Goal: Information Seeking & Learning: Compare options

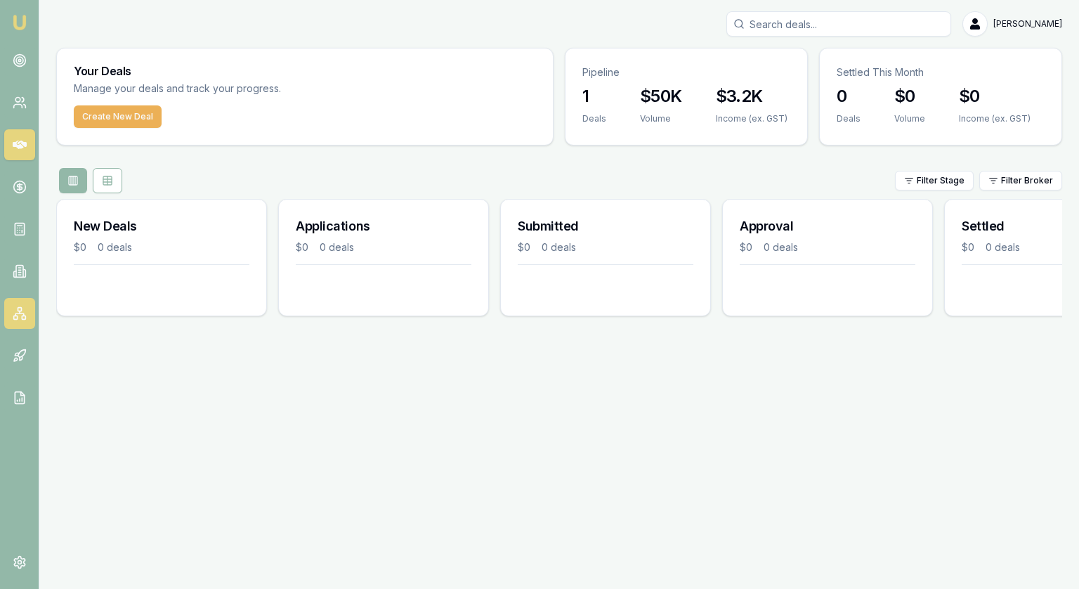
click at [20, 302] on link at bounding box center [19, 313] width 31 height 31
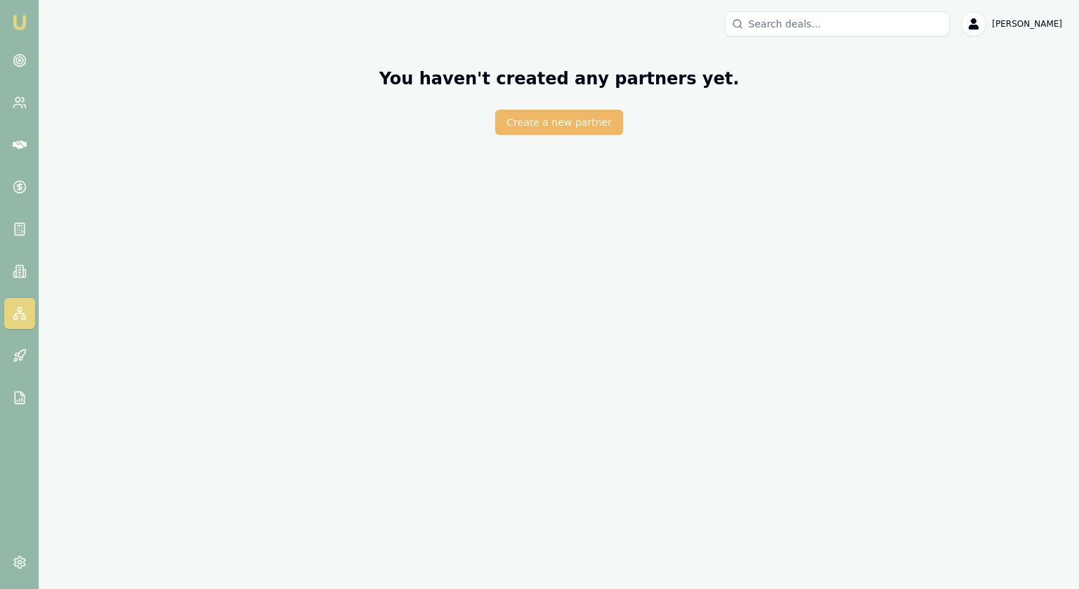
click at [588, 114] on button "Create a new partner" at bounding box center [558, 122] width 127 height 25
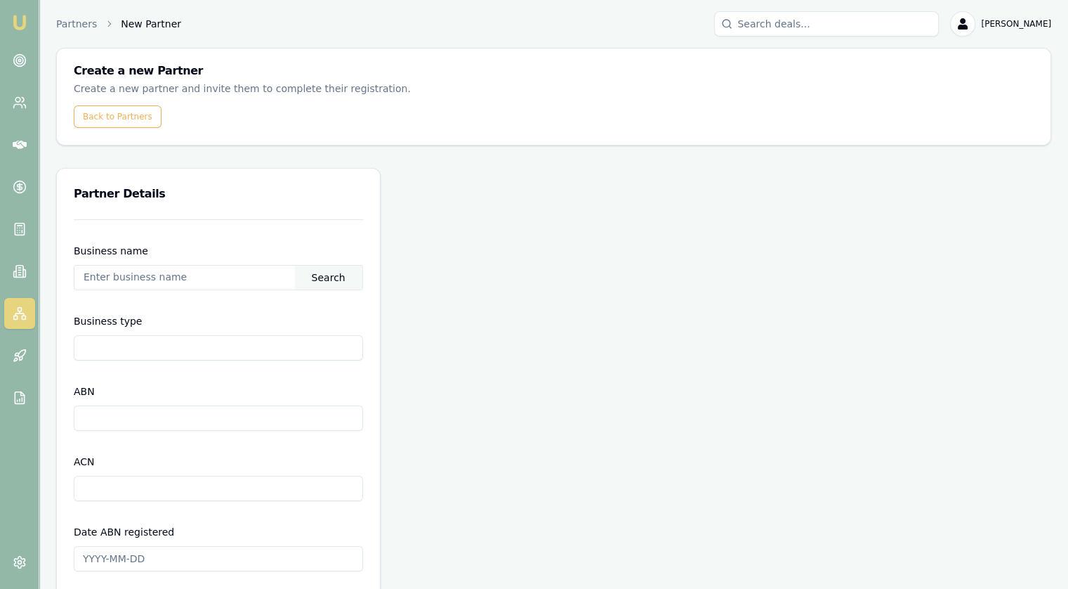
click at [214, 272] on input "text" at bounding box center [184, 277] width 221 height 22
click at [328, 280] on div "Search" at bounding box center [328, 278] width 67 height 24
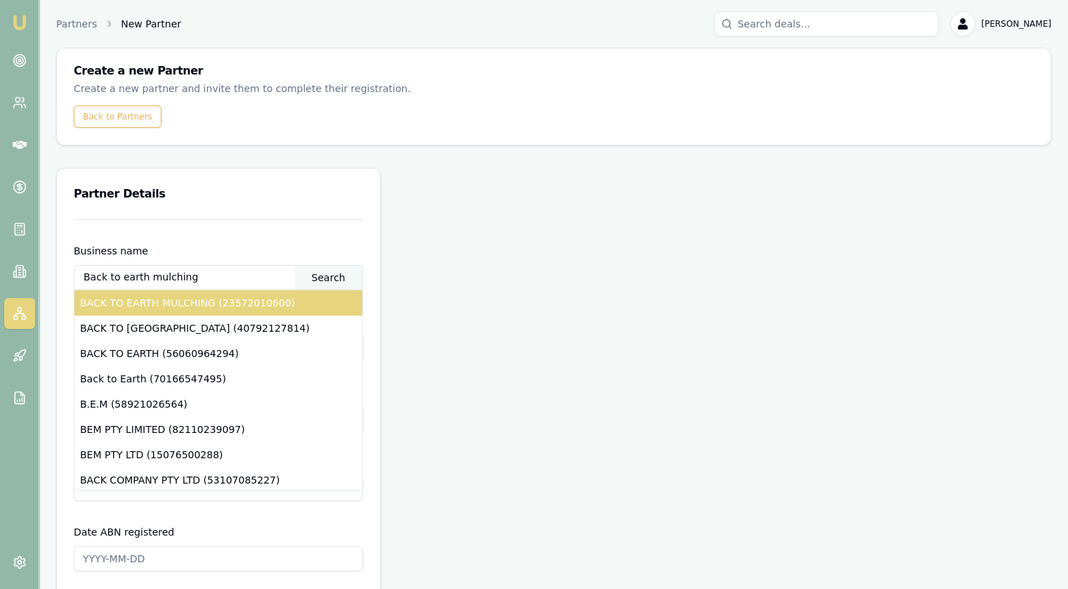
click at [232, 296] on div "BACK TO EARTH MULCHING (23572010600)" at bounding box center [218, 302] width 288 height 25
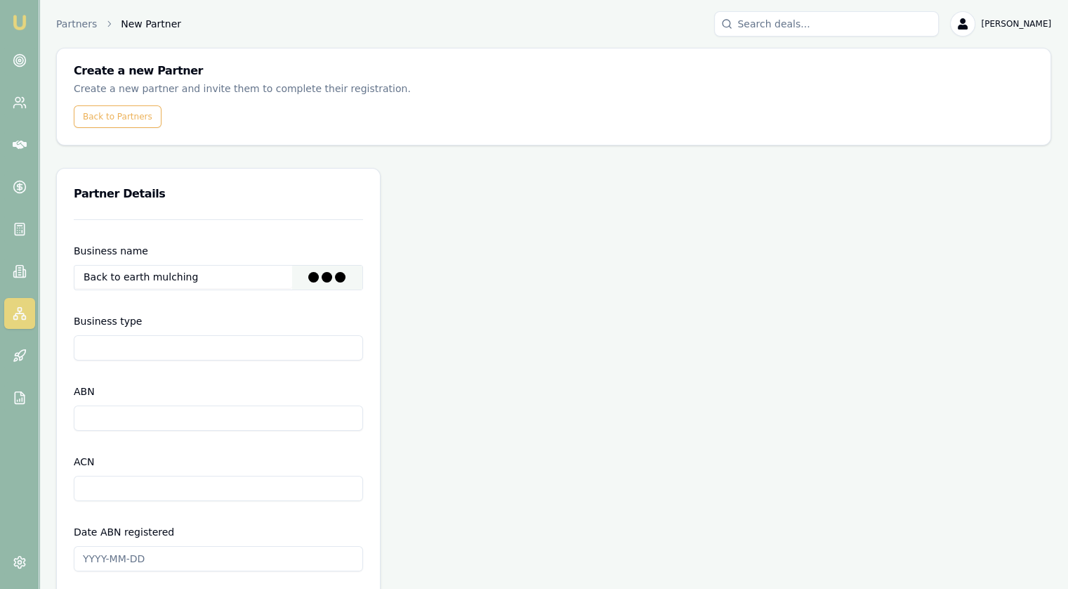
type input "The trustee for Usher's Excavations Trust"
type input "Discretionary Trading Trust"
type input "23572010600"
type input "2011-05-06"
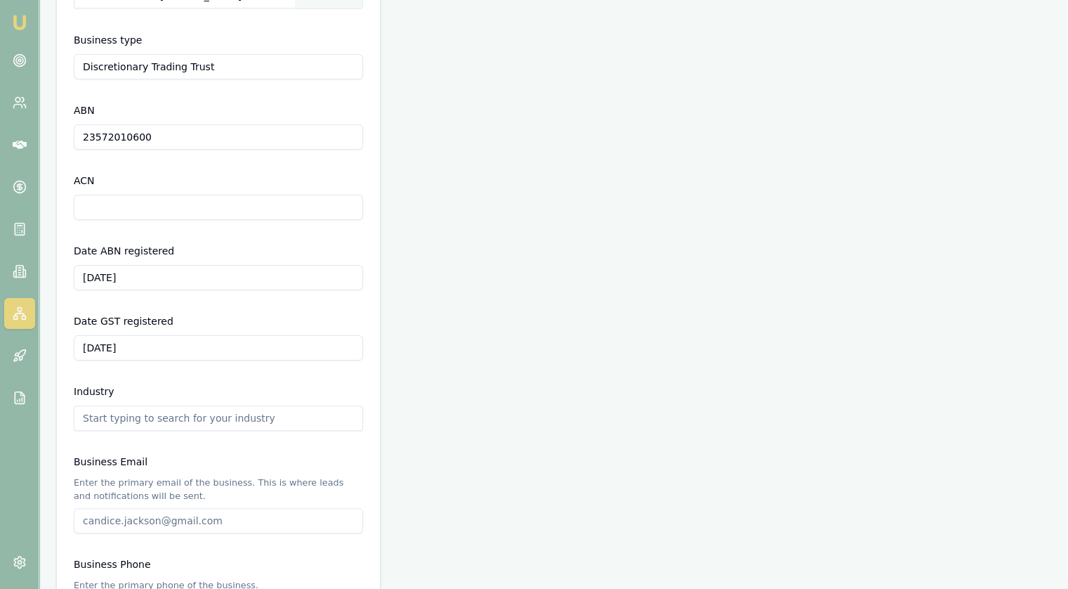
scroll to position [492, 0]
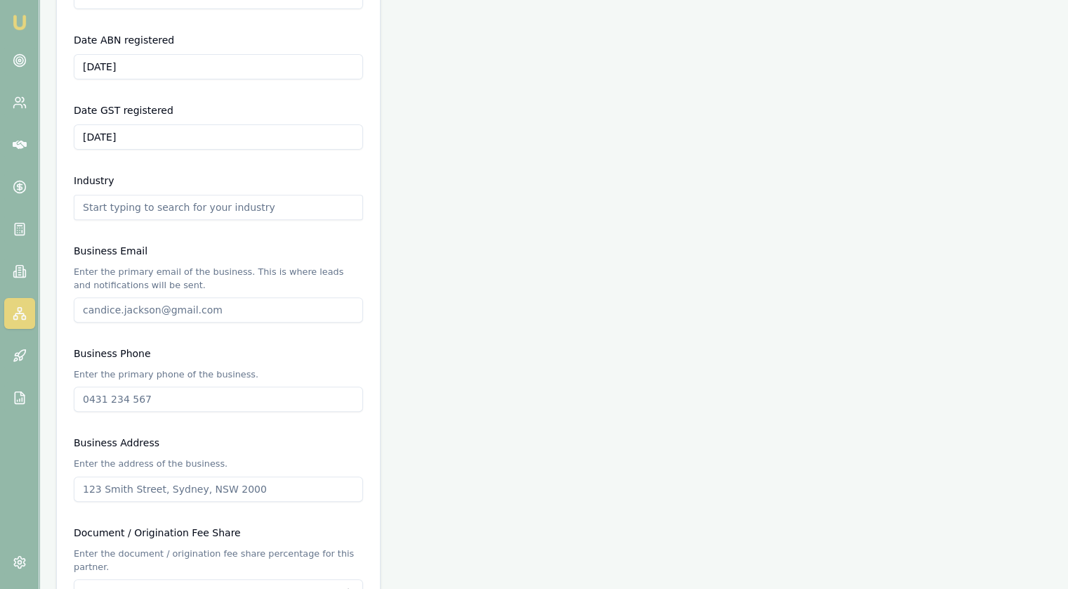
click at [192, 207] on input "text" at bounding box center [218, 207] width 289 height 25
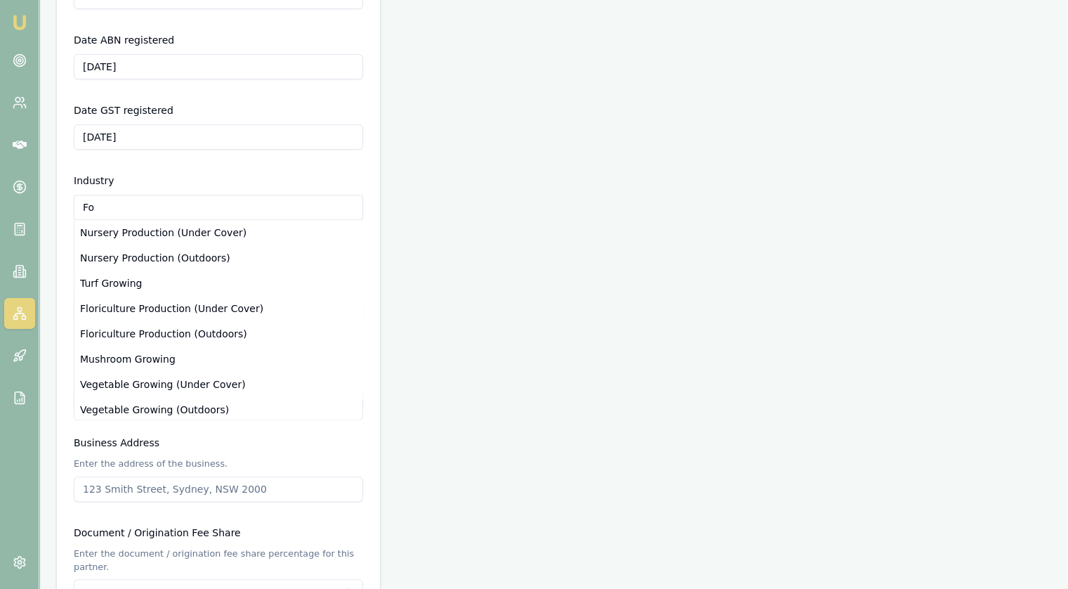
type input "F"
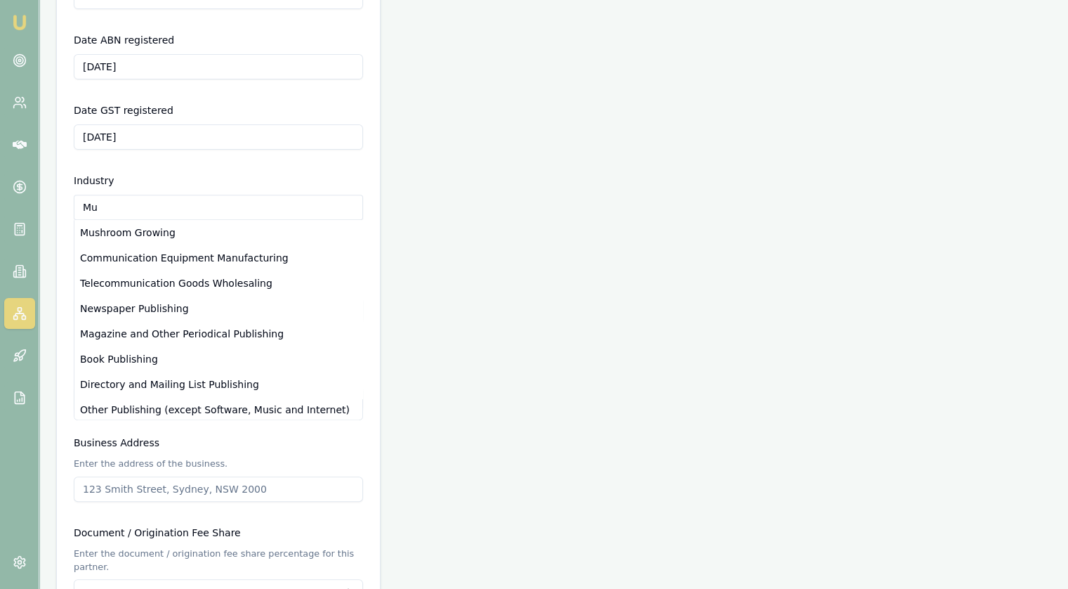
type input "M"
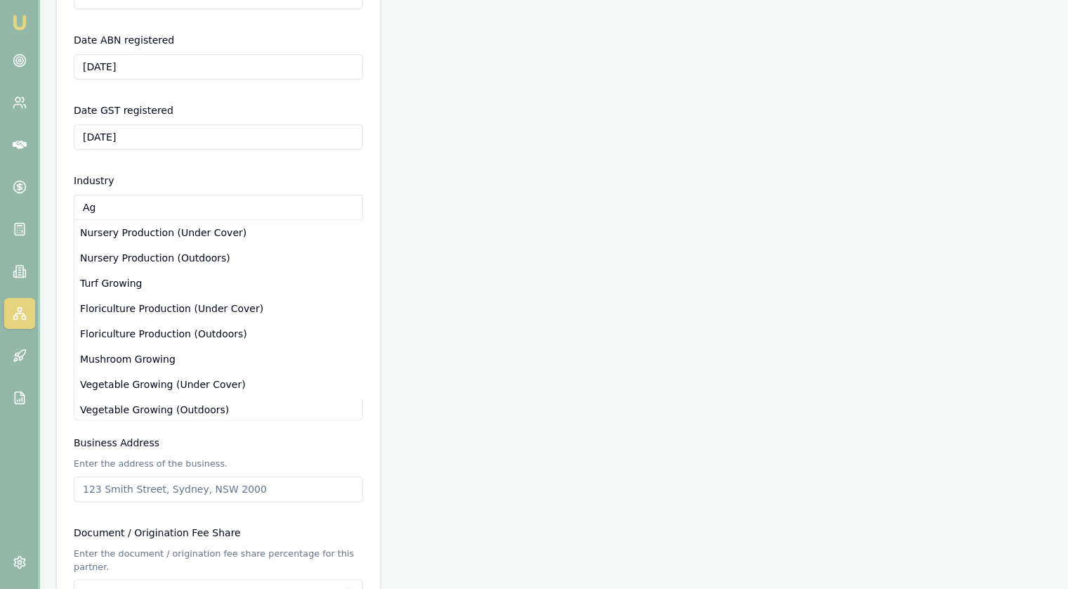
type input "A"
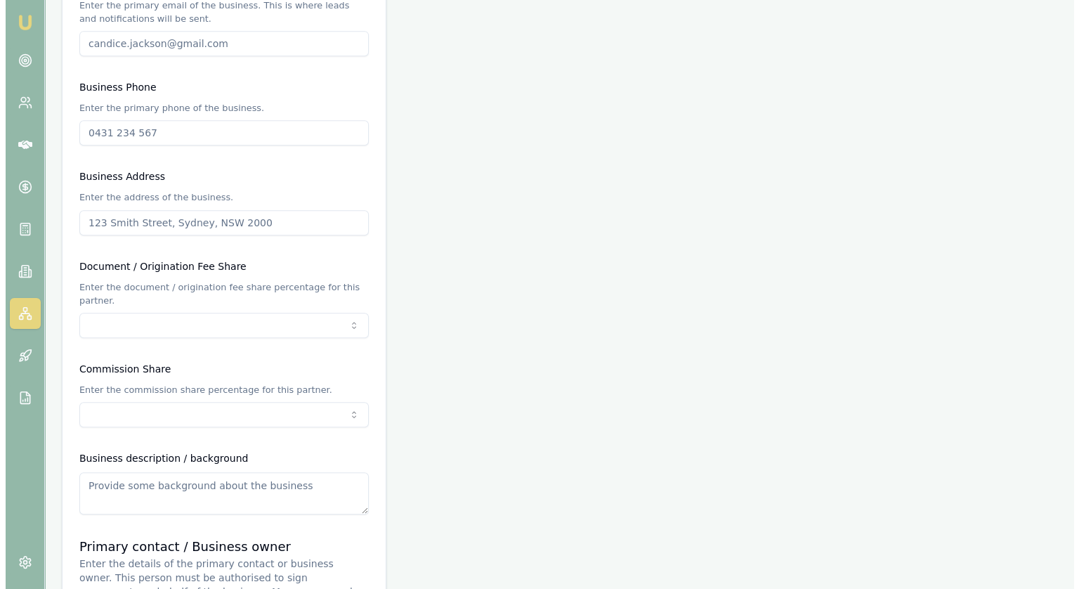
scroll to position [843, 0]
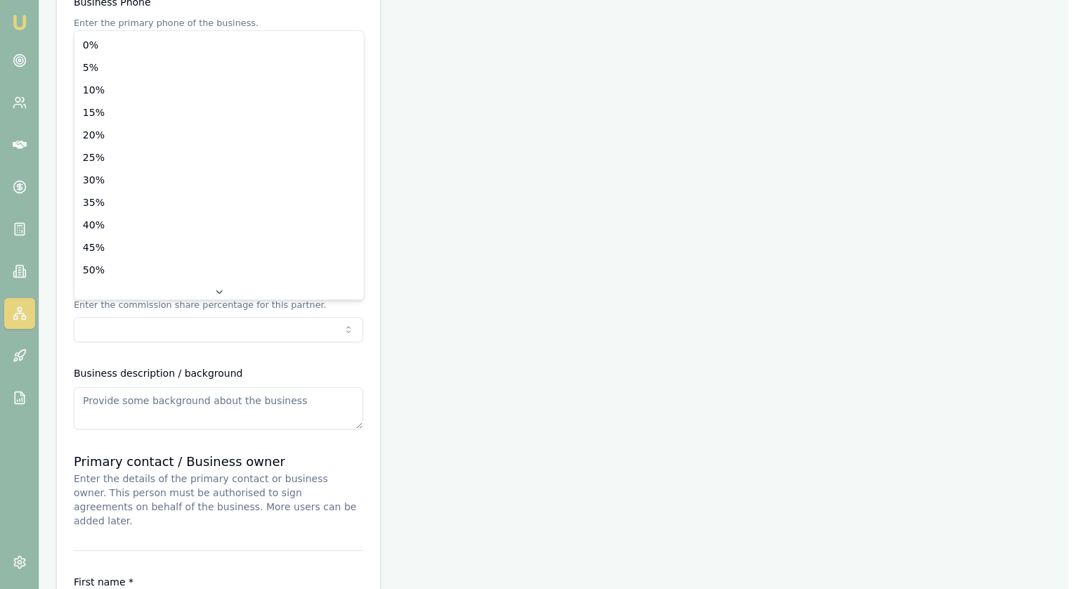
scroll to position [45, 0]
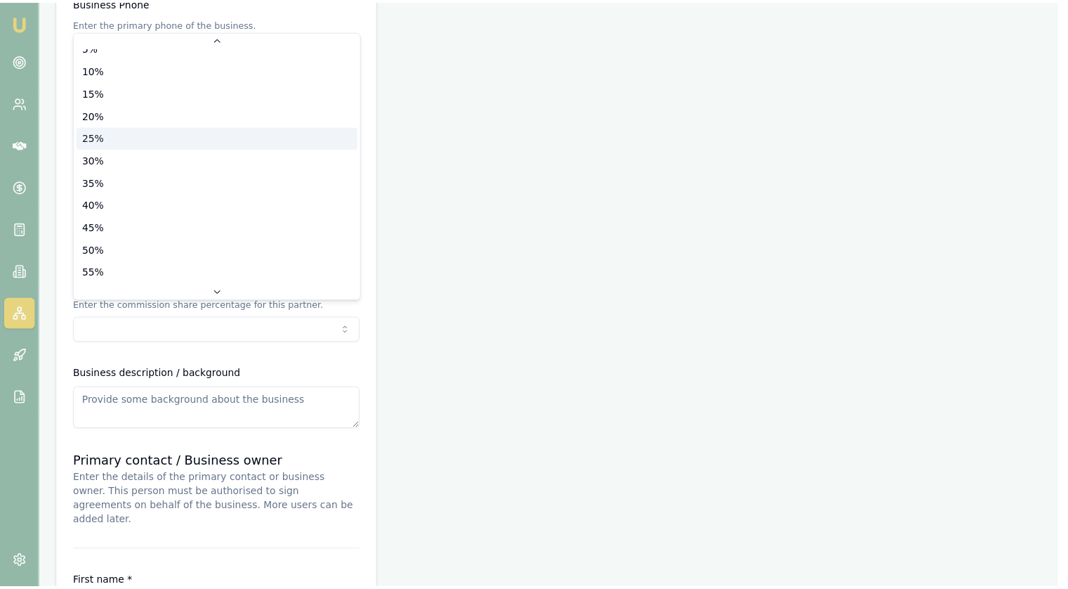
scroll to position [0, 0]
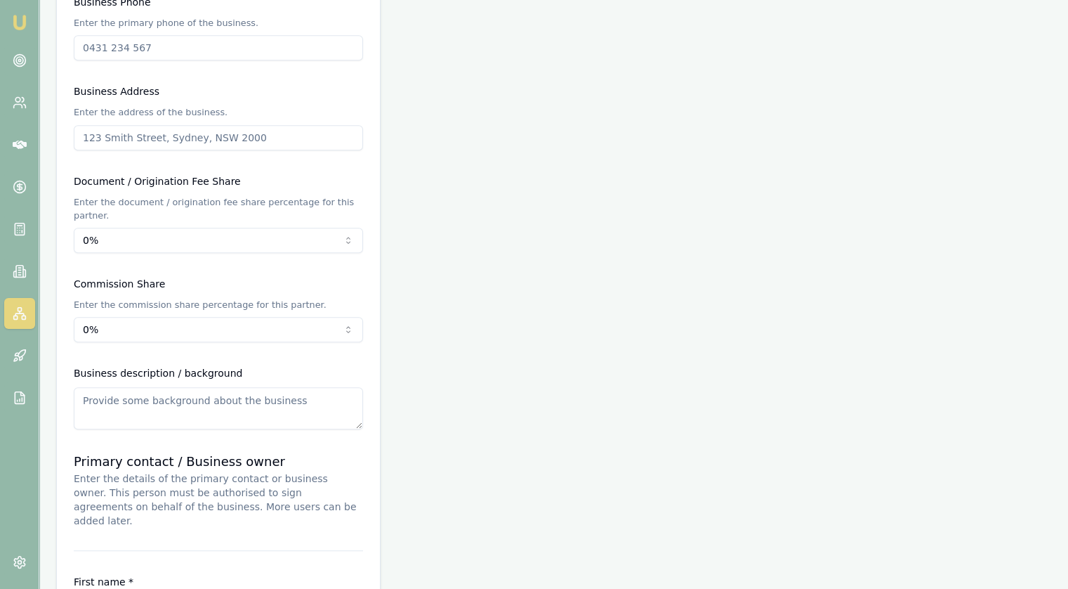
click at [303, 365] on div "Business description / background" at bounding box center [218, 397] width 289 height 65
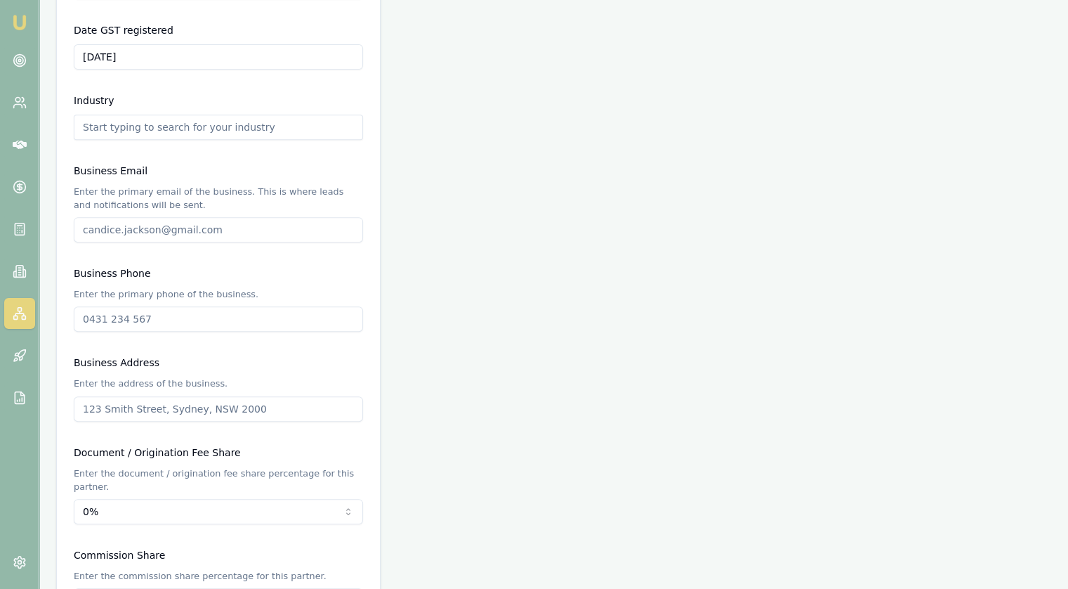
scroll to position [361, 0]
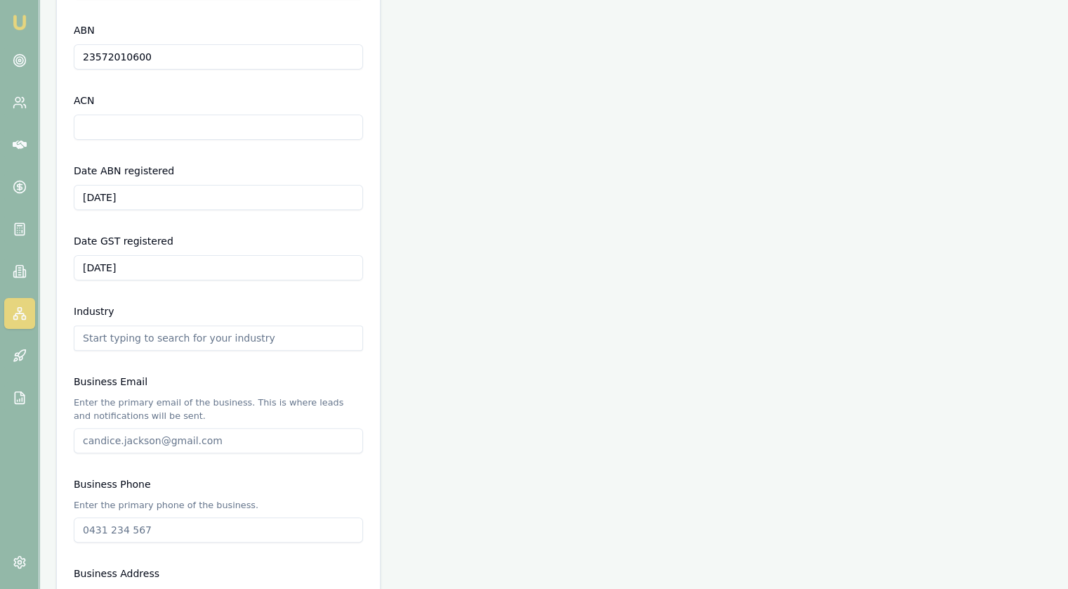
click at [183, 333] on input "text" at bounding box center [218, 337] width 289 height 25
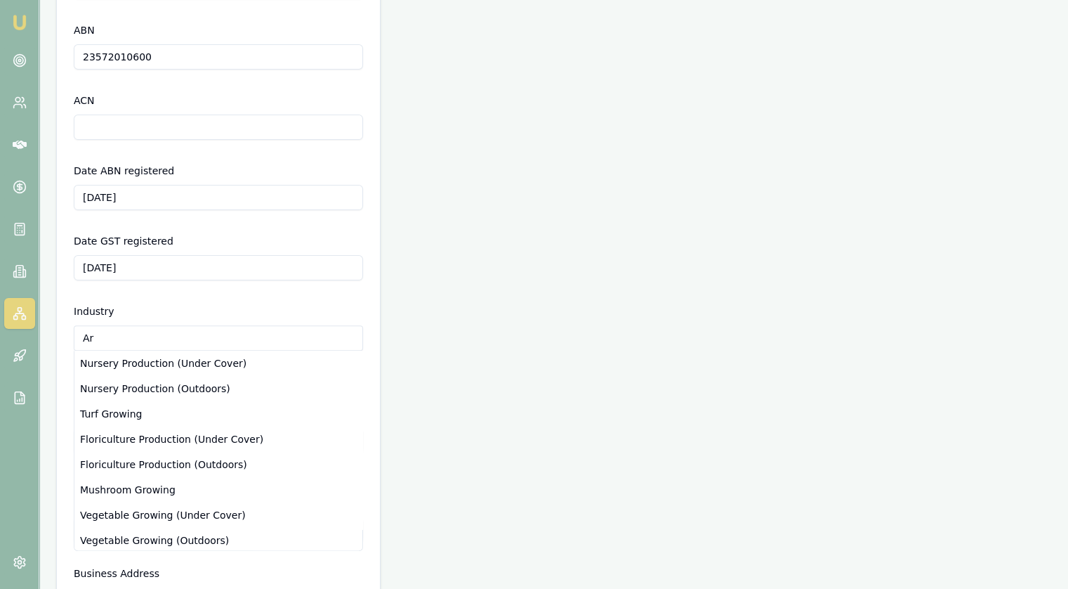
type input "A"
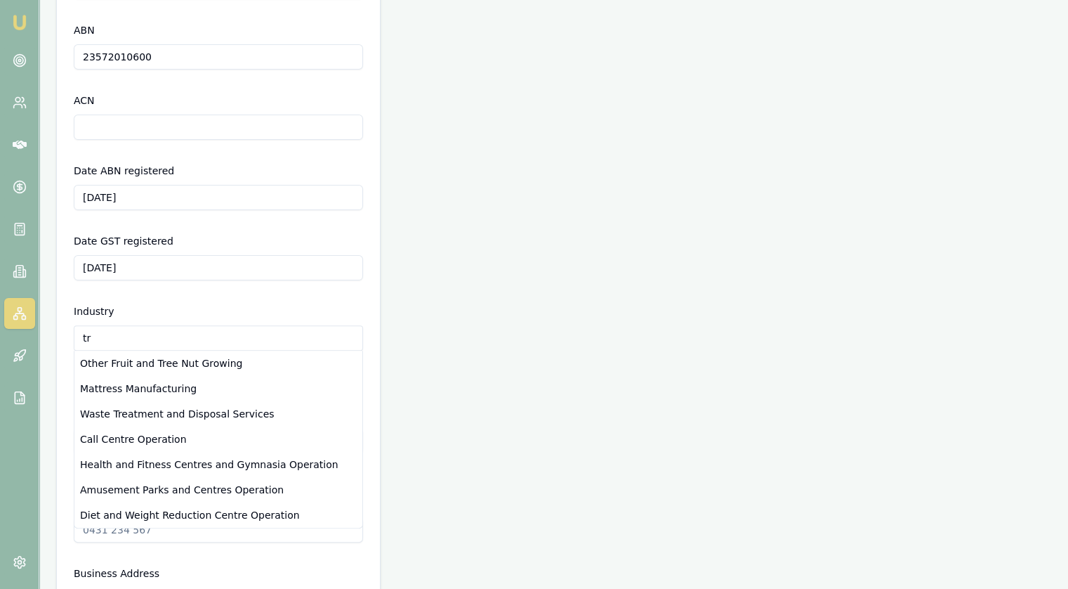
type input "t"
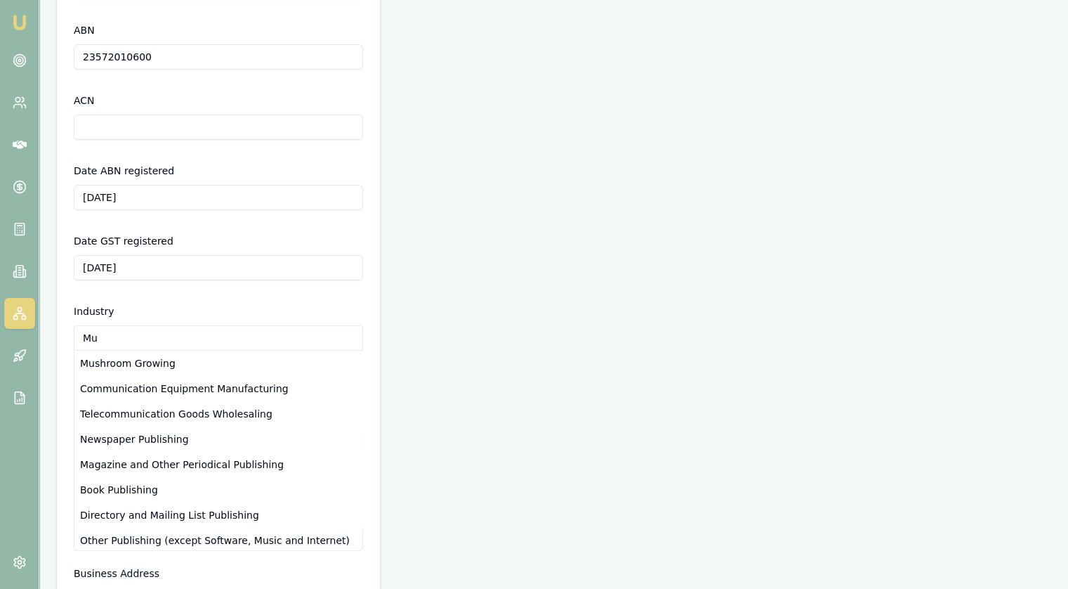
type input "M"
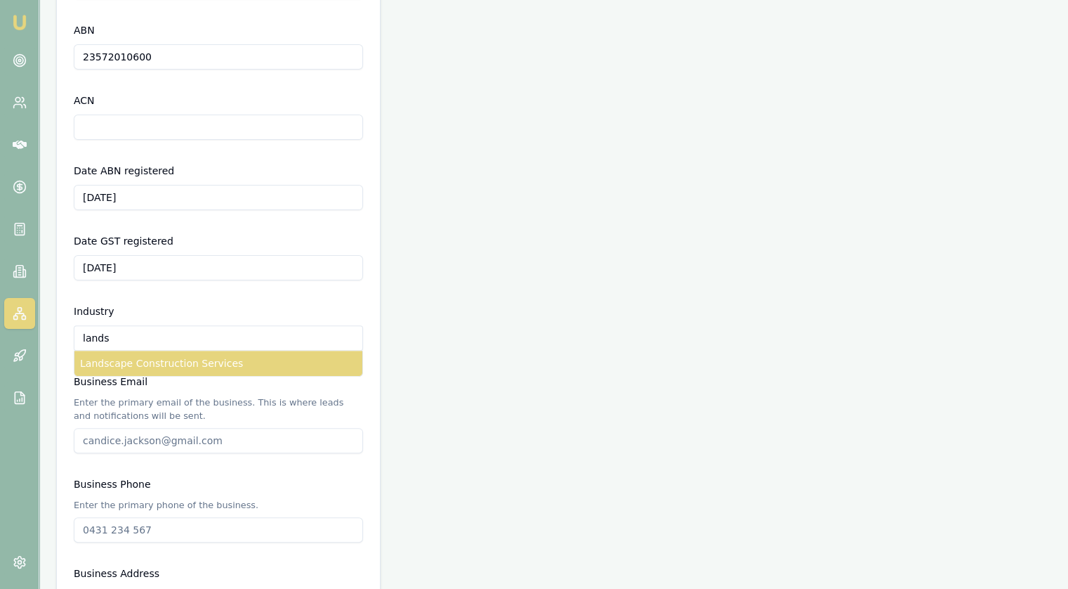
click at [190, 363] on div "Landscape Construction Services" at bounding box center [218, 363] width 288 height 25
type input "Landscape Construction Services"
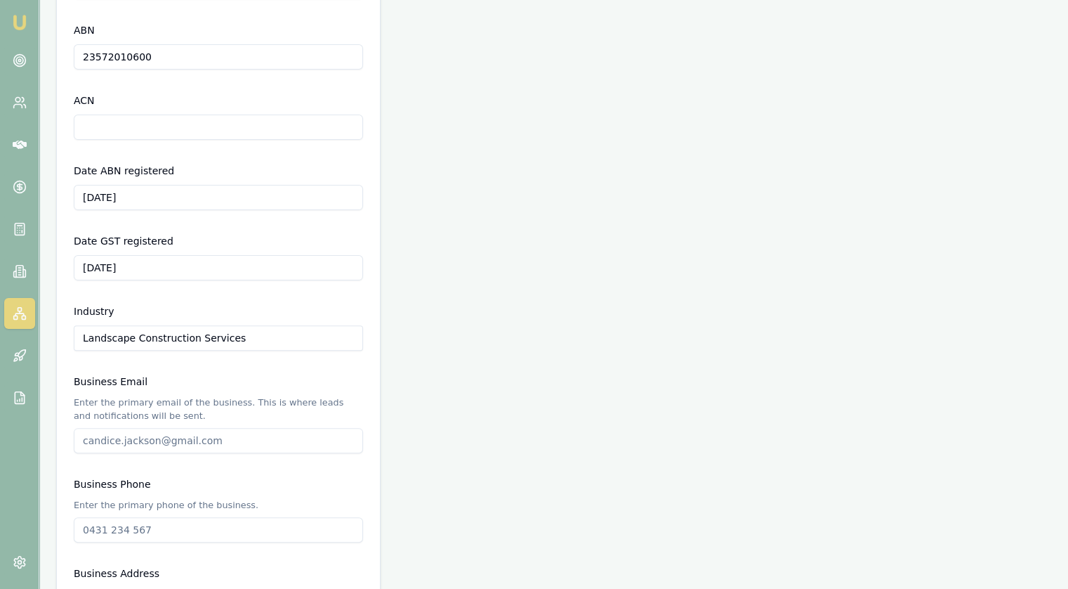
click at [162, 447] on input "Business Email" at bounding box center [218, 440] width 289 height 25
type input "p"
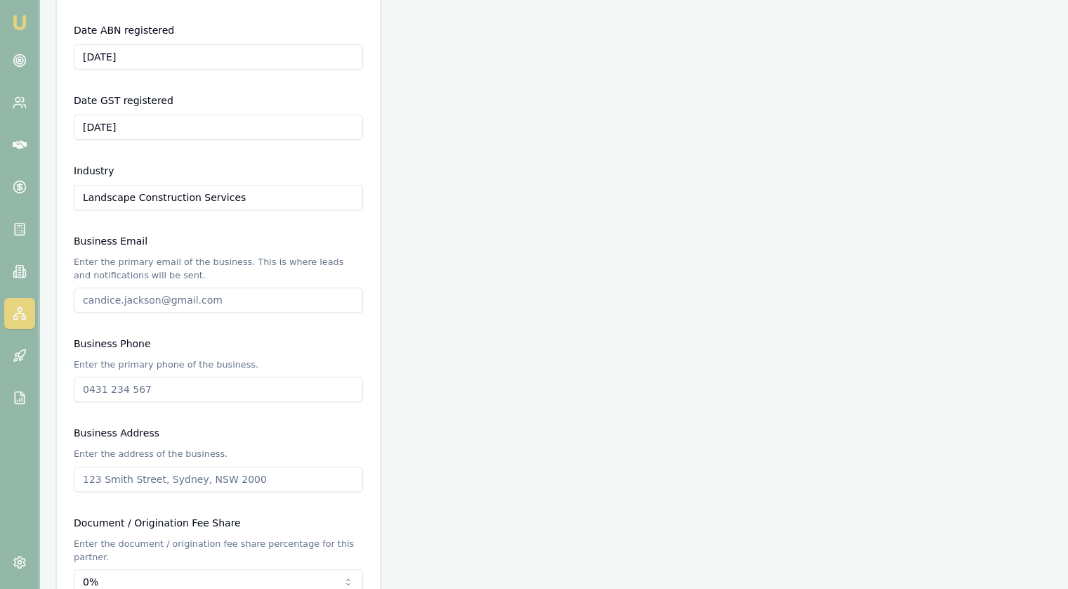
click at [180, 391] on input "Business Phone" at bounding box center [218, 389] width 289 height 25
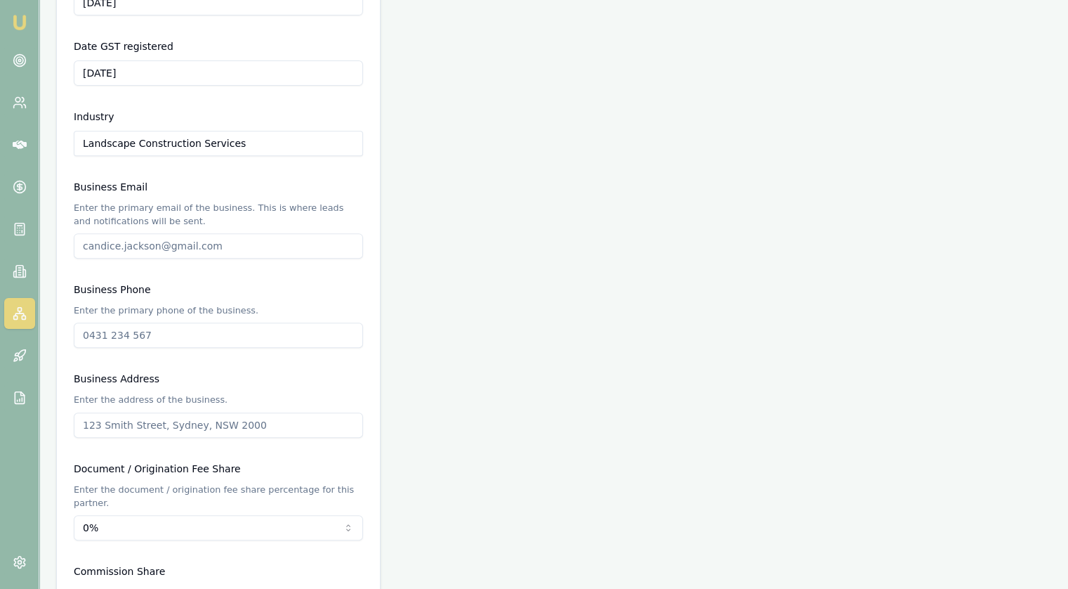
scroll to position [642, 0]
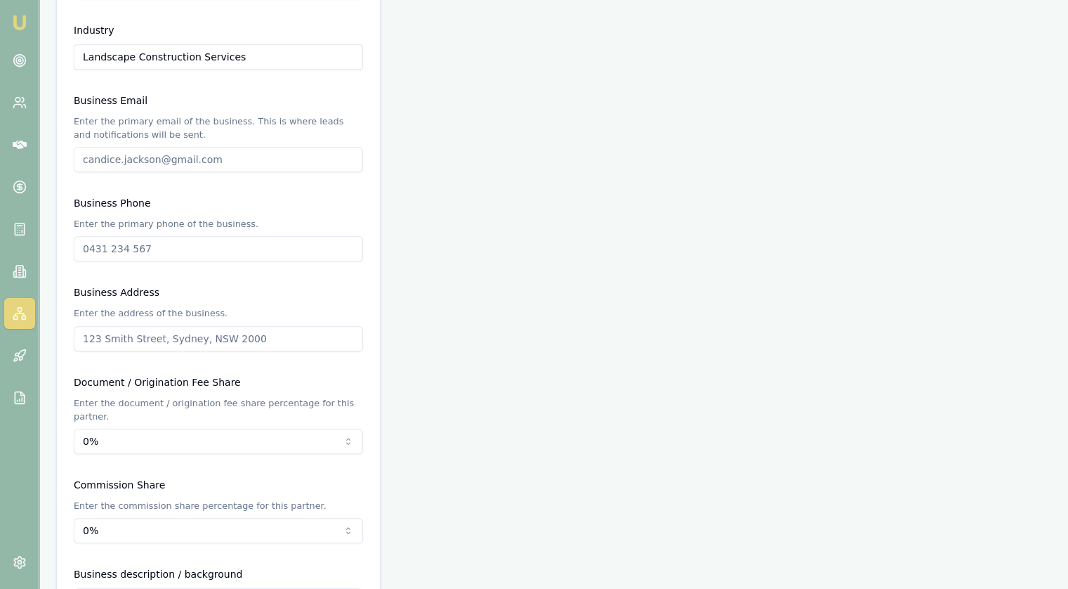
click at [251, 325] on div "Business Address Enter the address of the business." at bounding box center [218, 317] width 289 height 67
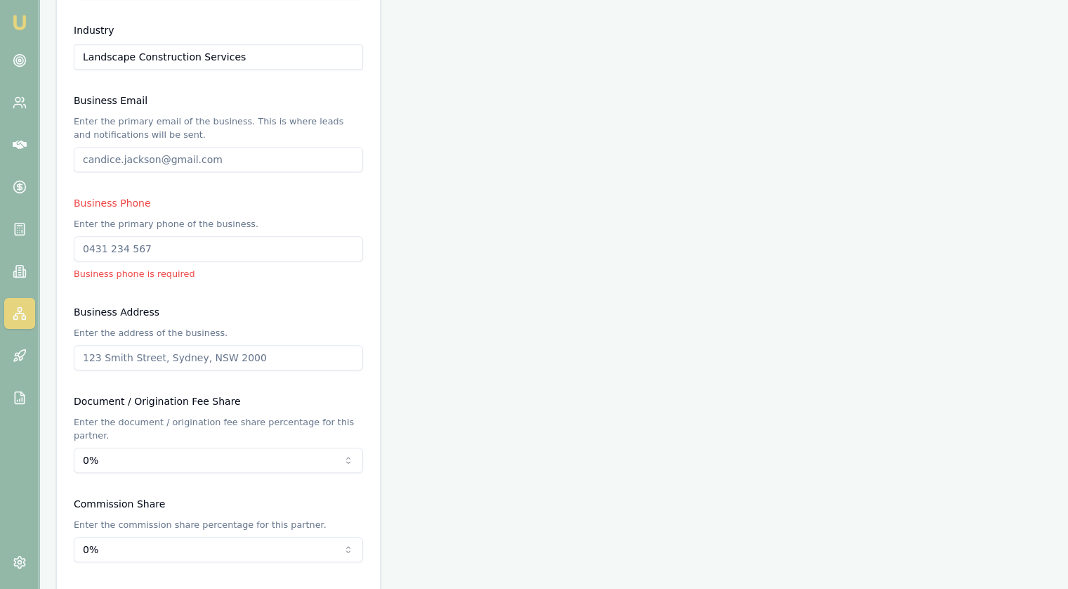
click at [255, 354] on input "Business Address" at bounding box center [218, 357] width 289 height 25
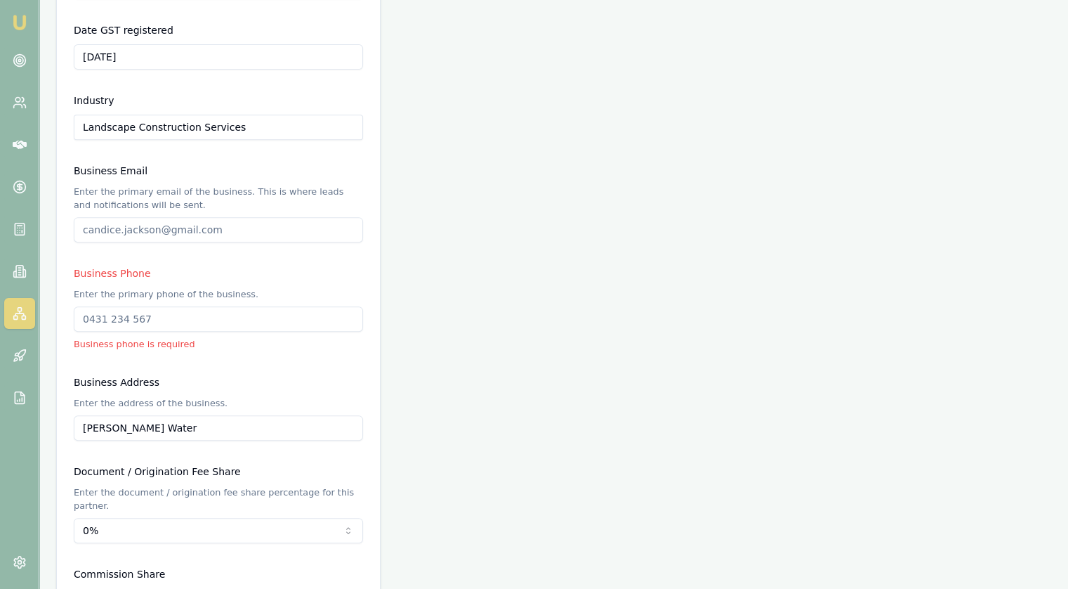
type input "[PERSON_NAME] Water"
click at [228, 233] on input "Business Email" at bounding box center [218, 229] width 289 height 25
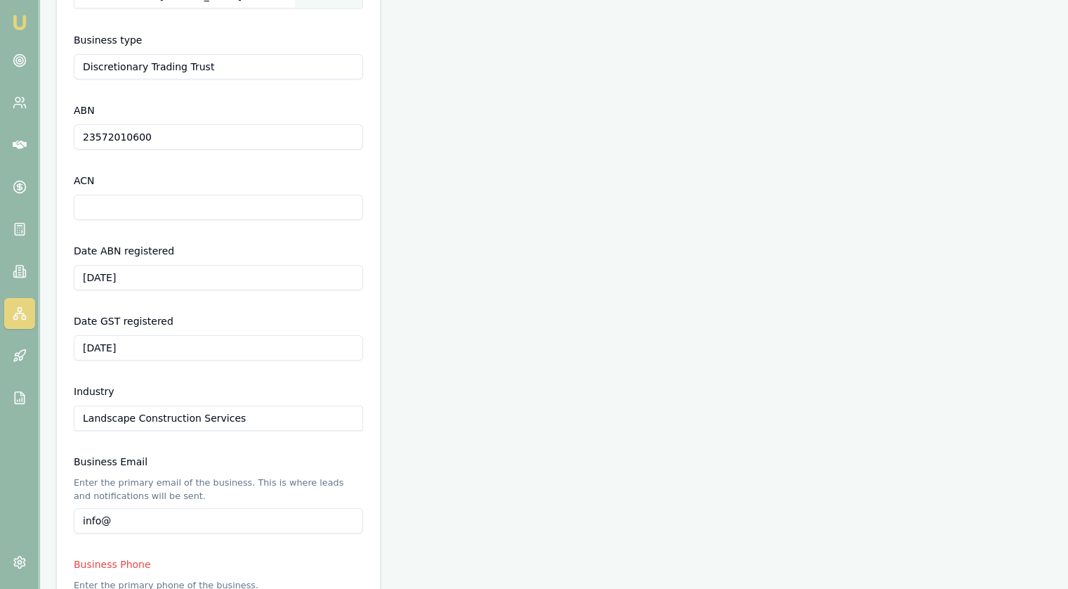
scroll to position [492, 0]
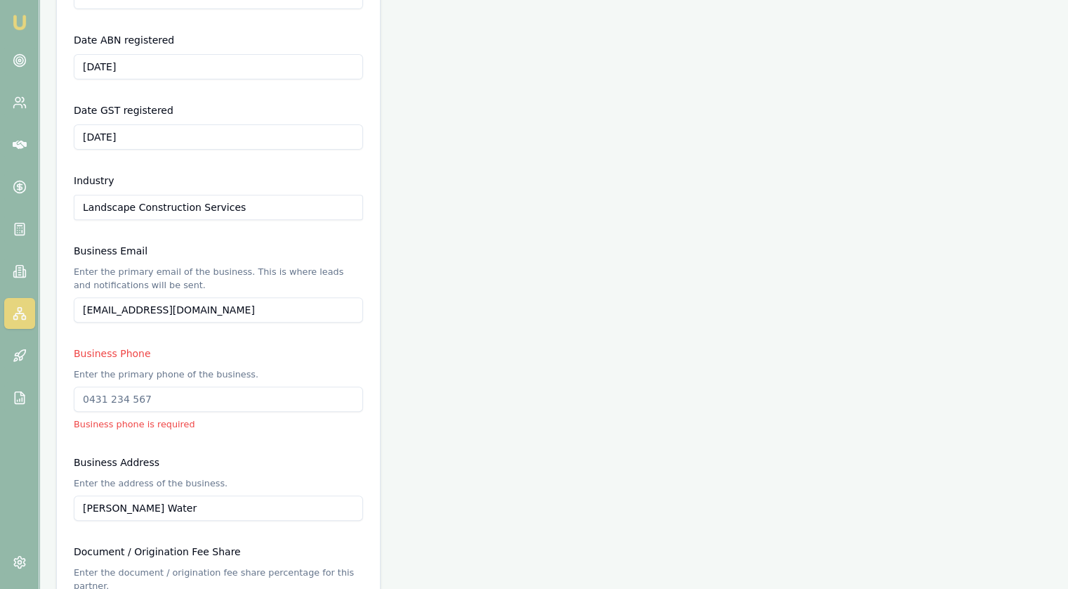
click at [255, 311] on input "[EMAIL_ADDRESS][DOMAIN_NAME]" at bounding box center [218, 309] width 289 height 25
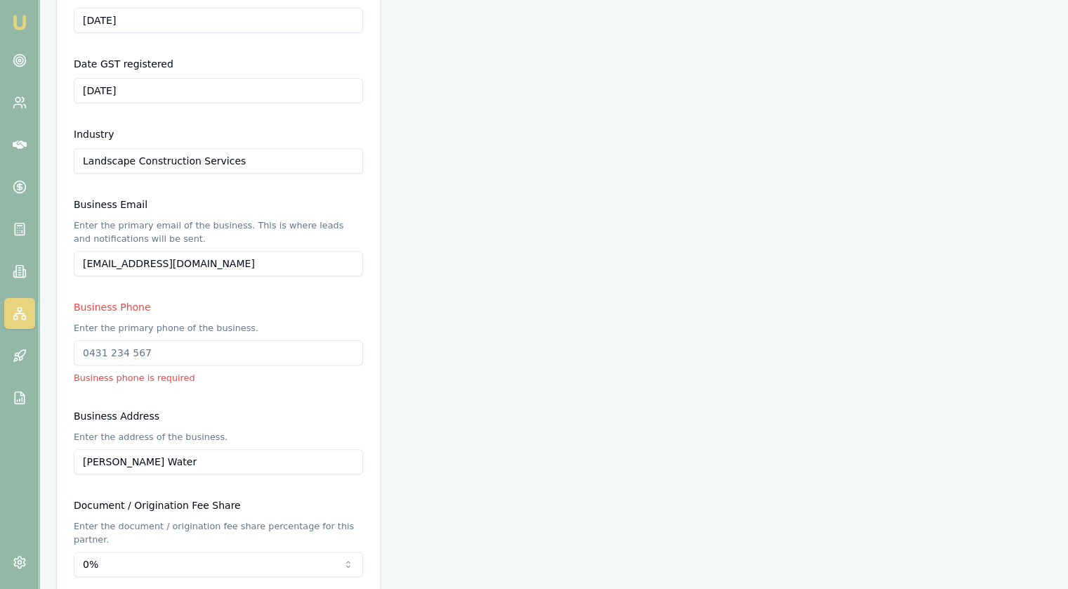
scroll to position [562, 0]
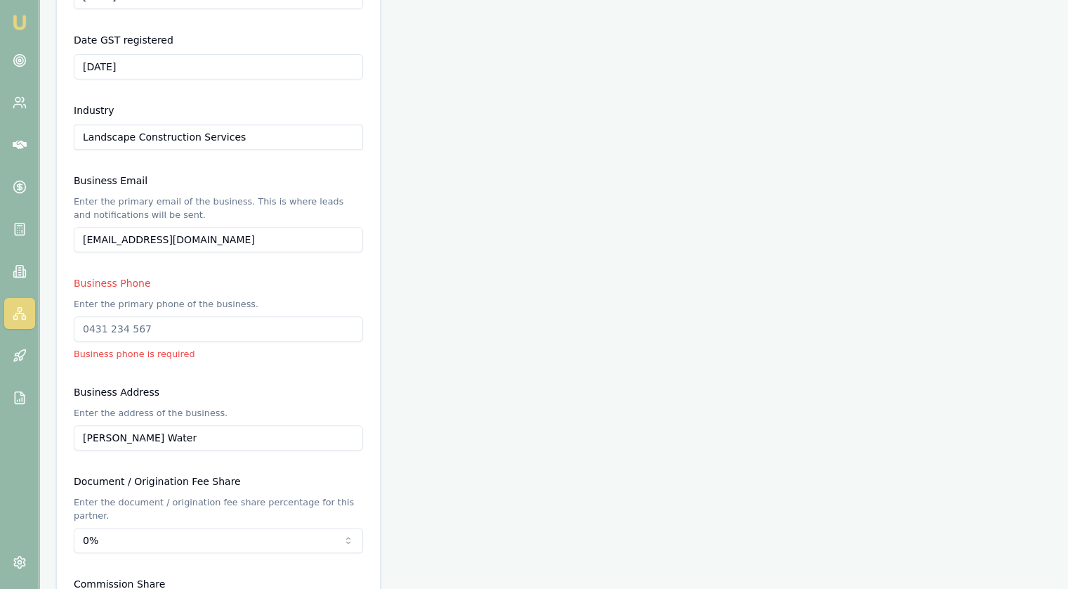
type input "[EMAIL_ADDRESS][DOMAIN_NAME]"
click at [250, 322] on input "Business Phone" at bounding box center [218, 328] width 289 height 25
click at [145, 329] on input "Business Phone" at bounding box center [218, 328] width 289 height 25
paste input "0455 100 980"
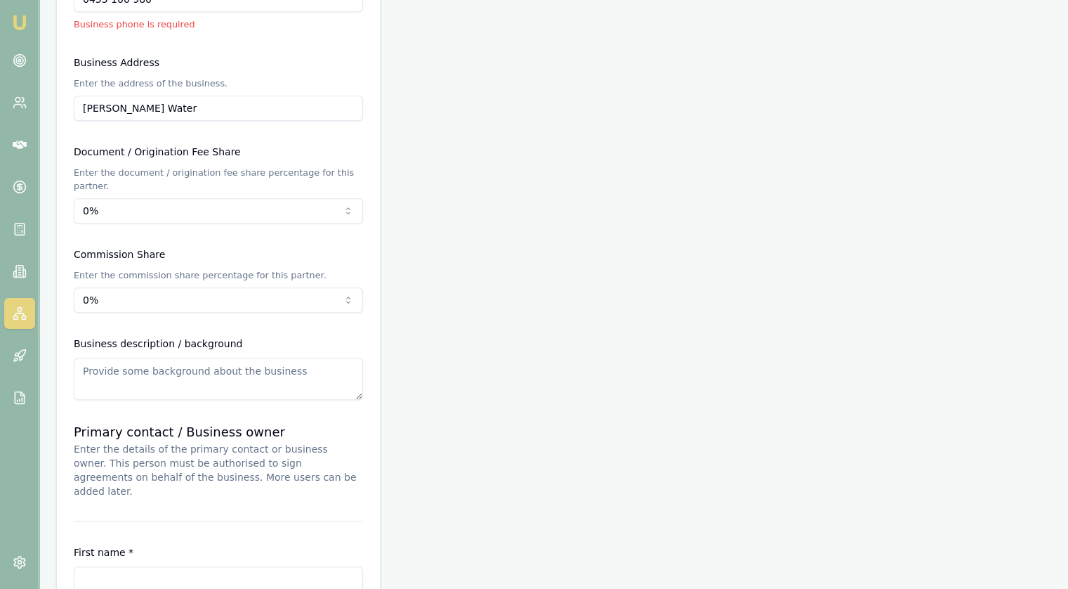
scroll to position [995, 0]
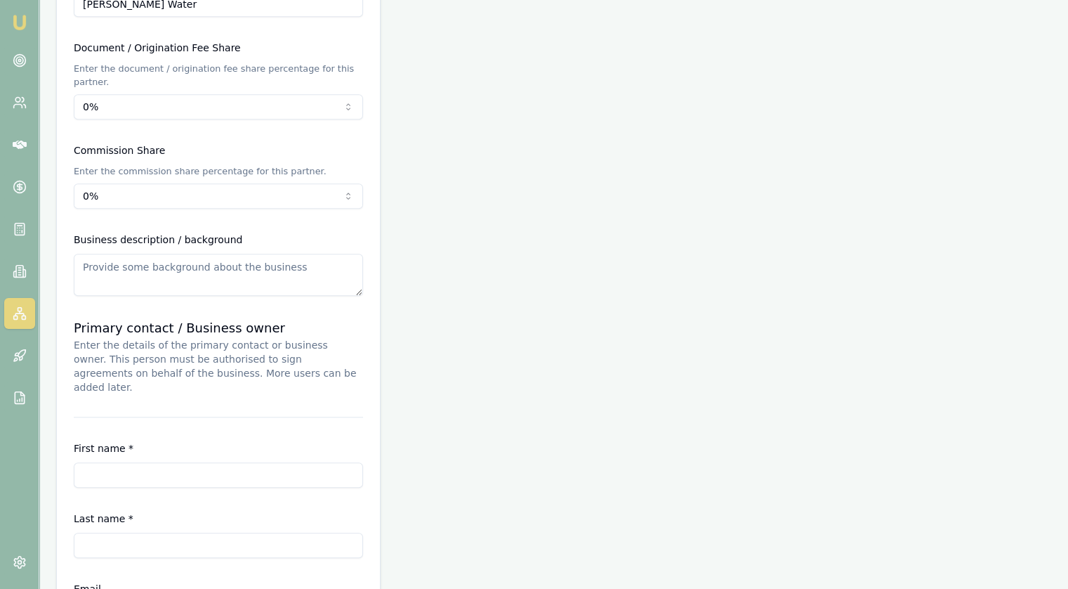
type input "0455 100 980"
click at [160, 259] on textarea at bounding box center [218, 275] width 289 height 42
type textarea "M"
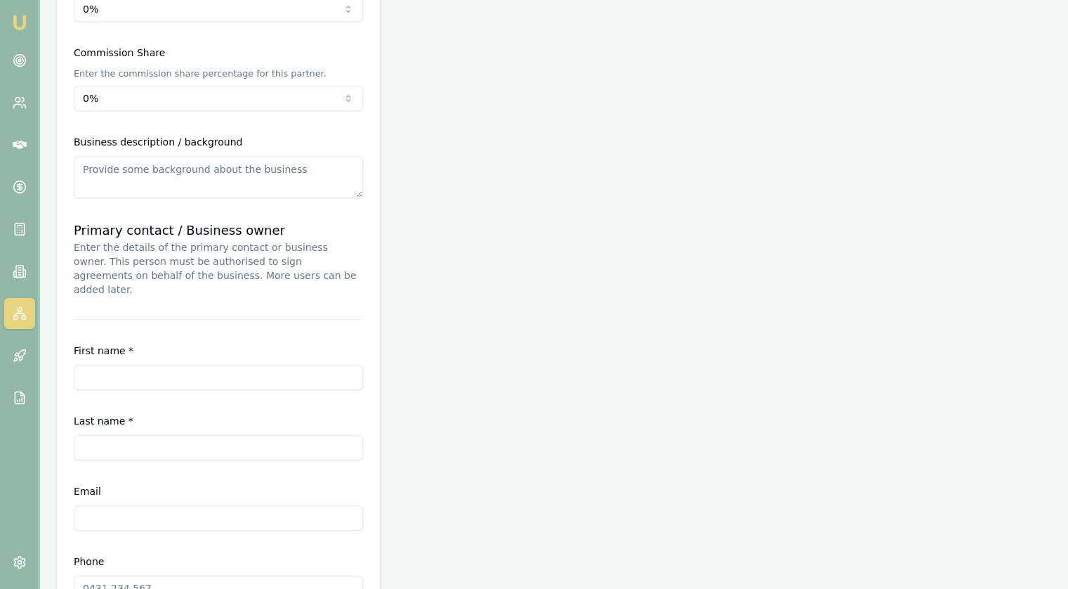
scroll to position [1117, 0]
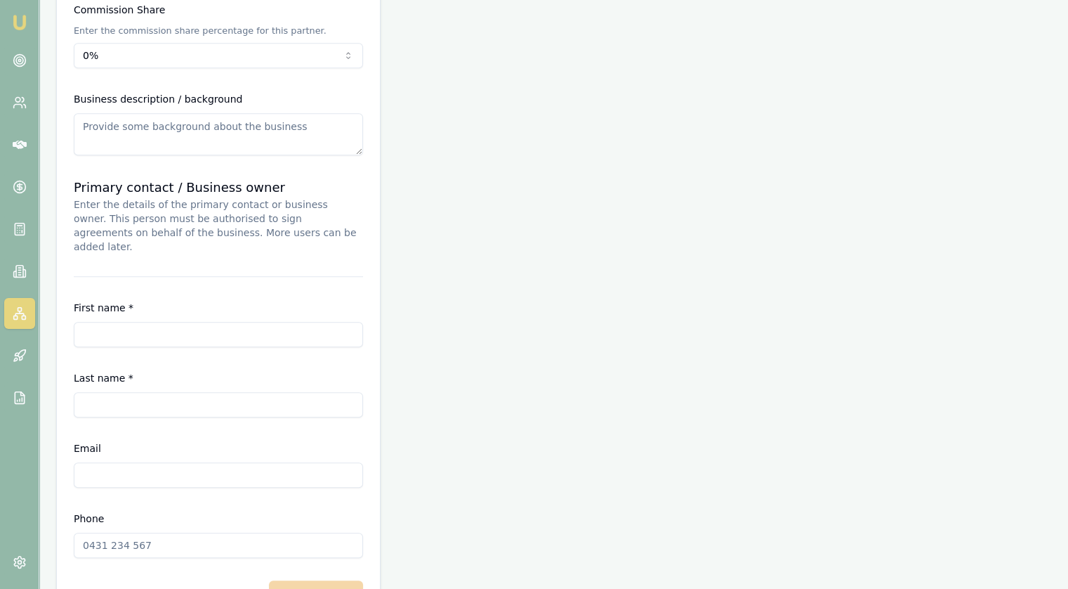
click at [158, 322] on input "First name *" at bounding box center [218, 334] width 289 height 25
type input "Peter"
type input "Usher"
click at [157, 462] on input "Email" at bounding box center [218, 474] width 289 height 25
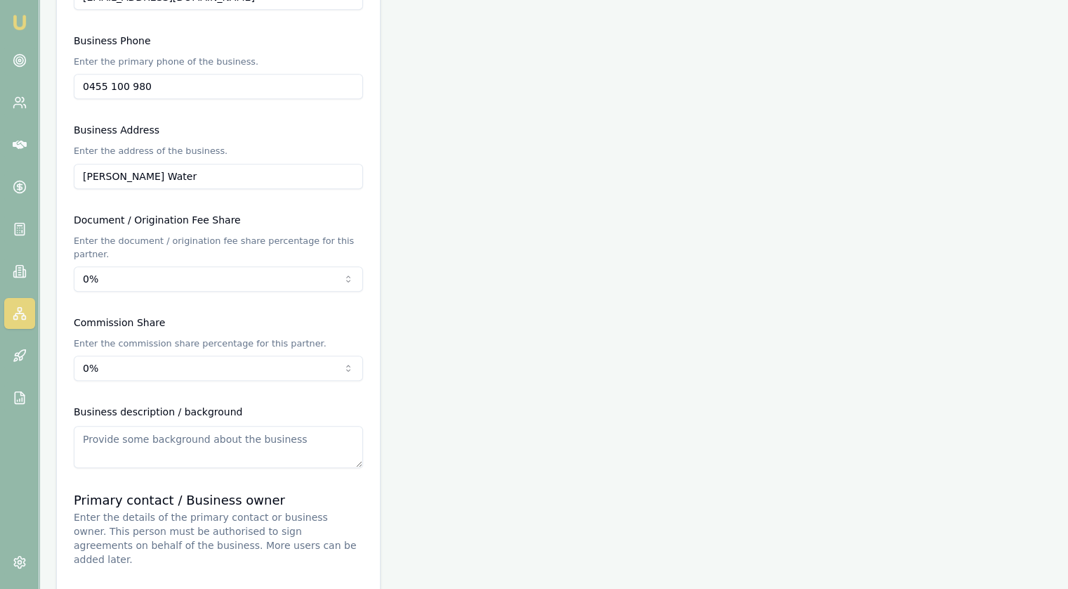
scroll to position [783, 0]
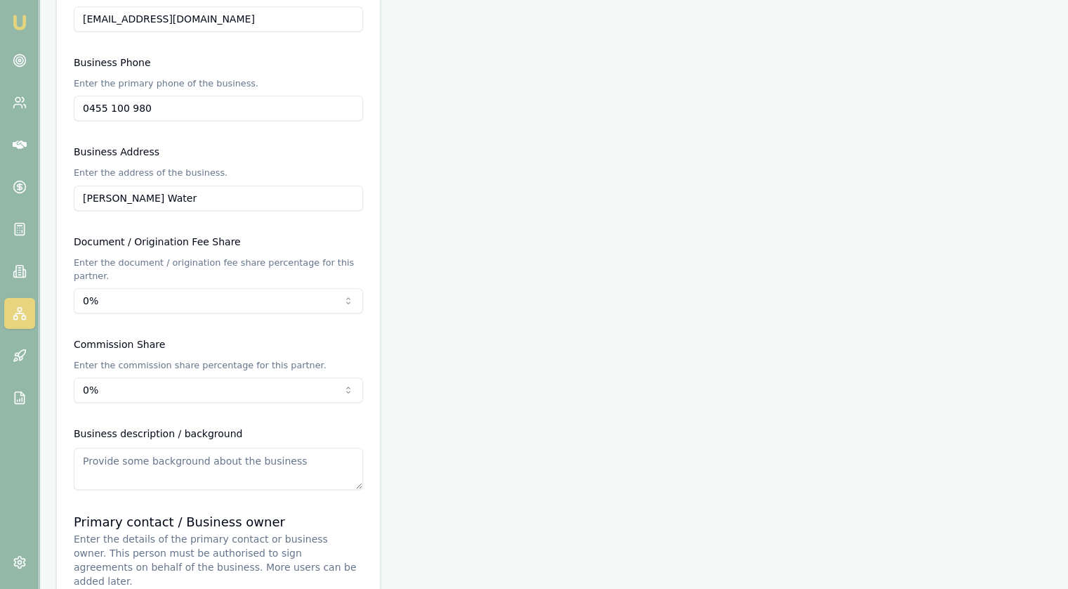
type input "peter@backtoearthmulching.com.au"
click at [124, 107] on input "0455 100 980" at bounding box center [218, 108] width 289 height 25
click at [204, 106] on input "0455 100 980" at bounding box center [218, 108] width 289 height 25
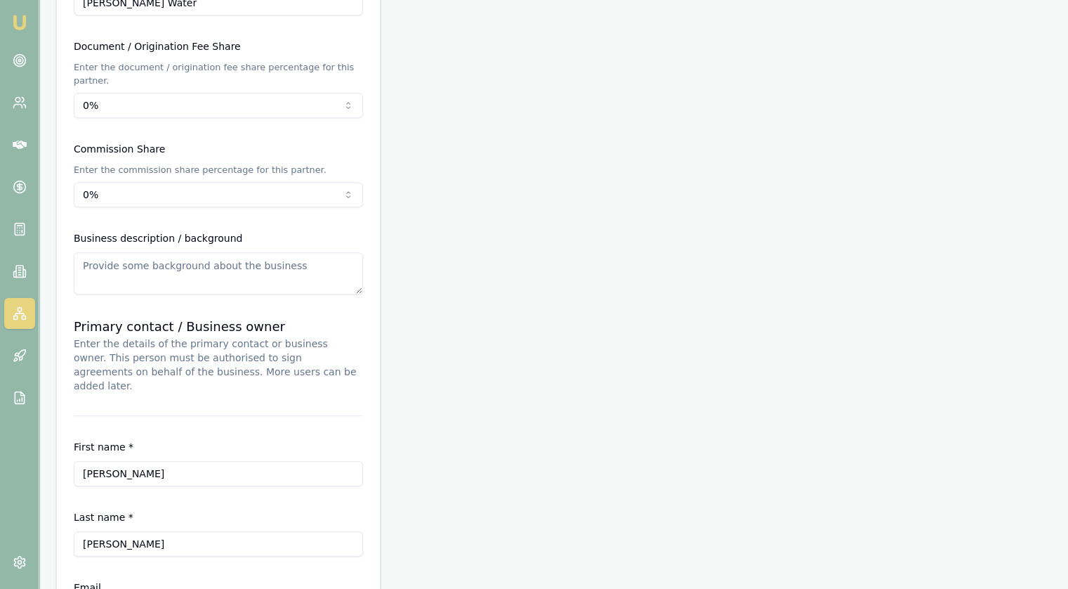
scroll to position [1134, 0]
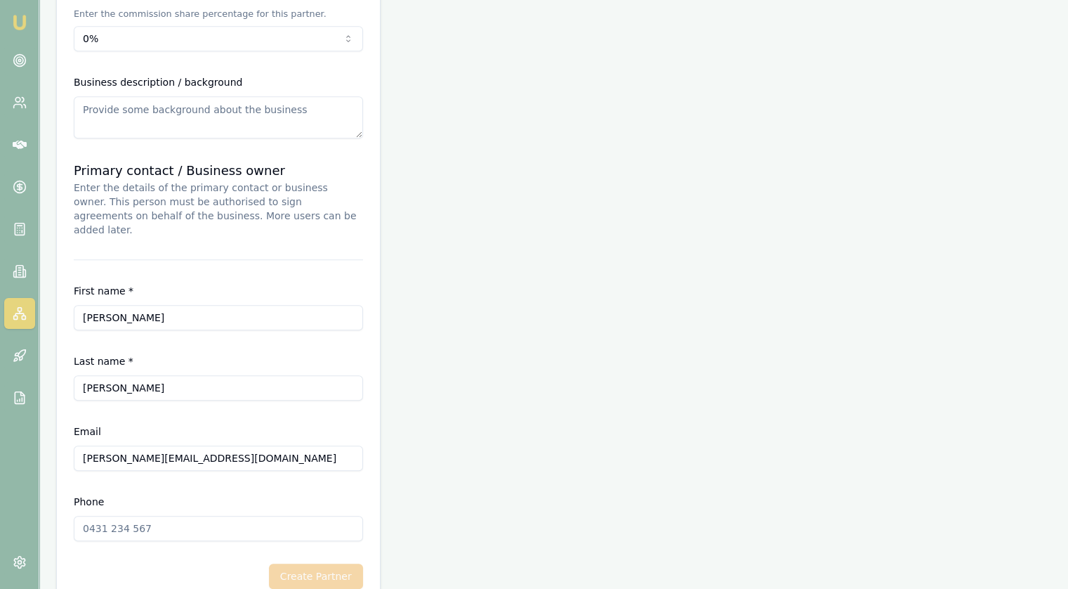
click at [121, 516] on input "Phone" at bounding box center [218, 528] width 289 height 25
paste input "0455 100 980"
type input "0455 100 980"
click at [334, 563] on button "Create Partner" at bounding box center [316, 575] width 94 height 25
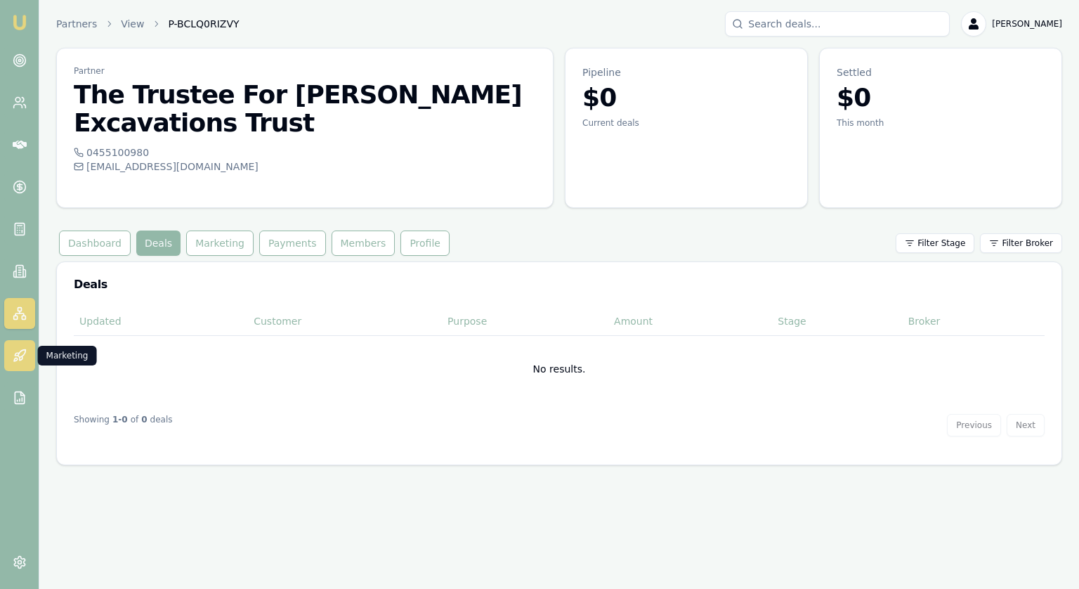
click at [20, 365] on link at bounding box center [19, 355] width 31 height 31
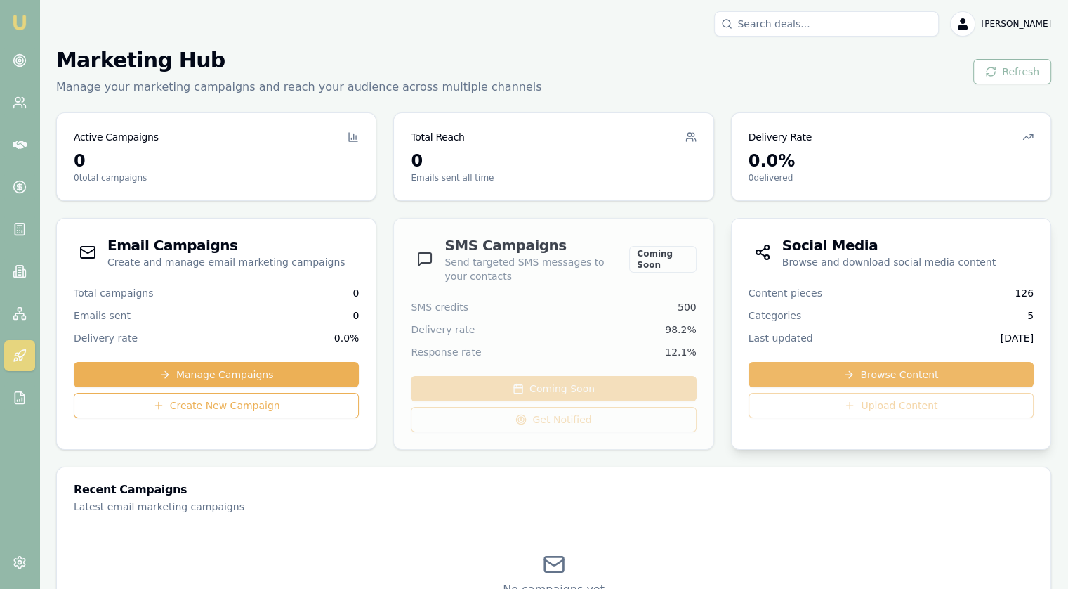
click at [886, 373] on link "Browse Content" at bounding box center [891, 374] width 285 height 25
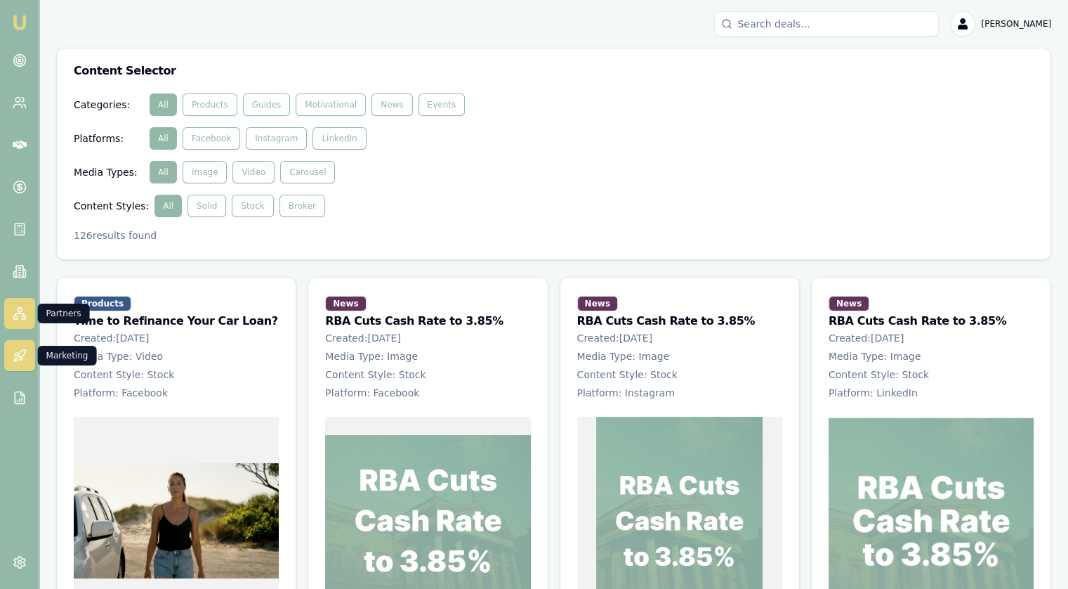
click at [15, 309] on icon at bounding box center [20, 313] width 14 height 14
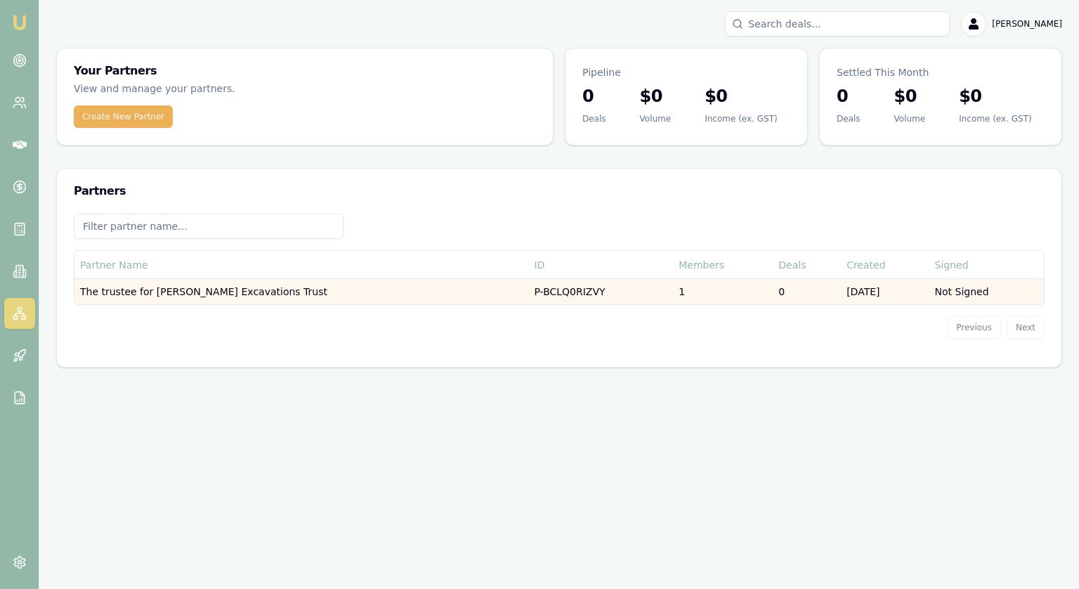
click at [187, 292] on td "The trustee for [PERSON_NAME] Excavations Trust" at bounding box center [301, 292] width 454 height 26
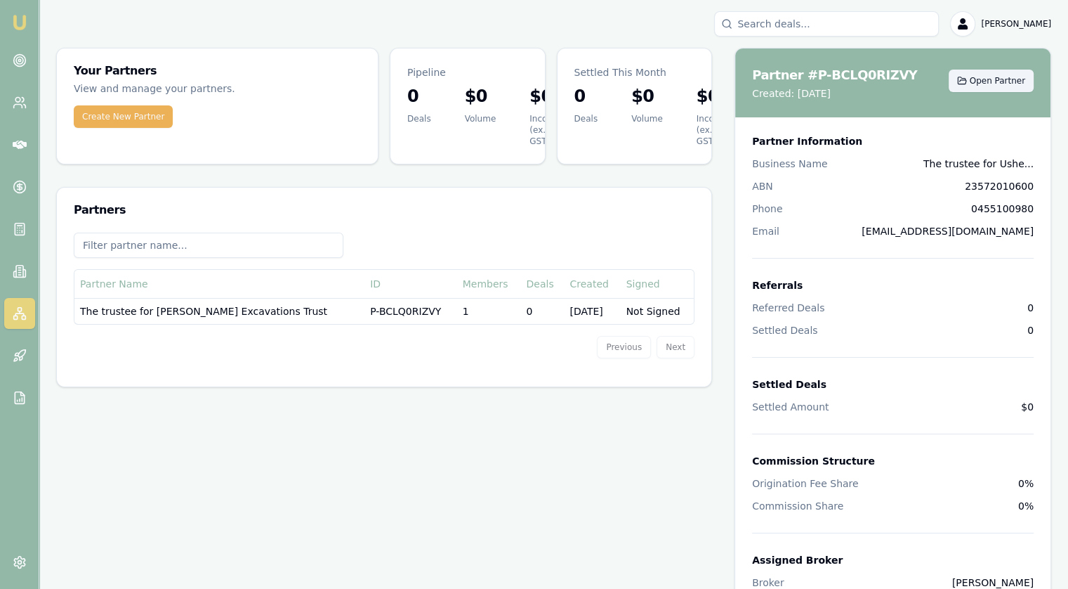
click at [1004, 88] on button "Open Partner" at bounding box center [991, 81] width 85 height 22
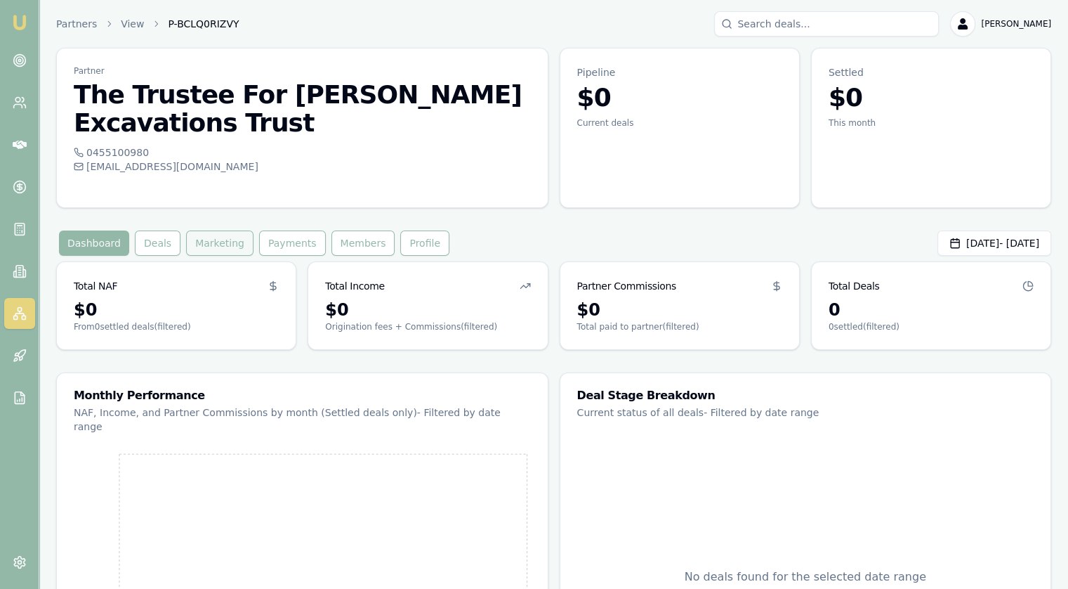
click at [205, 230] on button "Marketing" at bounding box center [219, 242] width 67 height 25
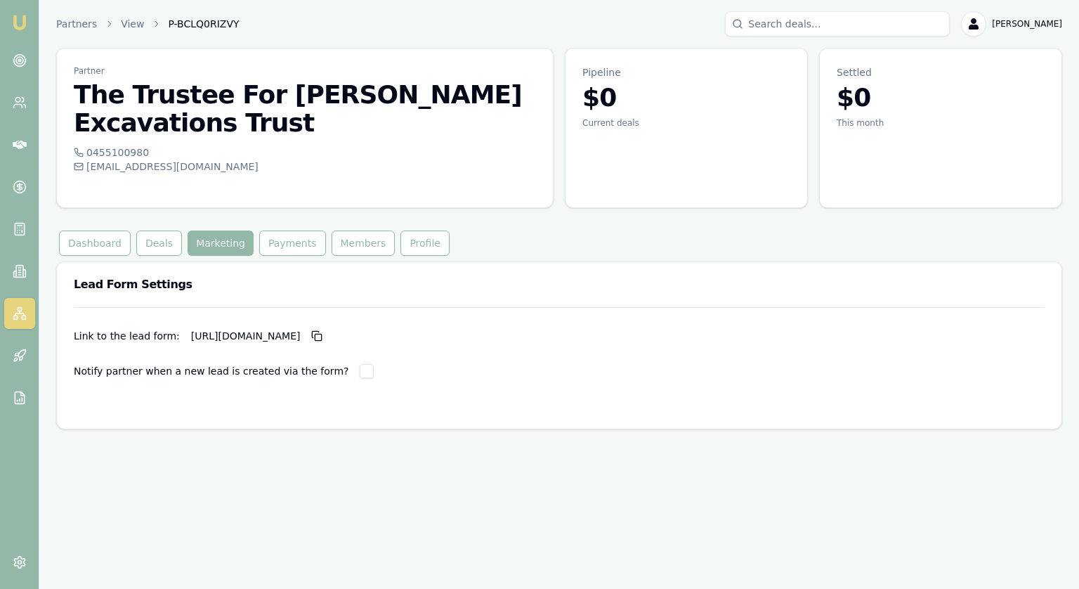
click at [264, 325] on p "https://partner.emumoney.com.au/f/emm/quick-apply?partner_id=P-BCLQ0RIZVY" at bounding box center [260, 336] width 138 height 22
copy p "https://partner.emumoney.com.au/f/emm/quick-apply?partner_id=P-BCLQ0RIZVY"
click at [739, 333] on div "Link to the lead form: https://partner.emumoney.com.au/f/emm/quick-apply?partne…" at bounding box center [559, 342] width 971 height 71
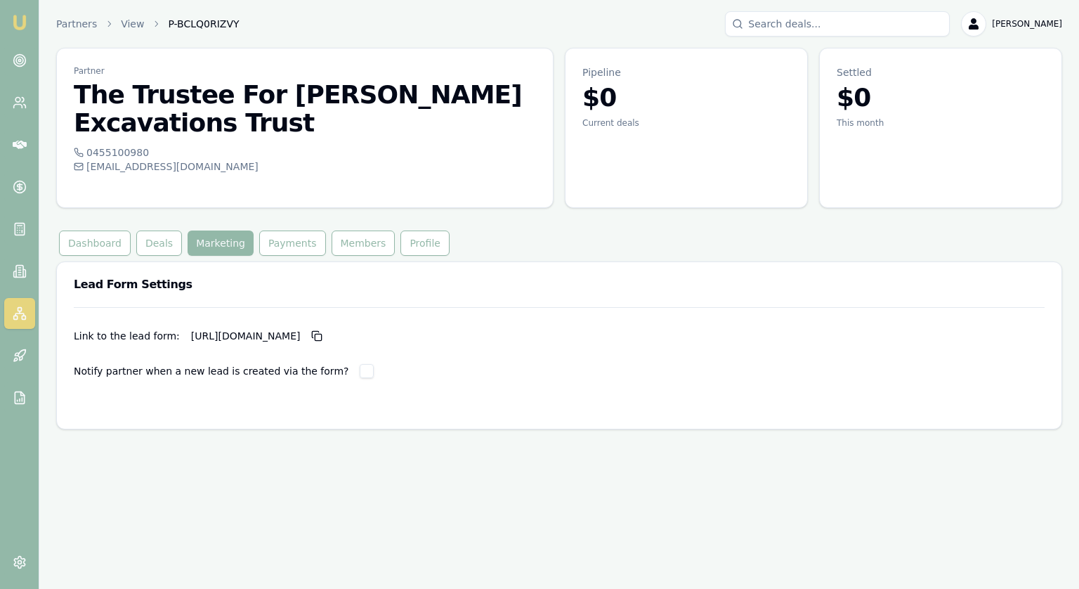
click at [360, 364] on button "button" at bounding box center [367, 371] width 14 height 14
checkbox input "false"
click at [275, 230] on button "Payments" at bounding box center [292, 242] width 67 height 25
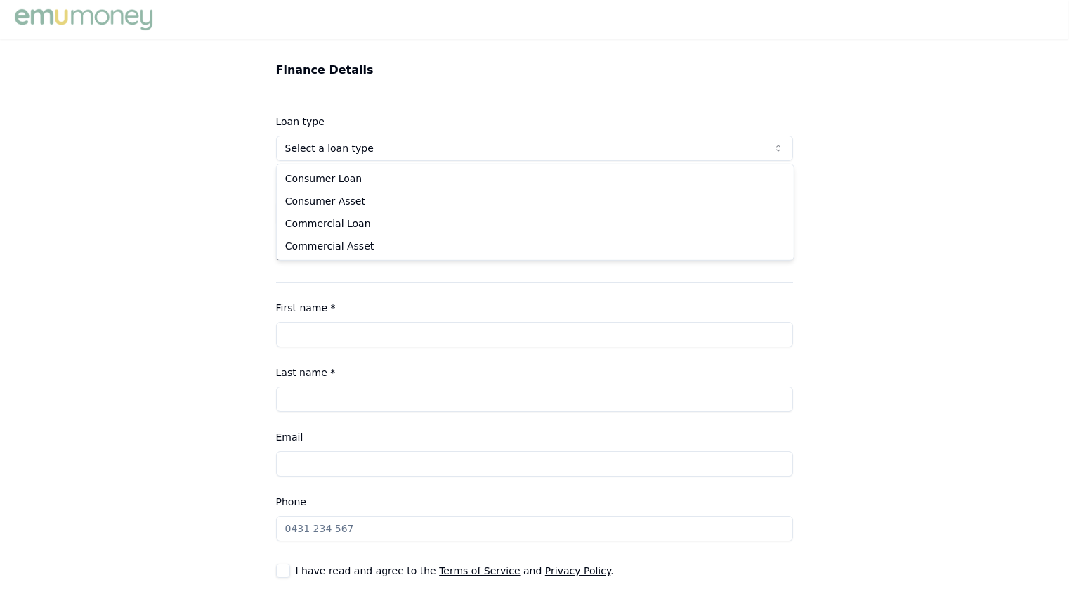
click at [336, 152] on html "Finance Details Loan type Select a loan type Consumer Loan Consumer Asset Comme…" at bounding box center [539, 294] width 1079 height 589
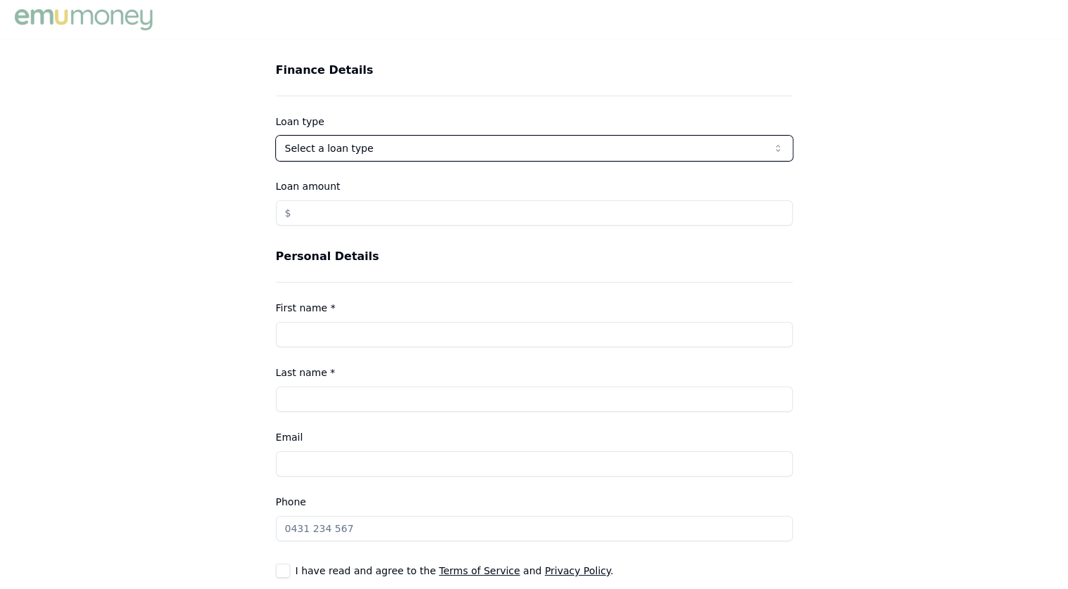
click at [219, 122] on html "Finance Details Loan type Select a loan type Consumer Loan Consumer Asset Comme…" at bounding box center [534, 294] width 1068 height 589
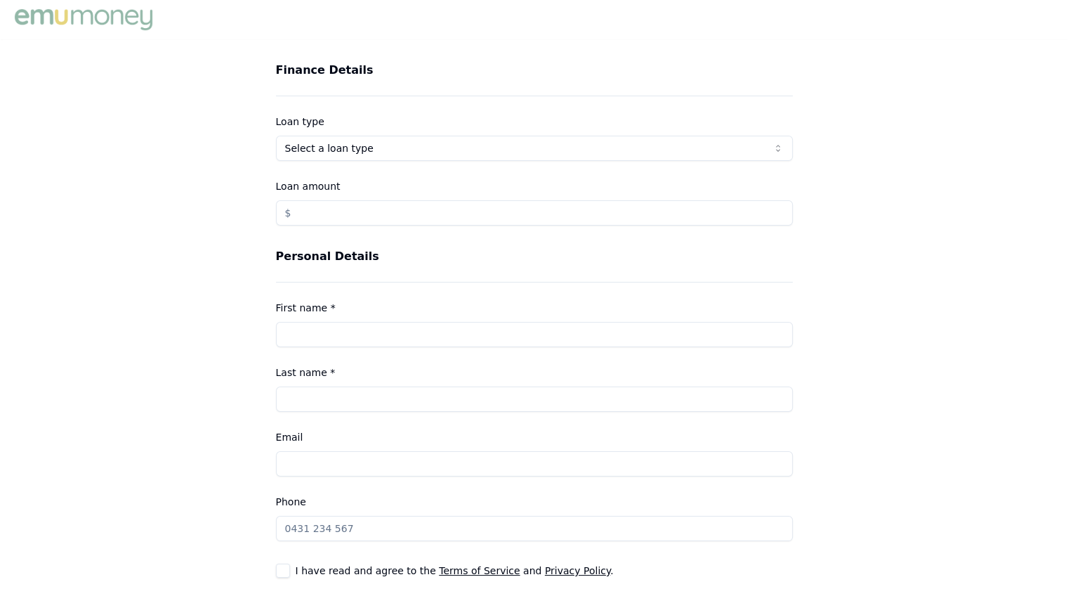
click at [305, 150] on html "Finance Details Loan type Select a loan type Consumer Loan Consumer Asset Comme…" at bounding box center [534, 294] width 1068 height 589
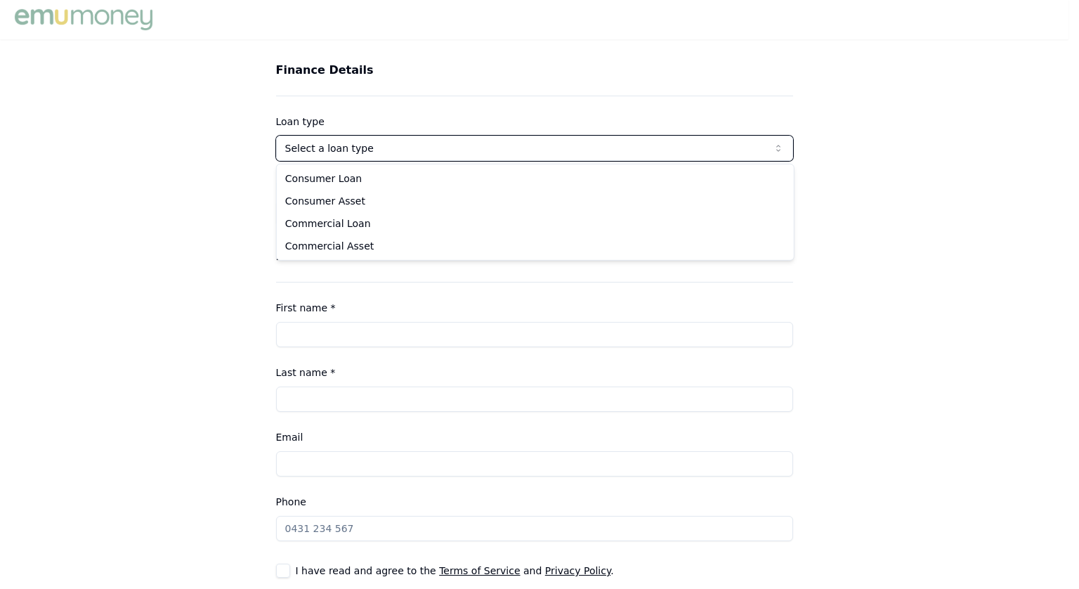
click at [221, 148] on html "Finance Details Loan type Select a loan type Consumer Loan Consumer Asset Comme…" at bounding box center [539, 294] width 1079 height 589
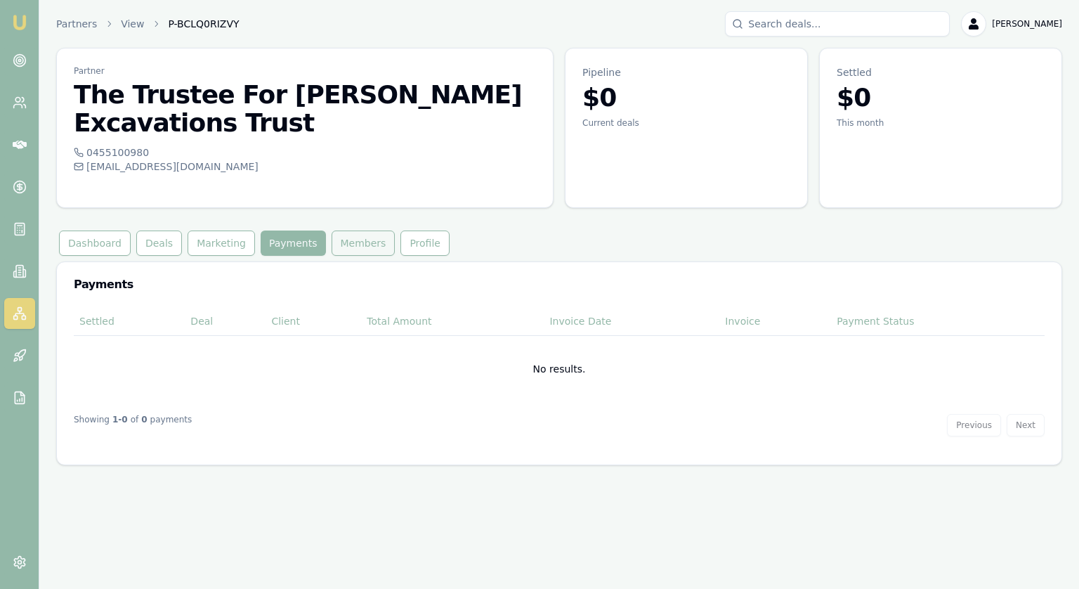
click at [348, 230] on button "Members" at bounding box center [364, 242] width 64 height 25
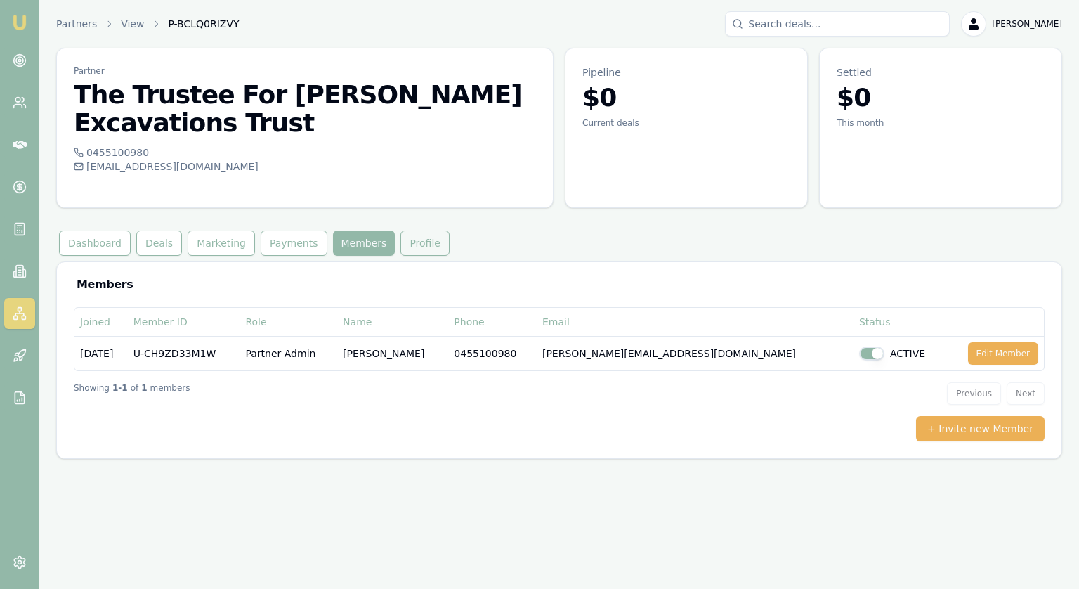
click at [407, 230] on button "Profile" at bounding box center [424, 242] width 49 height 25
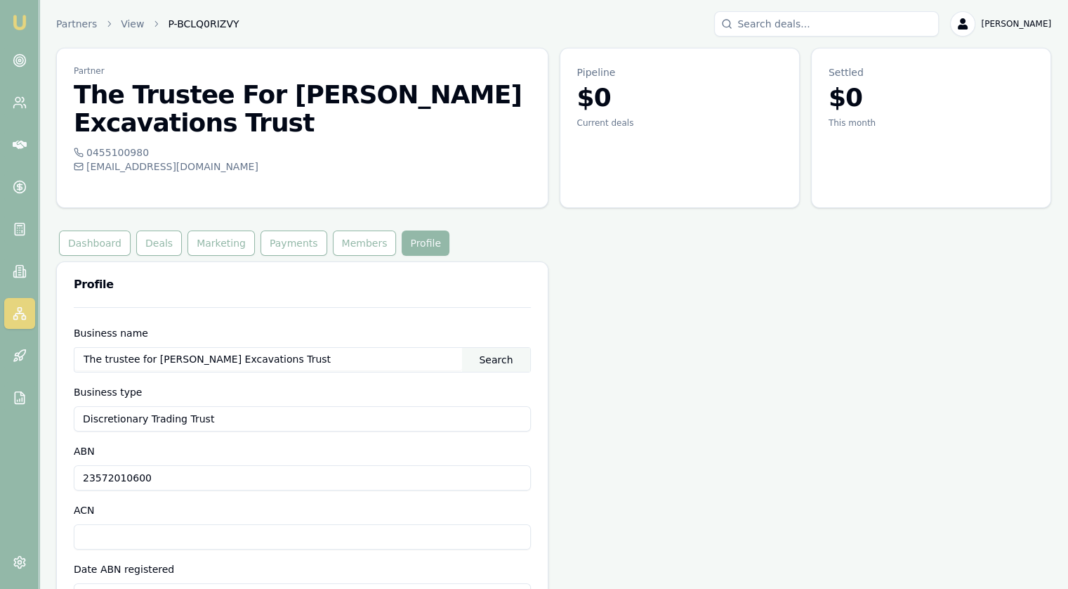
click at [96, 230] on button "Dashboard" at bounding box center [95, 242] width 72 height 25
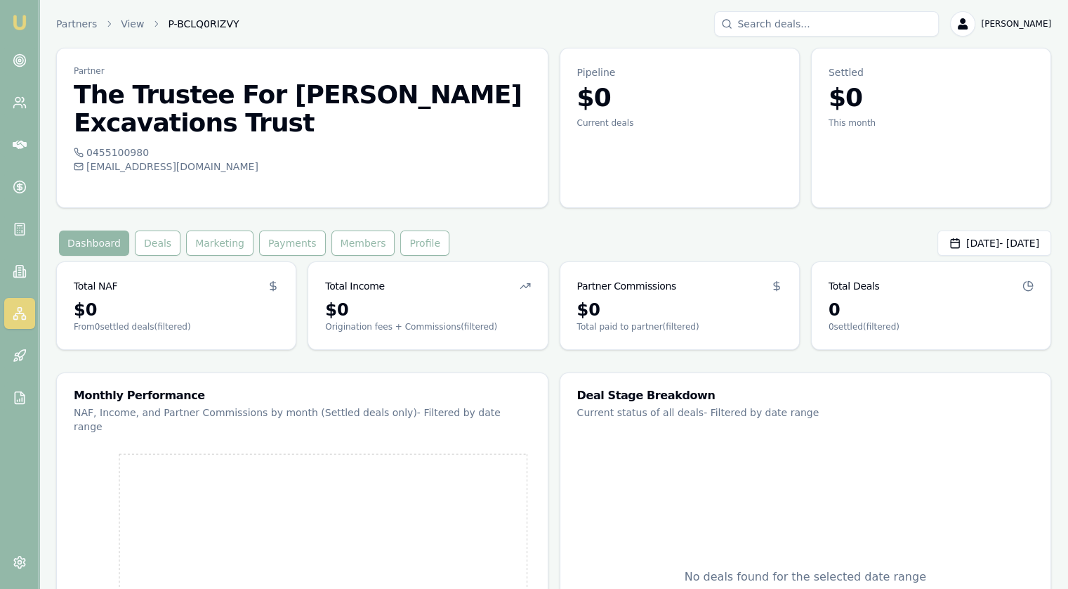
click at [13, 313] on icon at bounding box center [20, 313] width 14 height 14
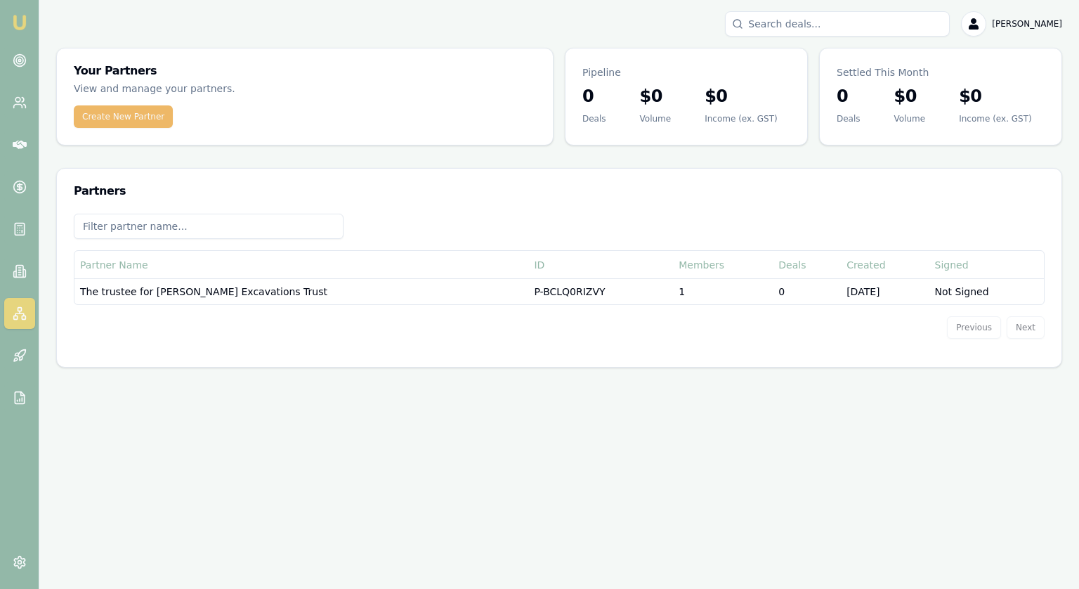
click at [149, 119] on button "Create New Partner" at bounding box center [123, 116] width 99 height 22
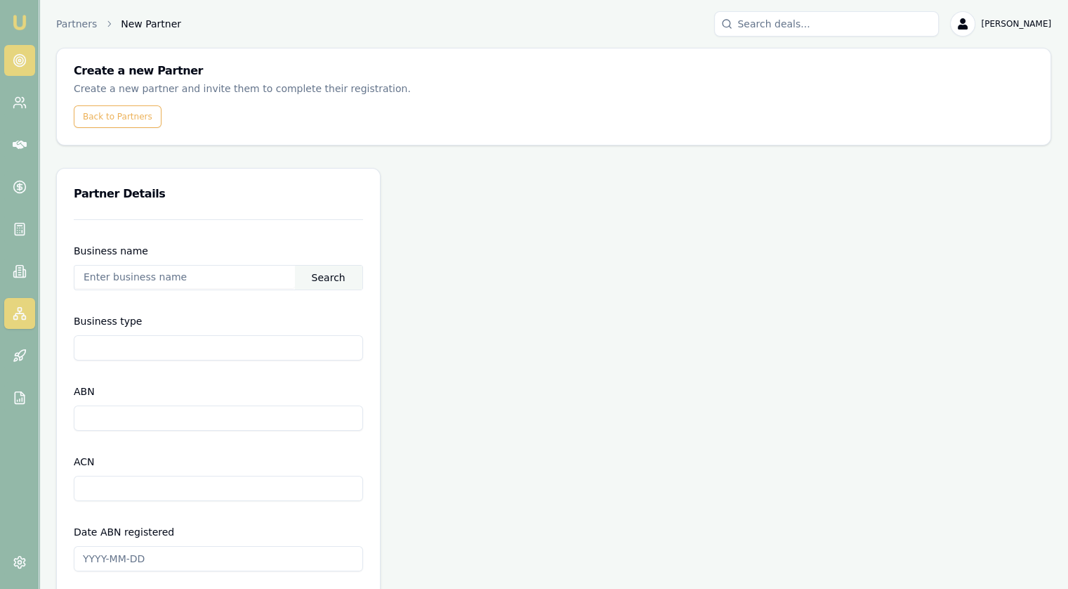
click at [16, 53] on icon at bounding box center [20, 60] width 14 height 14
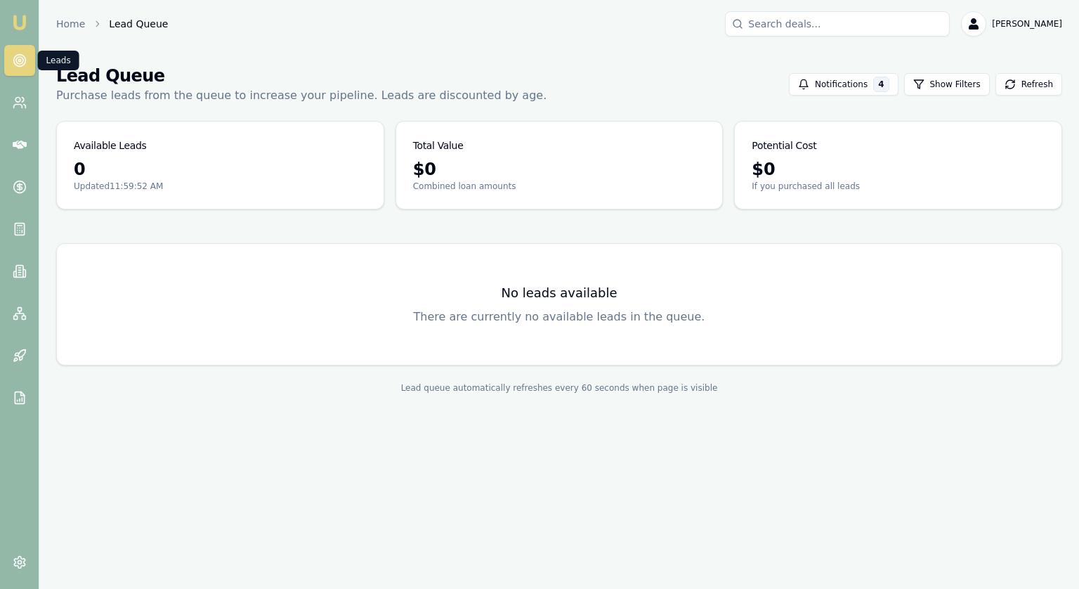
click at [14, 62] on icon at bounding box center [20, 60] width 14 height 14
click at [20, 273] on icon at bounding box center [20, 271] width 14 height 14
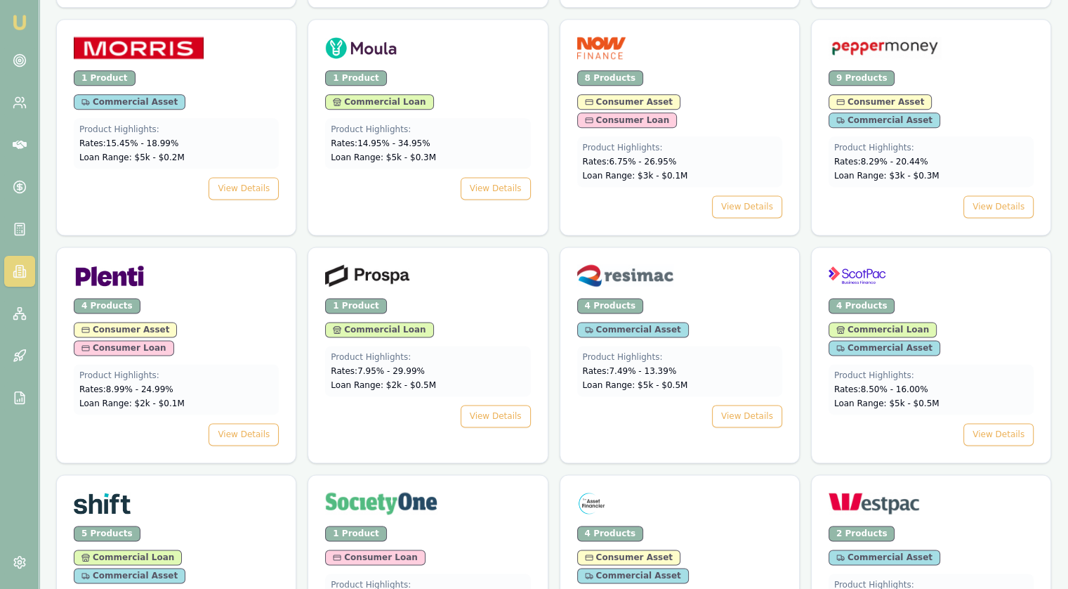
scroll to position [1897, 0]
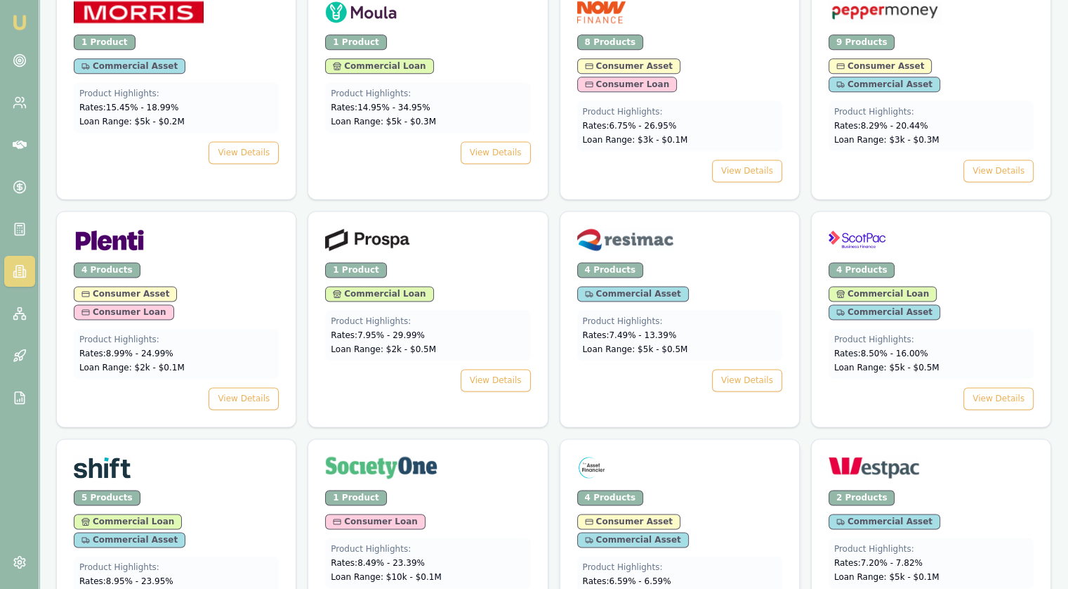
click at [755, 456] on div at bounding box center [679, 470] width 205 height 28
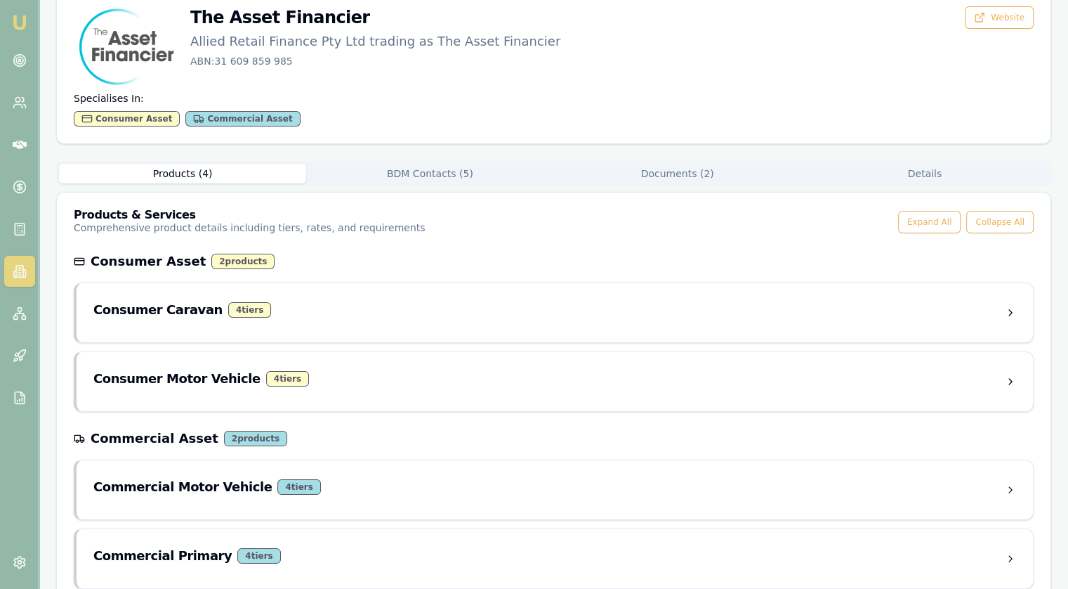
scroll to position [124, 0]
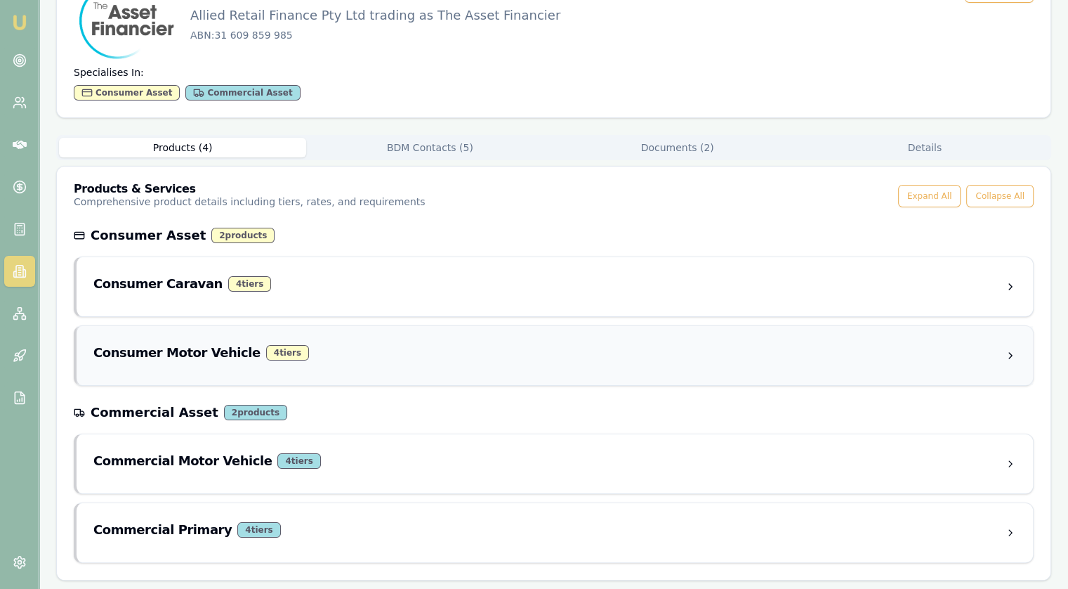
click at [374, 350] on div "Consumer Motor Vehicle 4 tier s" at bounding box center [549, 353] width 912 height 20
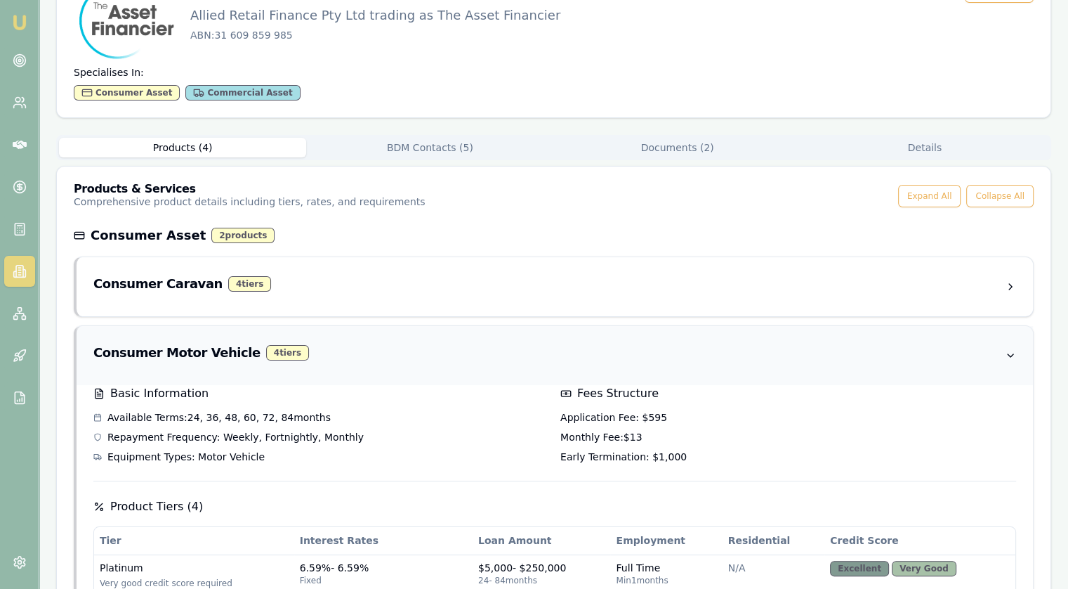
click at [343, 343] on div "Consumer Motor Vehicle 4 tier s" at bounding box center [549, 353] width 912 height 20
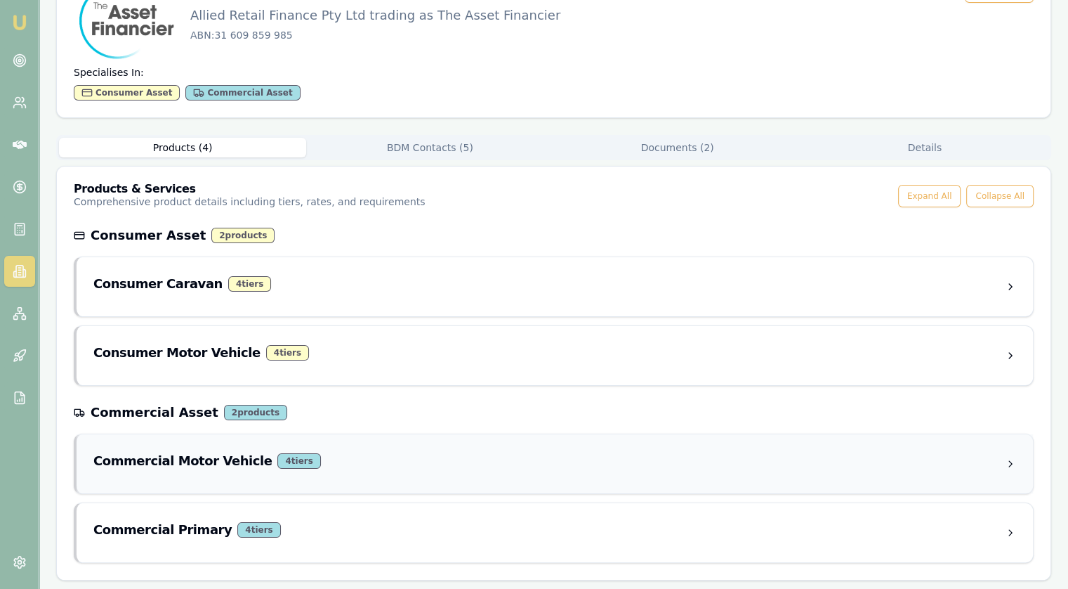
click at [354, 460] on div "Commercial Motor Vehicle 4 tier s" at bounding box center [549, 461] width 912 height 20
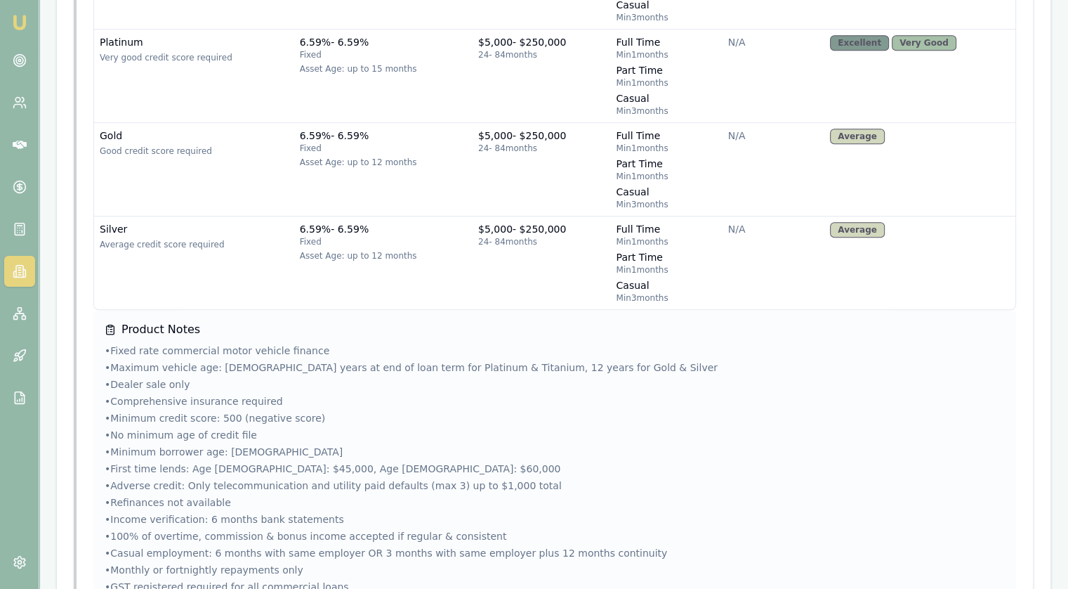
scroll to position [897, 0]
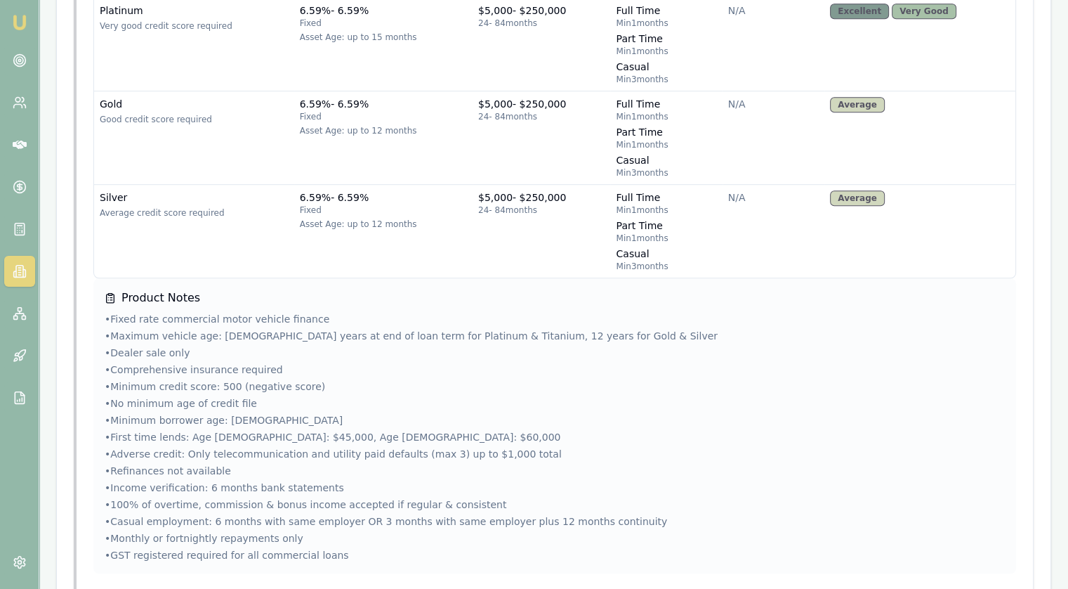
click at [393, 395] on ul "• Fixed rate commercial motor vehicle finance • Maximum vehicle age: 15 years a…" at bounding box center [555, 437] width 901 height 250
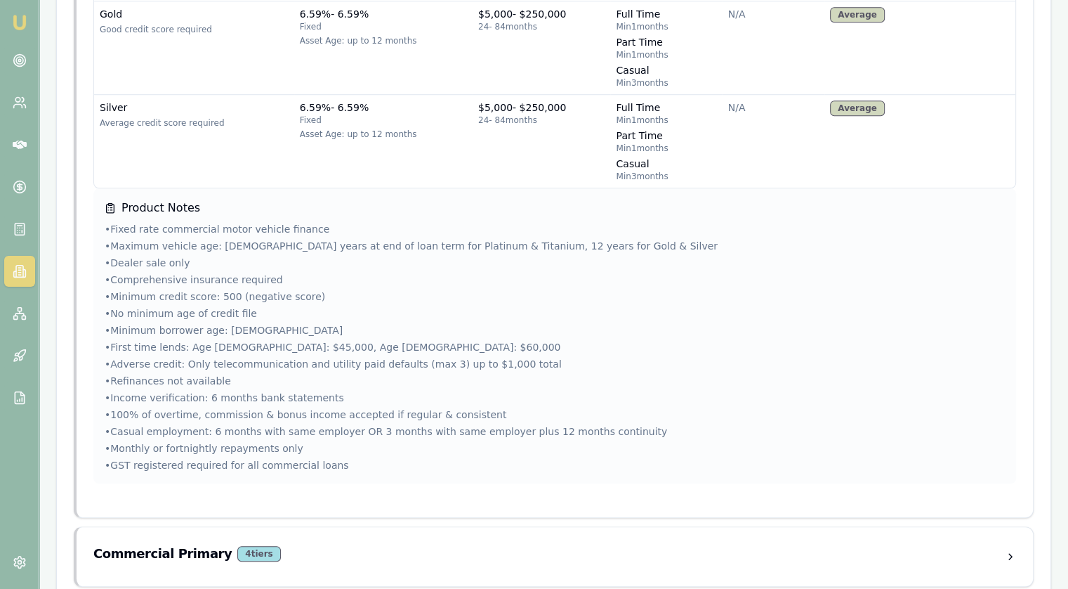
scroll to position [996, 0]
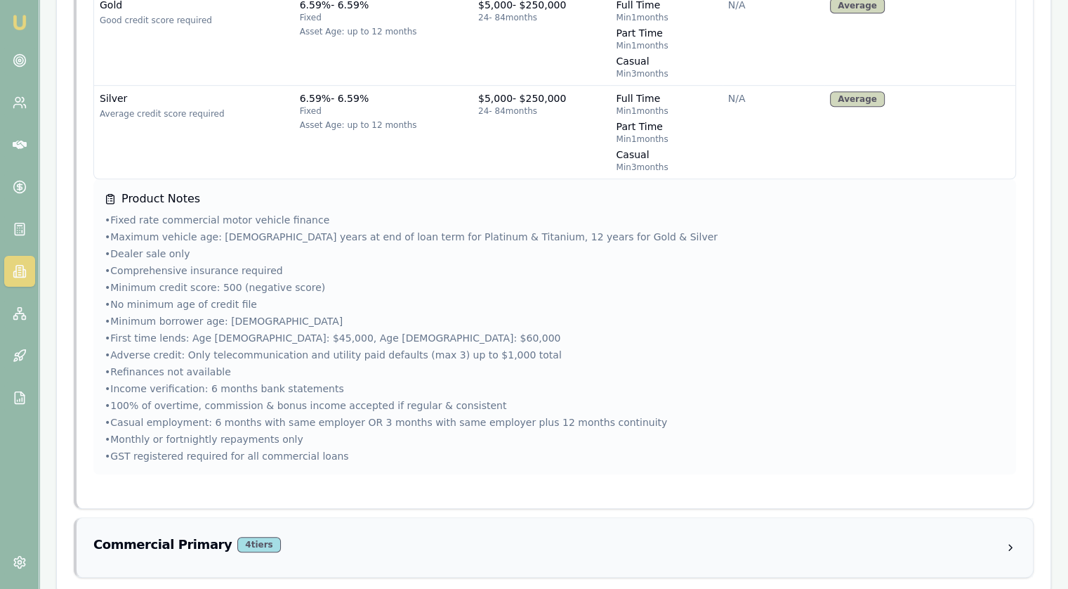
click at [419, 535] on div "Commercial Primary 4 tier s" at bounding box center [549, 545] width 912 height 20
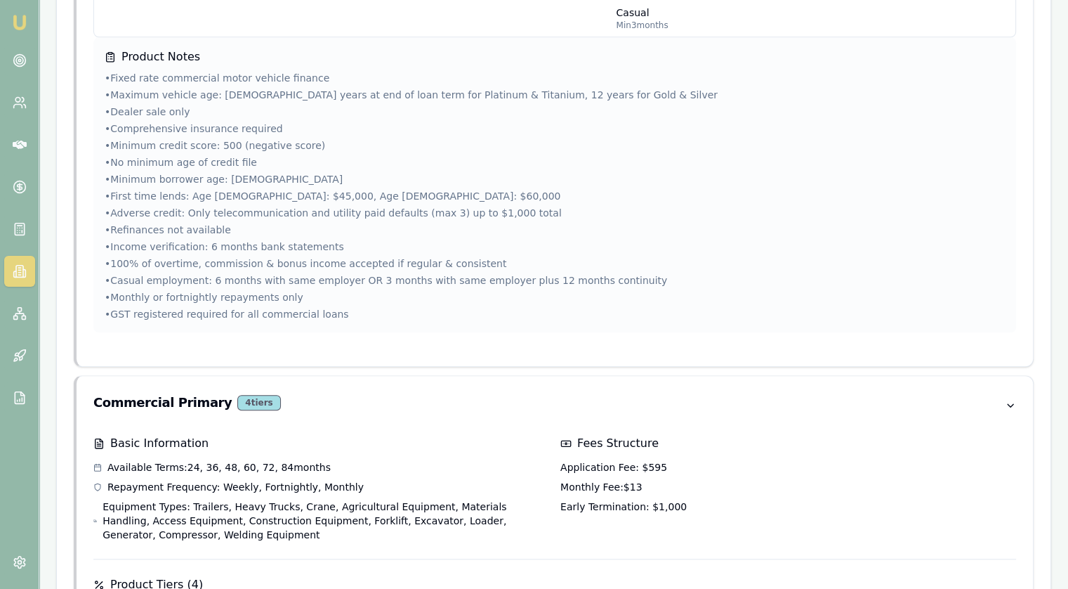
scroll to position [1418, 0]
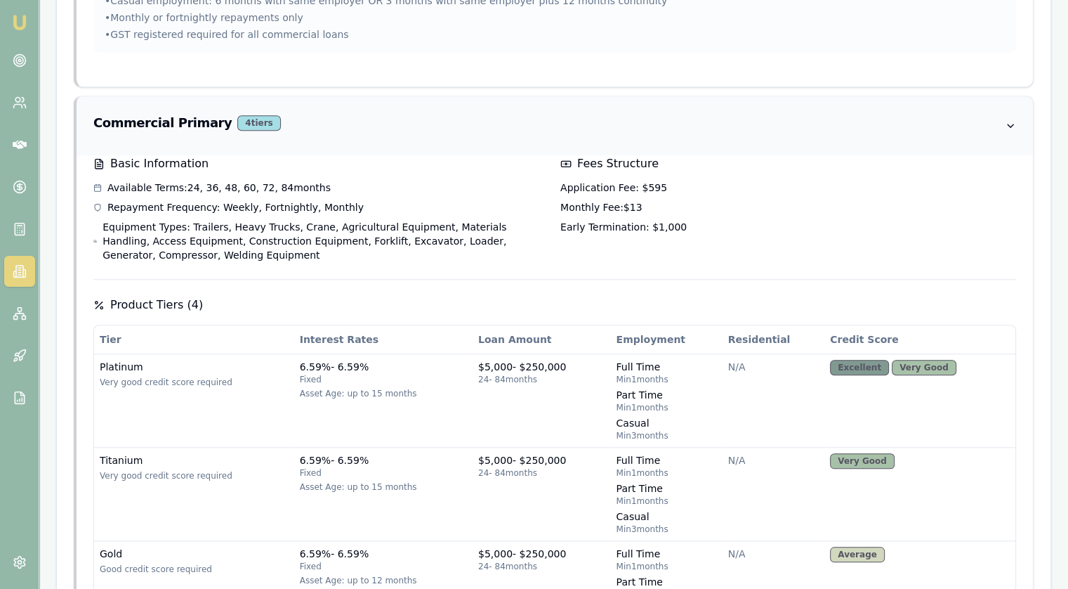
click at [418, 113] on div "Commercial Primary 4 tier s" at bounding box center [549, 123] width 912 height 20
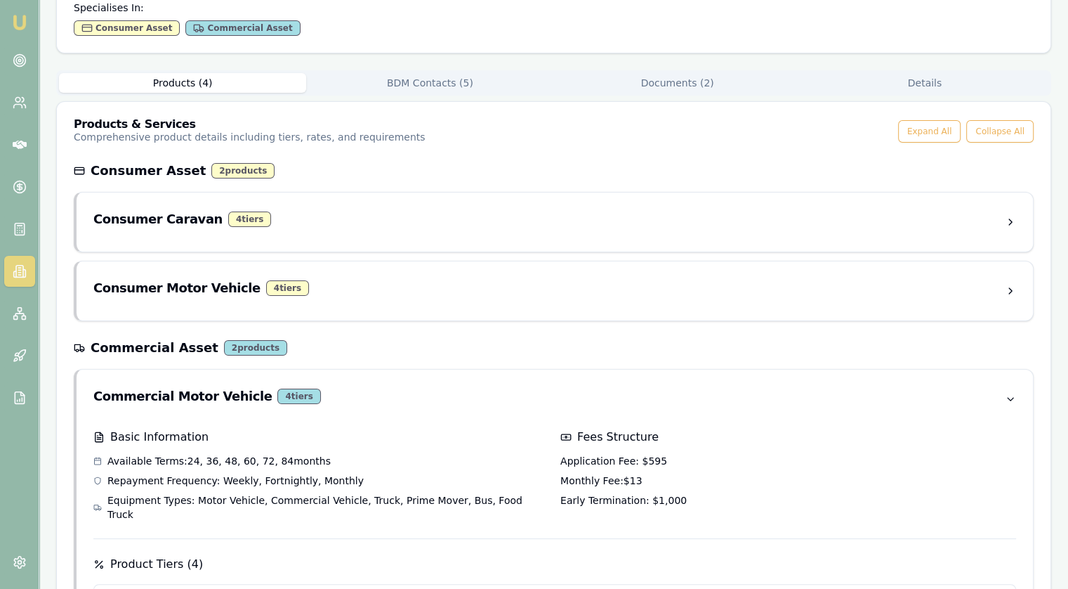
scroll to position [0, 0]
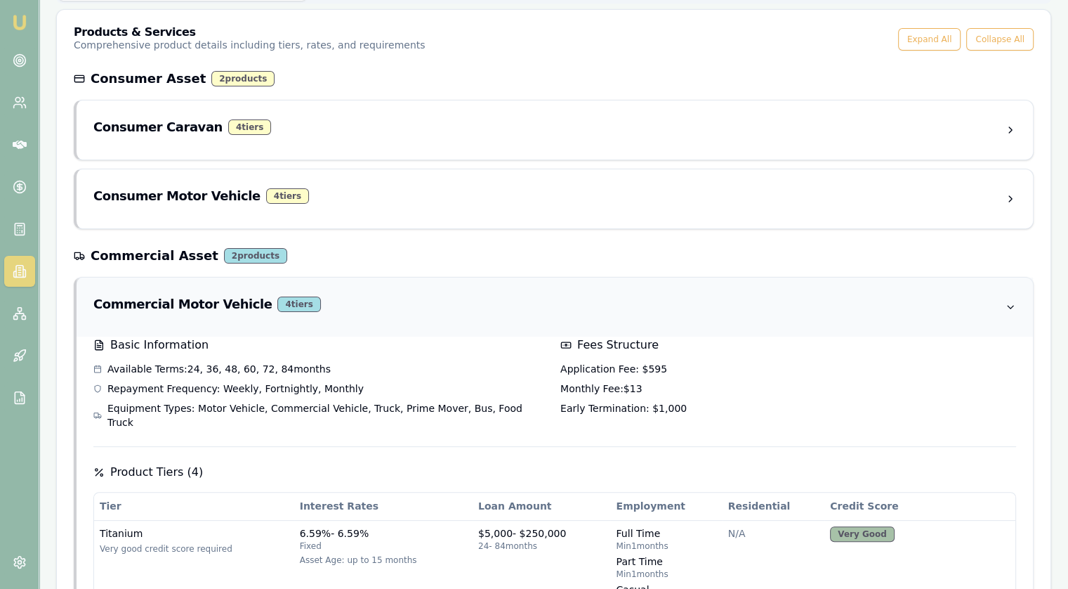
click at [368, 307] on div "Commercial Motor Vehicle 4 tier s" at bounding box center [549, 304] width 912 height 20
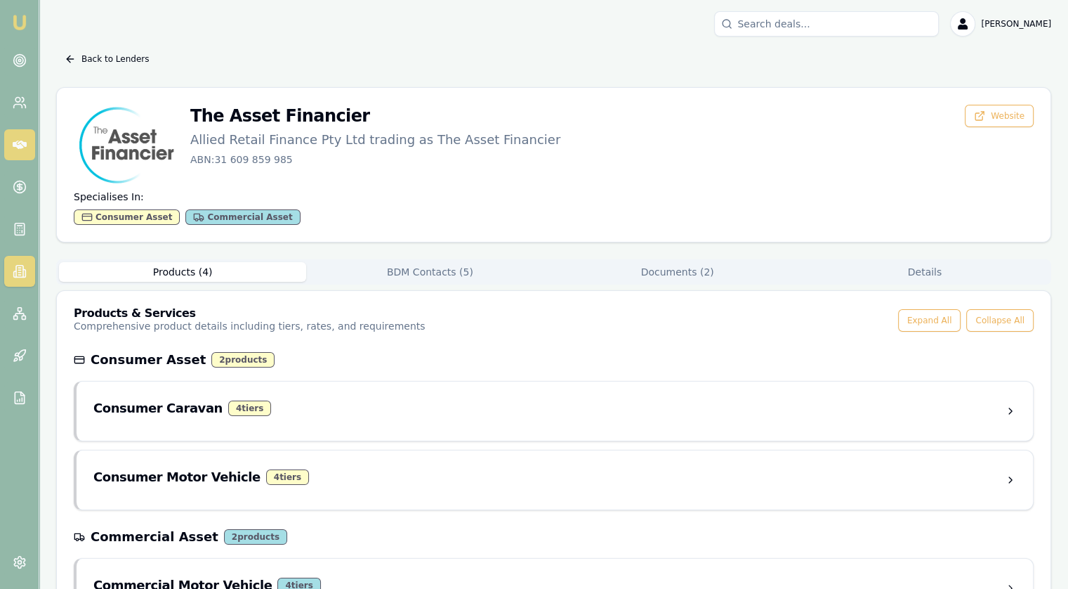
click at [10, 137] on link at bounding box center [19, 144] width 31 height 31
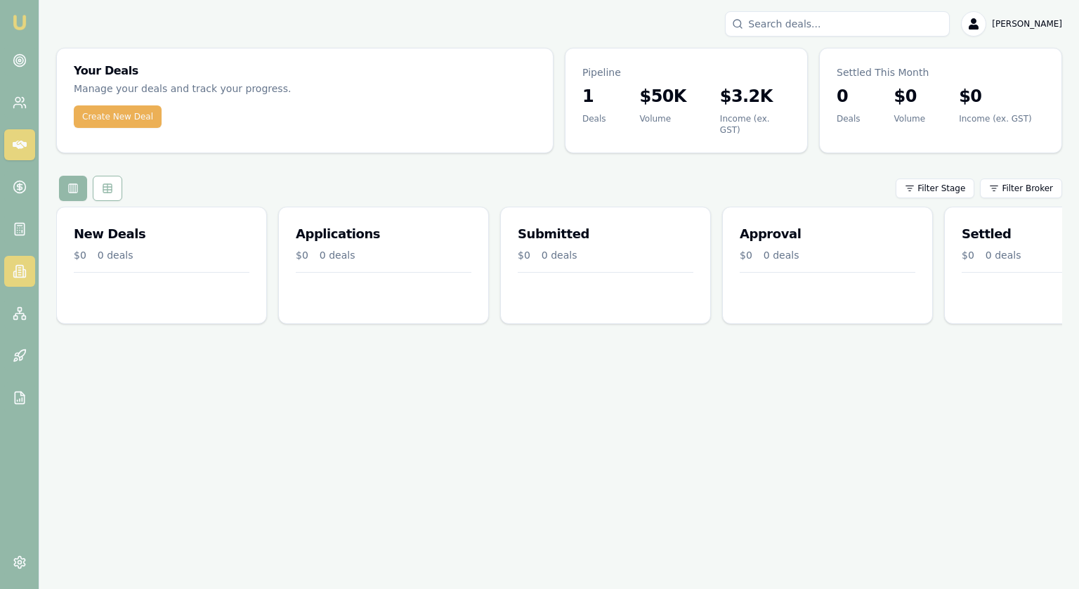
click at [22, 267] on icon at bounding box center [19, 272] width 7 height 12
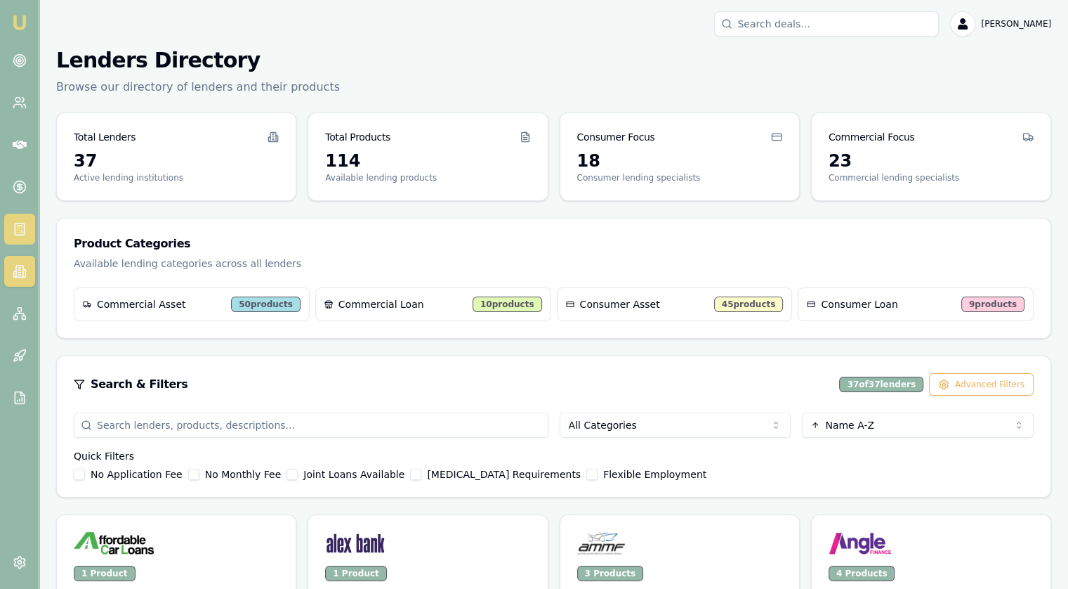
click at [18, 226] on icon at bounding box center [20, 229] width 14 height 14
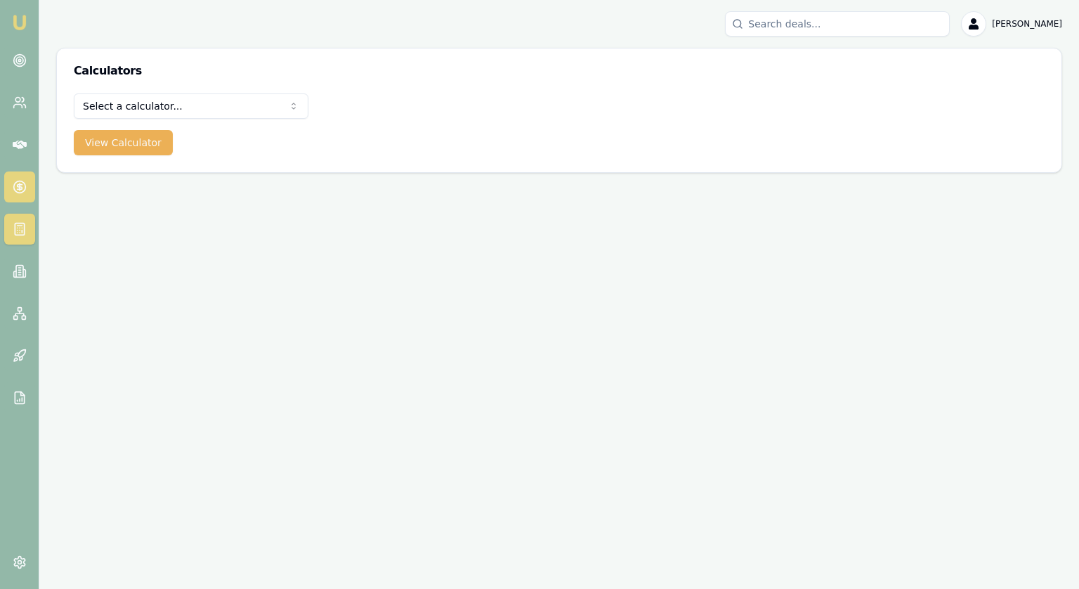
click at [11, 187] on link at bounding box center [19, 186] width 31 height 31
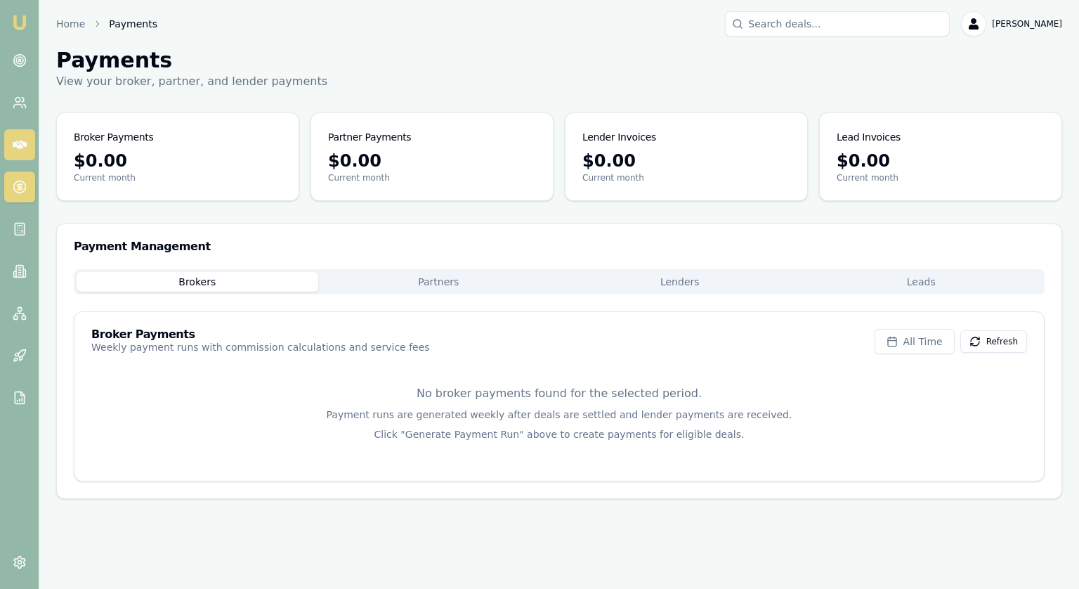
click at [18, 141] on icon at bounding box center [20, 145] width 14 height 14
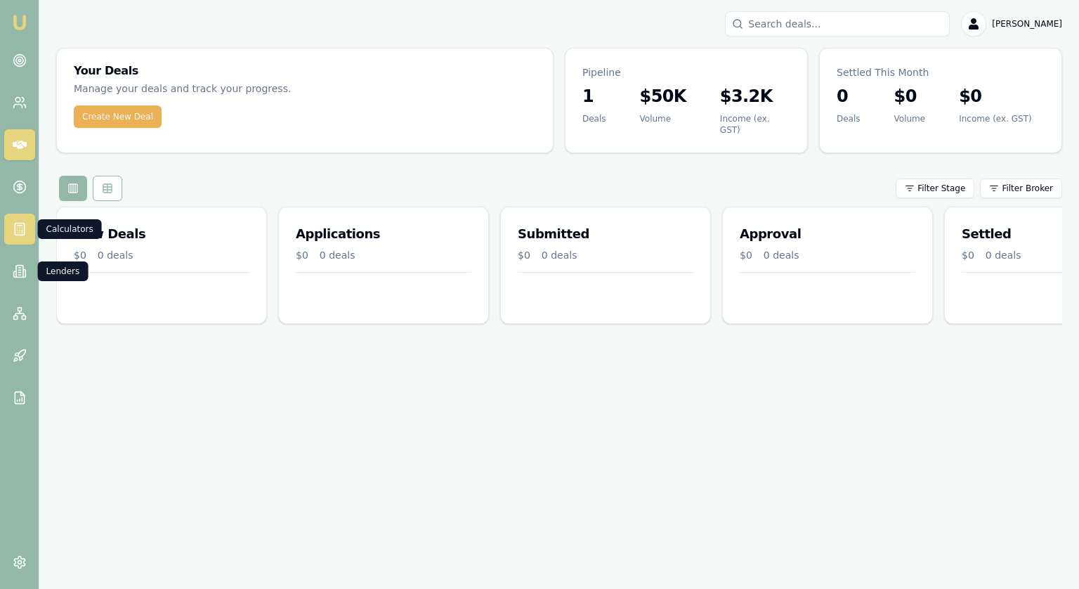
click at [20, 222] on icon at bounding box center [20, 229] width 14 height 14
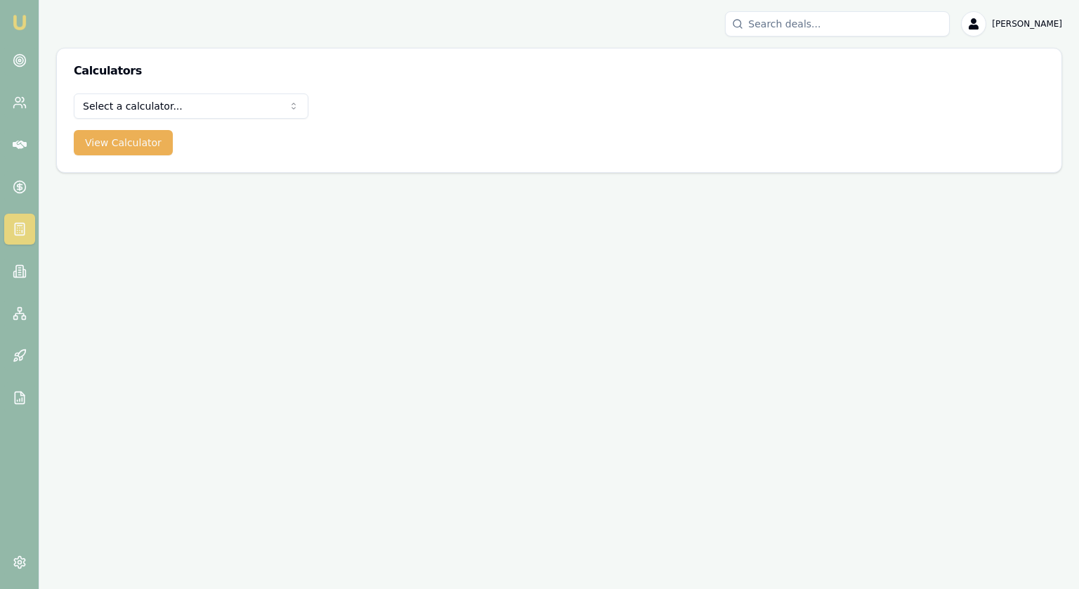
click at [228, 109] on html "Emu Broker Jonathan Myers Toggle Menu Calculators Select a calculator... Financ…" at bounding box center [539, 294] width 1079 height 589
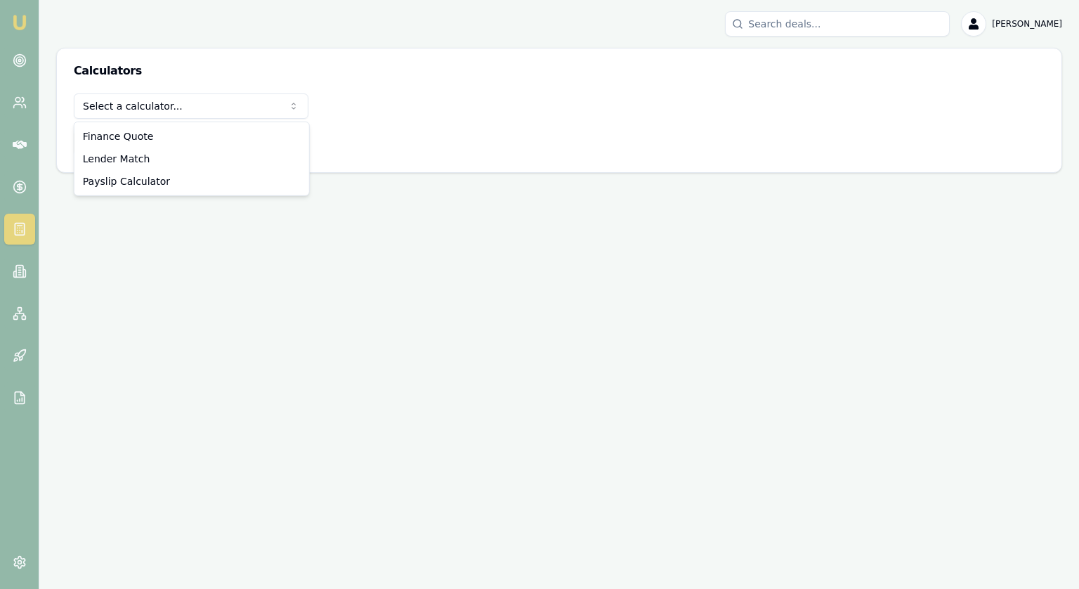
select select "lender-match"
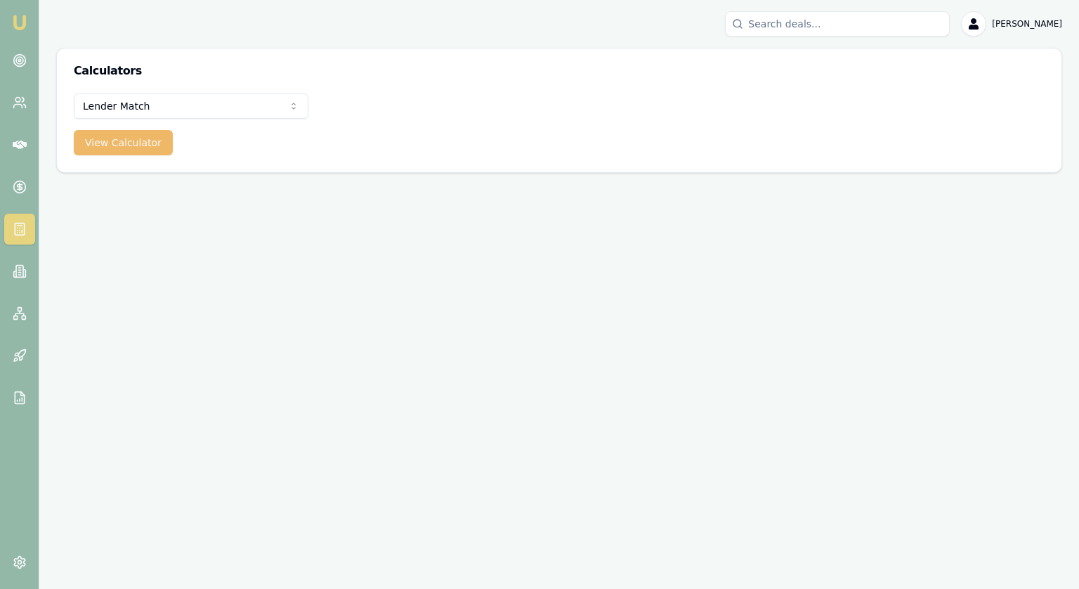
click at [116, 145] on button "View Calculator" at bounding box center [123, 142] width 99 height 25
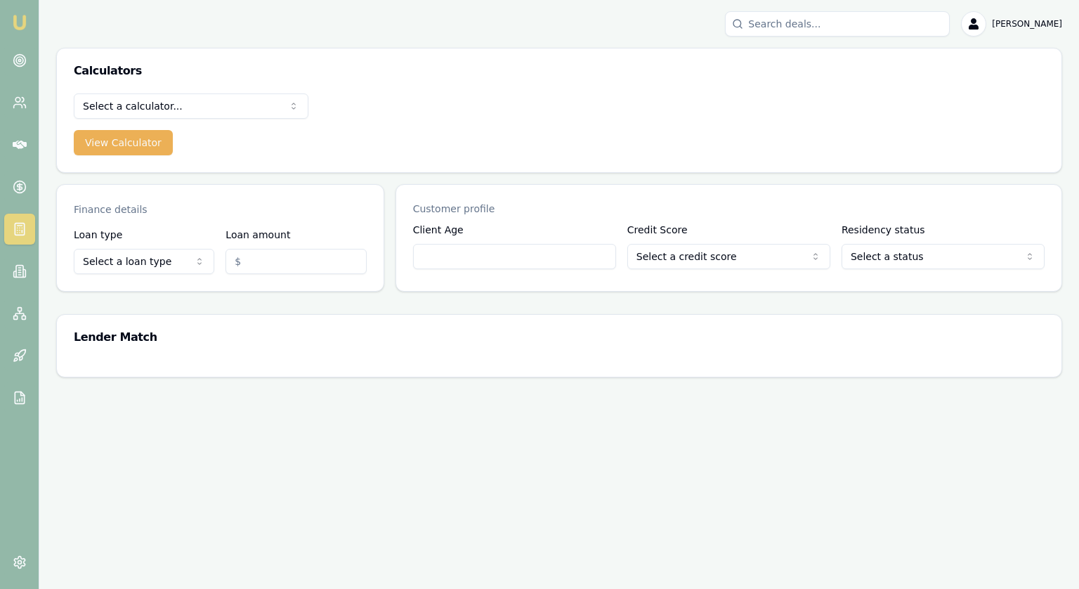
click at [167, 269] on html "Emu Broker Jonathan Myers Toggle Menu Calculators Select a calculator... Financ…" at bounding box center [539, 294] width 1079 height 589
select select "CONSUMER_LOAN"
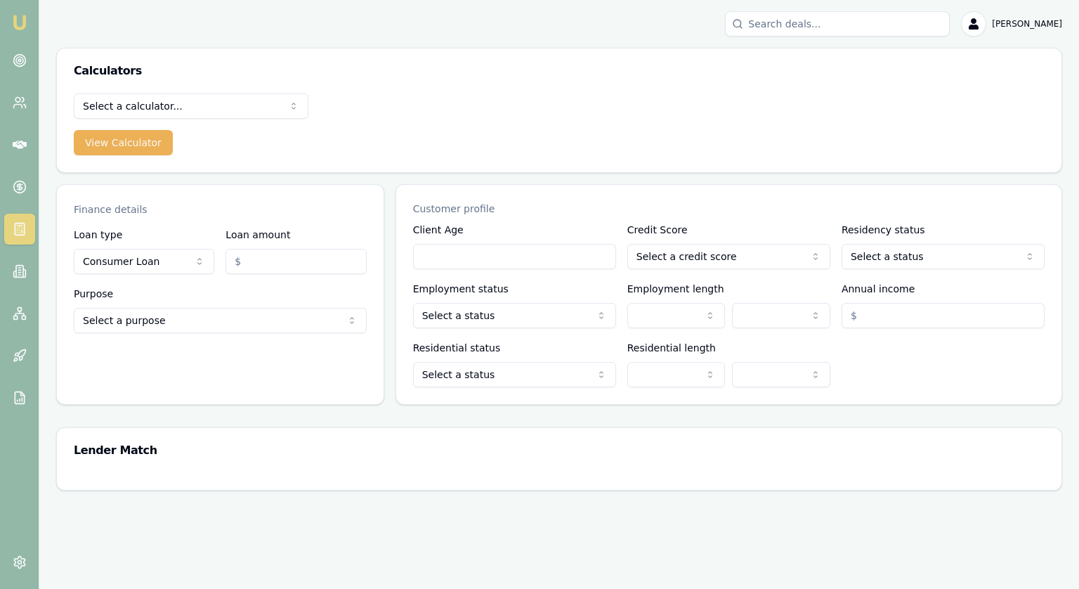
click at [256, 254] on input "Loan amount" at bounding box center [295, 261] width 140 height 25
type input "$50,000.00"
click at [210, 306] on html "Emu Broker Jonathan Myers Toggle Menu Calculators Select a calculator... Financ…" at bounding box center [539, 294] width 1079 height 589
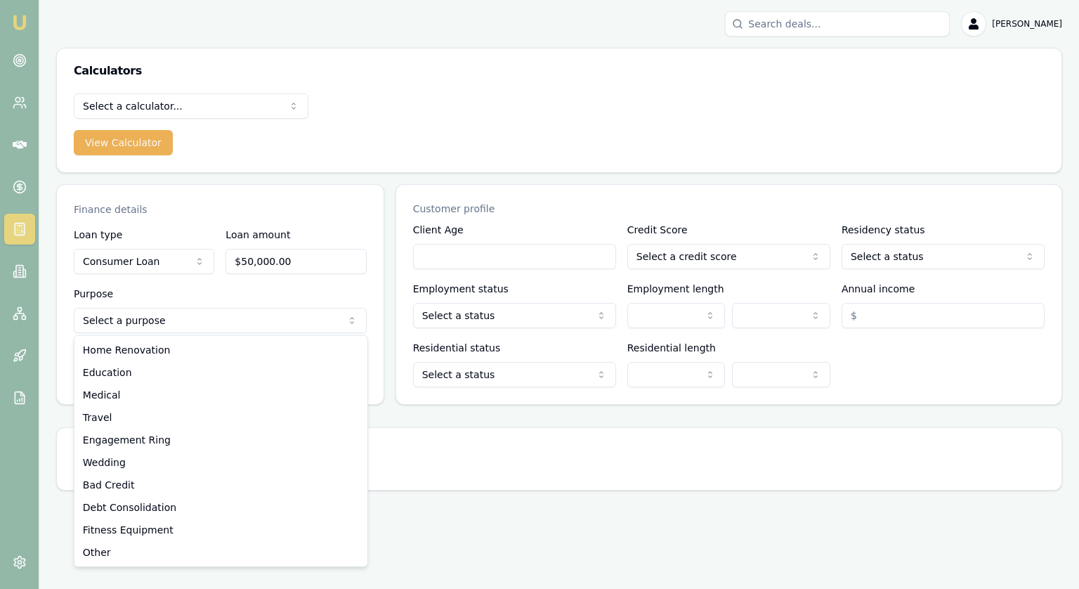
select select "HOME_RENOVATION"
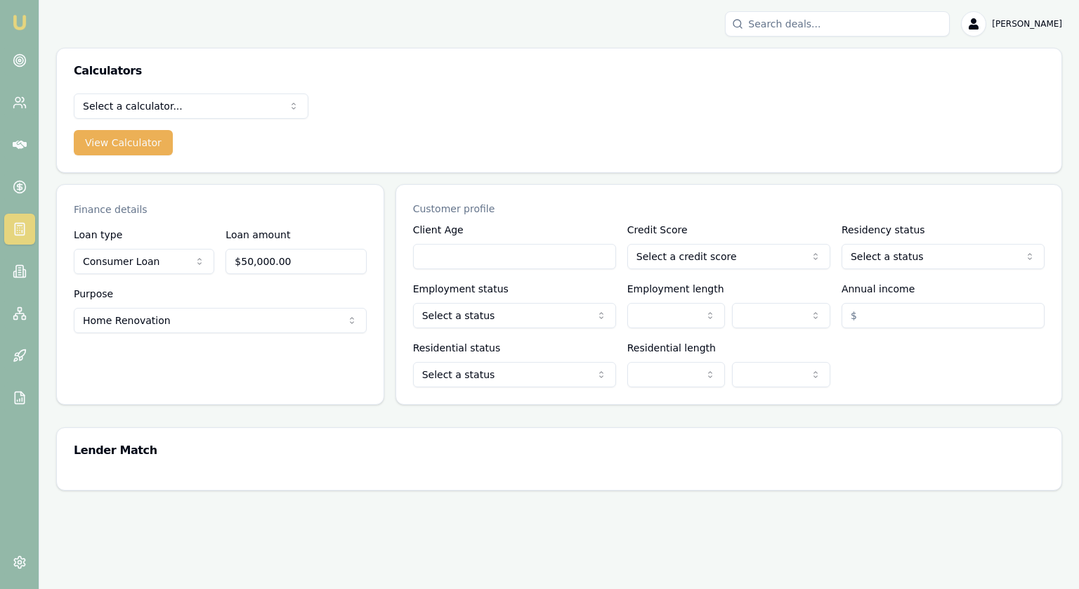
click at [452, 261] on input "Client Age" at bounding box center [514, 256] width 203 height 25
type input "40"
click at [662, 251] on html "Emu Broker Jonathan Myers Toggle Menu Calculators Select a calculator... Financ…" at bounding box center [539, 294] width 1079 height 589
select select "VERY_GOOD"
click at [917, 257] on html "Emu Broker Jonathan Myers Toggle Menu Calculators Select a calculator... Financ…" at bounding box center [539, 294] width 1079 height 589
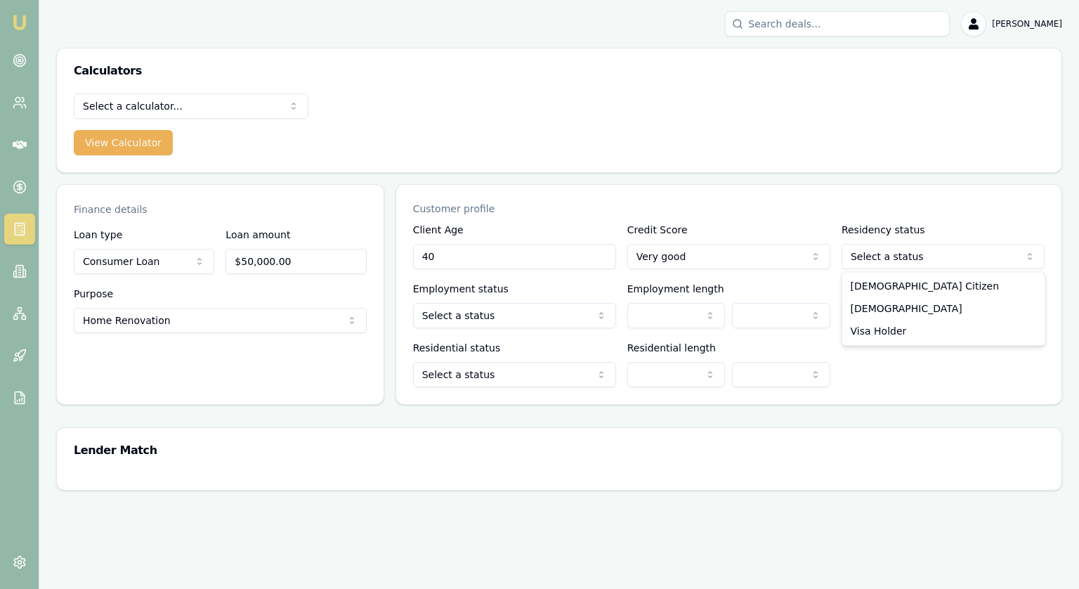
select select "AUSTRALIAN_CITIZEN"
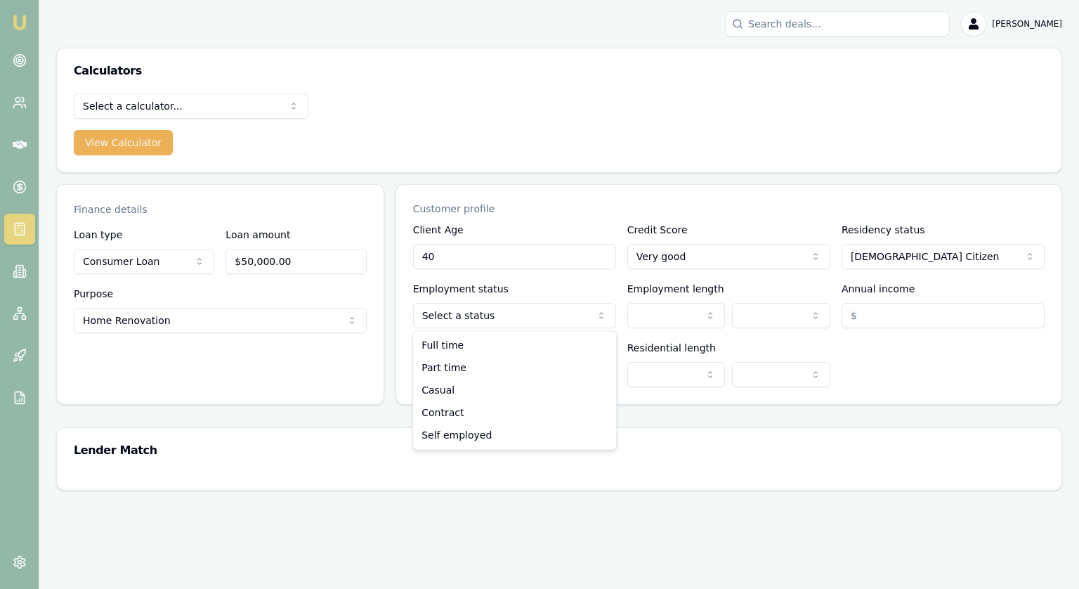
click at [537, 306] on html "Emu Broker Jonathan Myers Toggle Menu Calculators Select a calculator... Financ…" at bounding box center [539, 294] width 1079 height 589
select select "FULL_TIME"
click at [657, 312] on html "Emu Broker Jonathan Myers Toggle Menu Calculators Select a calculator... Financ…" at bounding box center [539, 294] width 1079 height 589
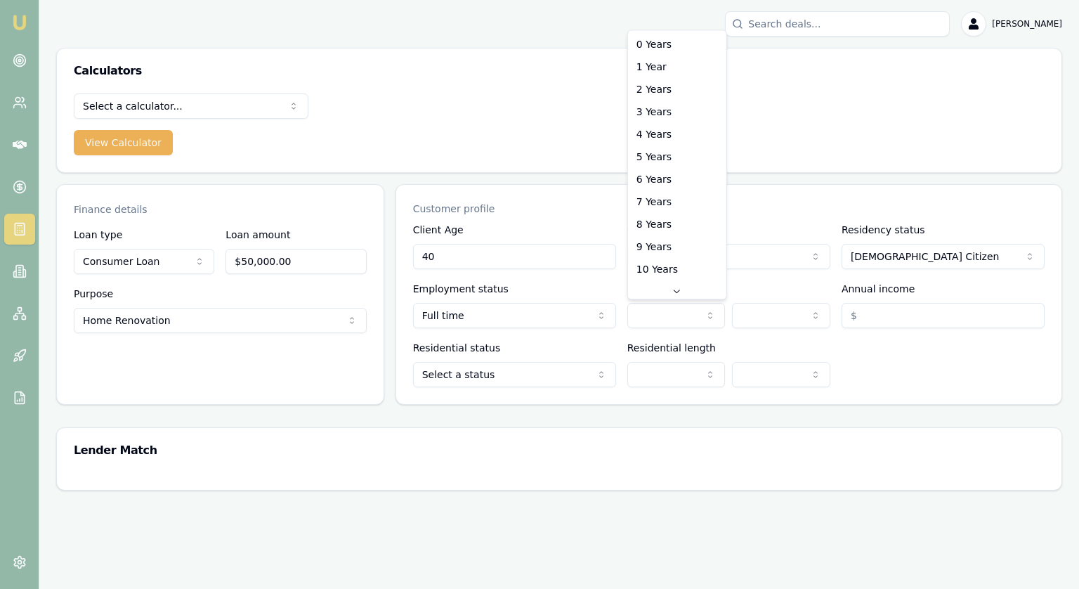
select select "4"
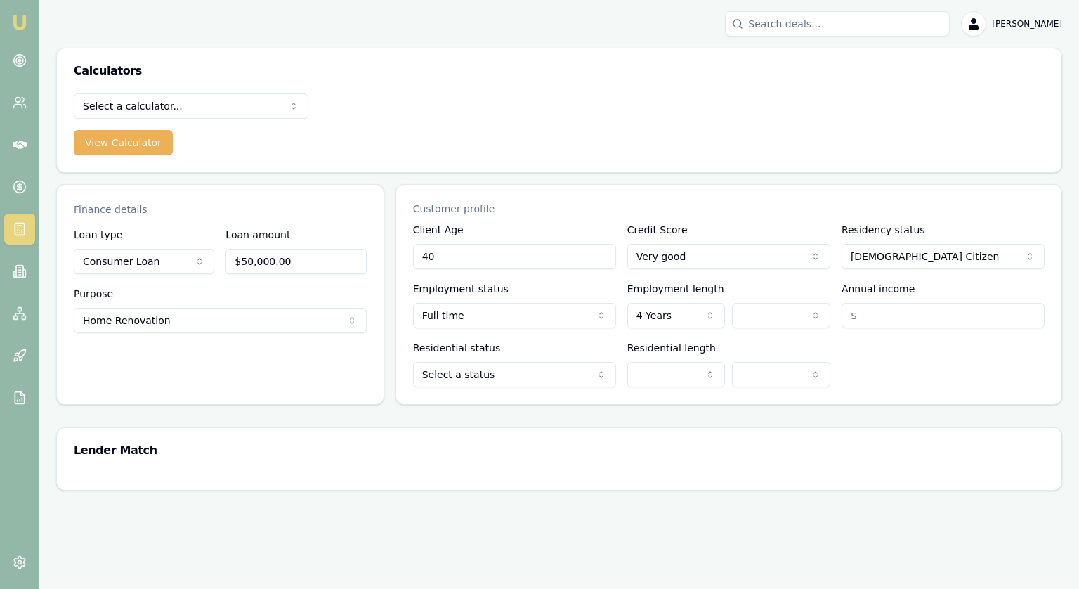
click at [919, 309] on input "Annual income" at bounding box center [943, 315] width 203 height 25
click at [787, 308] on html "Emu Broker Jonathan Myers Toggle Menu Calculators Select a calculator... Financ…" at bounding box center [539, 294] width 1079 height 589
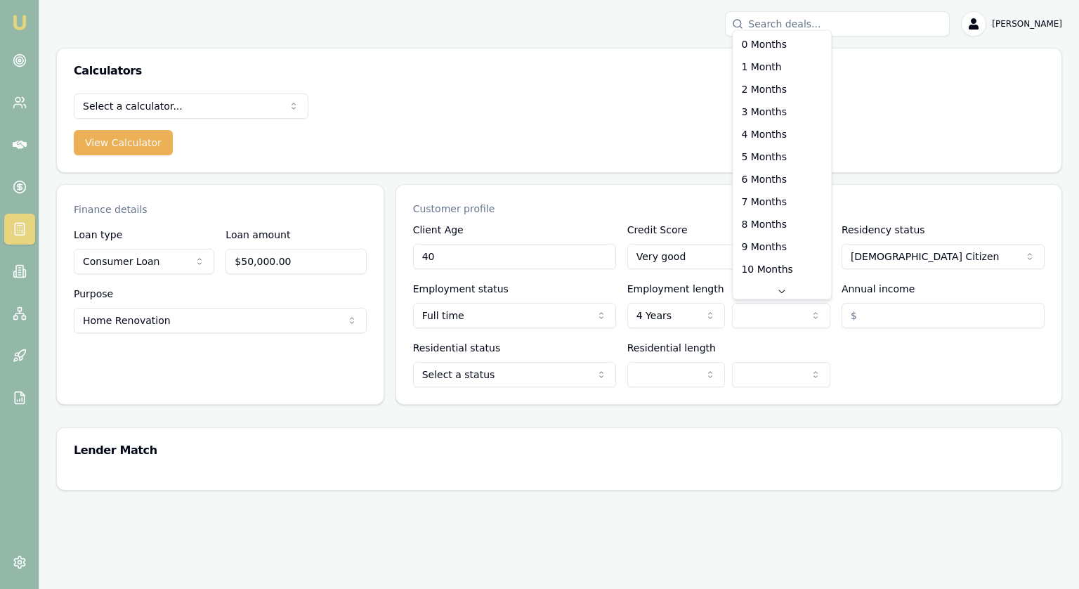
select select "6"
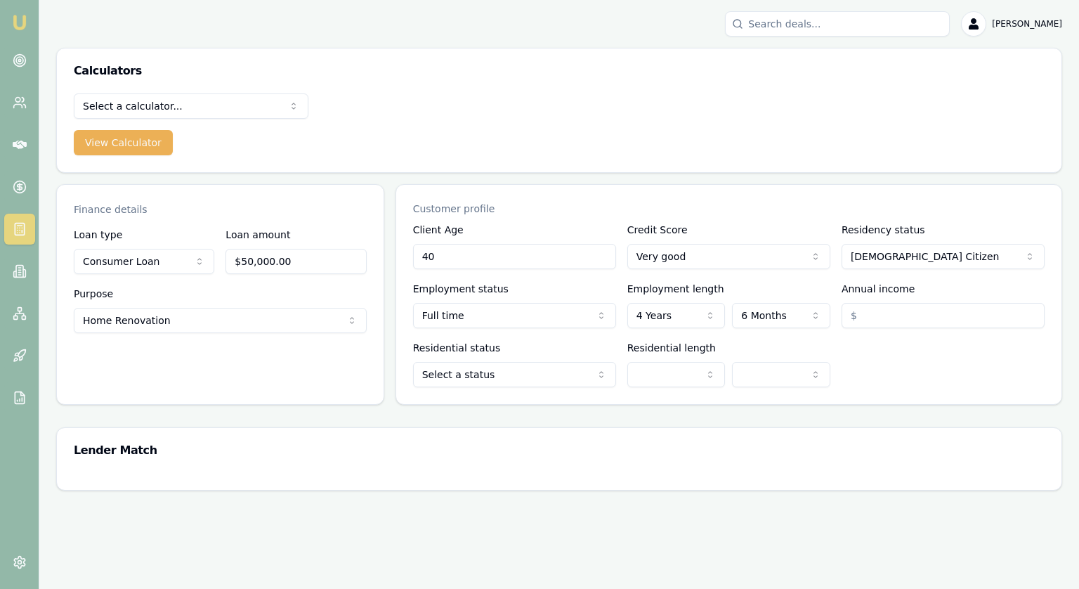
click at [929, 321] on input "Annual income" at bounding box center [943, 315] width 203 height 25
type input "$130,000.00"
click at [505, 382] on html "Emu Broker Jonathan Myers Toggle Menu Calculators Select a calculator... Financ…" at bounding box center [539, 294] width 1079 height 589
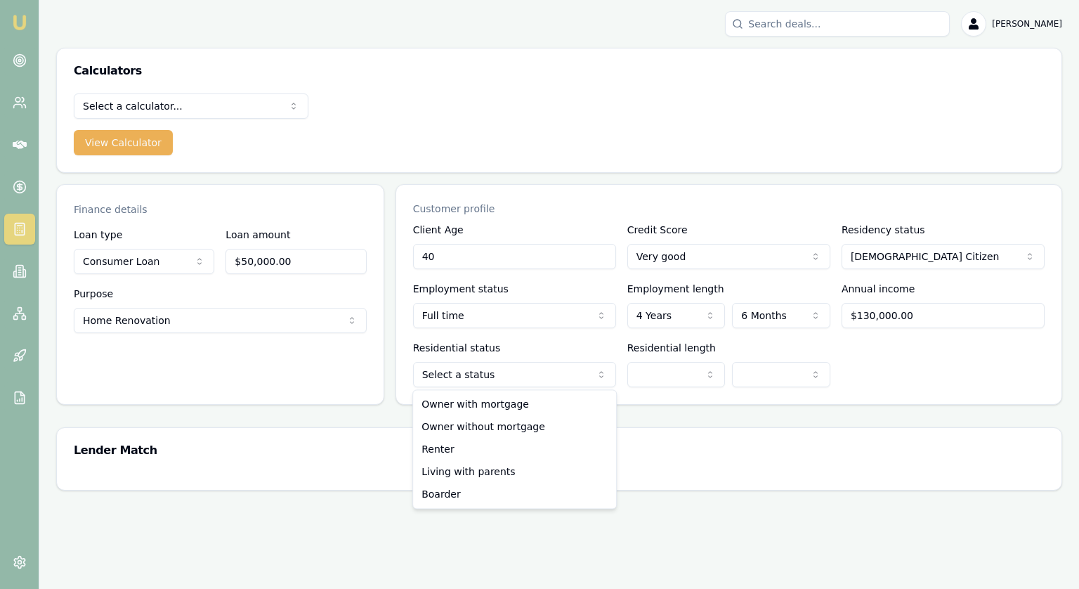
select select "OWNER_WITH_MORTGAGE"
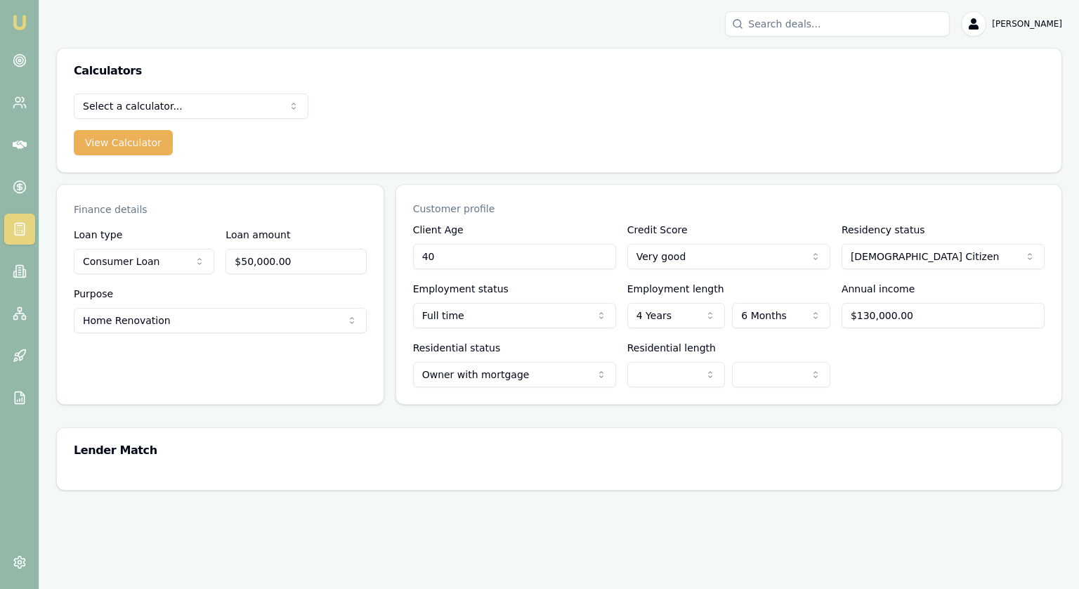
click at [667, 376] on html "Emu Broker Jonathan Myers Toggle Menu Calculators Select a calculator... Financ…" at bounding box center [539, 294] width 1079 height 589
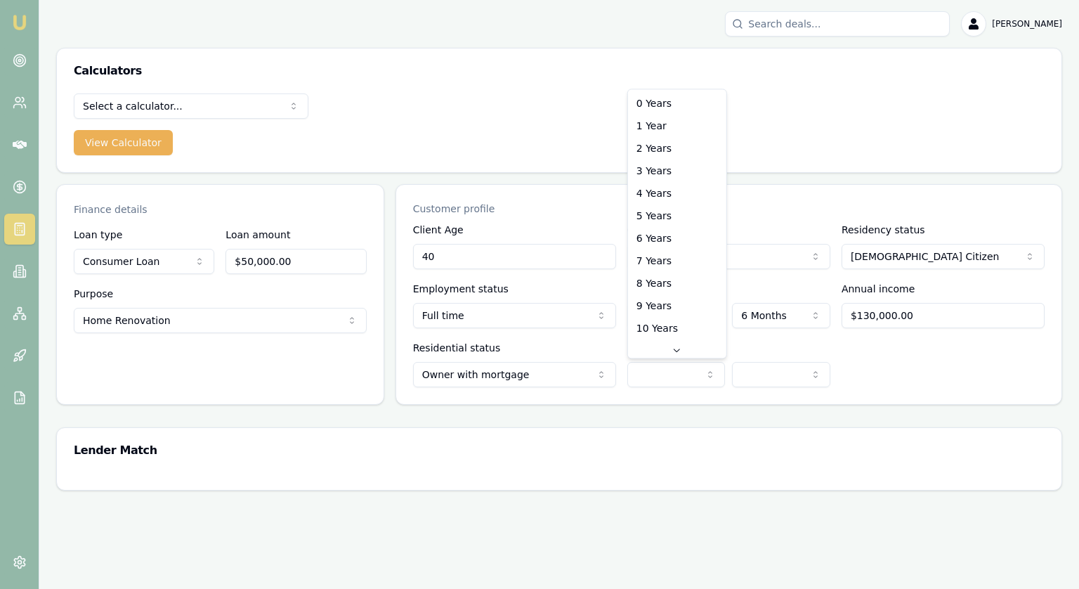
select select "4"
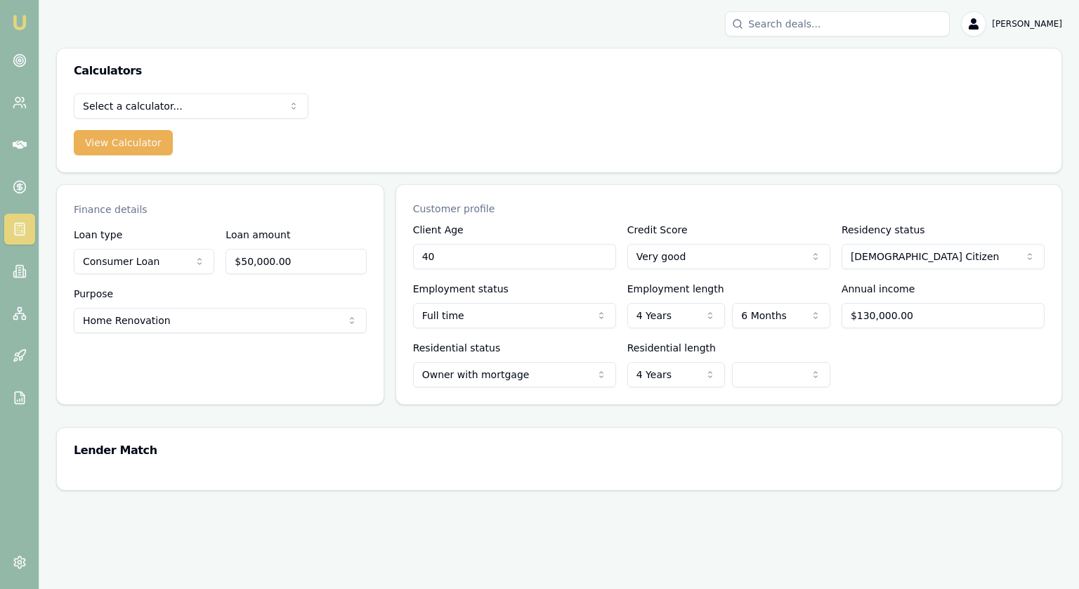
click at [782, 376] on html "Emu Broker Jonathan Myers Toggle Menu Calculators Select a calculator... Financ…" at bounding box center [539, 294] width 1079 height 589
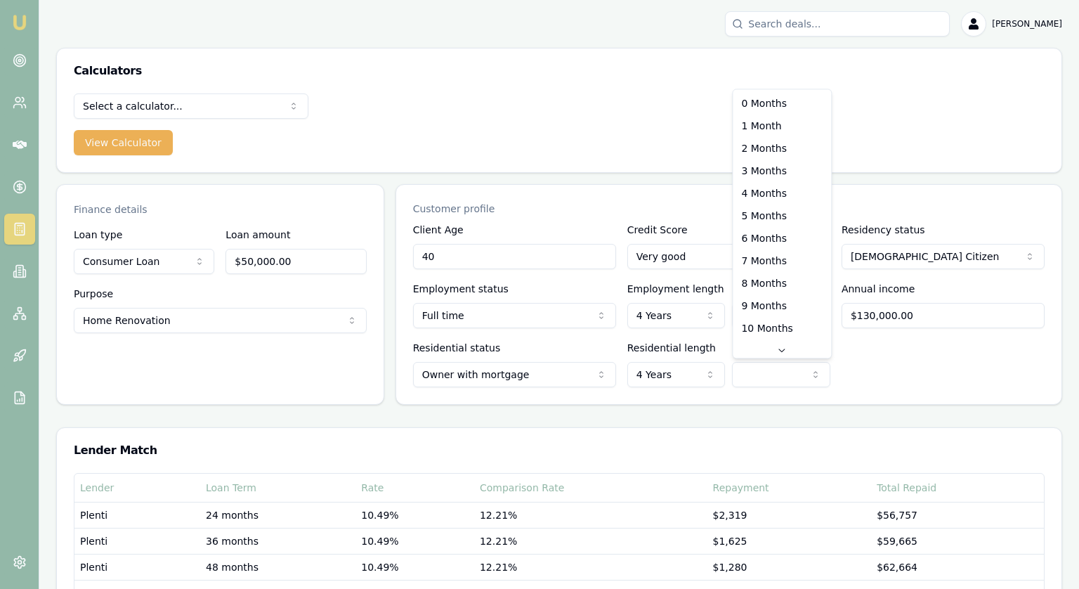
select select "2"
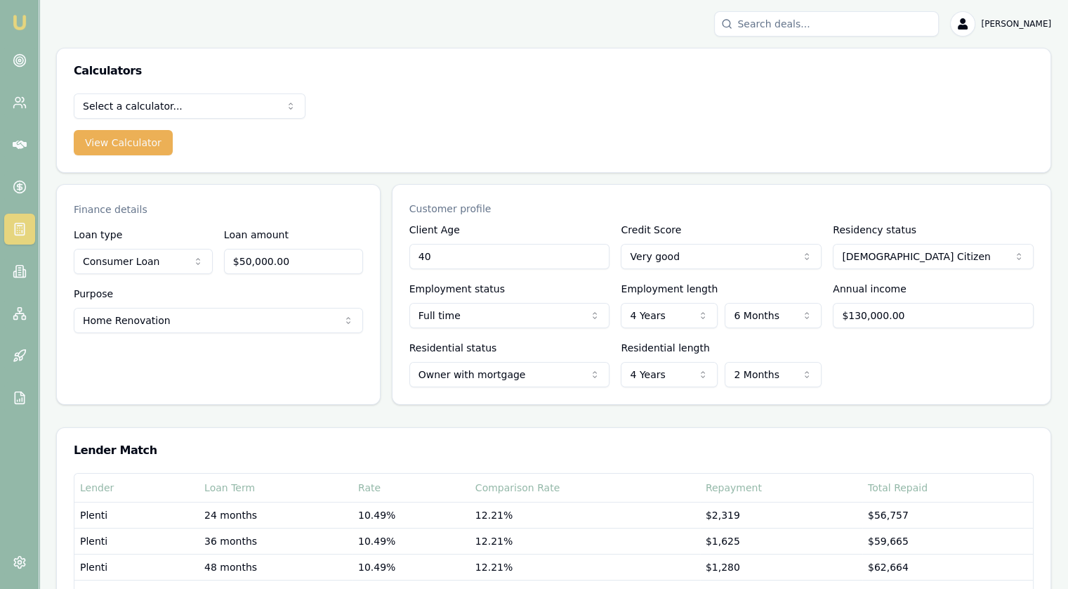
click at [877, 360] on div "Residential status Owner with mortgage Owner with mortgage Owner without mortga…" at bounding box center [722, 363] width 624 height 48
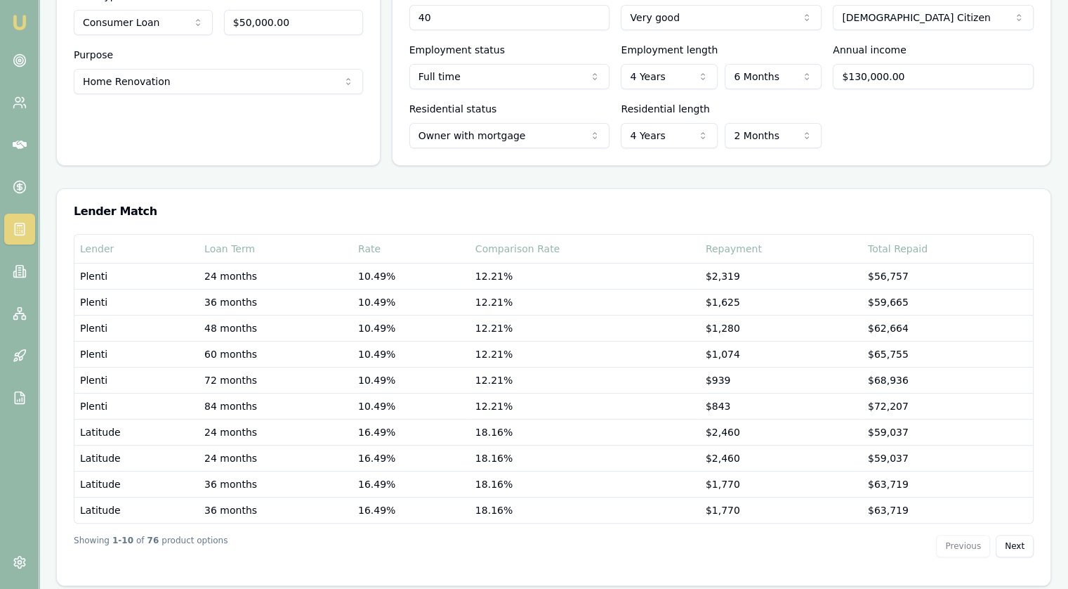
scroll to position [244, 0]
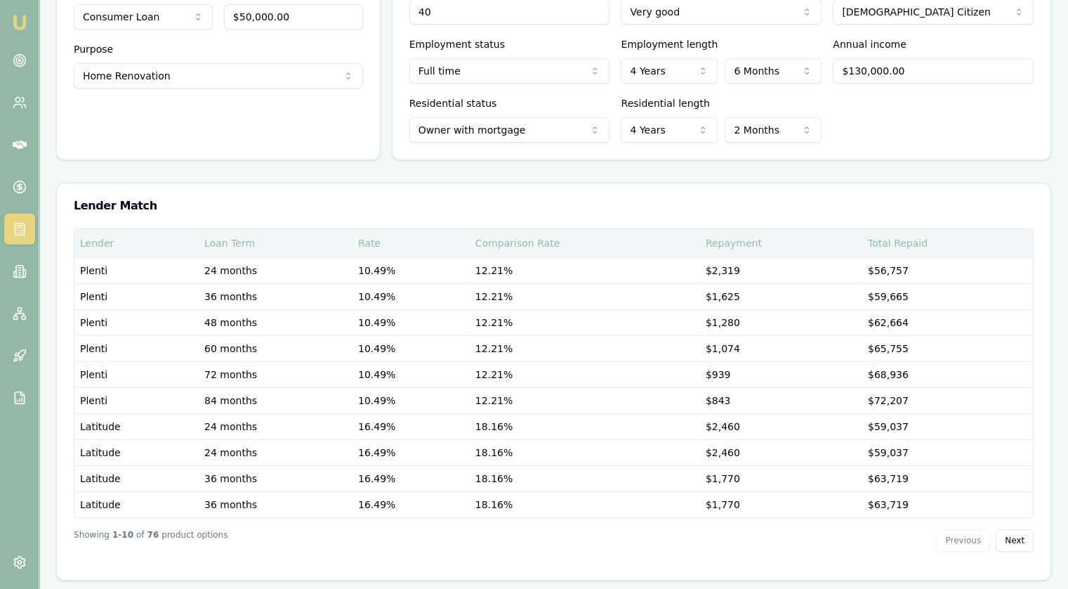
click at [240, 244] on div "Loan Term" at bounding box center [275, 243] width 143 height 14
click at [360, 244] on div "Rate" at bounding box center [411, 243] width 106 height 14
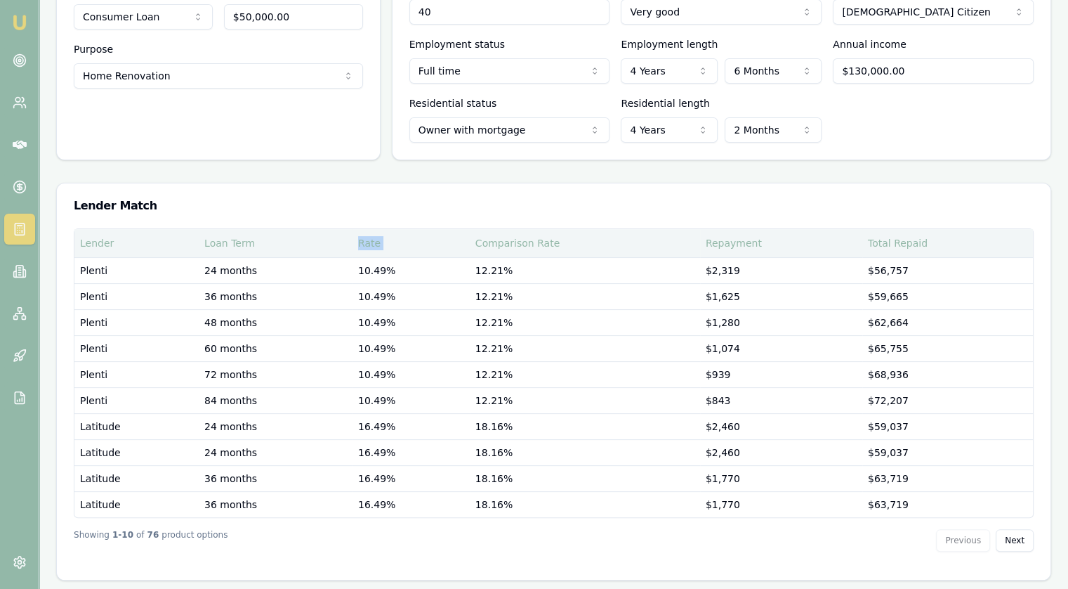
click at [360, 244] on div "Rate" at bounding box center [411, 243] width 106 height 14
click at [384, 244] on div "Rate" at bounding box center [411, 243] width 106 height 14
drag, startPoint x: 363, startPoint y: 242, endPoint x: 412, endPoint y: 230, distance: 50.1
click at [362, 241] on div "Rate" at bounding box center [411, 243] width 106 height 14
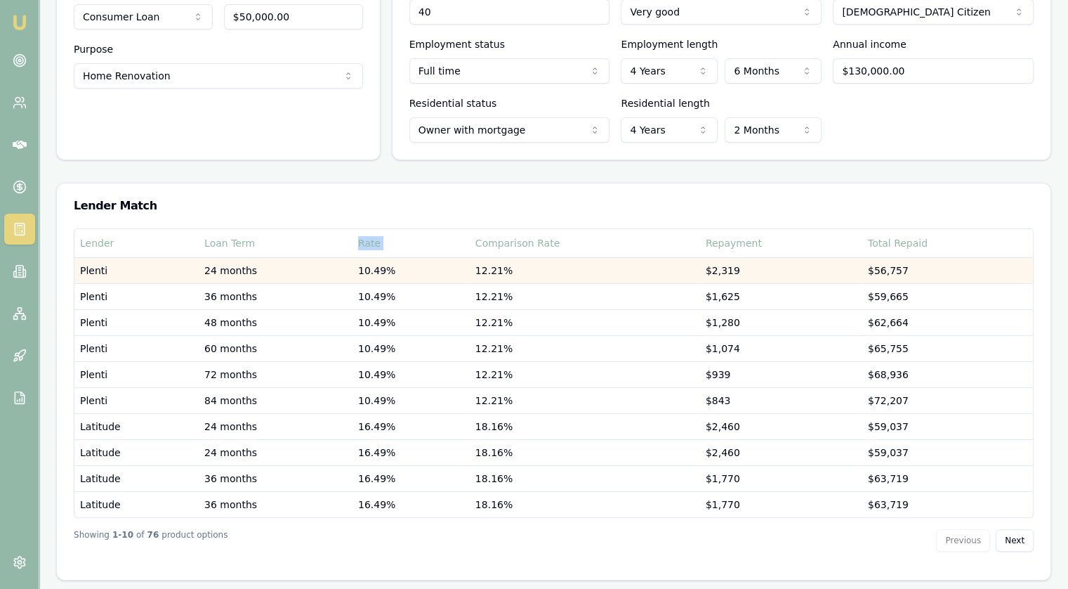
click at [414, 258] on td "10.49%" at bounding box center [411, 270] width 117 height 26
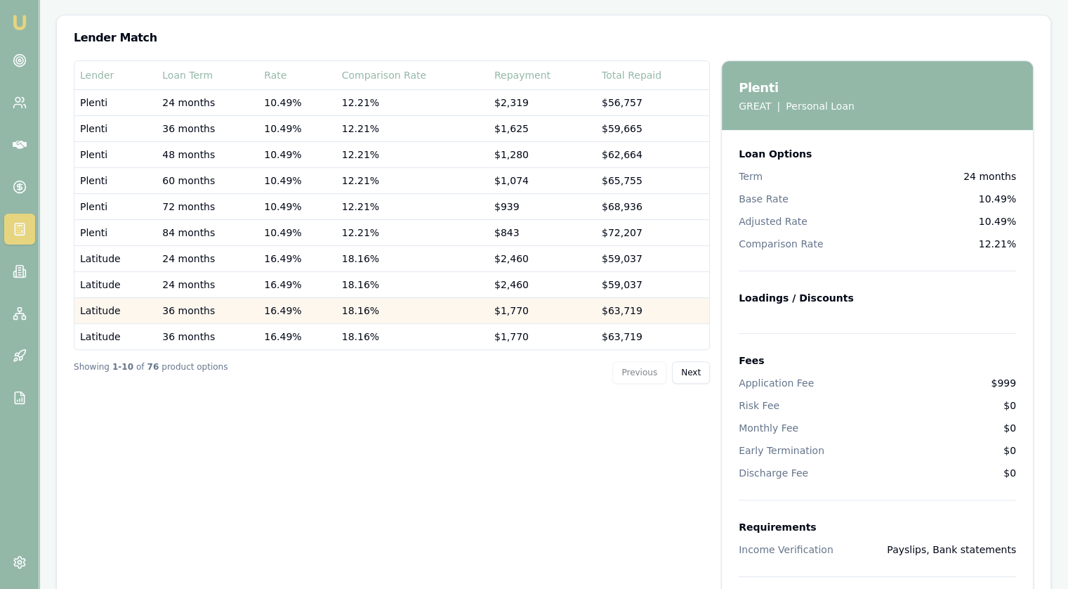
scroll to position [351, 0]
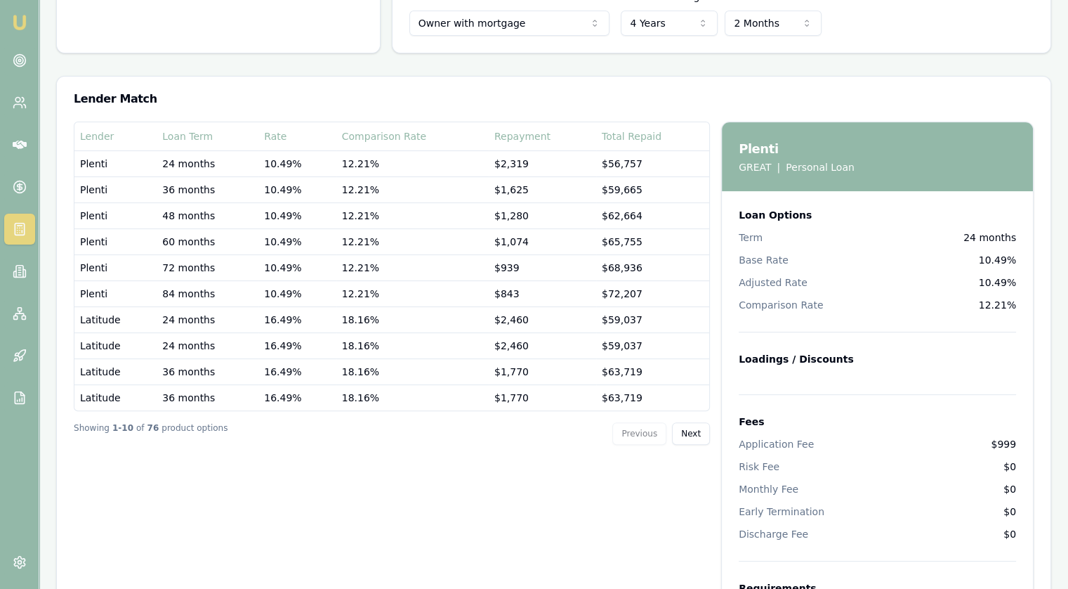
click at [634, 429] on div "Previous Next" at bounding box center [662, 433] width 98 height 22
click at [693, 437] on button "Next" at bounding box center [691, 433] width 38 height 22
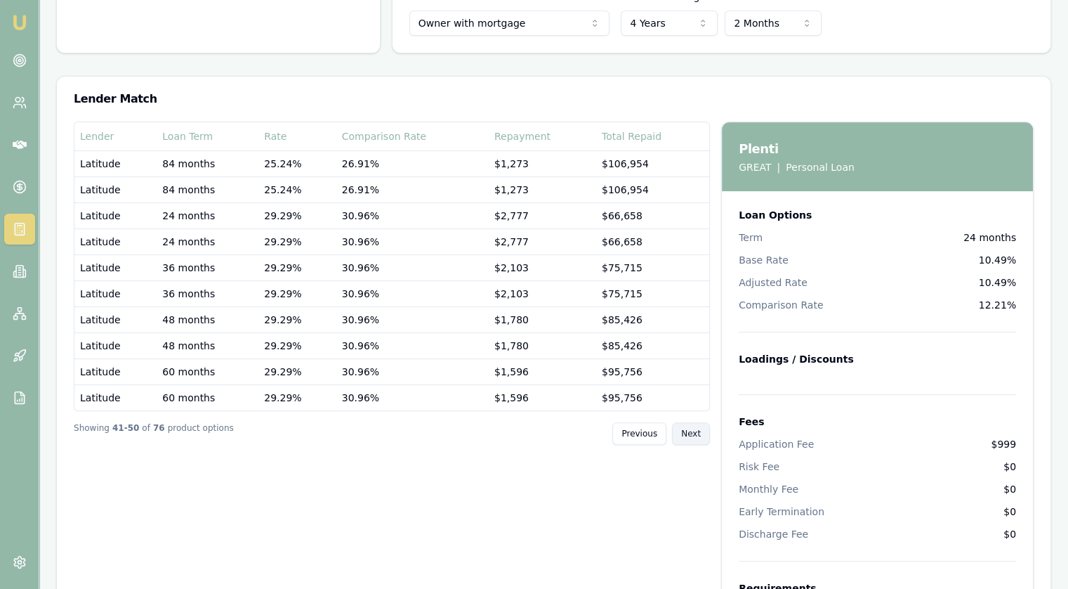
click at [693, 437] on button "Next" at bounding box center [691, 433] width 38 height 22
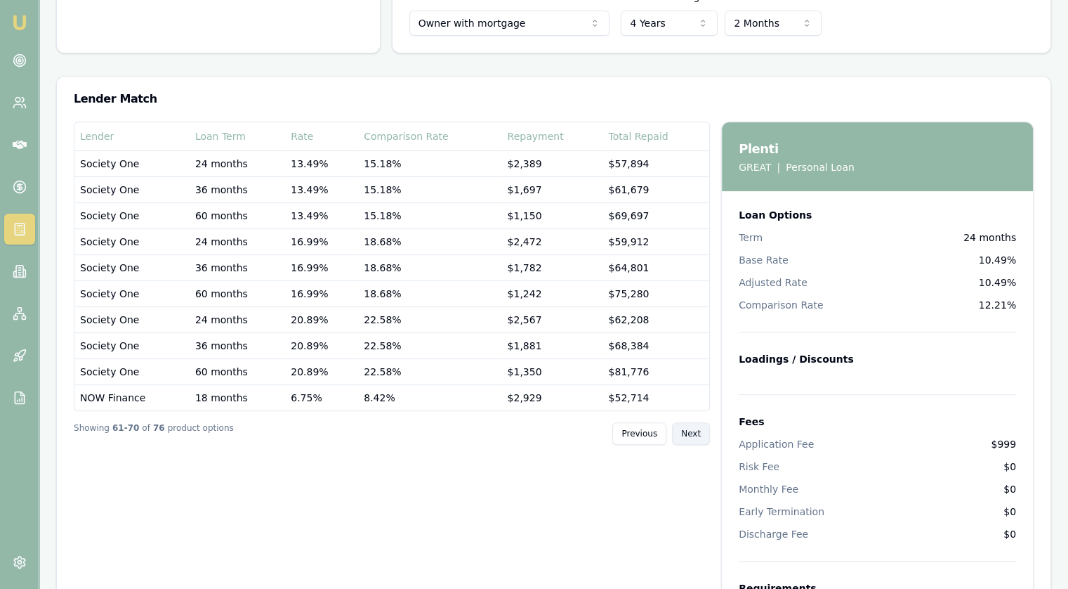
click at [693, 437] on button "Next" at bounding box center [691, 433] width 38 height 22
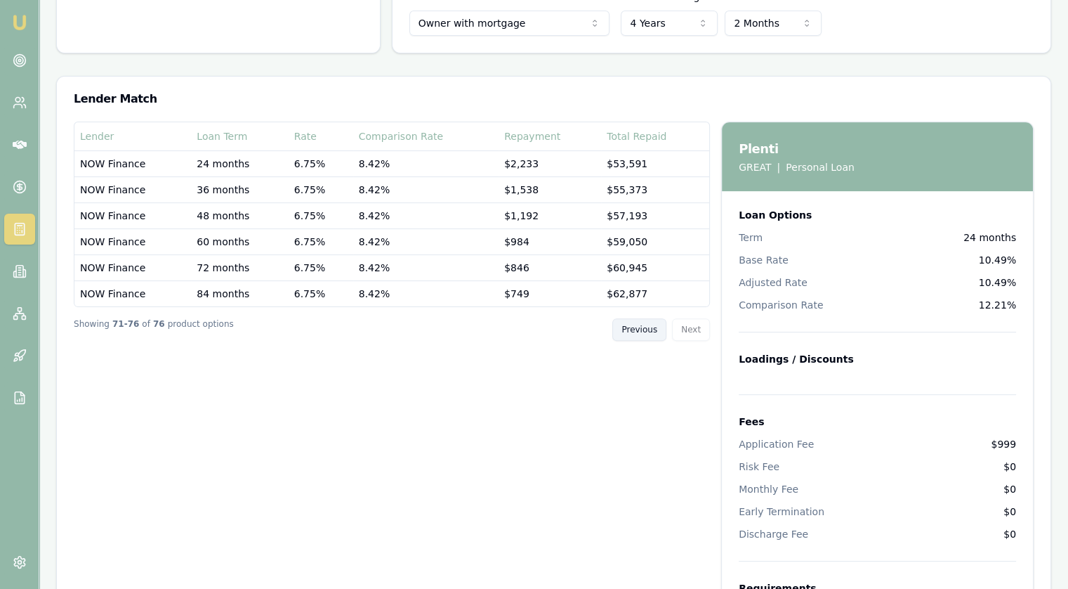
click at [650, 334] on button "Previous" at bounding box center [640, 329] width 54 height 22
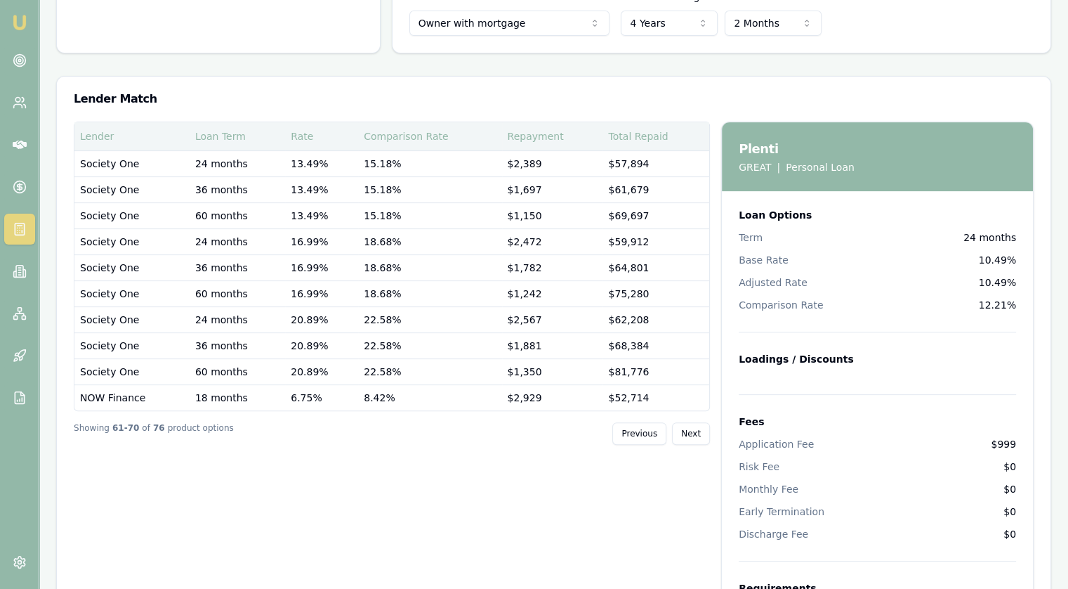
click at [644, 138] on div "Total Repaid" at bounding box center [656, 136] width 96 height 14
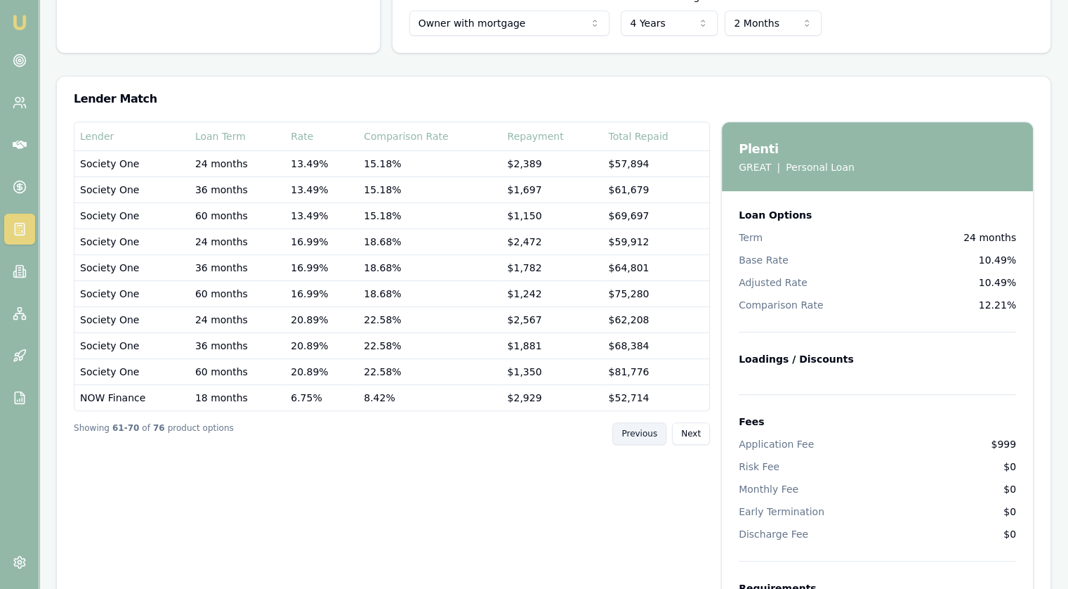
click at [660, 438] on button "Previous" at bounding box center [640, 433] width 54 height 22
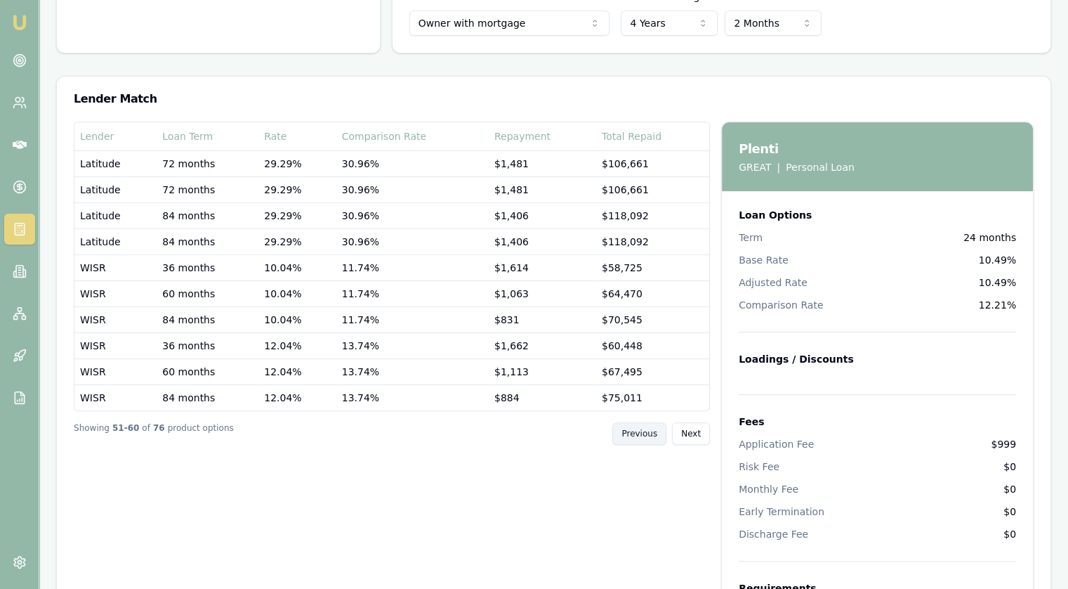
click at [643, 438] on button "Previous" at bounding box center [640, 433] width 54 height 22
click at [646, 438] on button "Previous" at bounding box center [640, 433] width 54 height 22
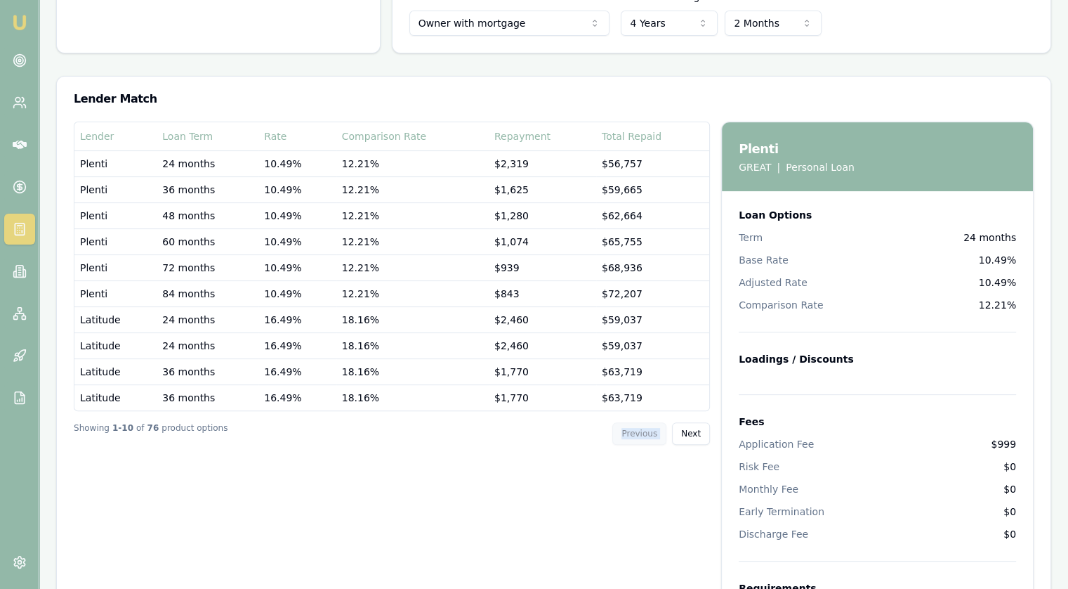
click at [646, 438] on div "Previous Next" at bounding box center [662, 433] width 98 height 22
click at [649, 434] on div "Previous Next" at bounding box center [662, 433] width 98 height 22
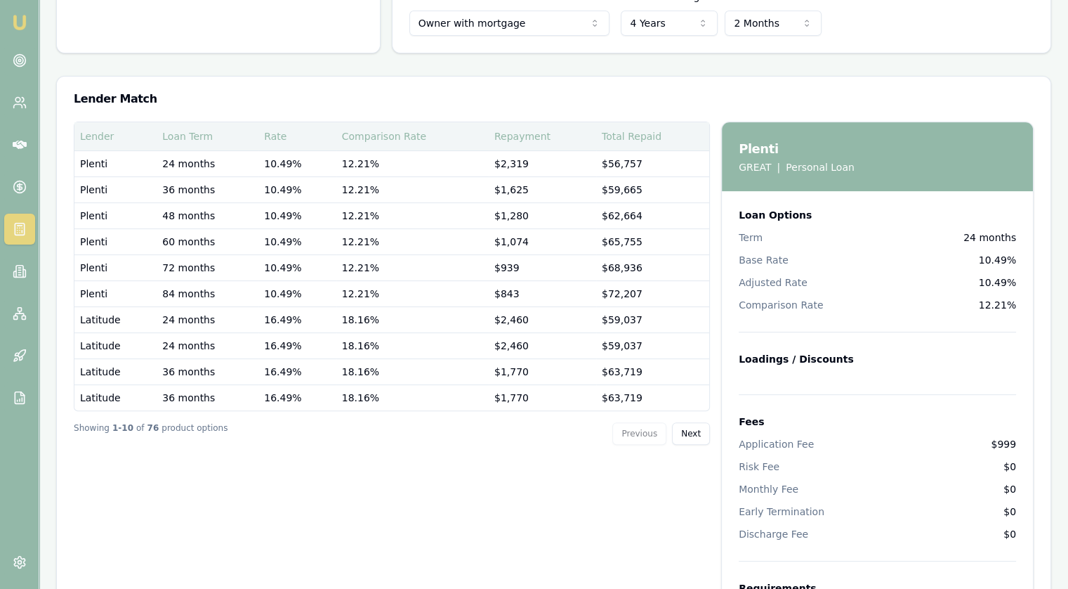
click at [651, 136] on div "Total Repaid" at bounding box center [653, 136] width 102 height 14
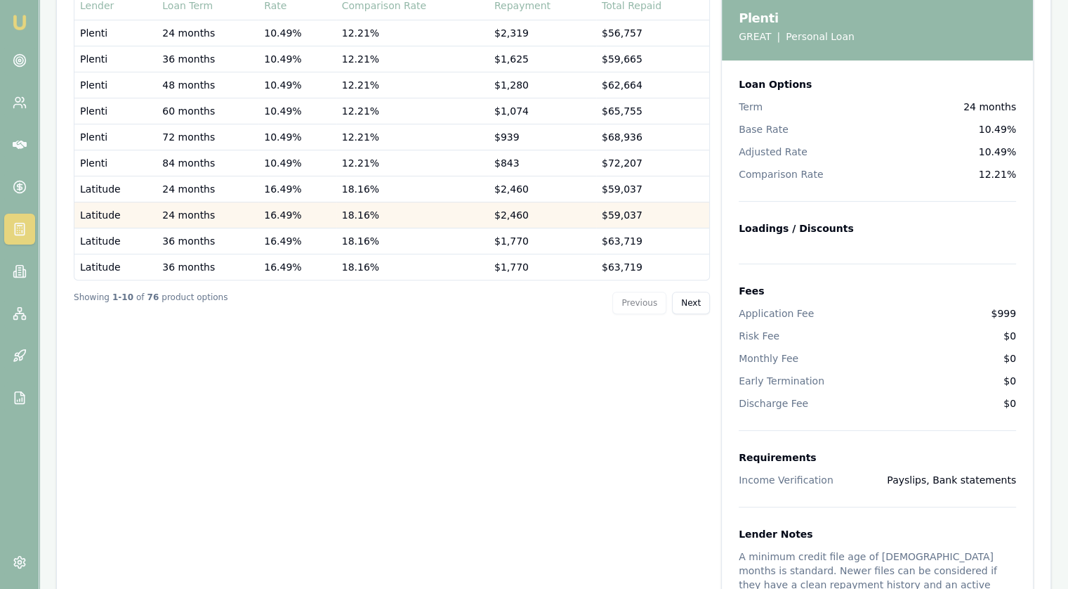
scroll to position [421, 0]
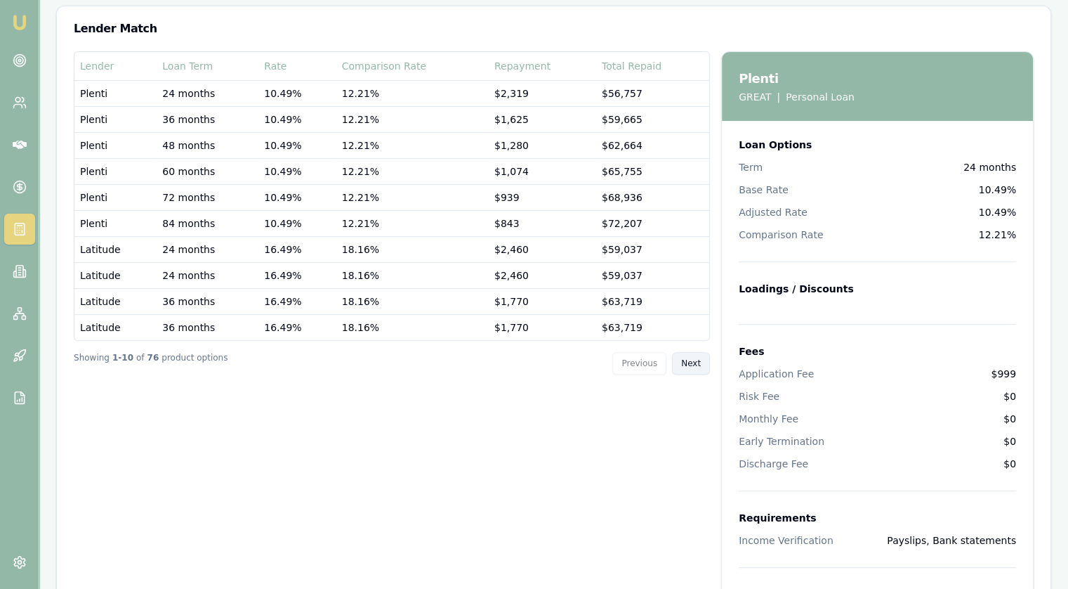
click at [696, 363] on button "Next" at bounding box center [691, 363] width 38 height 22
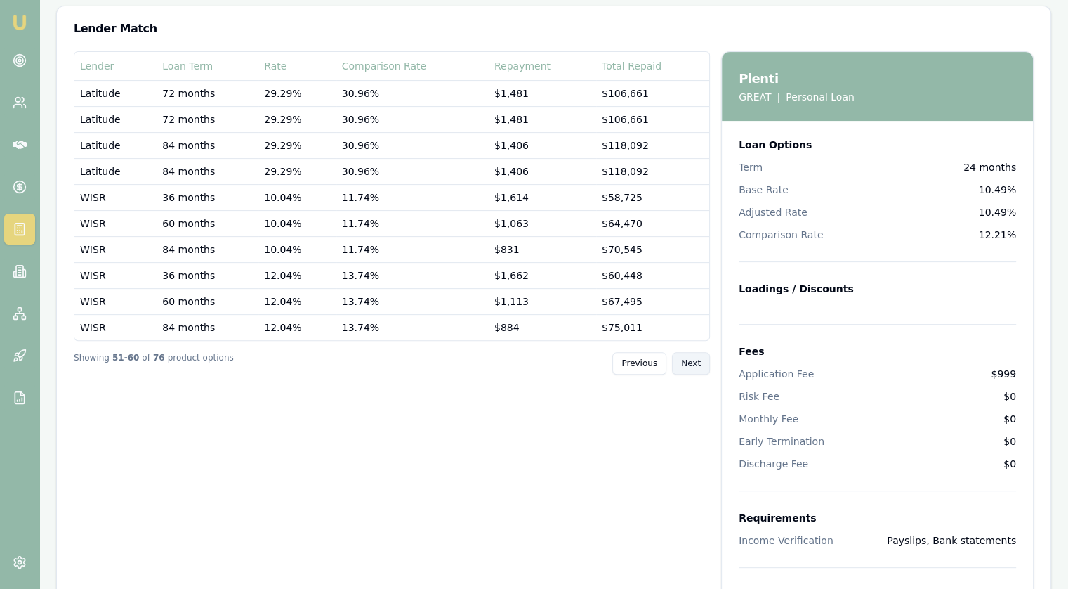
click at [696, 363] on button "Next" at bounding box center [691, 363] width 38 height 22
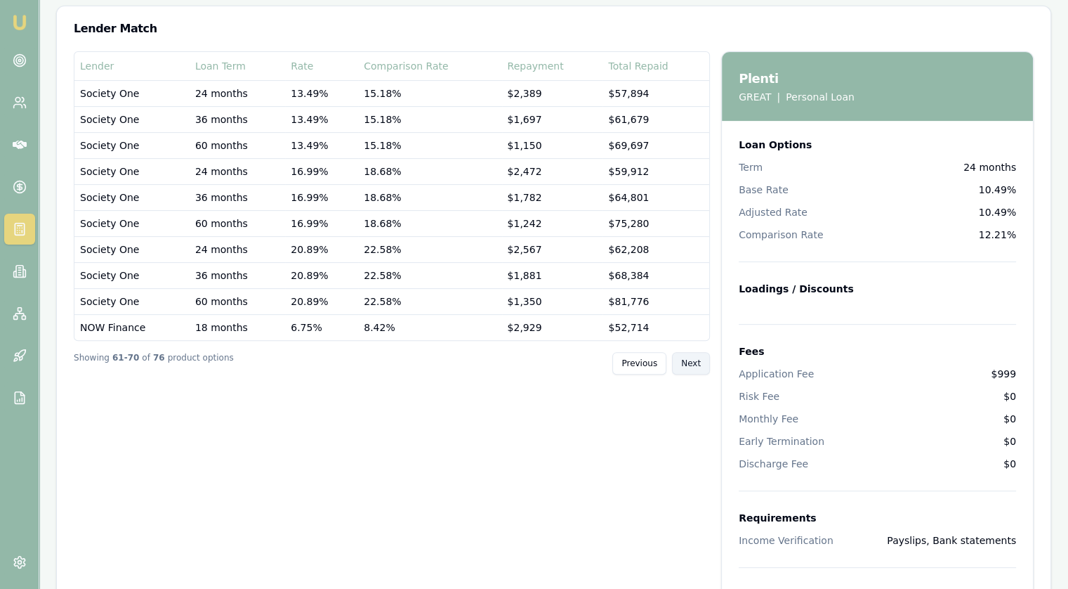
click at [696, 363] on button "Next" at bounding box center [691, 363] width 38 height 22
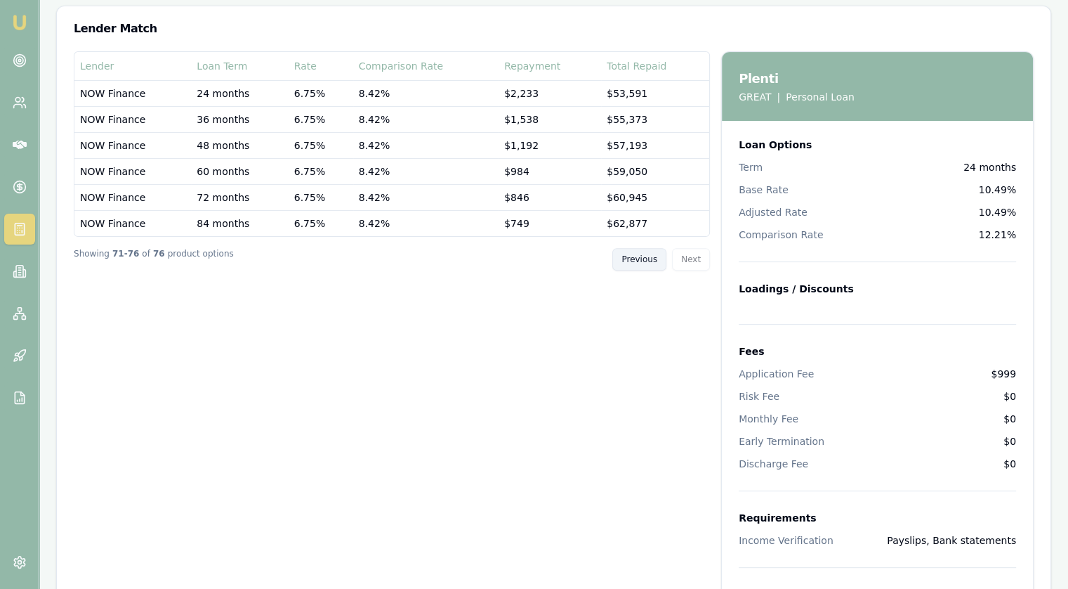
click at [636, 258] on button "Previous" at bounding box center [640, 259] width 54 height 22
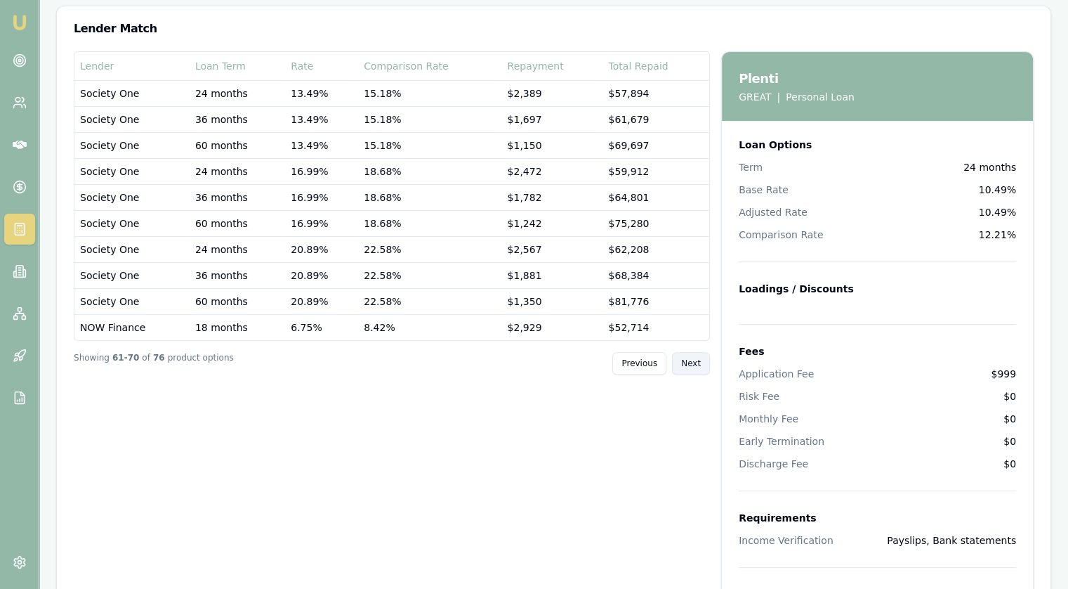
click at [686, 365] on button "Next" at bounding box center [691, 363] width 38 height 22
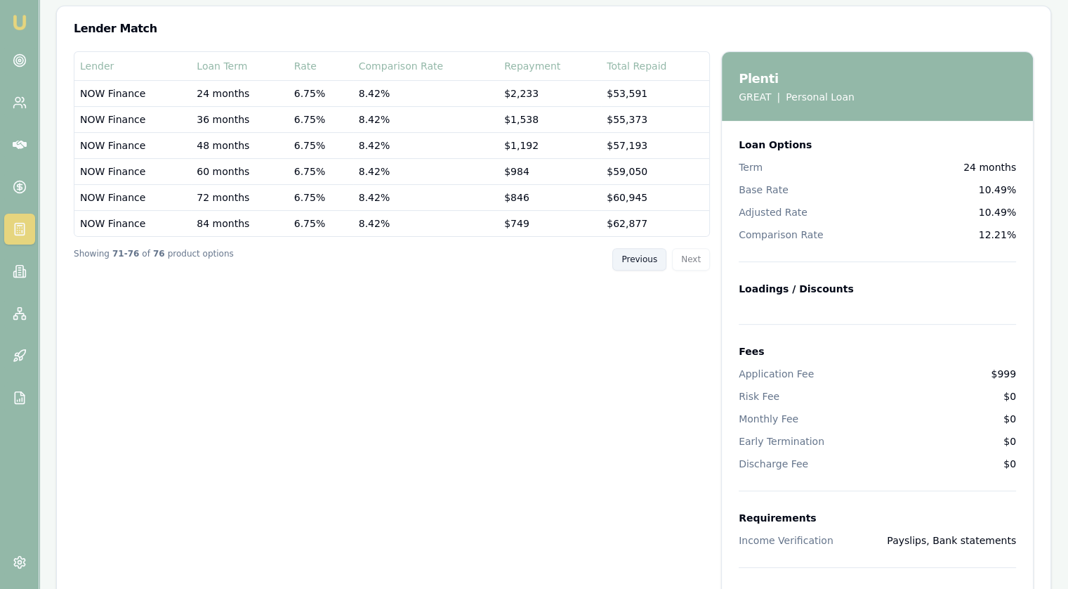
click at [657, 258] on button "Previous" at bounding box center [640, 259] width 54 height 22
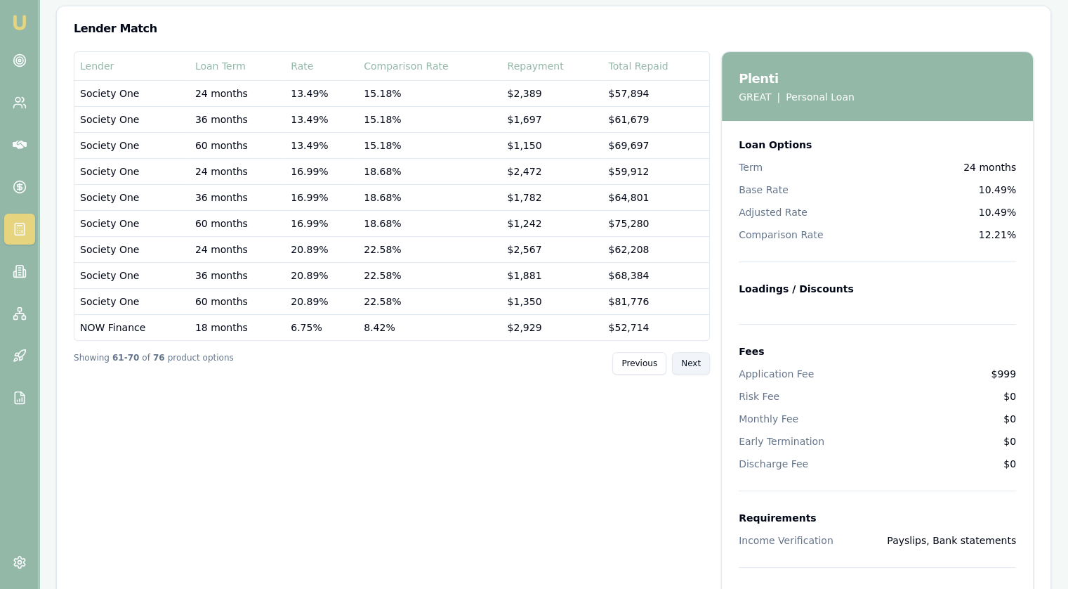
click at [694, 359] on button "Next" at bounding box center [691, 363] width 38 height 22
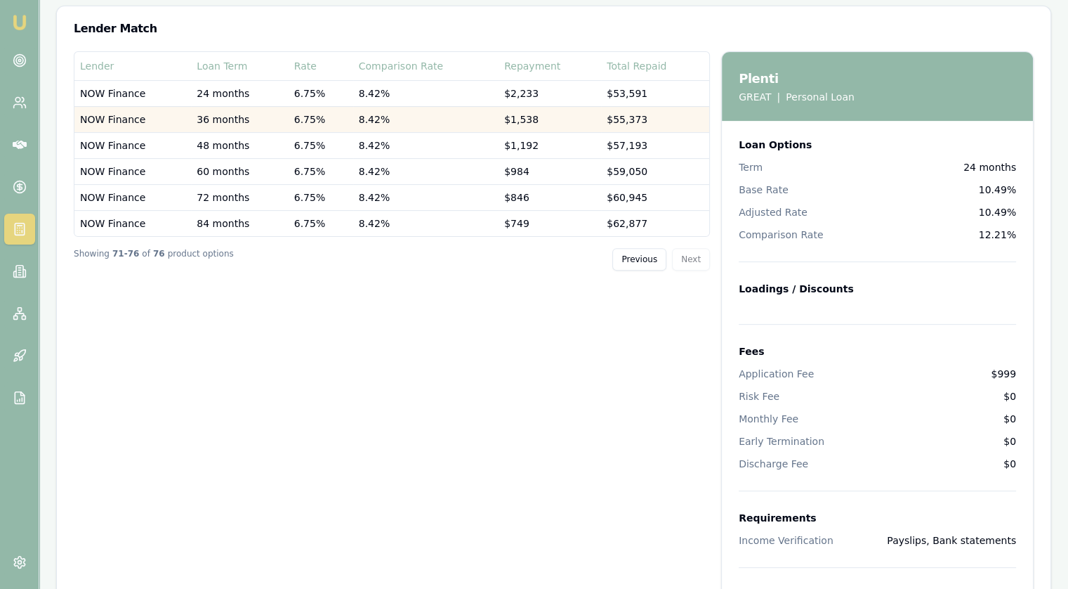
click at [238, 122] on td "36 months" at bounding box center [239, 119] width 97 height 26
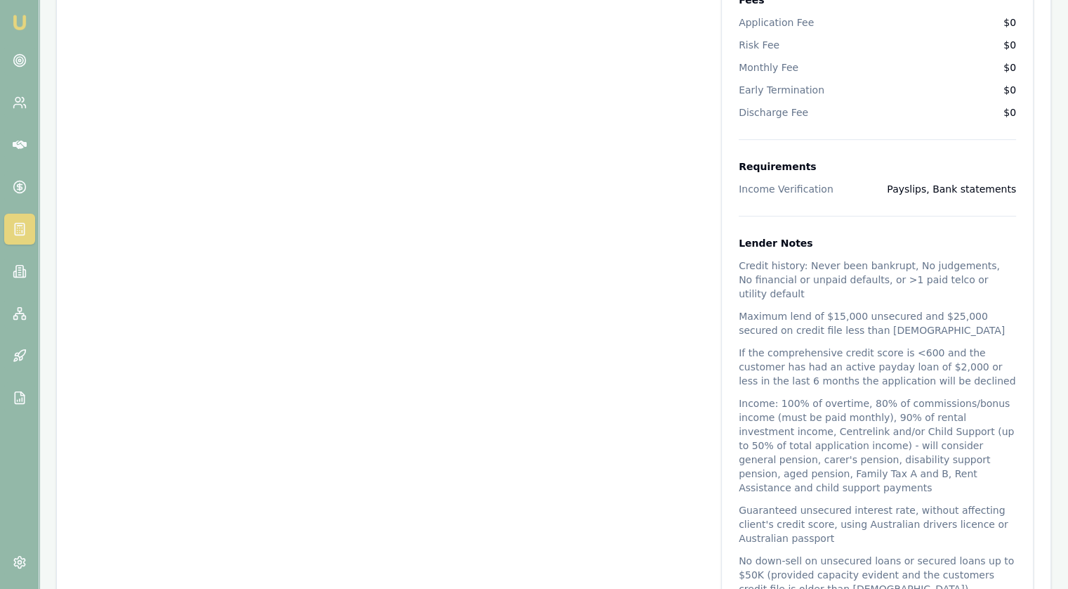
scroll to position [843, 0]
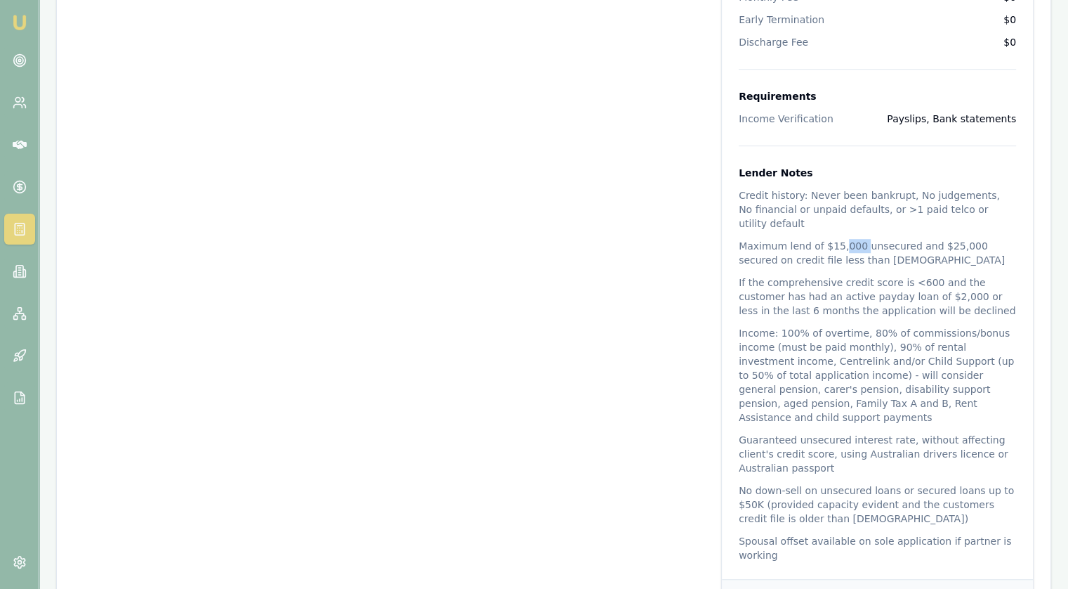
drag, startPoint x: 837, startPoint y: 232, endPoint x: 864, endPoint y: 229, distance: 27.5
click at [863, 239] on span "Maximum lend of $15,000 unsecured and $25,000 secured on credit file less than …" at bounding box center [877, 253] width 277 height 28
click at [879, 239] on span "Maximum lend of $15,000 unsecured and $25,000 secured on credit file less than …" at bounding box center [877, 253] width 277 height 28
click at [914, 244] on span "Maximum lend of $15,000 unsecured and $25,000 secured on credit file less than …" at bounding box center [877, 253] width 277 height 28
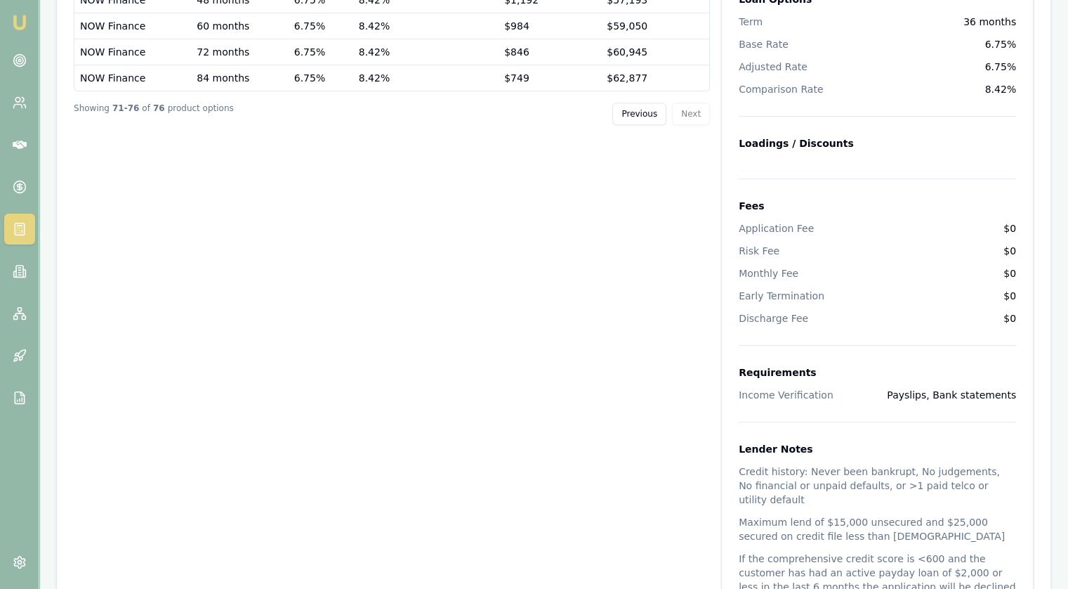
scroll to position [5, 0]
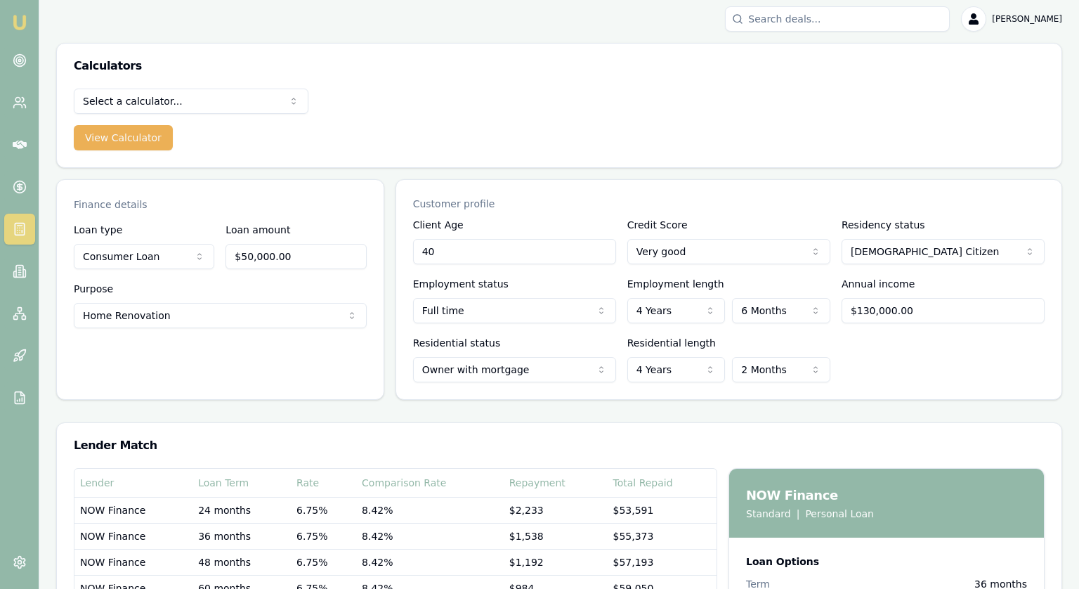
click at [278, 315] on html "Emu Broker Jonathan Myers Toggle Menu Calculators Select a calculator... Financ…" at bounding box center [539, 289] width 1079 height 589
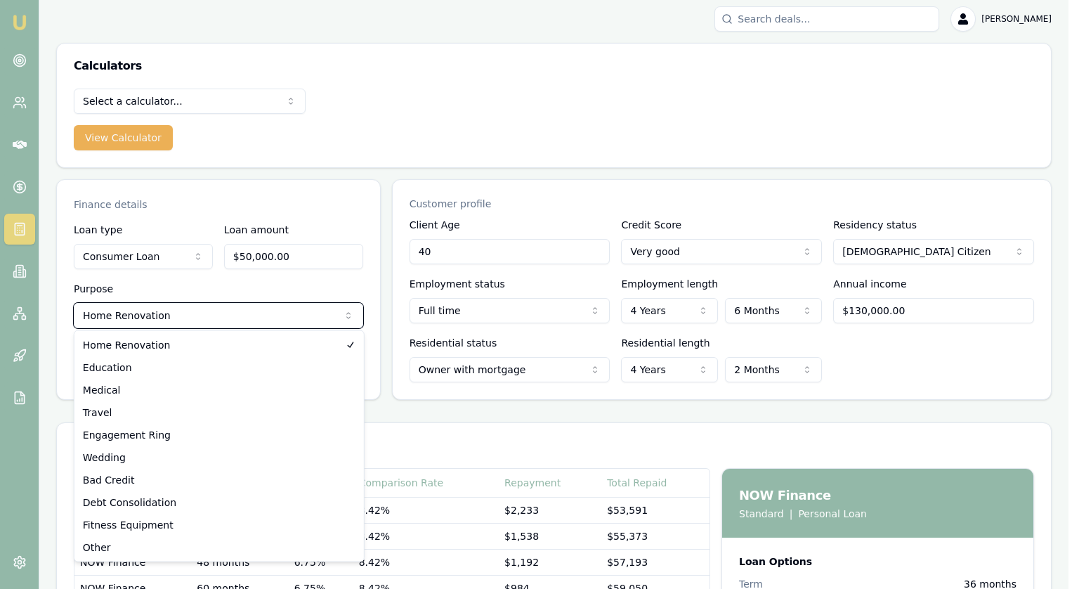
click at [534, 174] on html "Emu Broker Jonathan Myers Toggle Menu Calculators Select a calculator... Financ…" at bounding box center [539, 289] width 1079 height 589
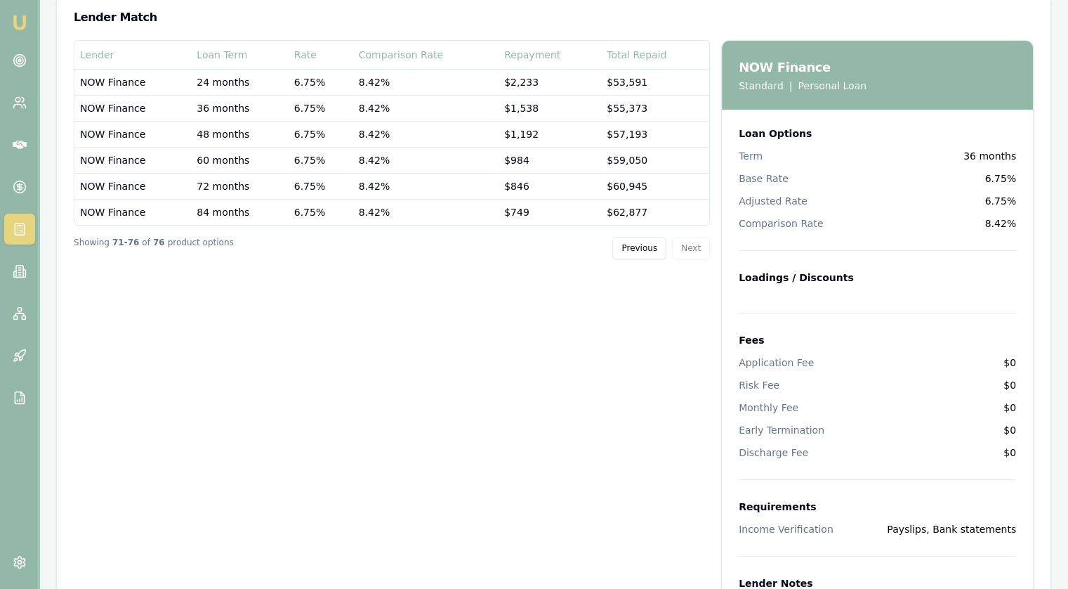
scroll to position [145, 0]
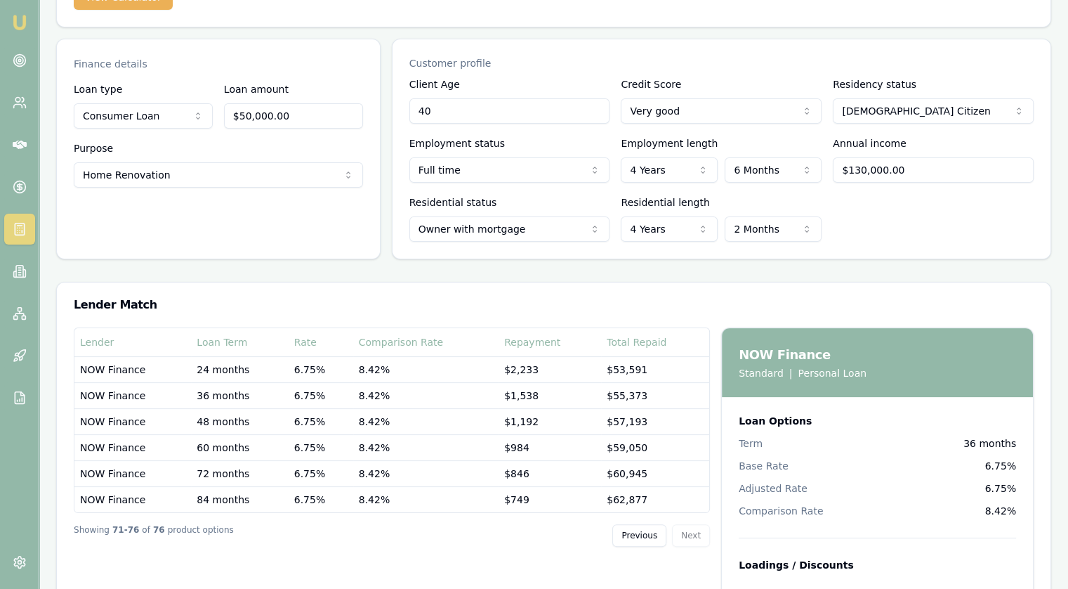
click at [651, 546] on div "Showing 71 - 76 of 76 product options Previous Next" at bounding box center [392, 535] width 636 height 45
click at [644, 533] on button "Previous" at bounding box center [640, 535] width 54 height 22
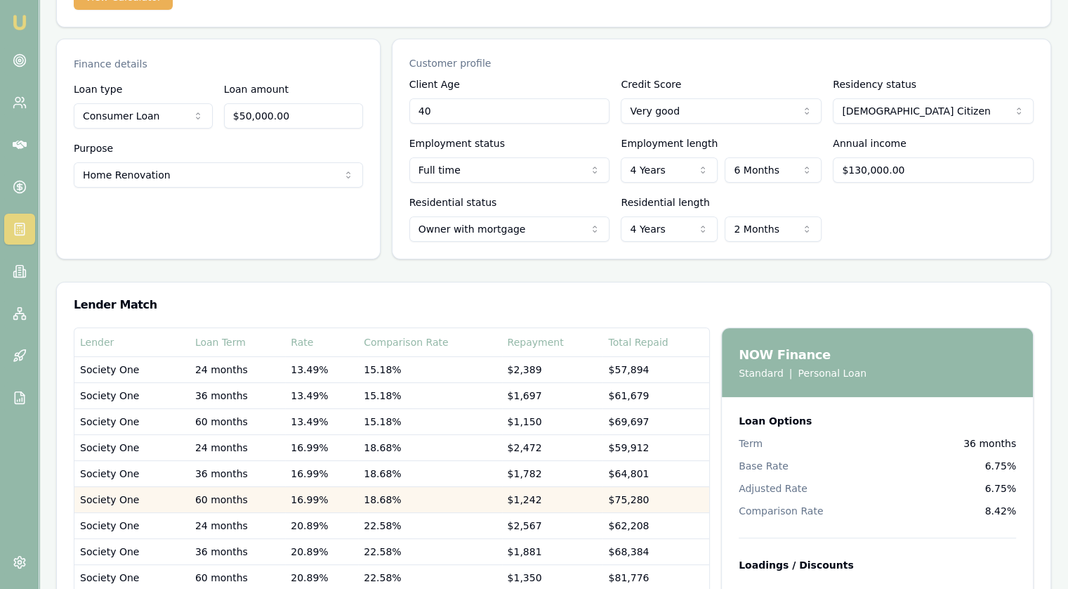
scroll to position [426, 0]
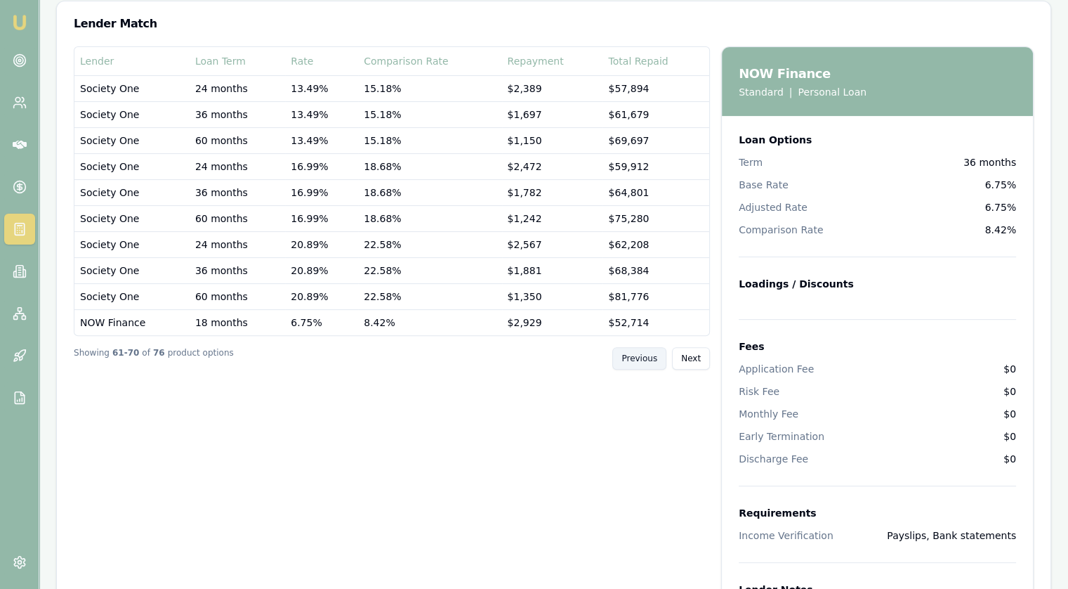
click at [656, 353] on button "Previous" at bounding box center [640, 358] width 54 height 22
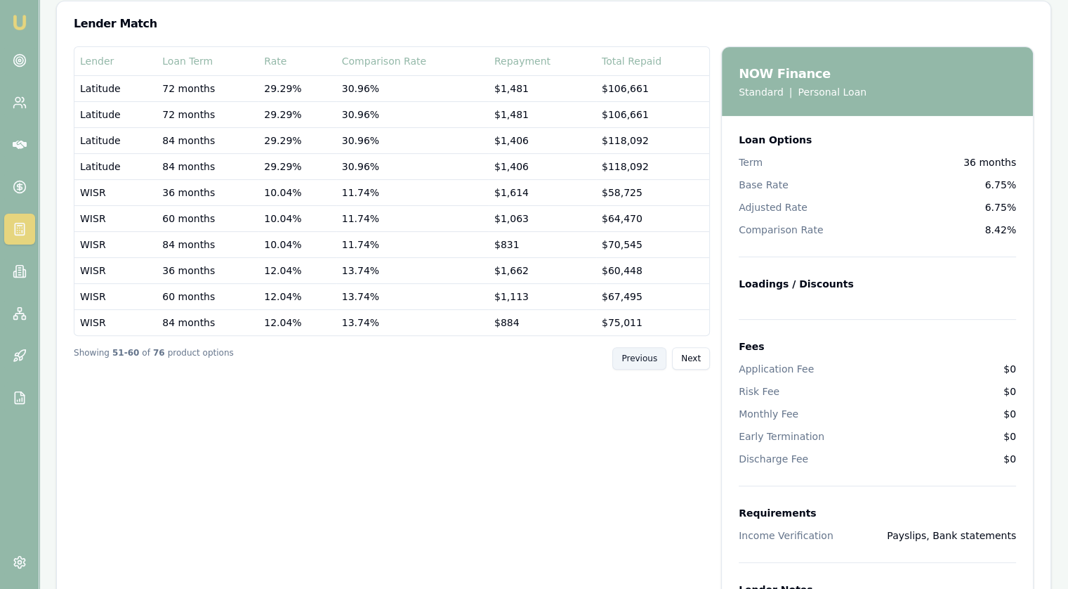
click at [656, 353] on button "Previous" at bounding box center [640, 358] width 54 height 22
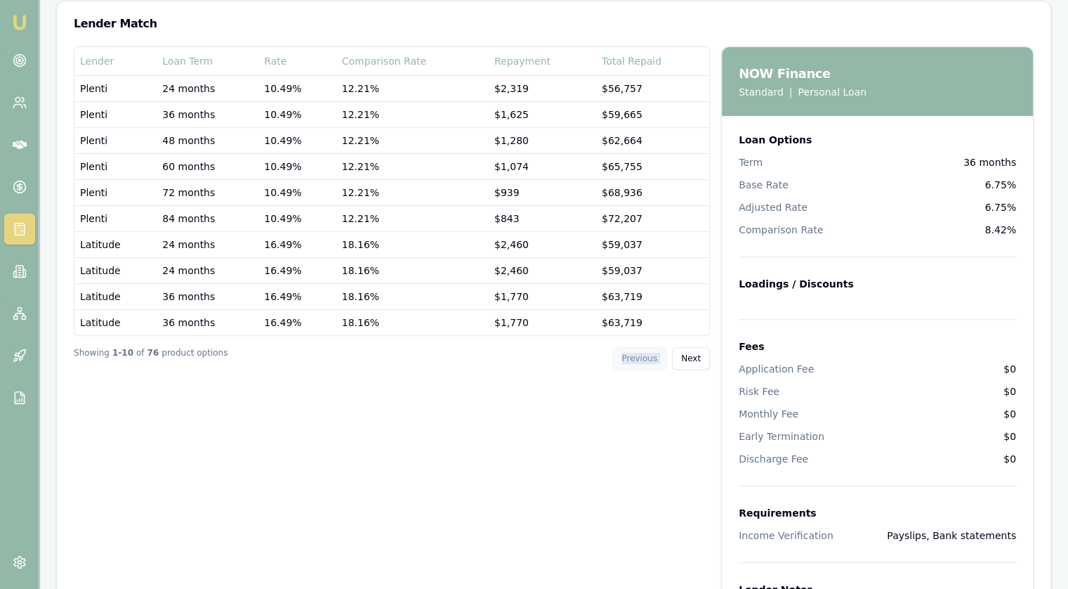
click at [656, 353] on div "Previous Next" at bounding box center [662, 358] width 98 height 22
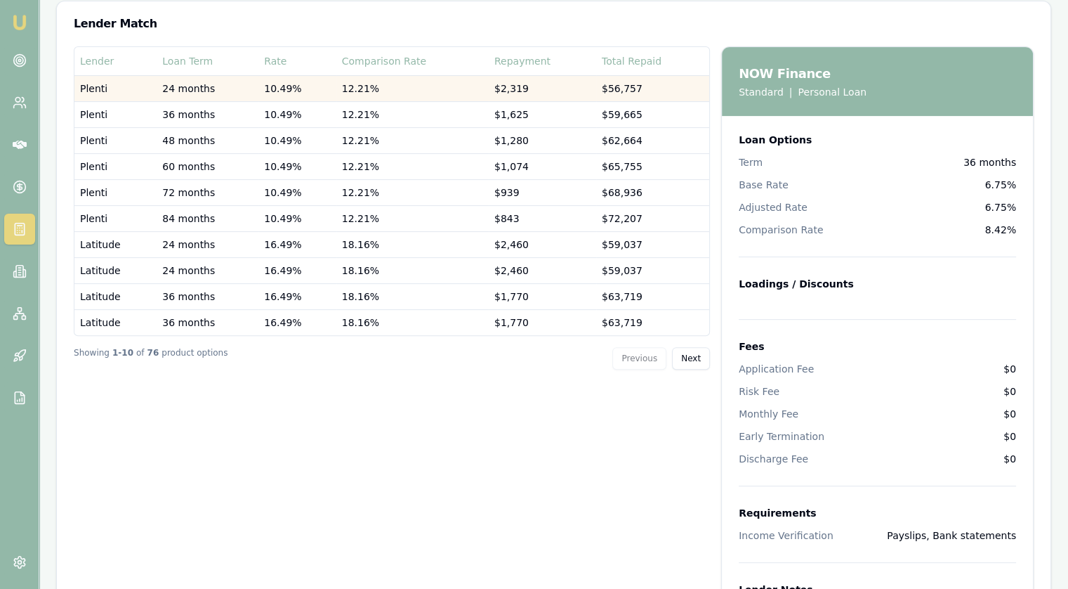
click at [185, 84] on td "24 months" at bounding box center [208, 88] width 102 height 26
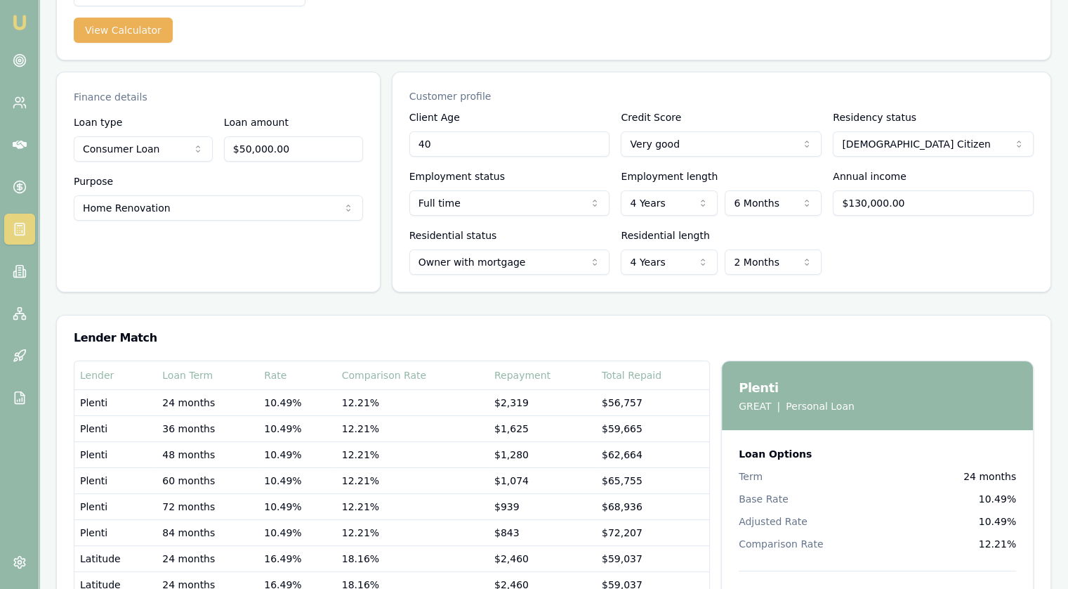
scroll to position [112, 0]
click at [724, 150] on html "Emu Broker Jonathan Myers Toggle Menu Calculators Select a calculator... Financ…" at bounding box center [534, 182] width 1068 height 589
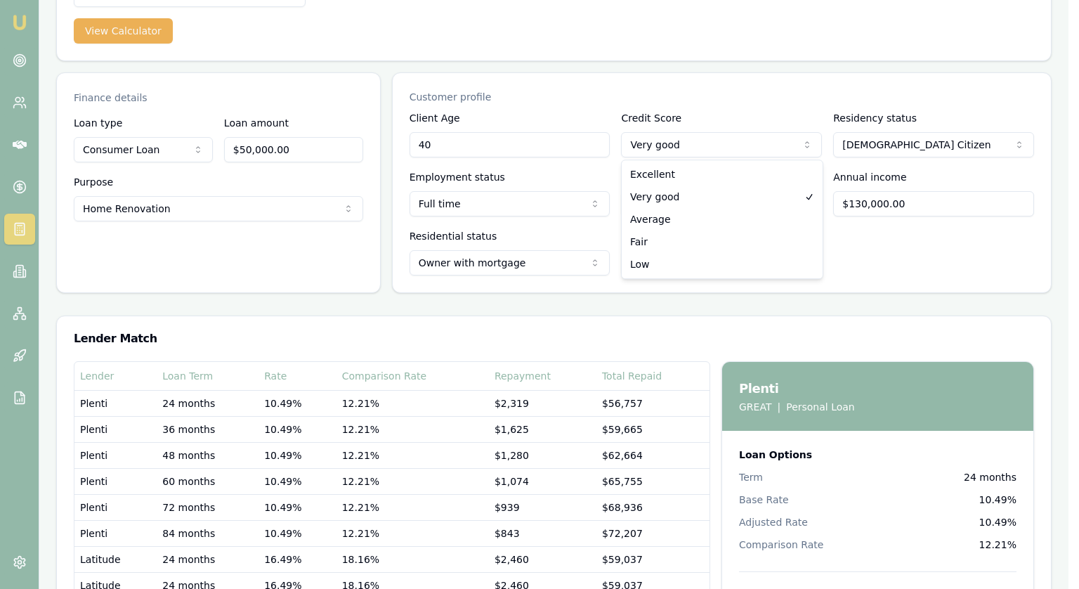
select select "EXCELLENT"
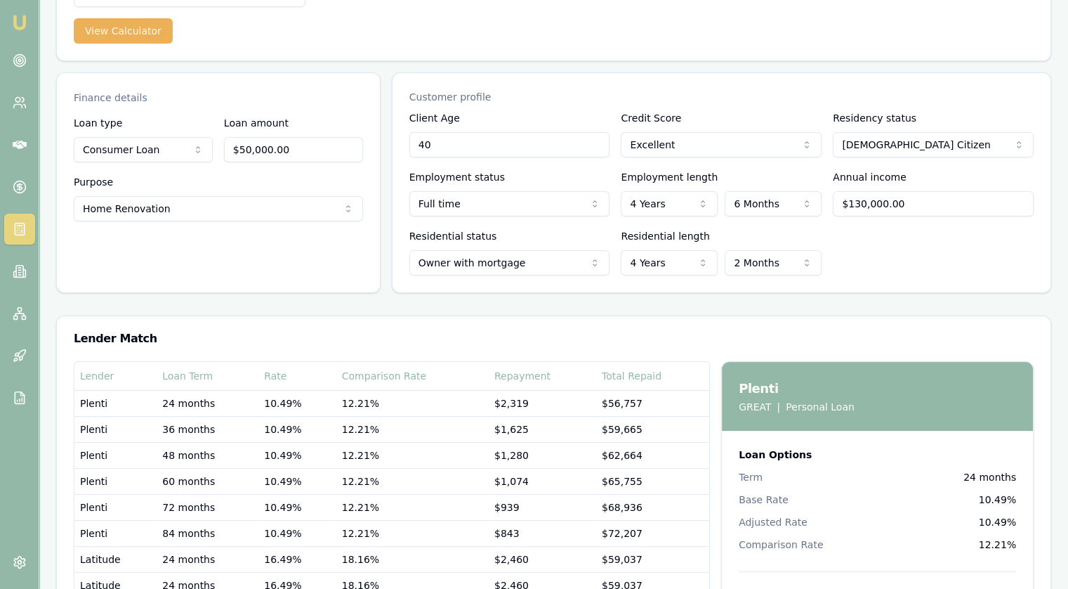
click at [924, 264] on div "Residential status Owner with mortgage Owner with mortgage Owner without mortga…" at bounding box center [722, 252] width 624 height 48
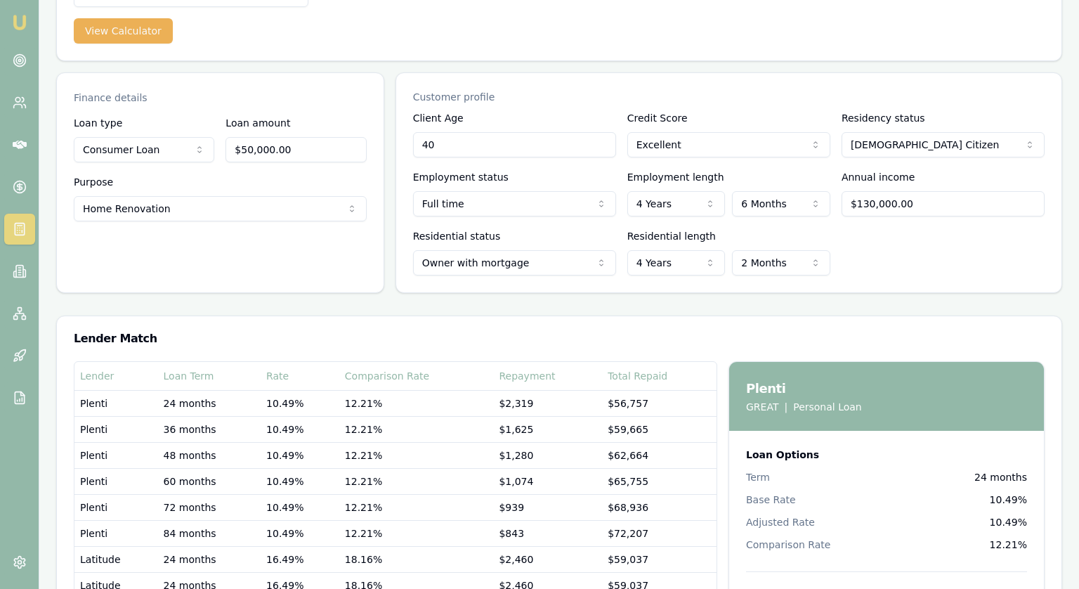
click at [751, 263] on html "Emu Broker Jonathan Myers Toggle Menu Calculators Select a calculator... Financ…" at bounding box center [539, 182] width 1079 height 589
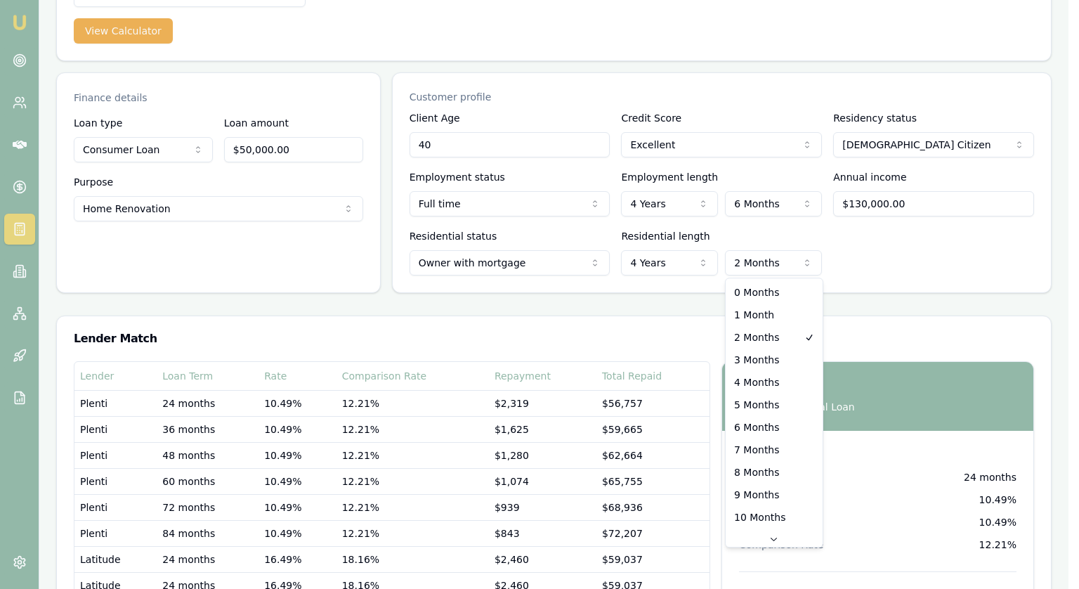
select select "1"
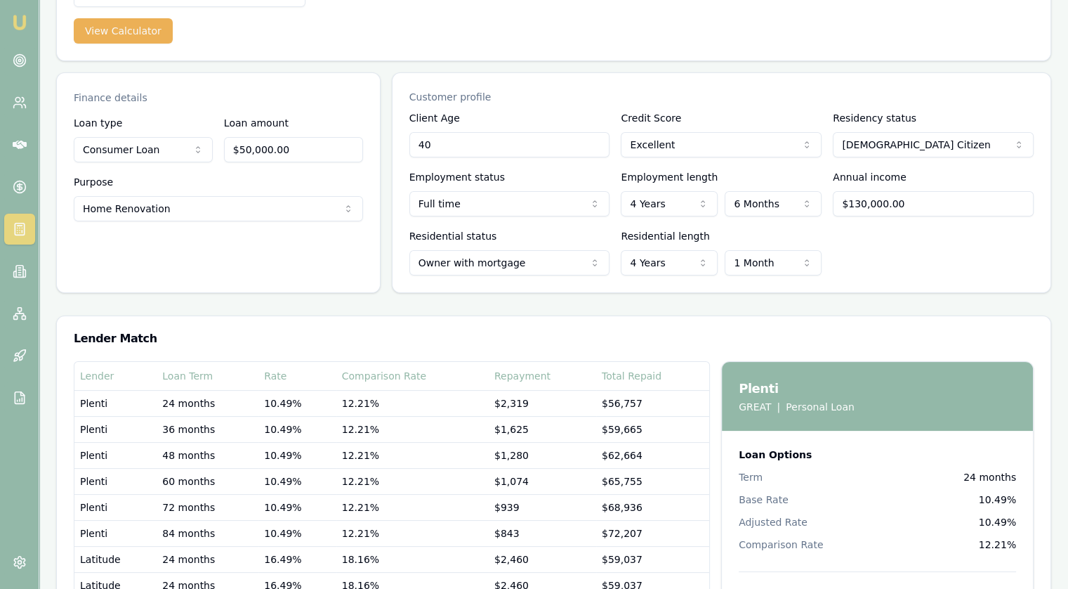
click at [859, 277] on div "Client Age 40 Credit Score Excellent Excellent Very good Average Fair Low Resid…" at bounding box center [722, 201] width 658 height 183
click at [466, 144] on input "40" at bounding box center [510, 144] width 201 height 25
type input "30"
click at [931, 261] on div "Residential status Owner with mortgage Owner with mortgage Owner without mortga…" at bounding box center [722, 252] width 624 height 48
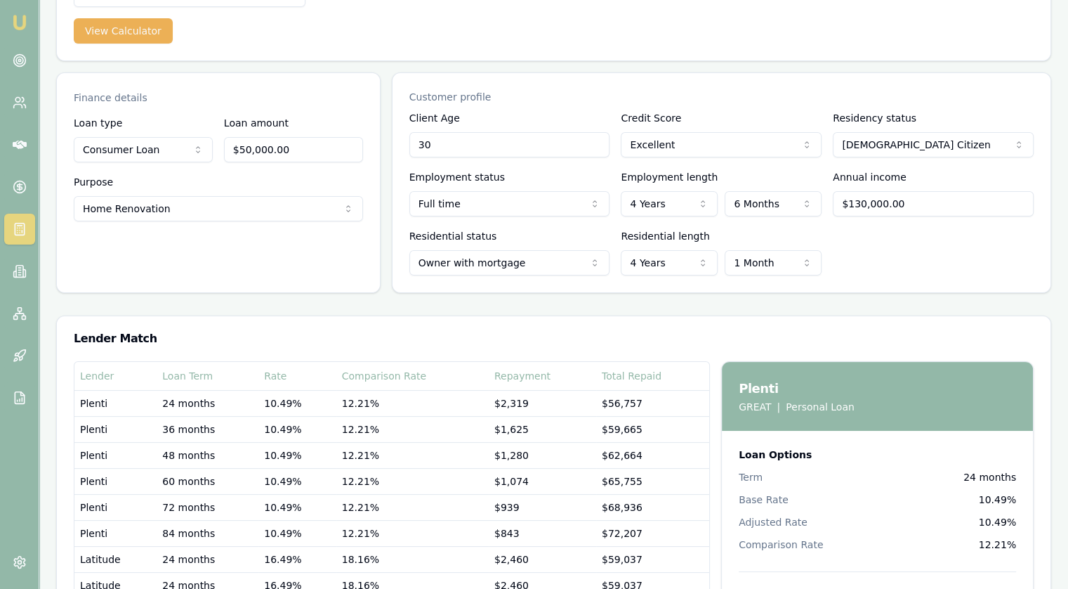
click at [654, 266] on html "Emu Broker Jonathan Myers Toggle Menu Calculators Select a calculator... Financ…" at bounding box center [534, 182] width 1068 height 589
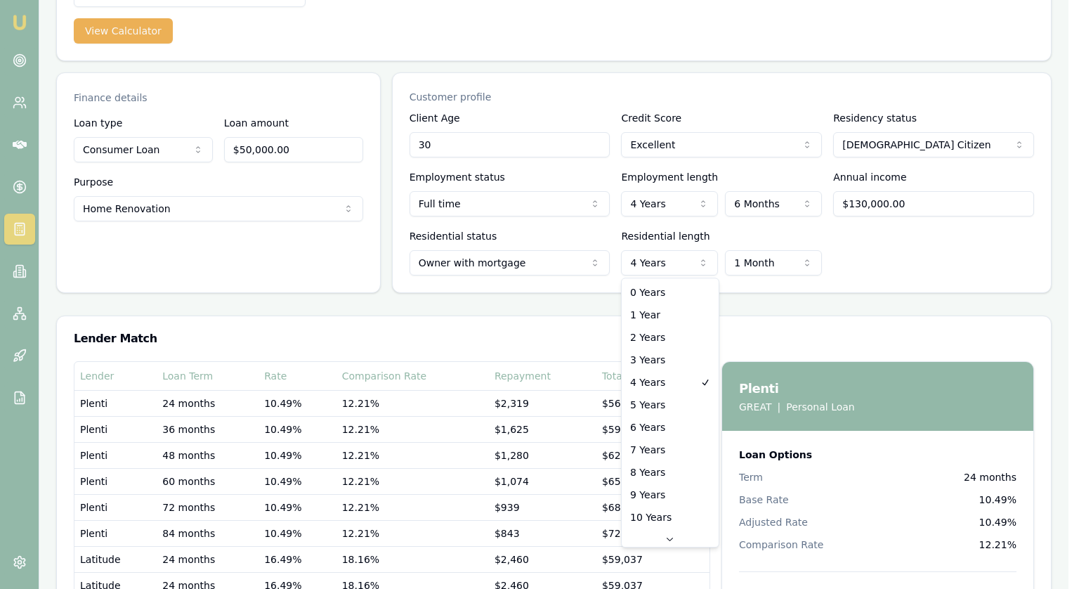
select select "10"
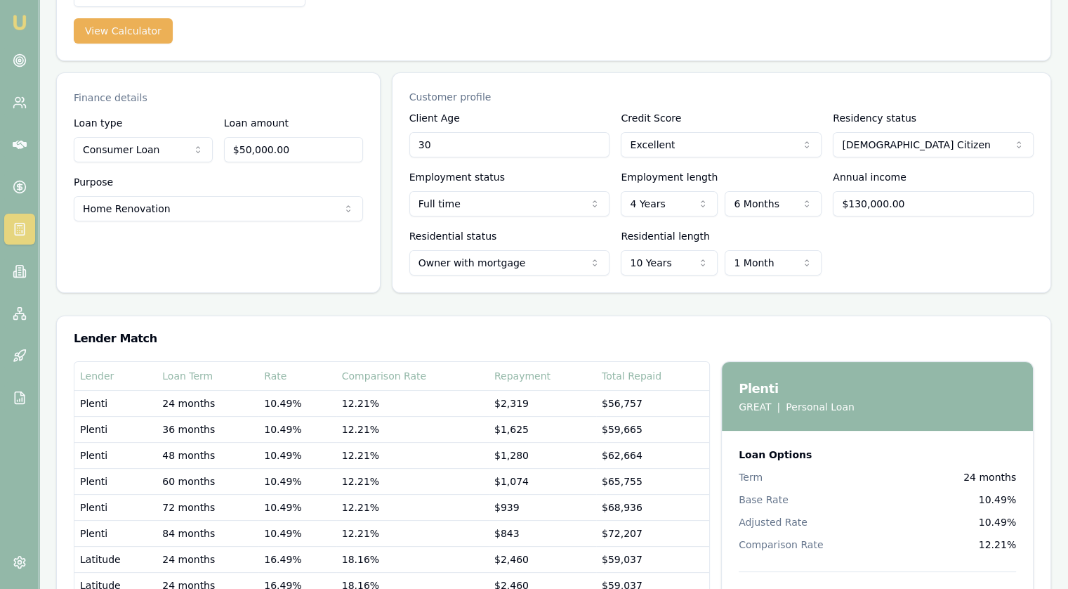
click at [873, 267] on div "Residential status Owner with mortgage Owner with mortgage Owner without mortga…" at bounding box center [722, 252] width 624 height 48
click at [480, 262] on html "Emu Broker Jonathan Myers Toggle Menu Calculators Select a calculator... Financ…" at bounding box center [534, 182] width 1068 height 589
click at [497, 286] on div "Client Age 30 Credit Score Excellent Excellent Very good Average Fair Low Resid…" at bounding box center [722, 201] width 658 height 183
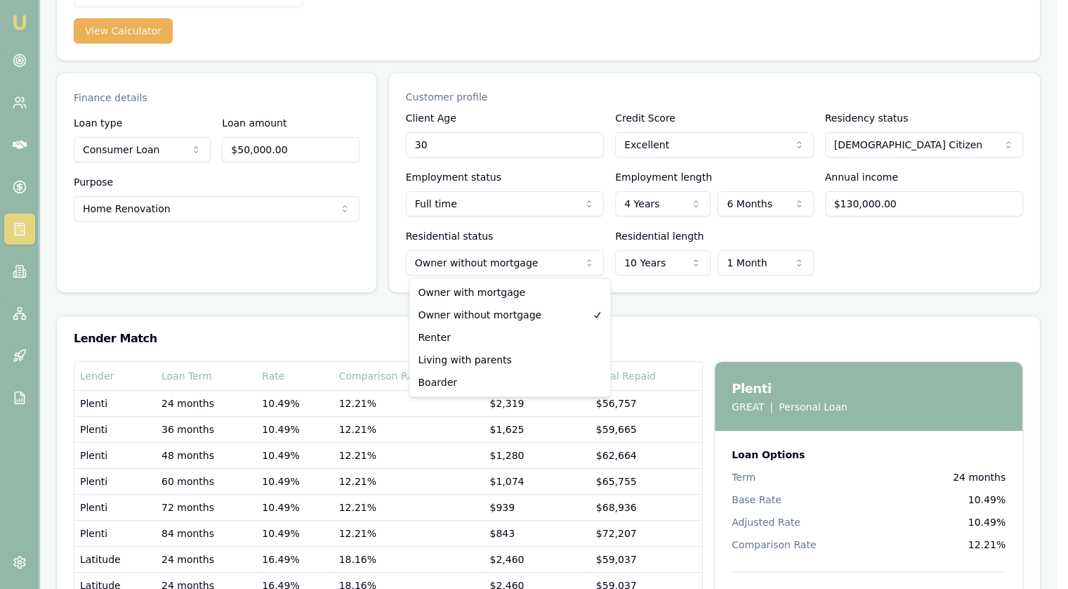
click at [496, 266] on html "Emu Broker Jonathan Myers Toggle Menu Calculators Select a calculator... Financ…" at bounding box center [534, 182] width 1068 height 589
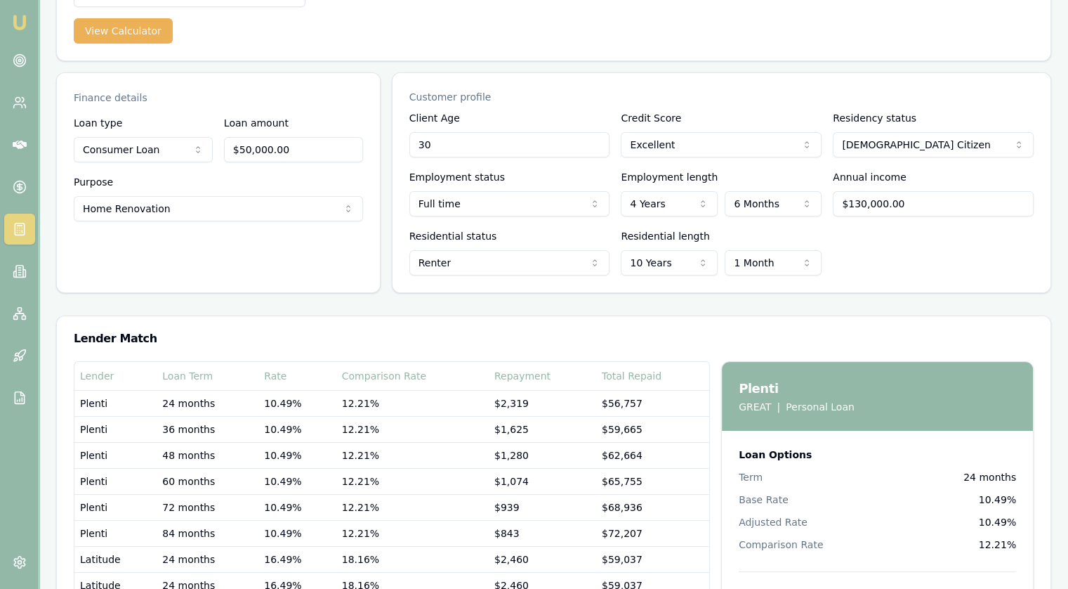
click at [487, 345] on div "Lender Match" at bounding box center [554, 338] width 994 height 45
click at [493, 268] on html "Emu Broker Jonathan Myers Toggle Menu Calculators Select a calculator... Financ…" at bounding box center [534, 182] width 1068 height 589
click at [483, 323] on div "Lender Match" at bounding box center [554, 338] width 994 height 45
click at [500, 263] on html "Emu Broker Jonathan Myers Toggle Menu Calculators Select a calculator... Financ…" at bounding box center [534, 182] width 1068 height 589
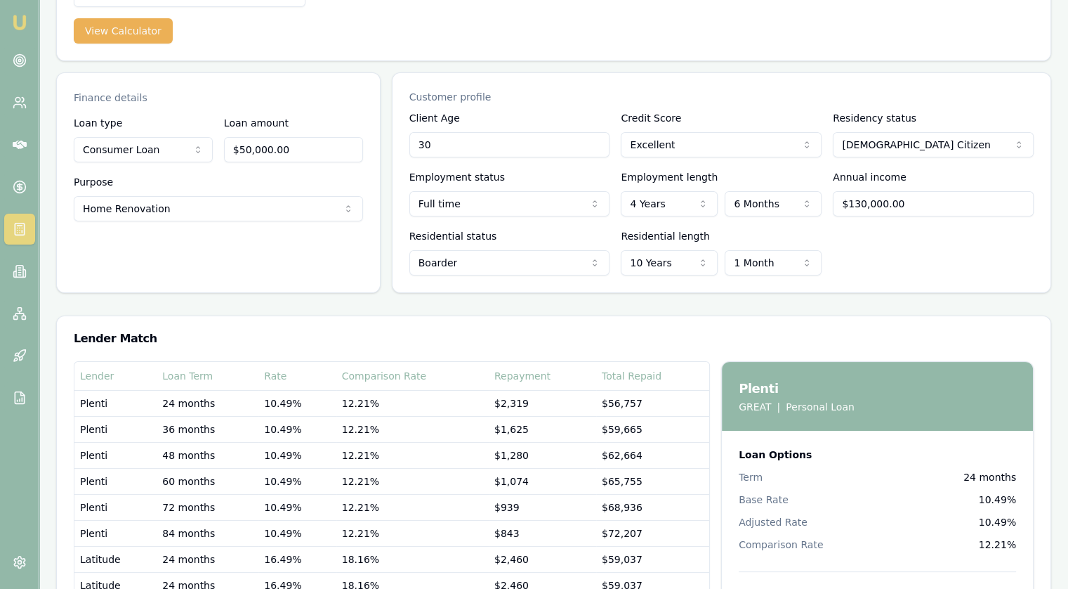
click at [480, 269] on html "Emu Broker Jonathan Myers Toggle Menu Calculators Select a calculator... Financ…" at bounding box center [534, 182] width 1068 height 589
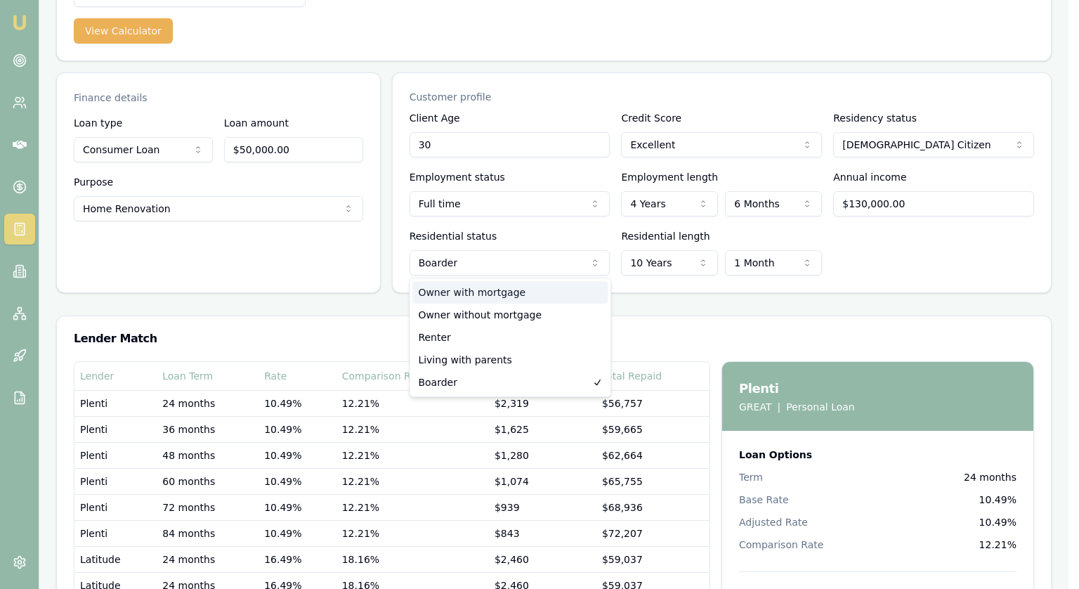
select select "OWNER_WITH_MORTGAGE"
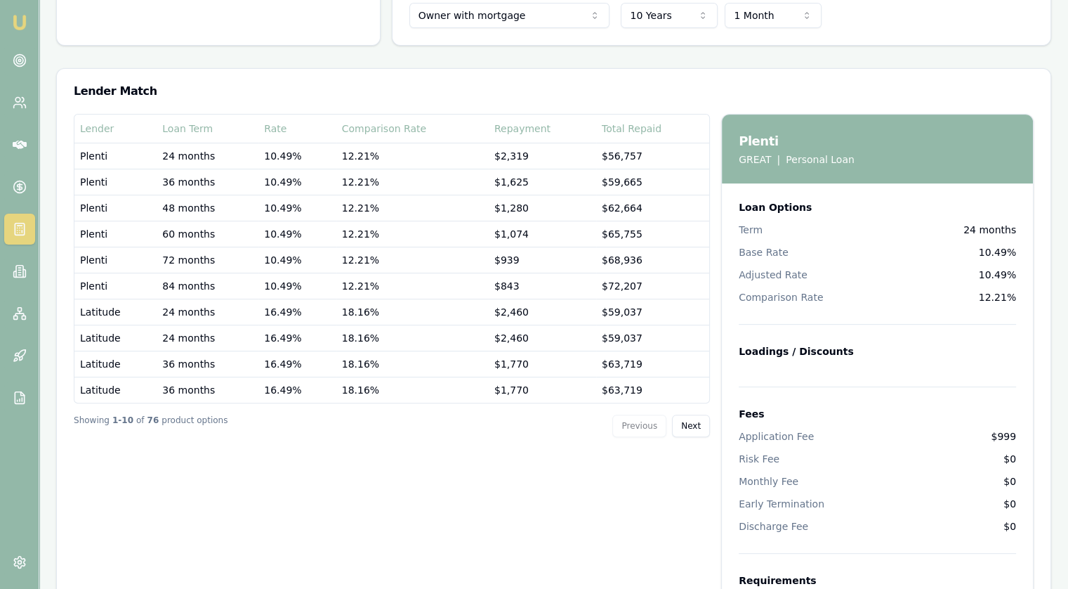
scroll to position [393, 0]
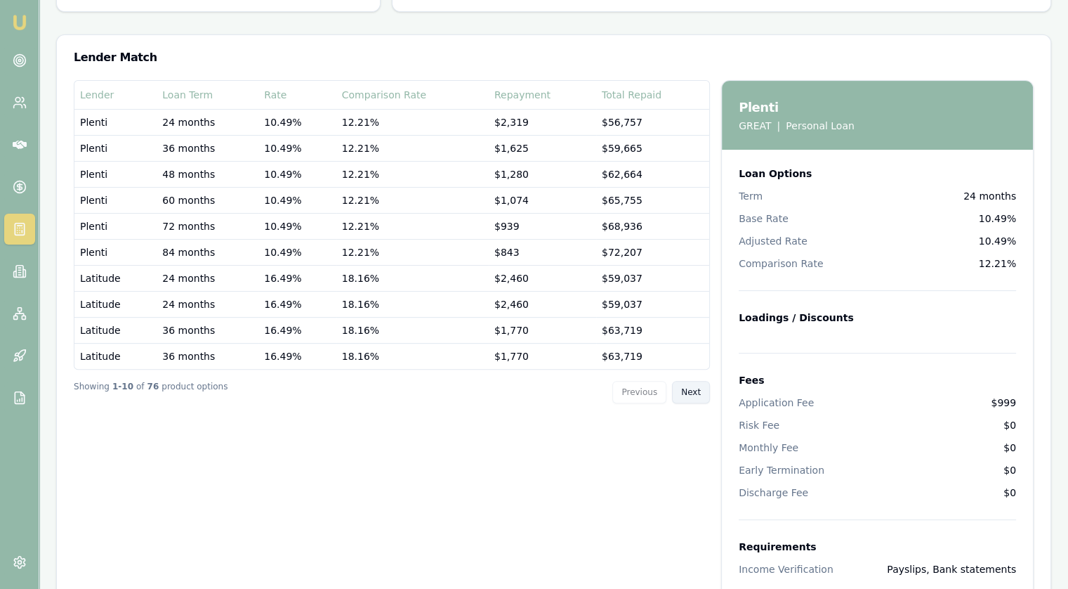
click at [686, 393] on button "Next" at bounding box center [691, 392] width 38 height 22
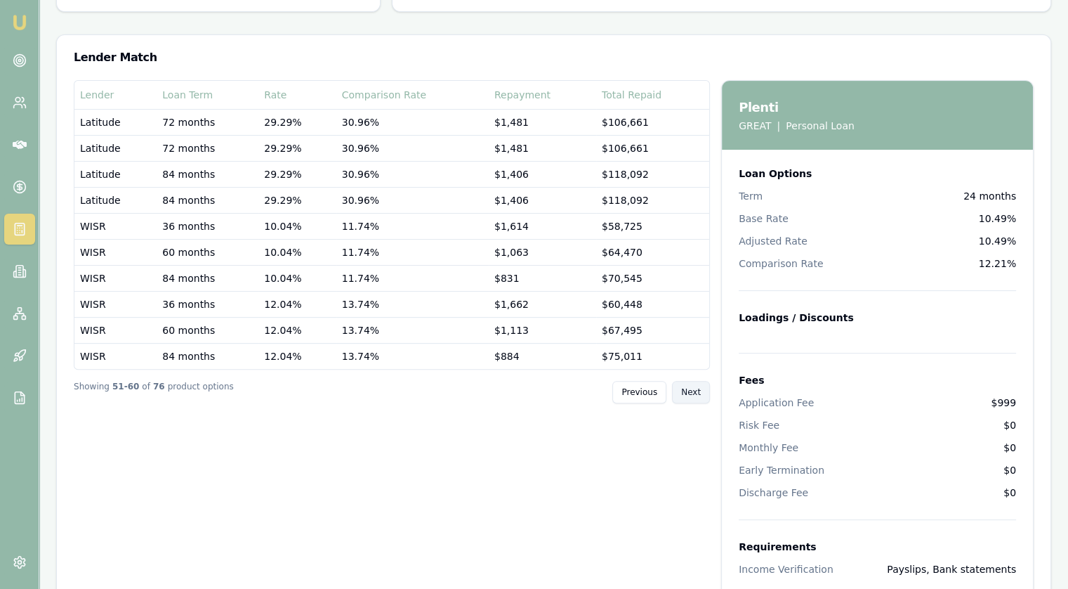
click at [686, 393] on button "Next" at bounding box center [691, 392] width 38 height 22
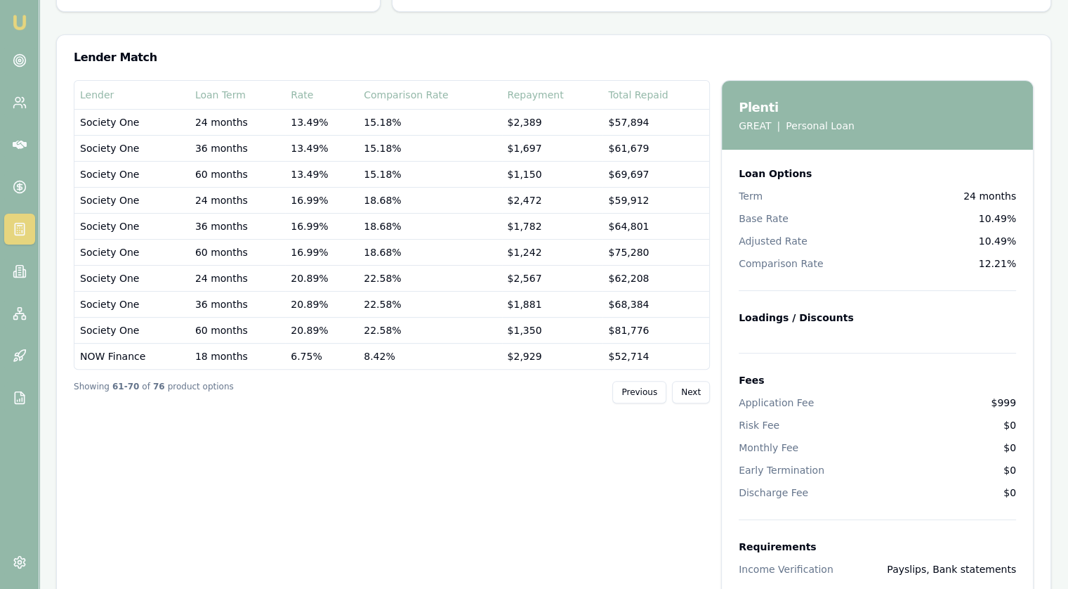
click at [703, 400] on div "Showing 61 - 70 of 76 product options Previous Next" at bounding box center [392, 391] width 636 height 45
click at [702, 393] on button "Next" at bounding box center [691, 392] width 38 height 22
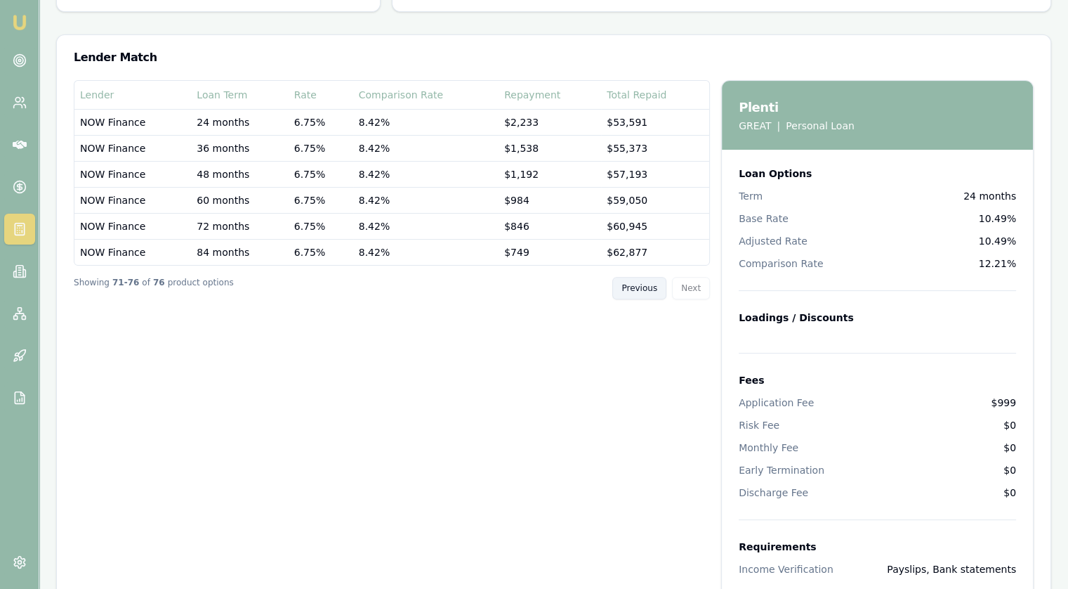
click at [651, 292] on button "Previous" at bounding box center [640, 288] width 54 height 22
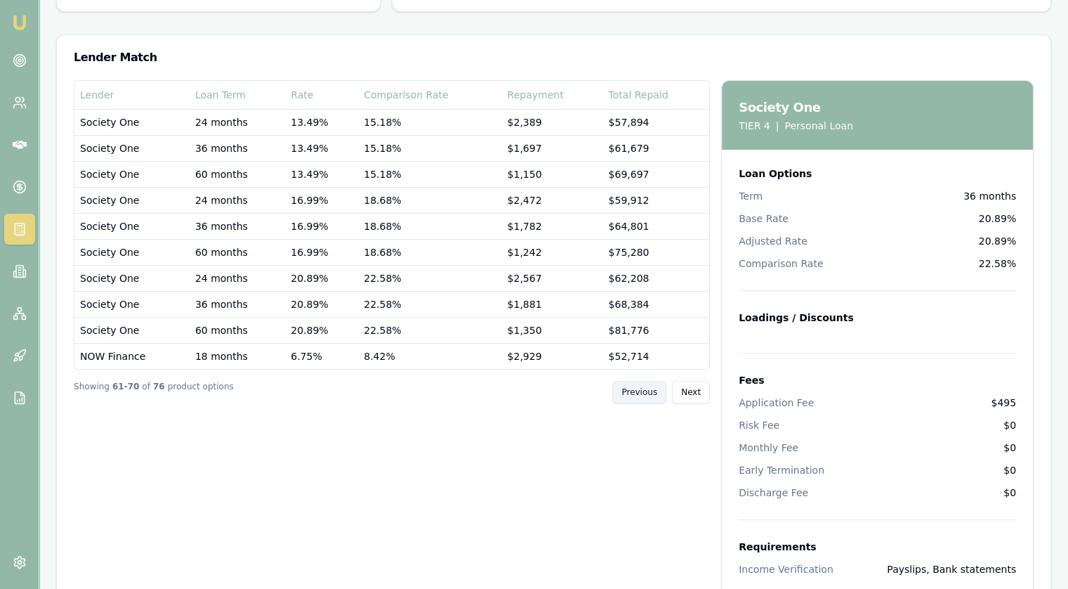
click at [632, 395] on button "Previous" at bounding box center [640, 392] width 54 height 22
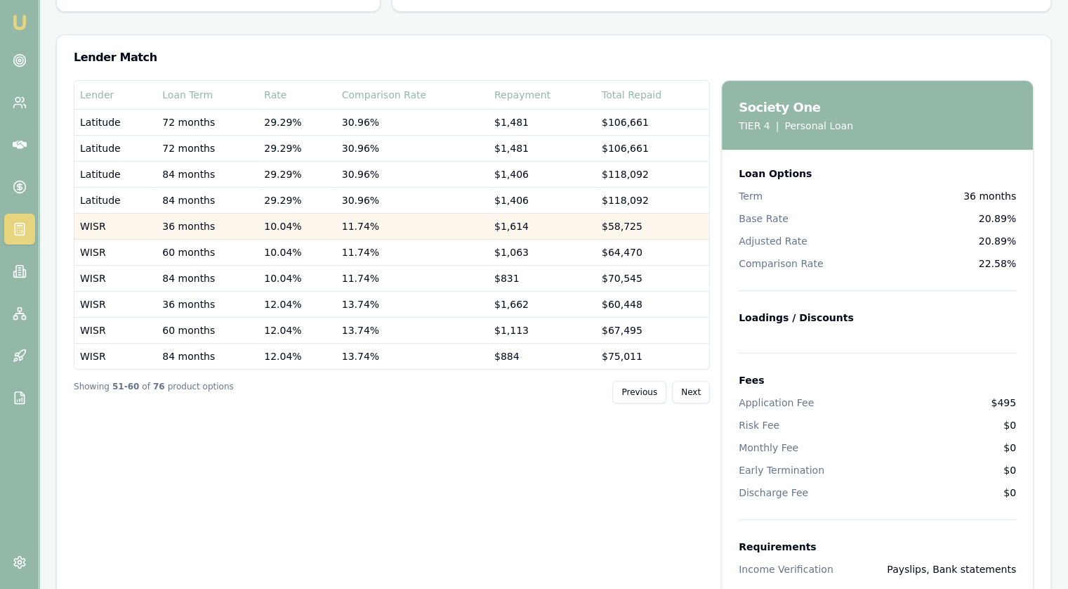
click at [309, 227] on td "10.04%" at bounding box center [297, 226] width 78 height 26
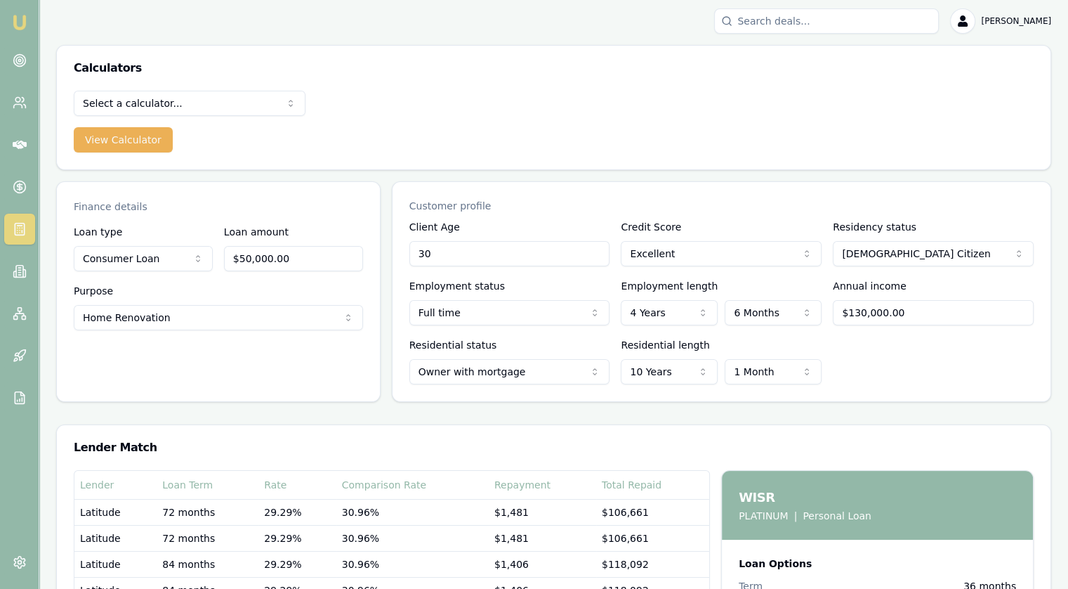
scroll to position [0, 0]
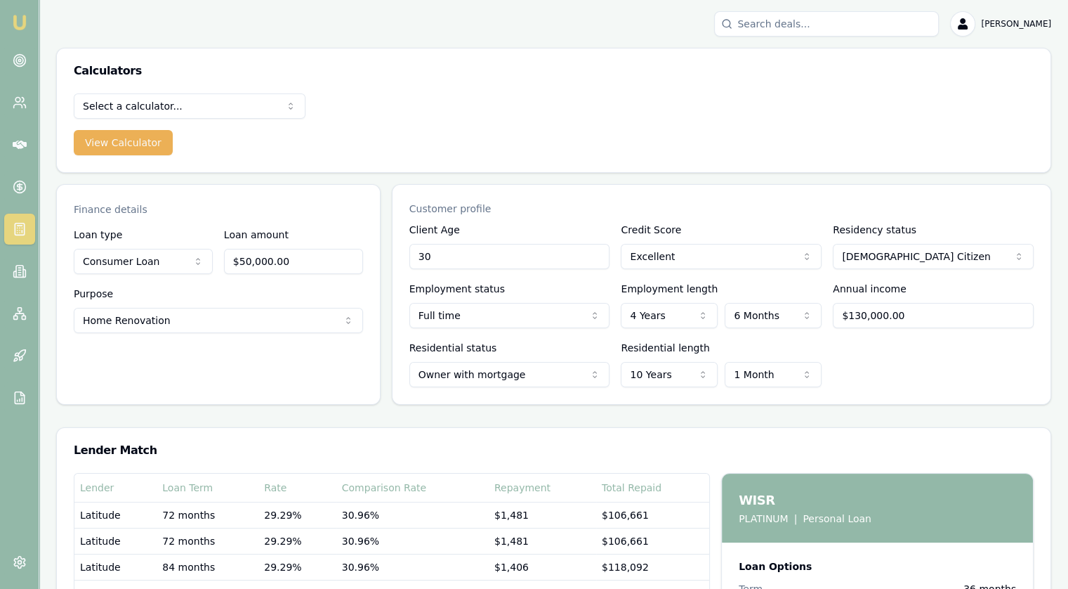
click at [98, 103] on html "Emu Broker Jonathan Myers Toggle Menu Calculators Select a calculator... Financ…" at bounding box center [534, 294] width 1068 height 589
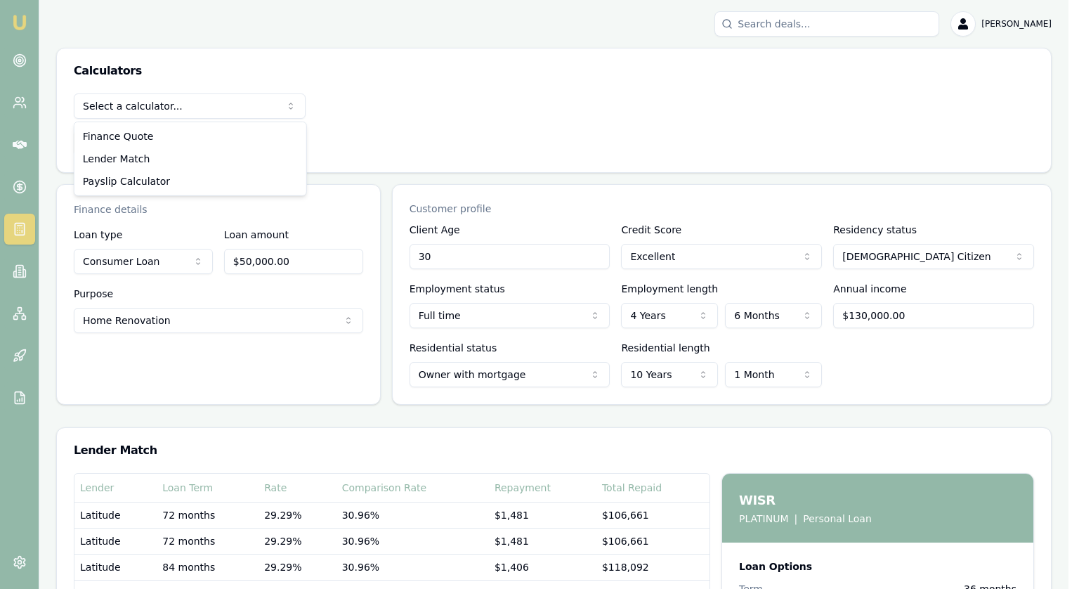
select select "payslip-calculator"
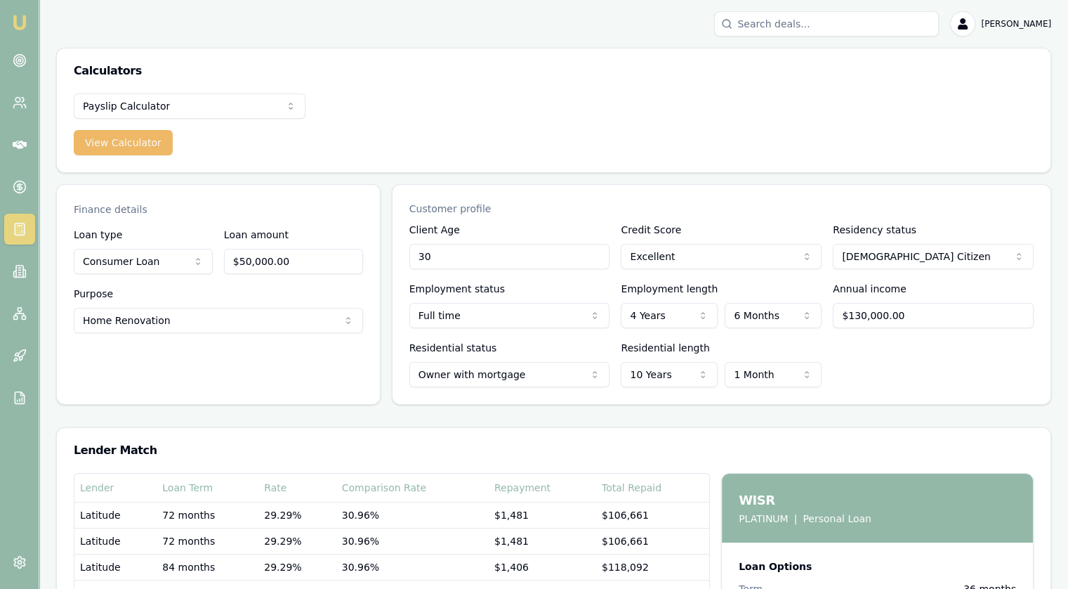
click at [131, 139] on button "View Calculator" at bounding box center [123, 142] width 99 height 25
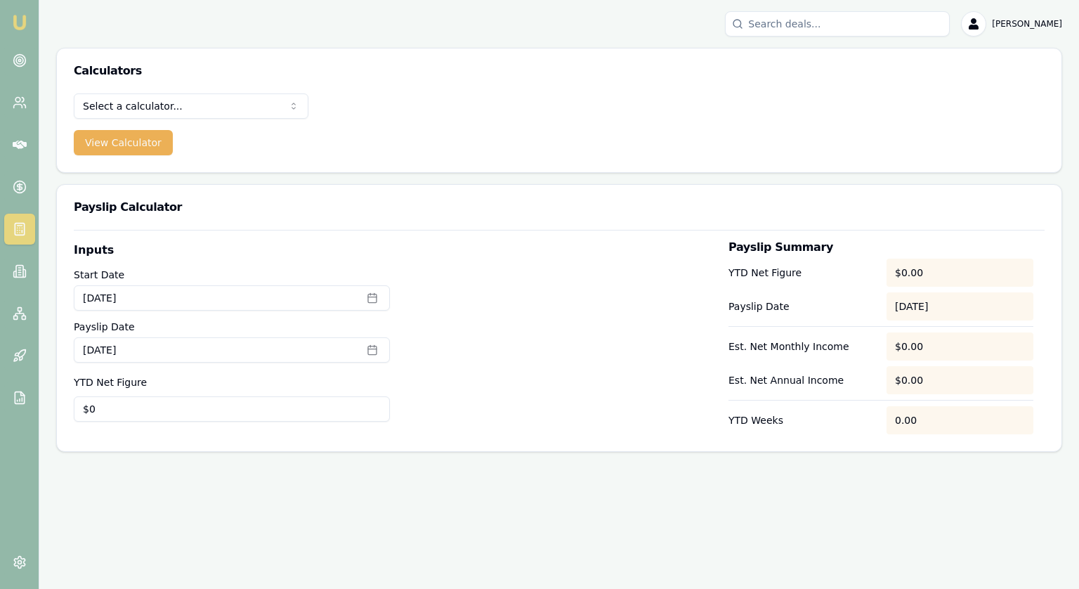
click at [214, 89] on div "Calculators" at bounding box center [559, 70] width 1004 height 45
click at [211, 106] on html "Emu Broker Jonathan Myers Toggle Menu Calculators Select a calculator... Financ…" at bounding box center [539, 294] width 1079 height 589
click at [110, 142] on button "View Calculator" at bounding box center [123, 142] width 99 height 25
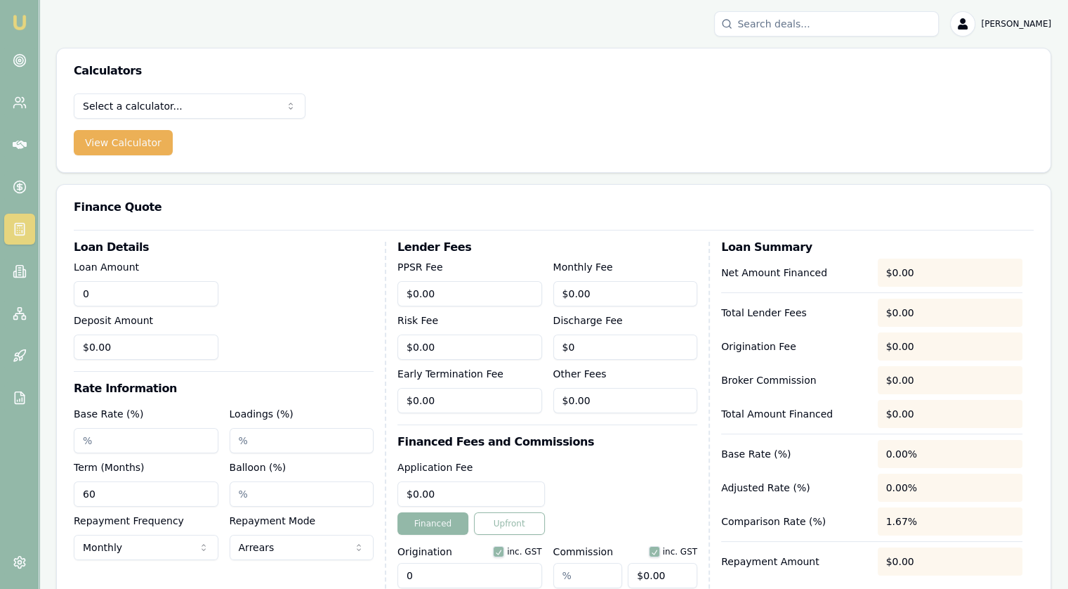
click at [152, 292] on input "0" at bounding box center [146, 293] width 145 height 25
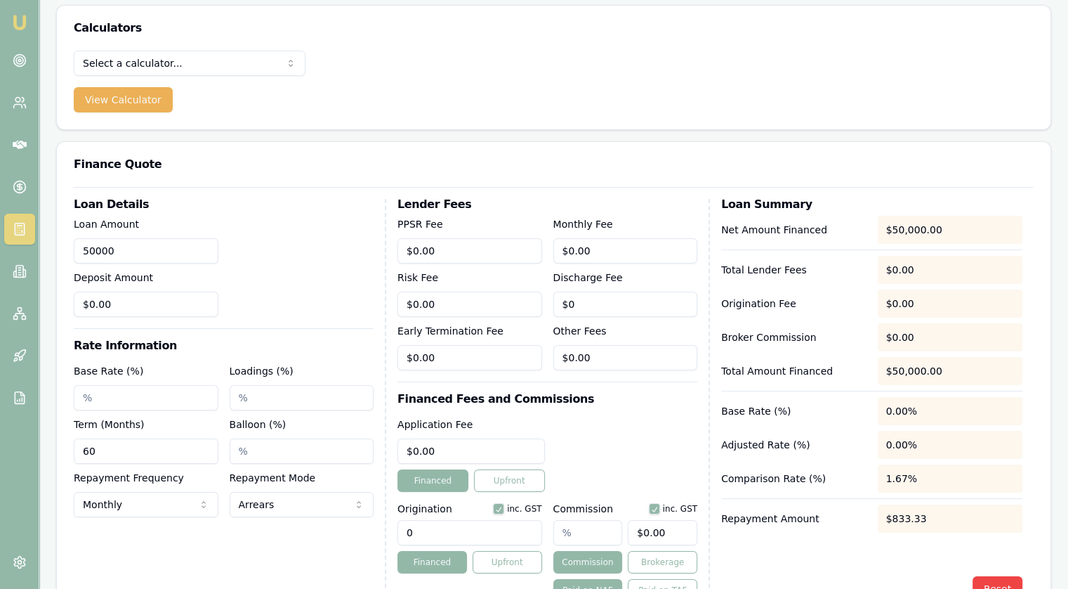
scroll to position [84, 0]
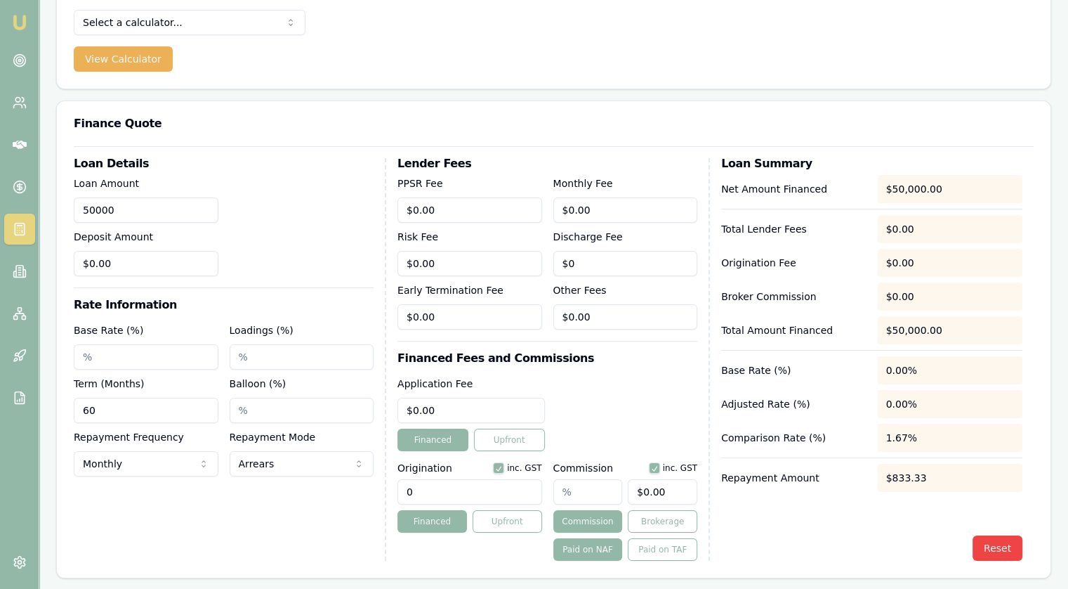
type input "$50,000.00"
click at [154, 355] on input "Base Rate (%)" at bounding box center [146, 356] width 145 height 25
type input "6.24%"
click at [168, 412] on input "60" at bounding box center [146, 410] width 145 height 25
click at [169, 412] on input "60" at bounding box center [146, 410] width 145 height 25
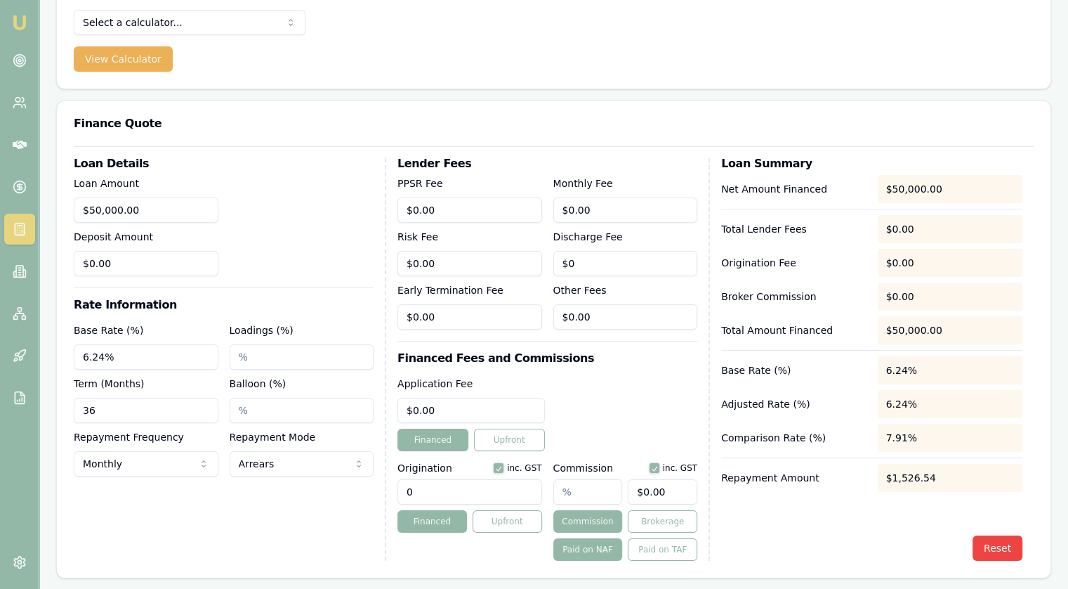
type input "36"
click at [249, 412] on input "Balloon (%)" at bounding box center [302, 410] width 145 height 25
type input "0"
click at [445, 492] on input "0" at bounding box center [470, 491] width 145 height 25
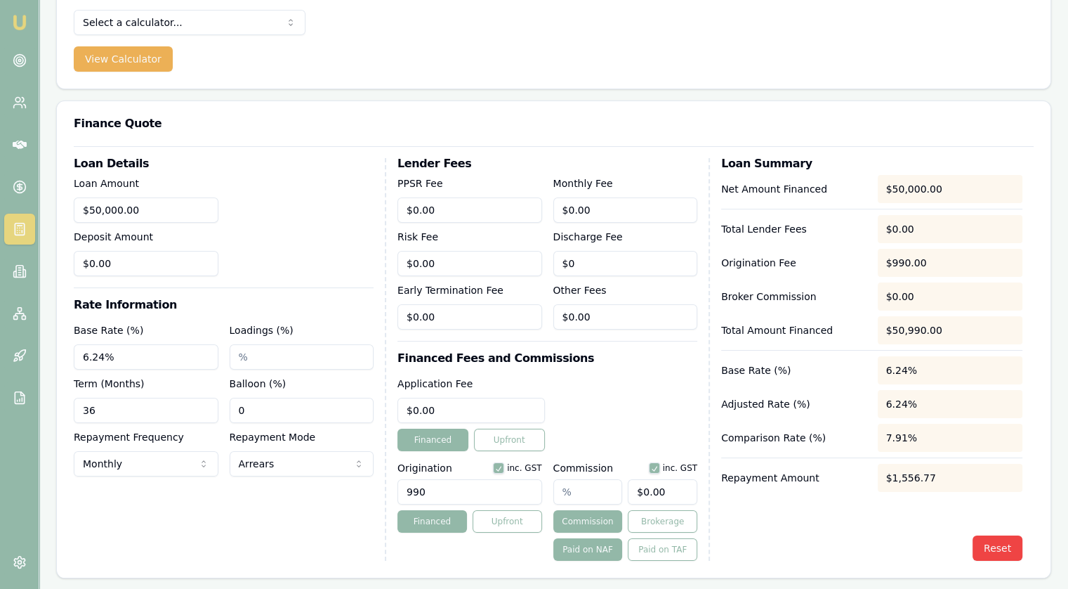
type input "990.00"
click at [591, 497] on input "text" at bounding box center [589, 491] width 70 height 25
type input "2"
type input "$1,000.00"
type input "2.00%"
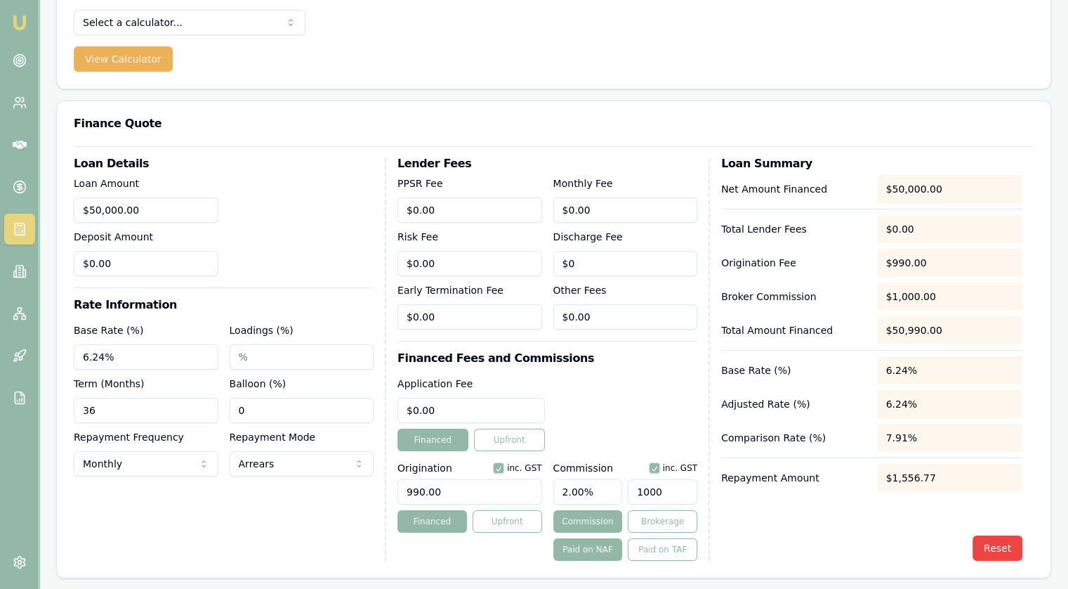
type input "$1,000.00"
click at [883, 542] on div "Reset" at bounding box center [871, 547] width 301 height 25
click at [159, 20] on html "Emu Broker Jonathan Myers Toggle Menu Calculators Select a calculator... Financ…" at bounding box center [534, 210] width 1068 height 589
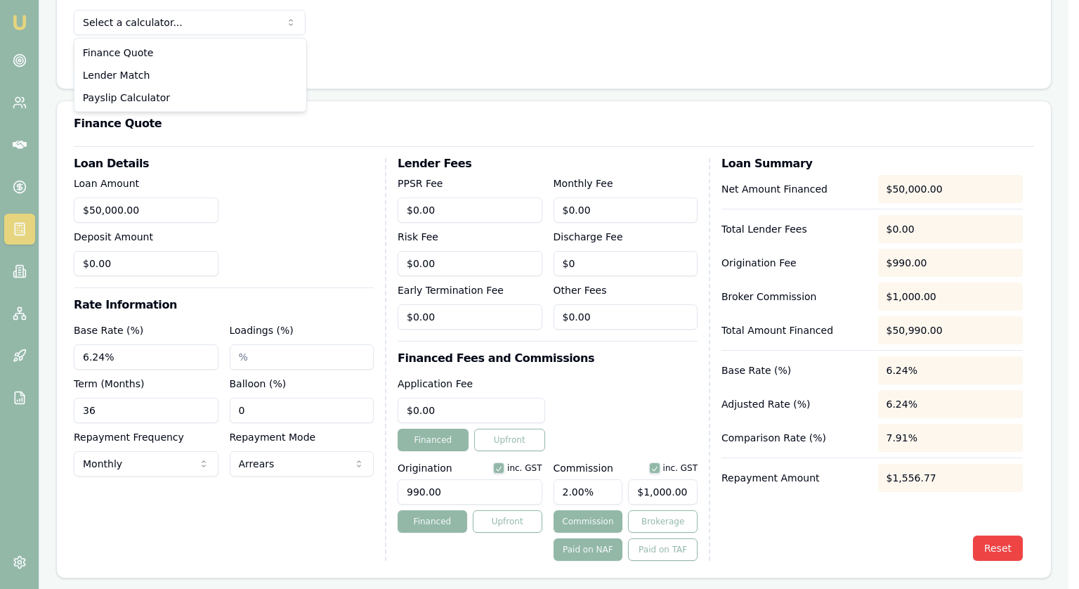
select select "lender-match"
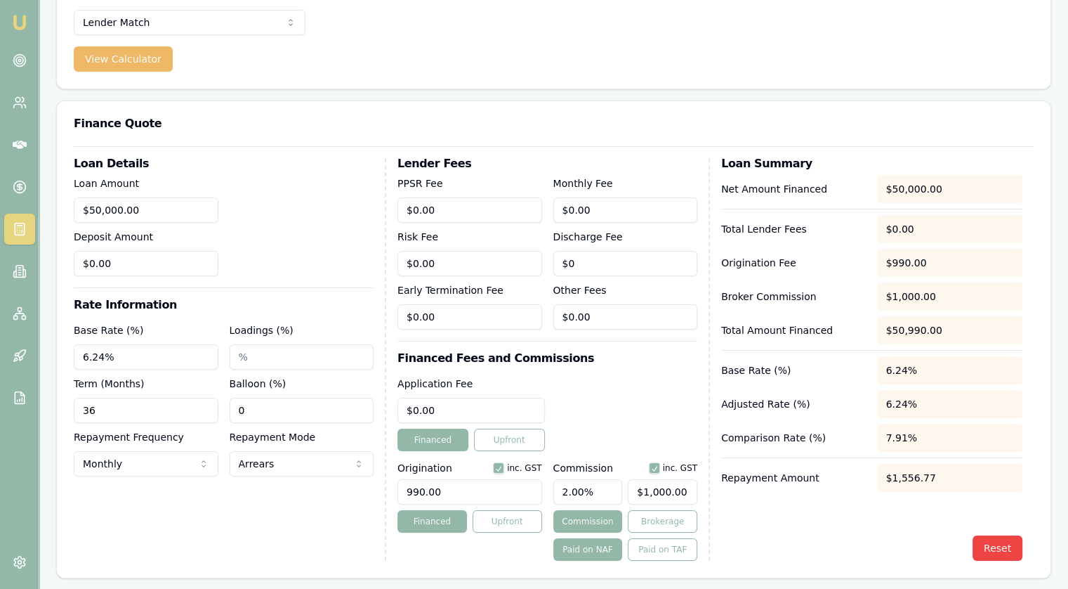
click at [99, 55] on button "View Calculator" at bounding box center [123, 58] width 99 height 25
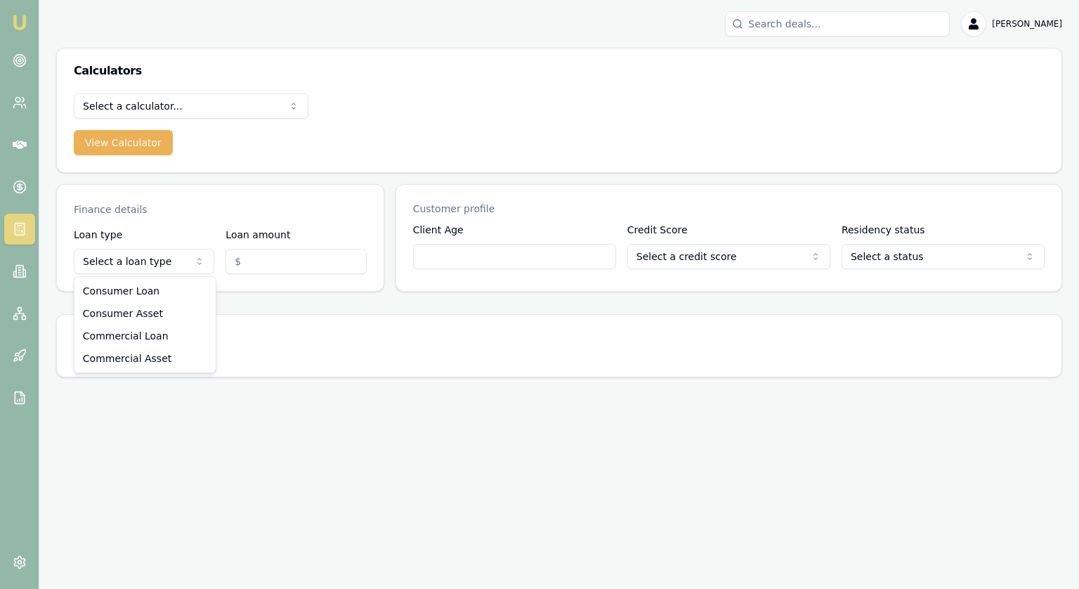
click at [125, 263] on html "Emu Broker Jonathan Myers Toggle Menu Calculators Select a calculator... Financ…" at bounding box center [539, 294] width 1079 height 589
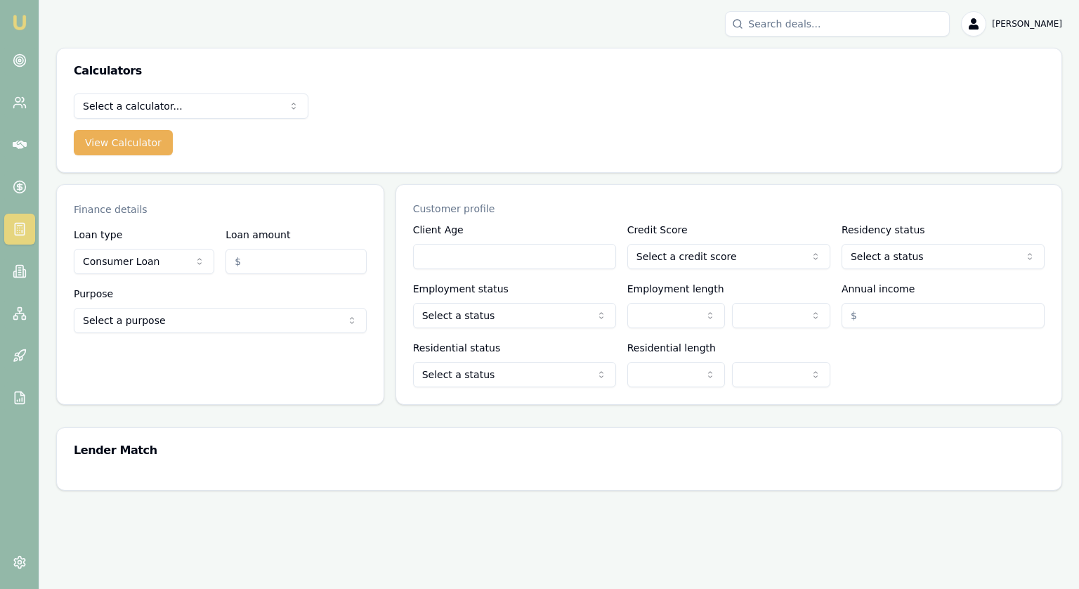
click at [290, 270] on input "Loan amount" at bounding box center [295, 261] width 140 height 25
click at [233, 334] on div "Loan type Consumer Loan Consumer Loan Consumer Asset Commercial Loan Commercial…" at bounding box center [220, 288] width 327 height 124
click at [227, 327] on html "Emu Broker Jonathan Myers Toggle Menu Calculators Select a calculator... Financ…" at bounding box center [539, 294] width 1079 height 589
click at [522, 140] on html "Emu Broker Jonathan Myers Toggle Menu Calculators Select a calculator... Financ…" at bounding box center [539, 294] width 1079 height 589
click at [164, 331] on html "Emu Broker Jonathan Myers Toggle Menu Calculators Select a calculator... Financ…" at bounding box center [539, 294] width 1079 height 589
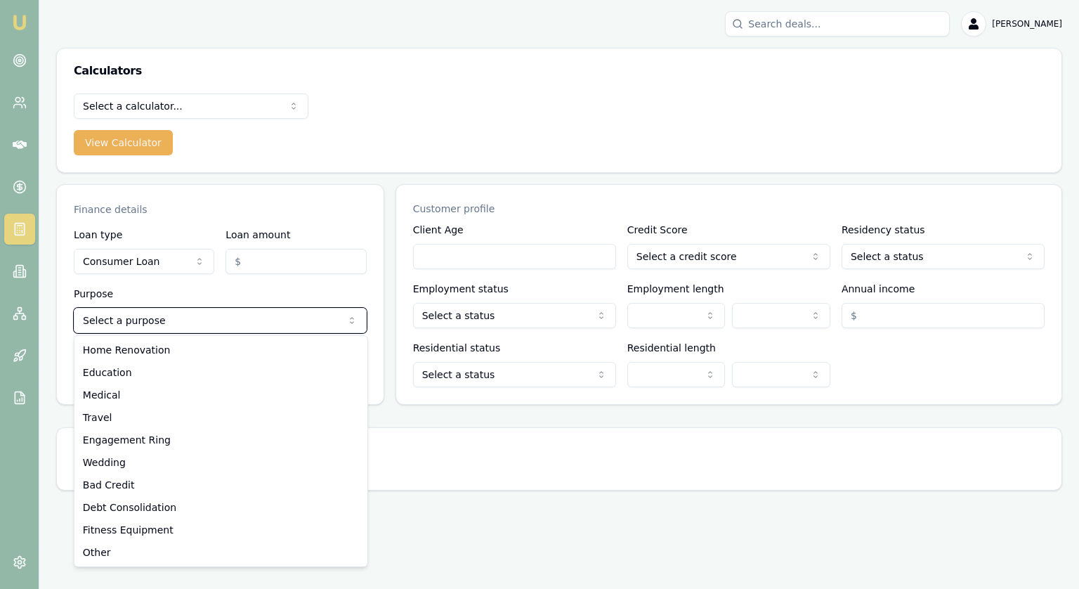
click at [213, 293] on html "Emu Broker Jonathan Myers Toggle Menu Calculators Select a calculator... Financ…" at bounding box center [539, 294] width 1079 height 589
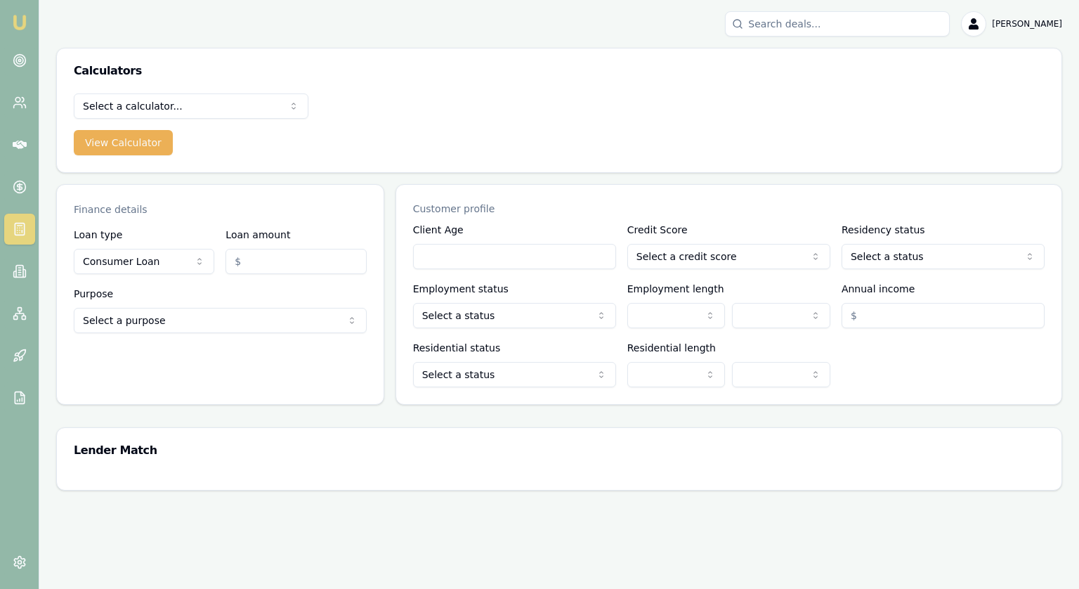
click at [168, 260] on html "Emu Broker Jonathan Myers Toggle Menu Calculators Select a calculator... Financ…" at bounding box center [539, 294] width 1079 height 589
select select "CONSUMER_ASSET"
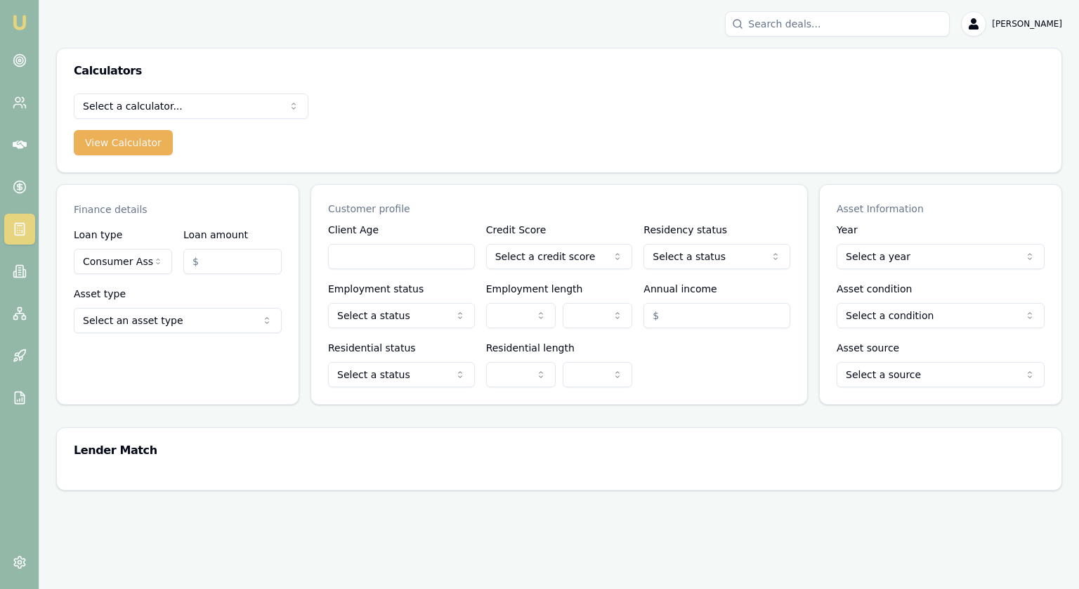
click at [202, 261] on input "Loan amount" at bounding box center [232, 261] width 98 height 25
click at [171, 317] on html "Emu Broker Jonathan Myers Toggle Menu Calculators Select a calculator... Financ…" at bounding box center [539, 294] width 1079 height 589
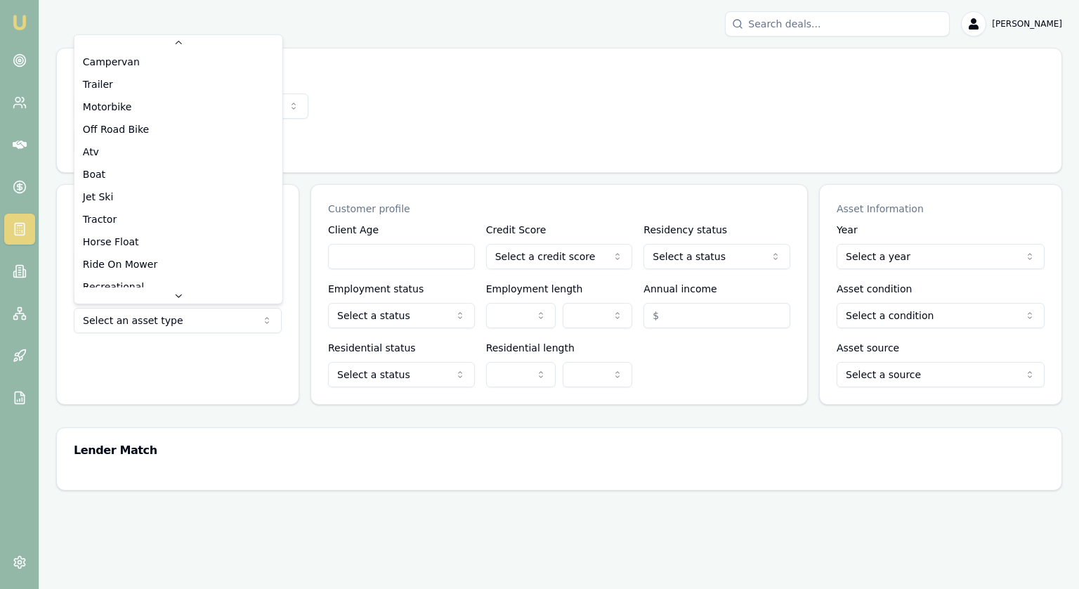
scroll to position [90, 0]
click at [143, 367] on html "Emu Broker Jonathan Myers Toggle Menu Calculators Select a calculator... Financ…" at bounding box center [539, 294] width 1079 height 589
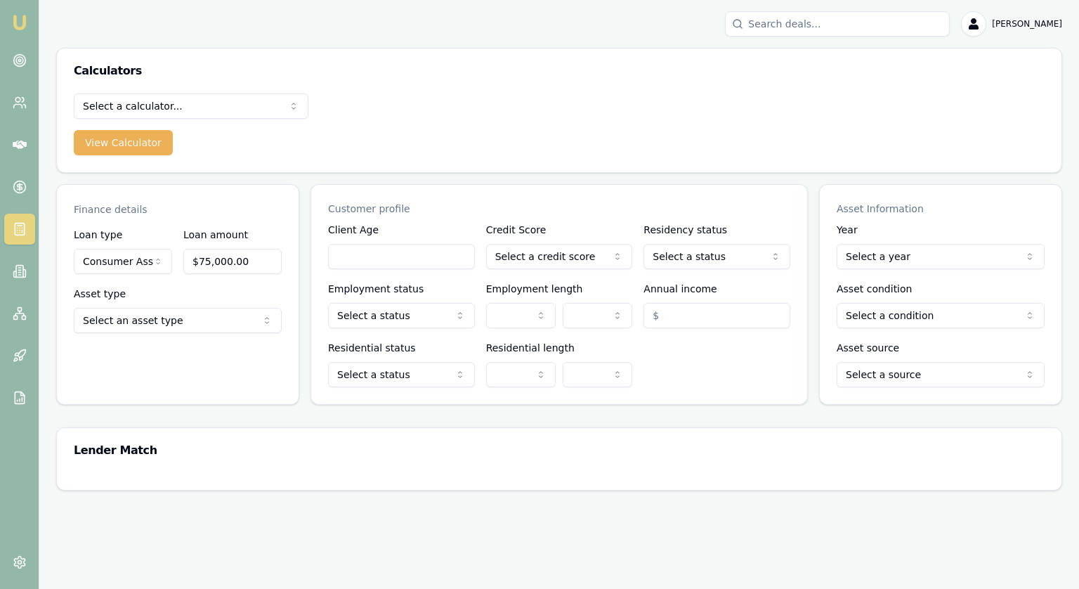
click at [216, 261] on input "$75,000.00" at bounding box center [232, 261] width 98 height 25
type input "$150,000.00"
click at [177, 325] on html "Emu Broker Jonathan Myers Toggle Menu Calculators Select a calculator... Financ…" at bounding box center [539, 294] width 1079 height 589
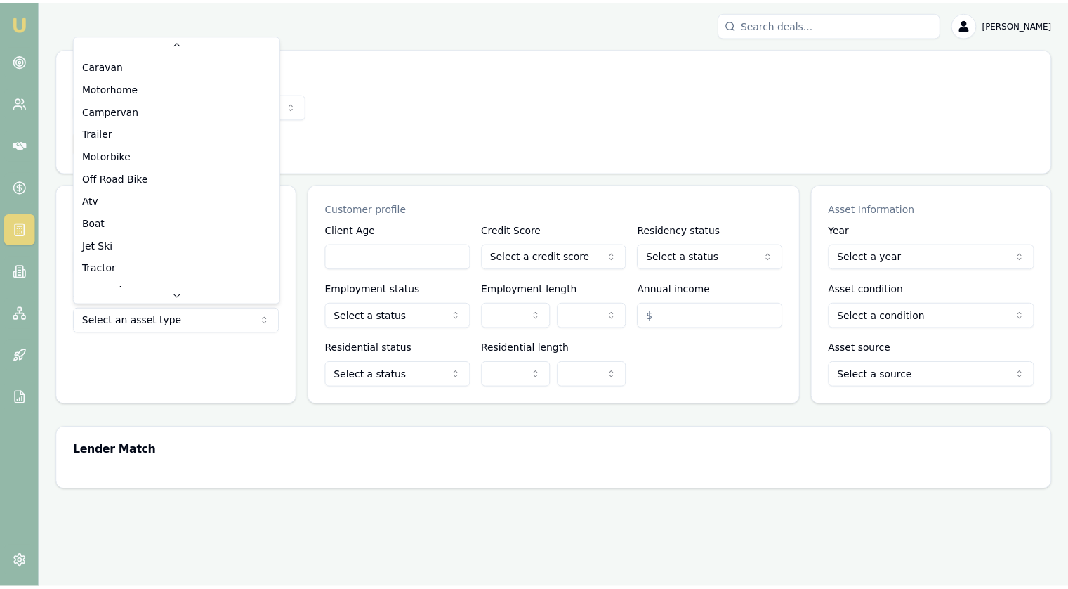
scroll to position [0, 0]
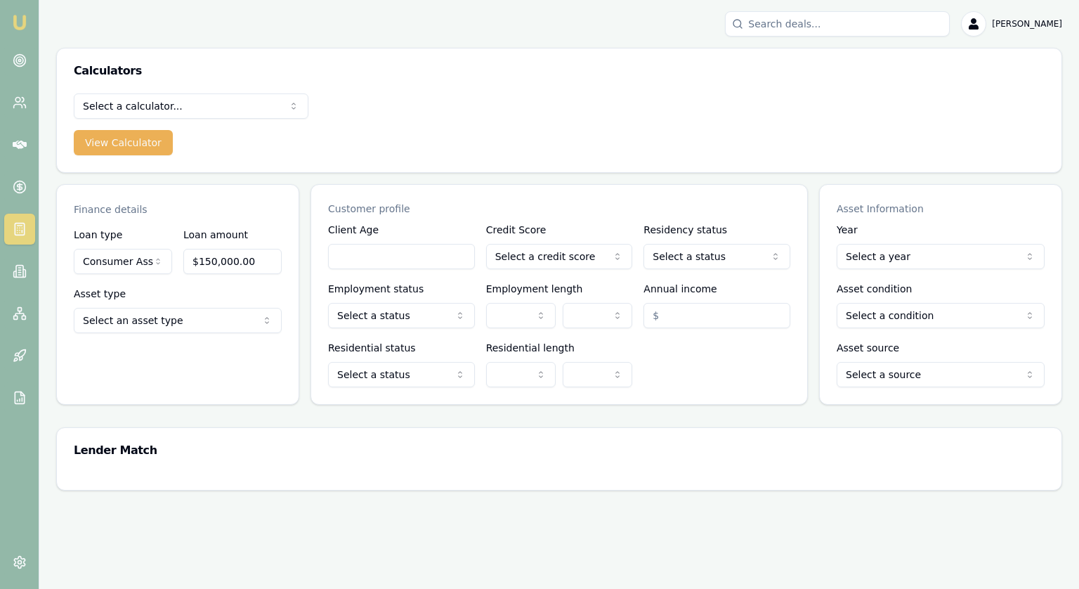
click at [162, 327] on html "Emu Broker Jonathan Myers Toggle Menu Calculators Select a calculator... Financ…" at bounding box center [539, 294] width 1079 height 589
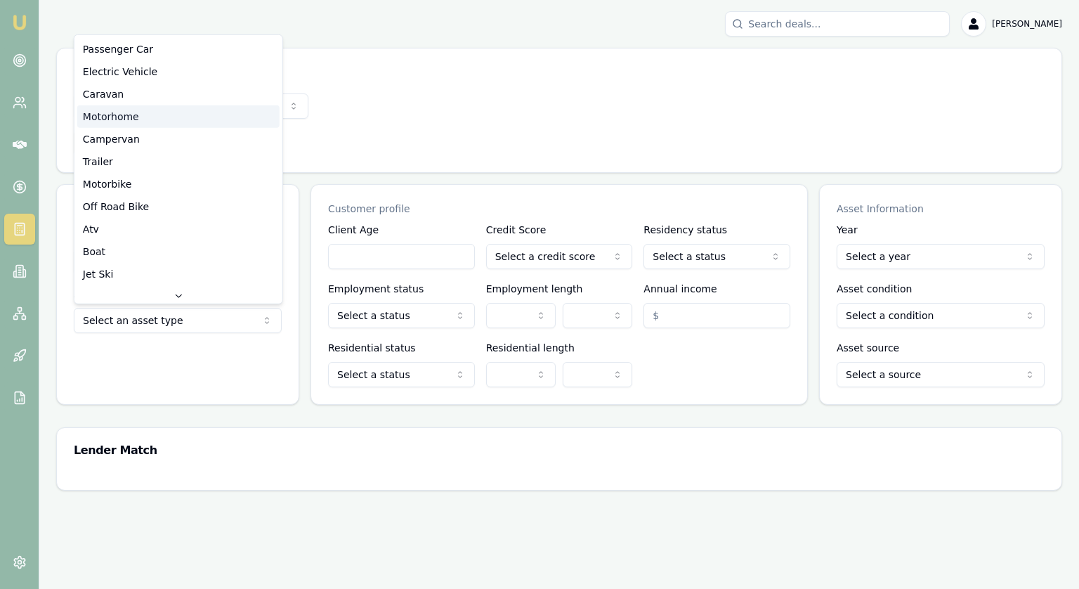
select select "MOTORHOME"
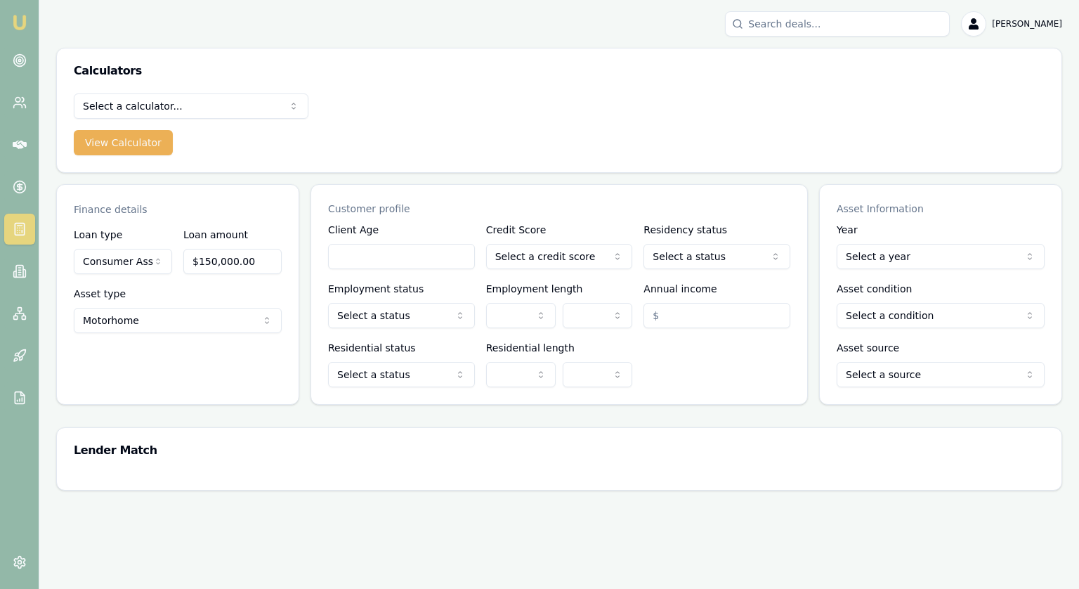
click at [427, 258] on input "Client Age" at bounding box center [401, 256] width 147 height 25
type input "40"
click at [592, 251] on html "Emu Broker Jonathan Myers Toggle Menu Calculators Select a calculator... Financ…" at bounding box center [539, 294] width 1079 height 589
select select "EXCELLENT"
click at [709, 258] on html "Emu Broker Jonathan Myers Toggle Menu Calculators Select a calculator... Financ…" at bounding box center [539, 294] width 1079 height 589
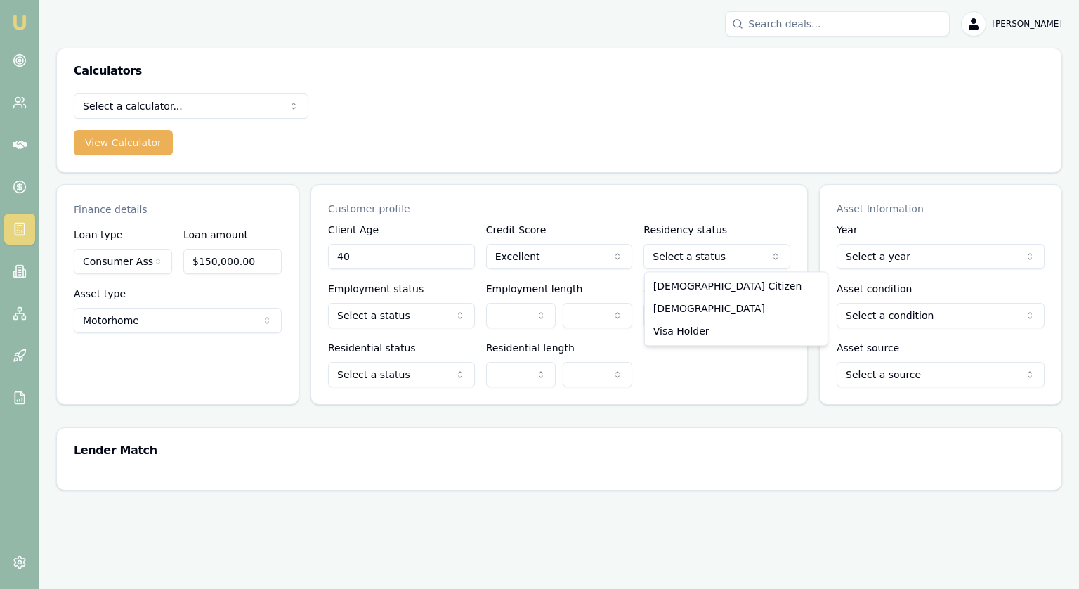
select select "AUSTRALIAN_CITIZEN"
click at [398, 315] on html "Emu Broker Jonathan Myers Toggle Menu Calculators Select a calculator... Financ…" at bounding box center [539, 294] width 1079 height 589
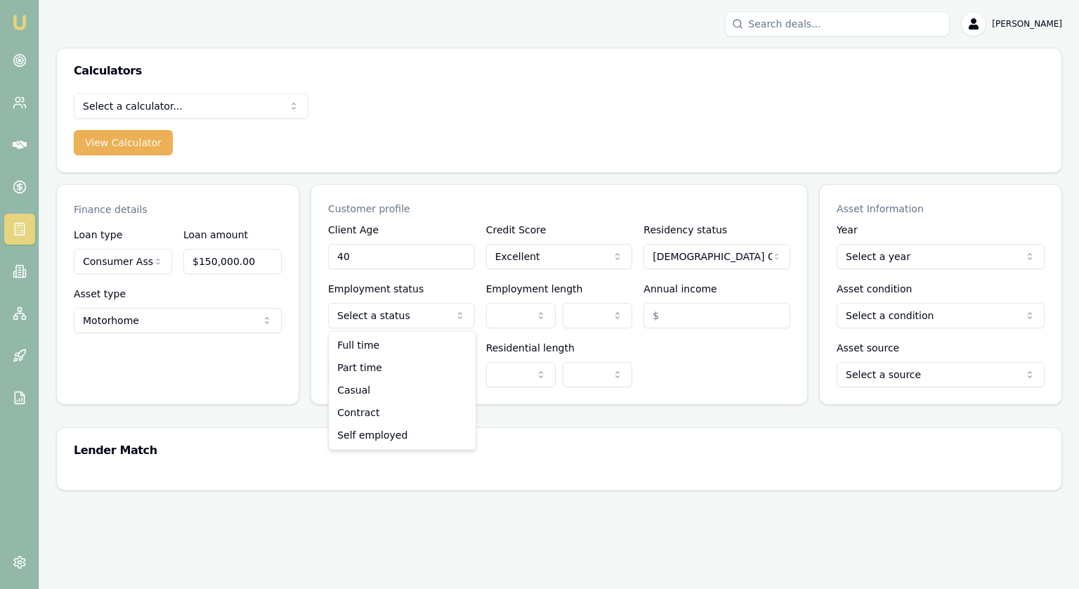
select select "FULL_TIME"
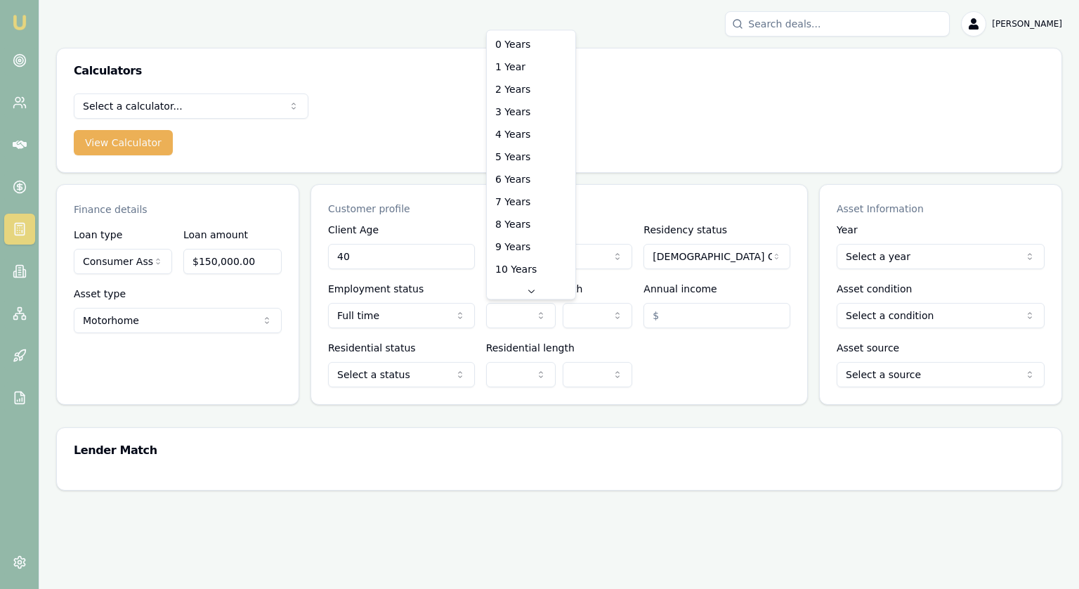
click at [528, 326] on html "Emu Broker Jonathan Myers Toggle Menu Calculators Select a calculator... Financ…" at bounding box center [539, 294] width 1079 height 589
select select "8"
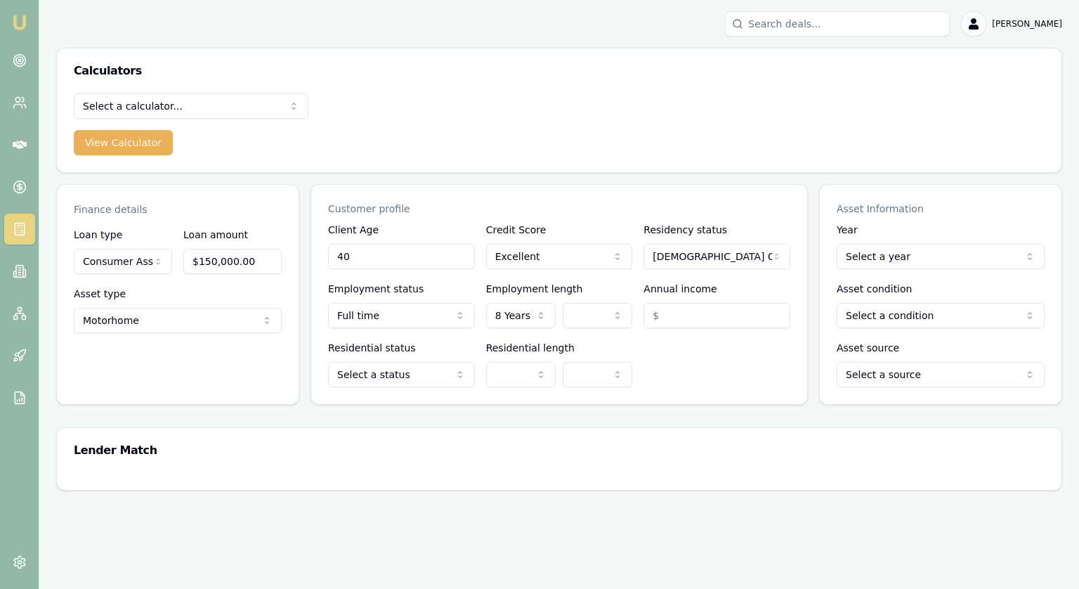
click at [703, 308] on input "Annual income" at bounding box center [716, 315] width 147 height 25
type input "$200,000.00"
click at [405, 381] on html "Emu Broker Jonathan Myers Toggle Menu Calculators Select a calculator... Financ…" at bounding box center [539, 294] width 1079 height 589
select select "OWNER_WITH_MORTGAGE"
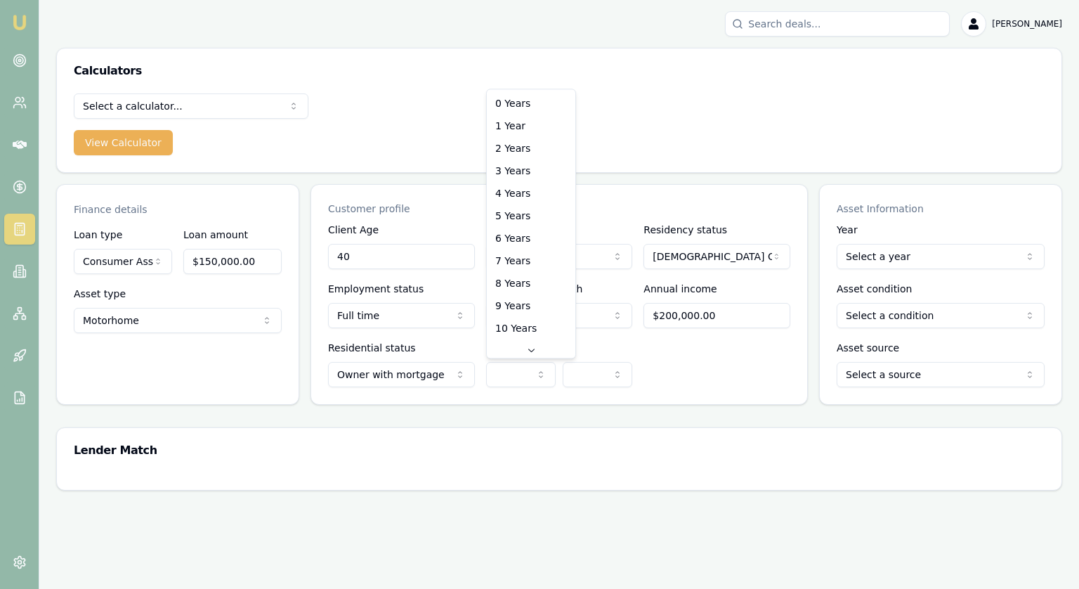
click at [501, 379] on html "Emu Broker Jonathan Myers Toggle Menu Calculators Select a calculator... Financ…" at bounding box center [539, 294] width 1079 height 589
select select "7"
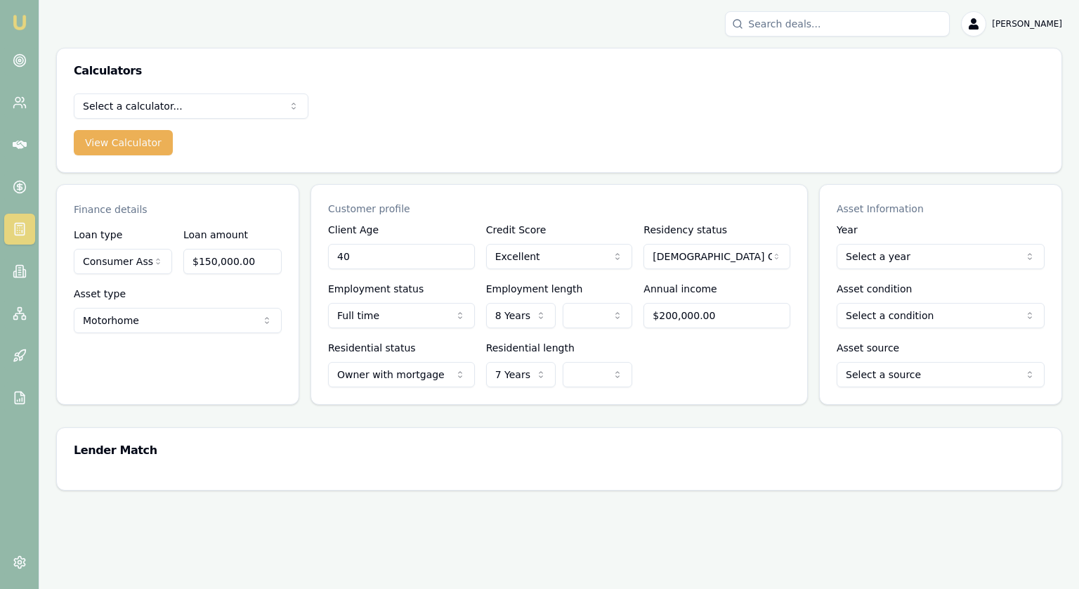
click at [722, 378] on div "Residential status Owner with mortgage Owner with mortgage Owner without mortga…" at bounding box center [559, 363] width 462 height 48
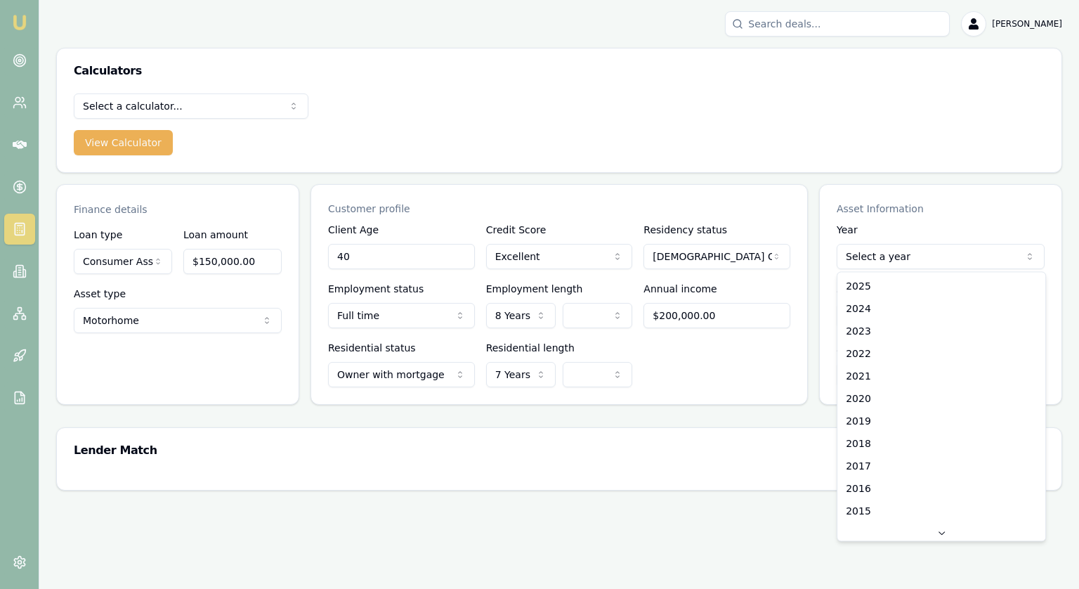
click at [908, 258] on html "Emu Broker Jonathan Myers Toggle Menu Calculators Select a calculator... Financ…" at bounding box center [539, 294] width 1079 height 589
select select "2025"
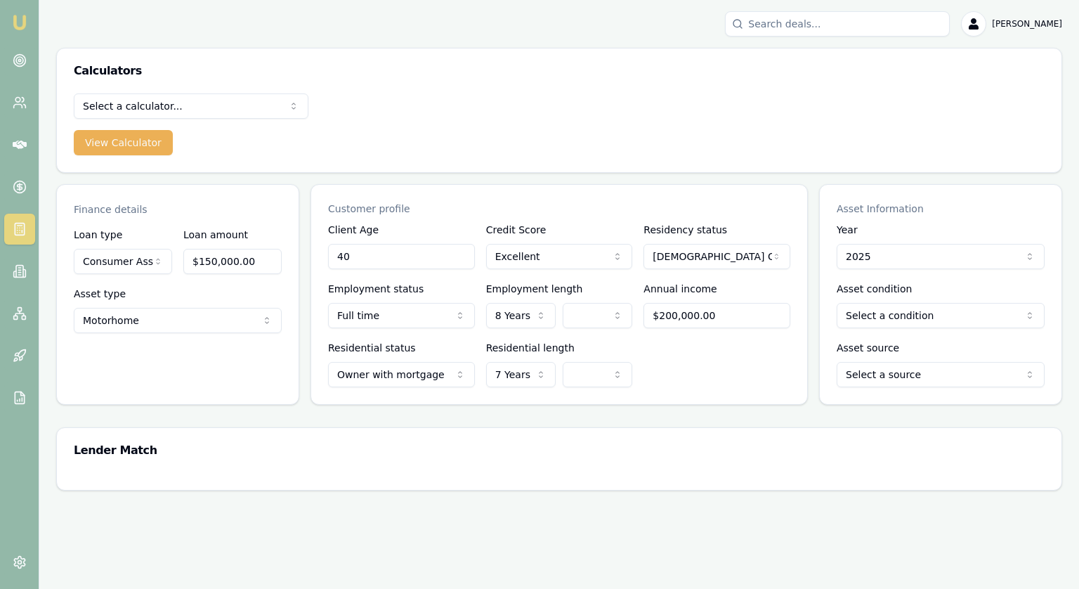
click at [877, 320] on html "Emu Broker Jonathan Myers Toggle Menu Calculators Select a calculator... Financ…" at bounding box center [539, 294] width 1079 height 589
select select "NEW_OR_DEMO"
click at [874, 370] on html "Emu Broker Jonathan Myers Toggle Menu Calculators Select a calculator... Financ…" at bounding box center [539, 294] width 1079 height 589
select select "DEALER"
click at [768, 419] on main "Finance details Loan type Consumer Asset Consumer Loan Consumer Asset Commercia…" at bounding box center [559, 337] width 1006 height 306
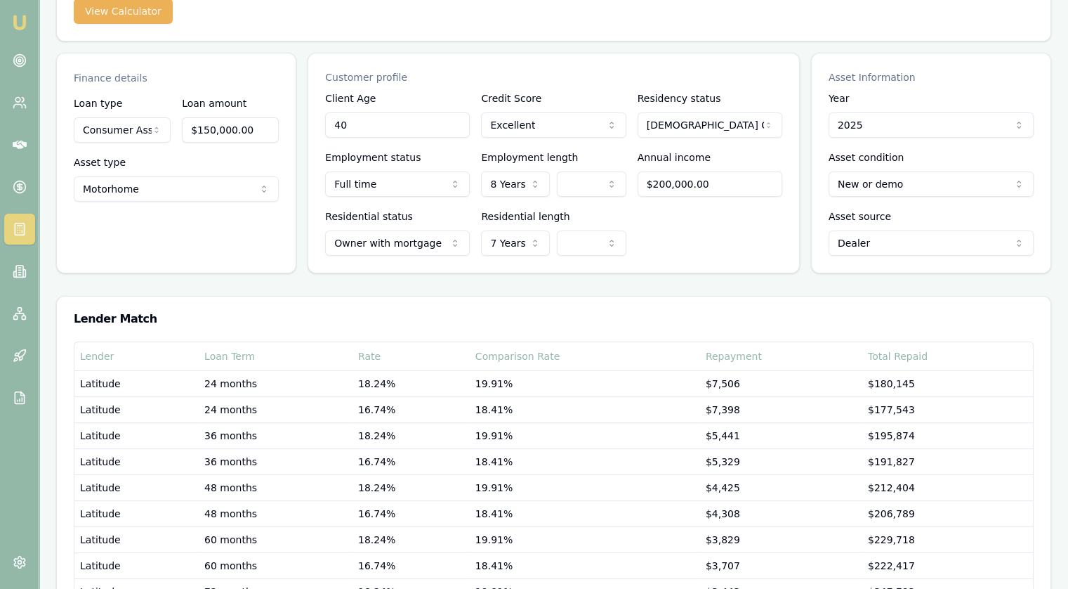
scroll to position [244, 0]
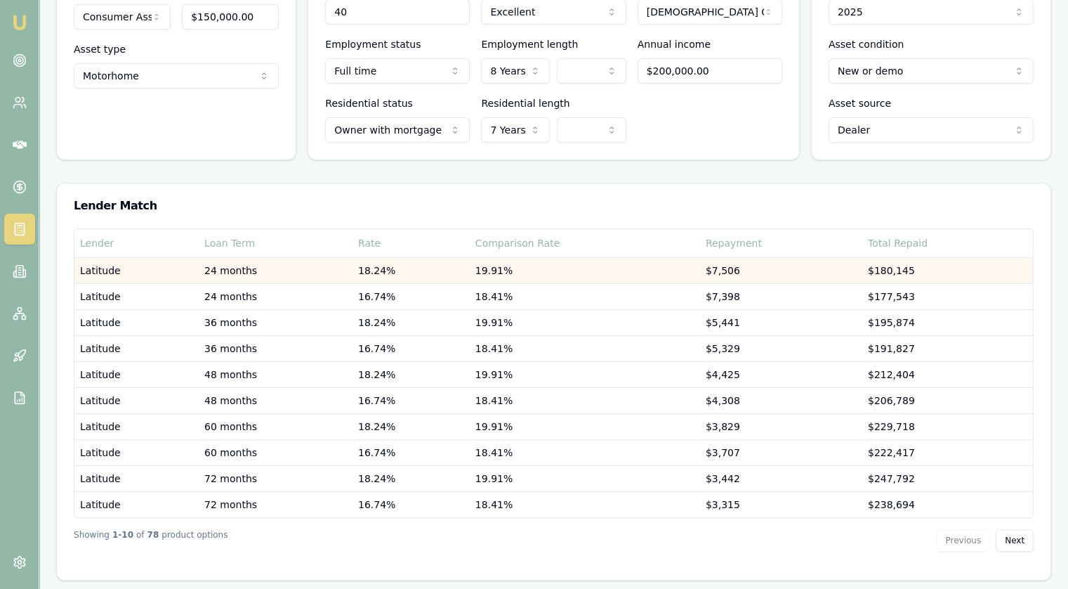
click at [84, 269] on td "Latitude" at bounding box center [136, 270] width 124 height 26
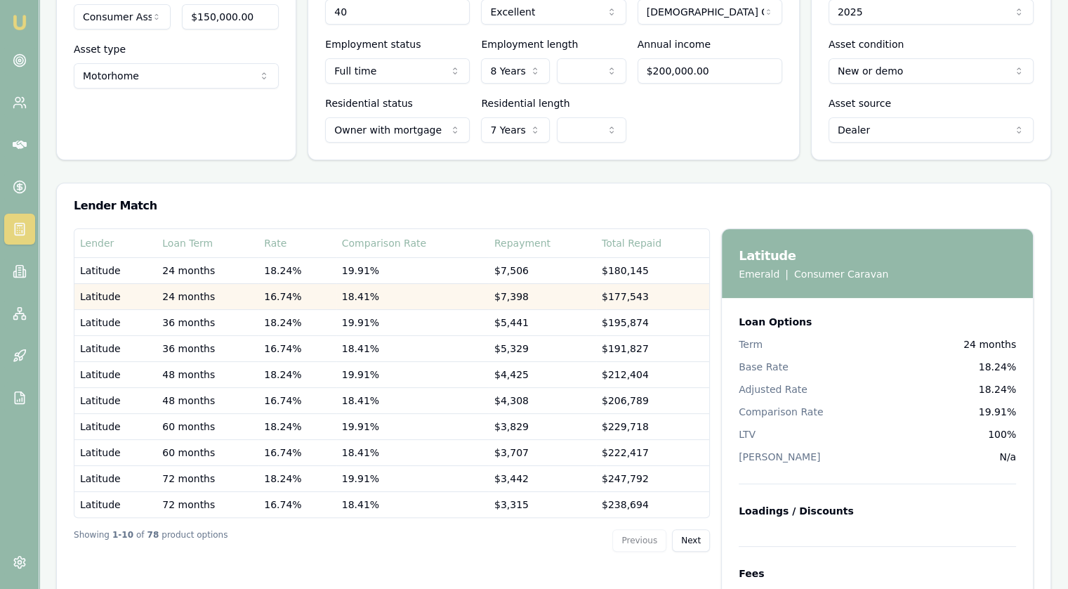
click at [275, 301] on td "16.74%" at bounding box center [297, 296] width 78 height 26
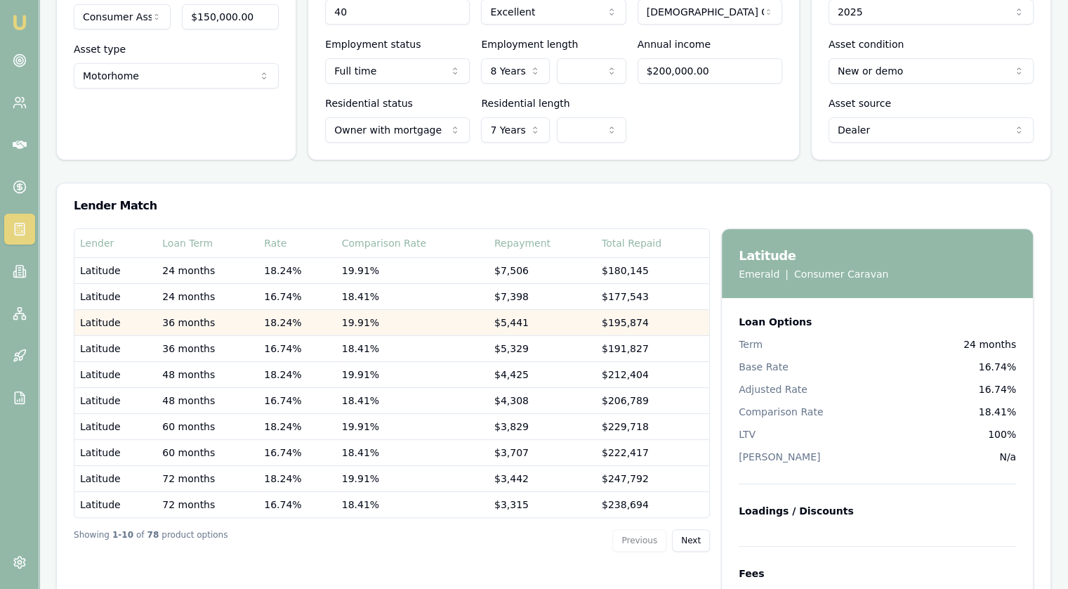
click at [283, 323] on td "18.24%" at bounding box center [297, 322] width 78 height 26
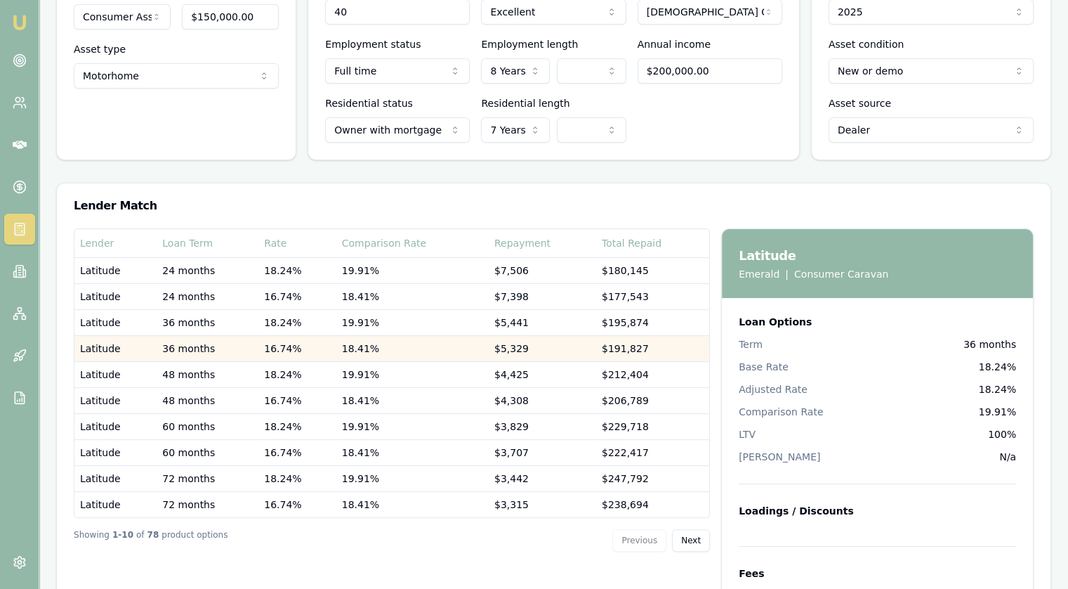
click at [285, 356] on td "16.74%" at bounding box center [297, 348] width 78 height 26
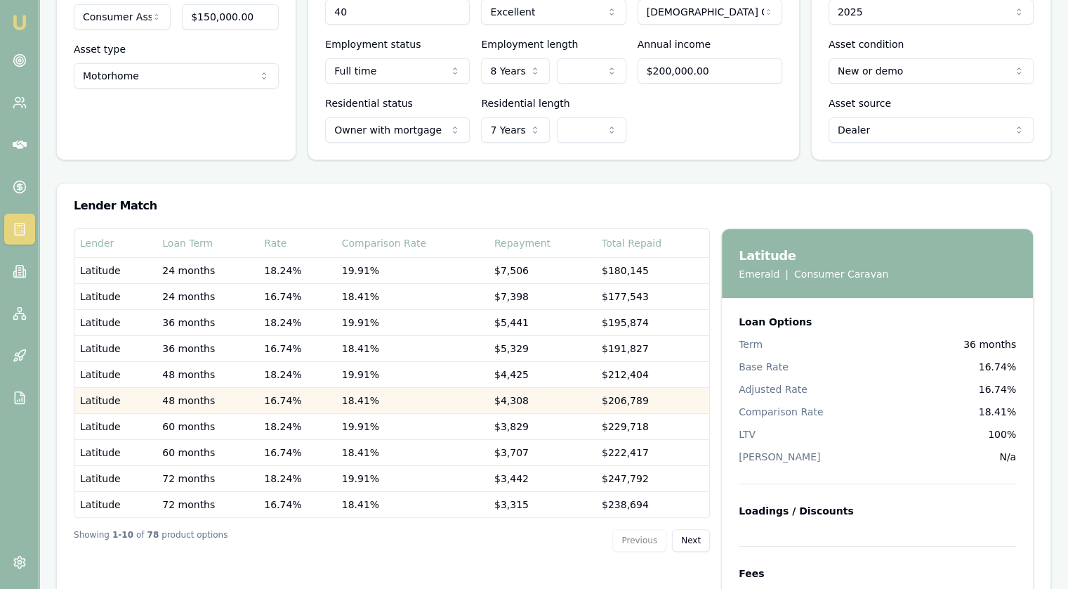
click at [287, 390] on td "16.74%" at bounding box center [297, 400] width 78 height 26
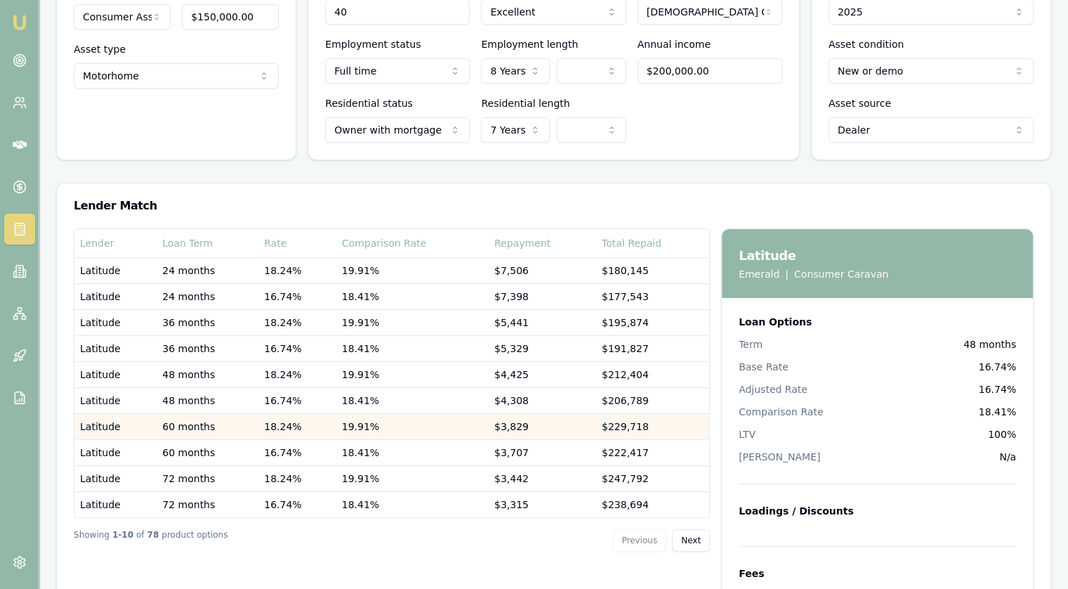
click at [284, 422] on td "18.24%" at bounding box center [297, 426] width 78 height 26
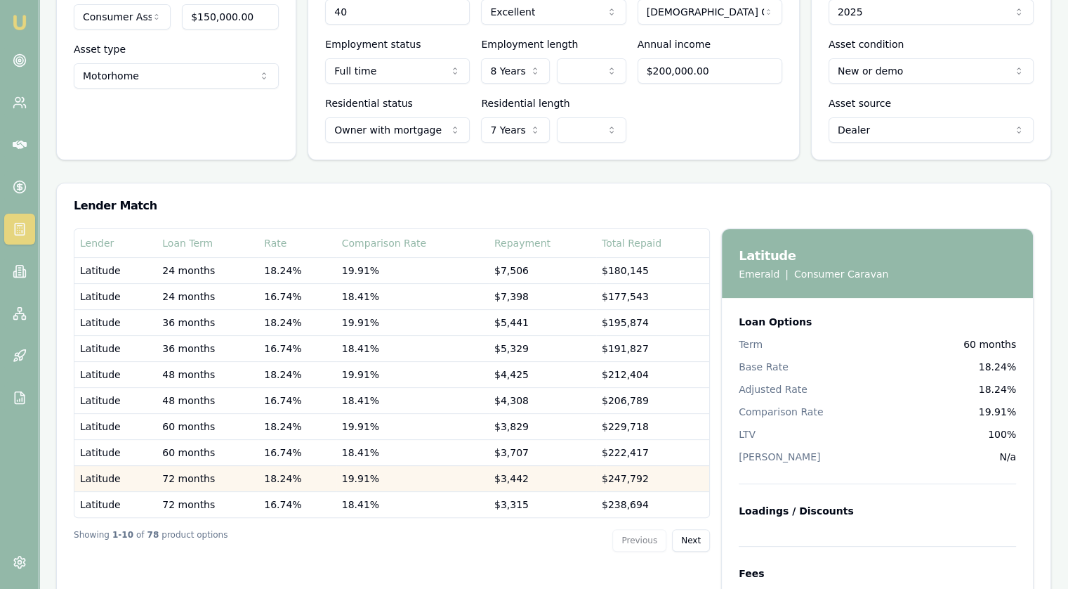
click at [283, 476] on td "18.24%" at bounding box center [297, 478] width 78 height 26
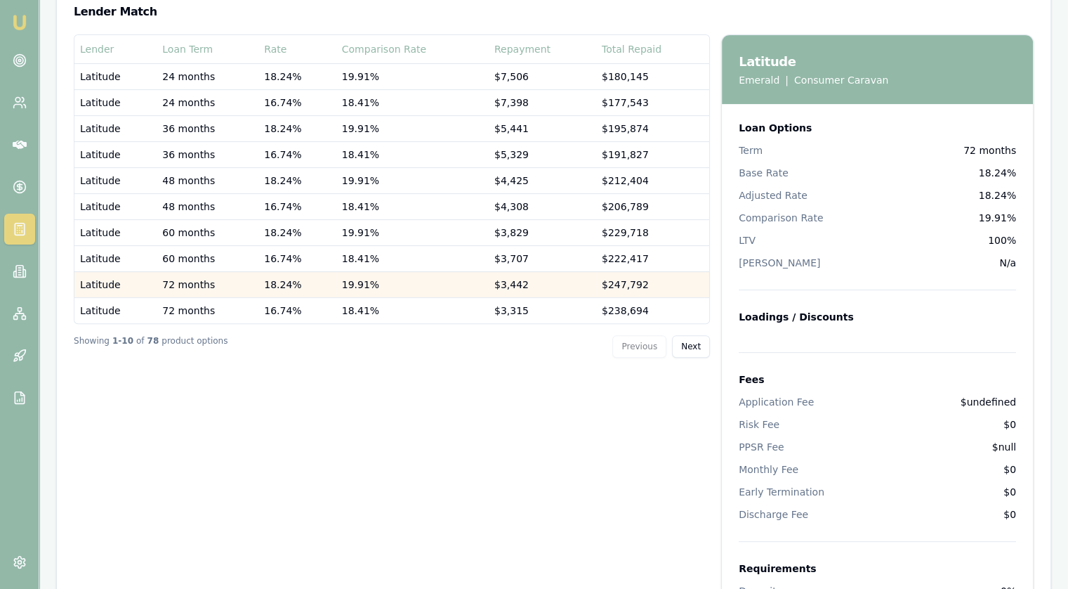
scroll to position [315, 0]
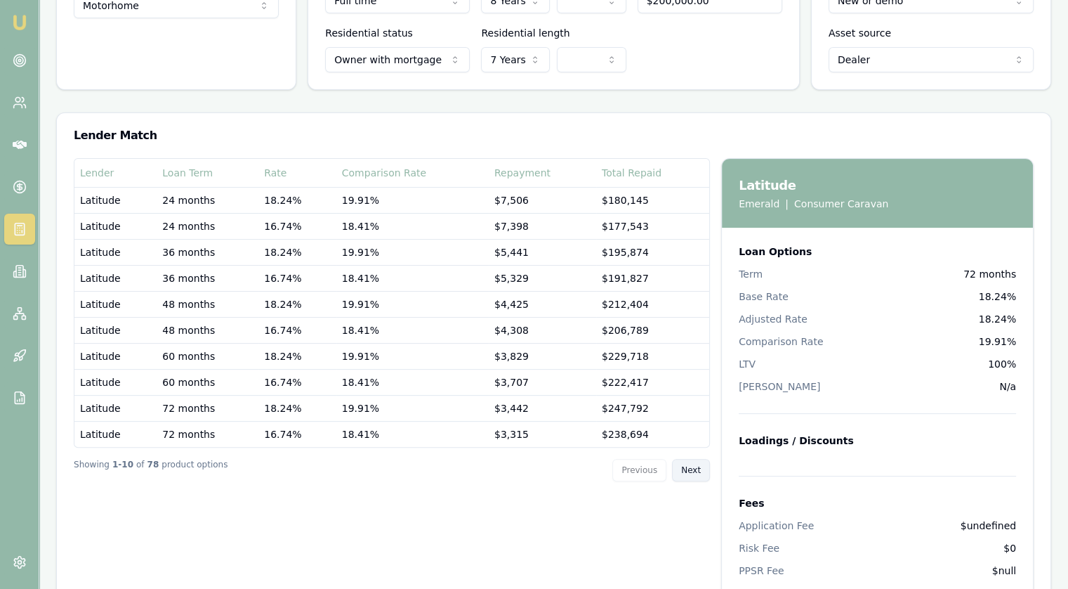
click at [698, 466] on button "Next" at bounding box center [691, 470] width 38 height 22
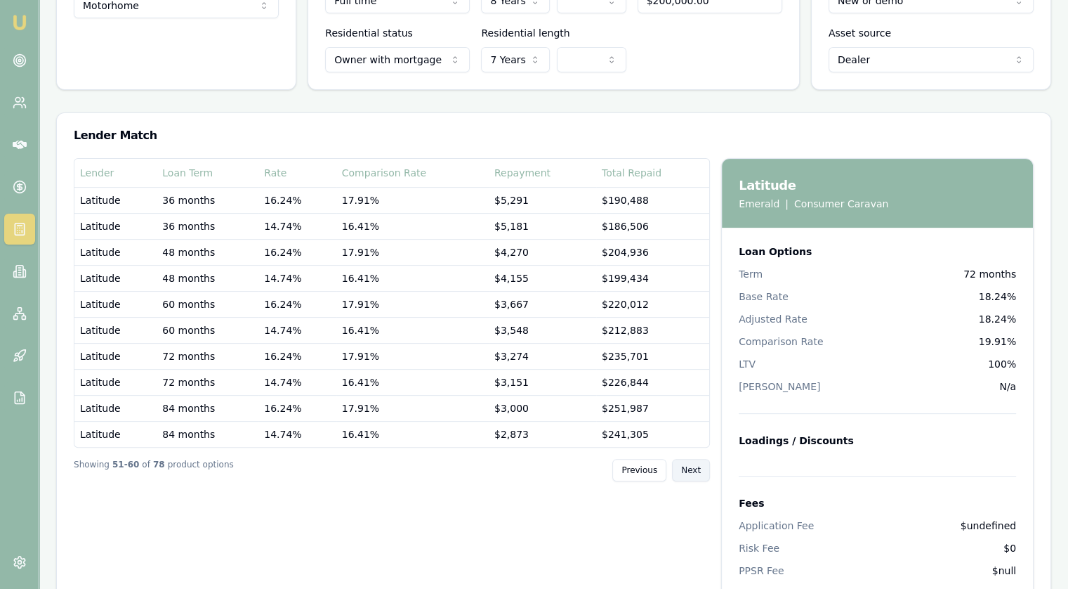
click at [698, 466] on button "Next" at bounding box center [691, 470] width 38 height 22
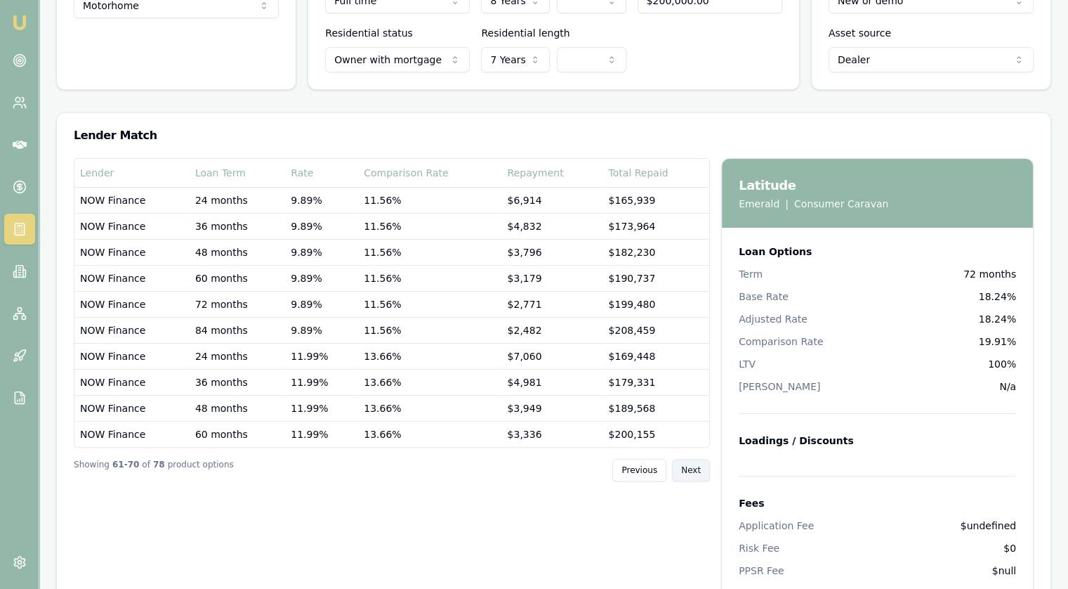
click at [698, 466] on button "Next" at bounding box center [691, 470] width 38 height 22
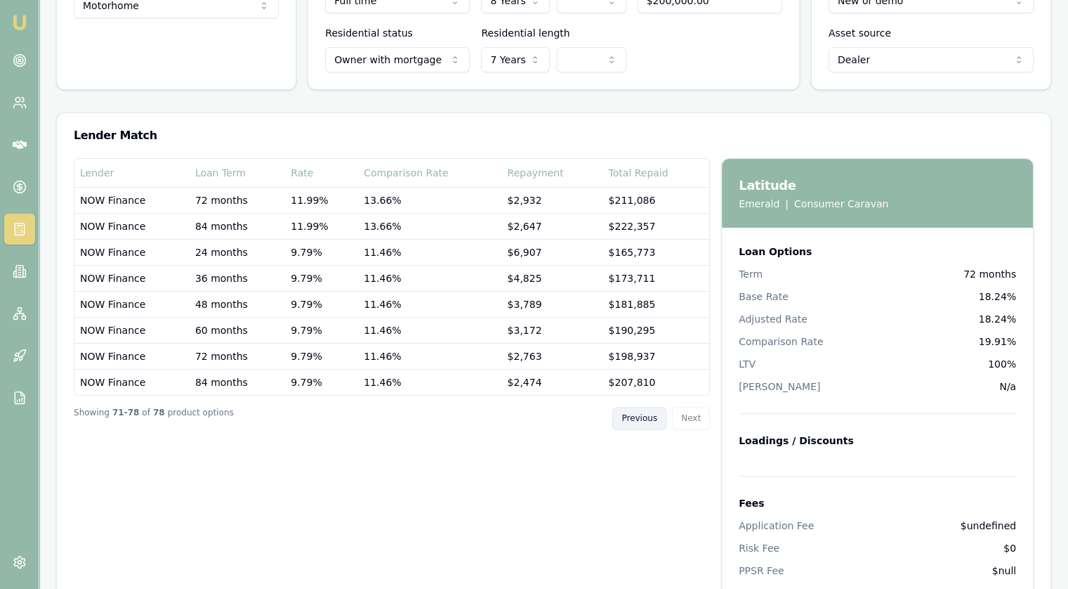
click at [648, 421] on button "Previous" at bounding box center [640, 418] width 54 height 22
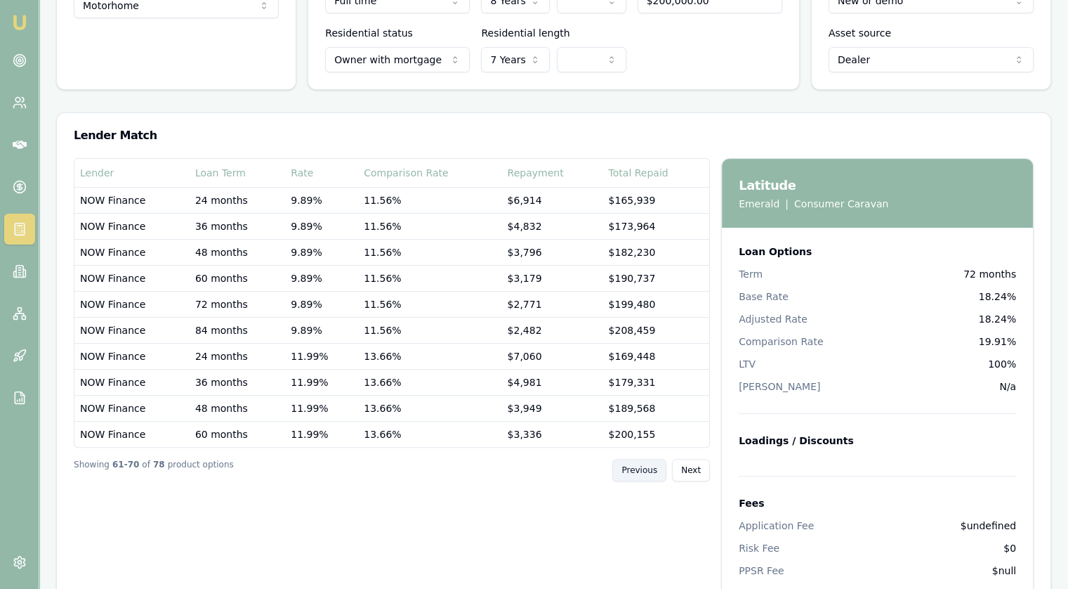
click at [648, 421] on td "$200,155" at bounding box center [656, 434] width 107 height 26
click at [641, 469] on button "Previous" at bounding box center [640, 470] width 54 height 22
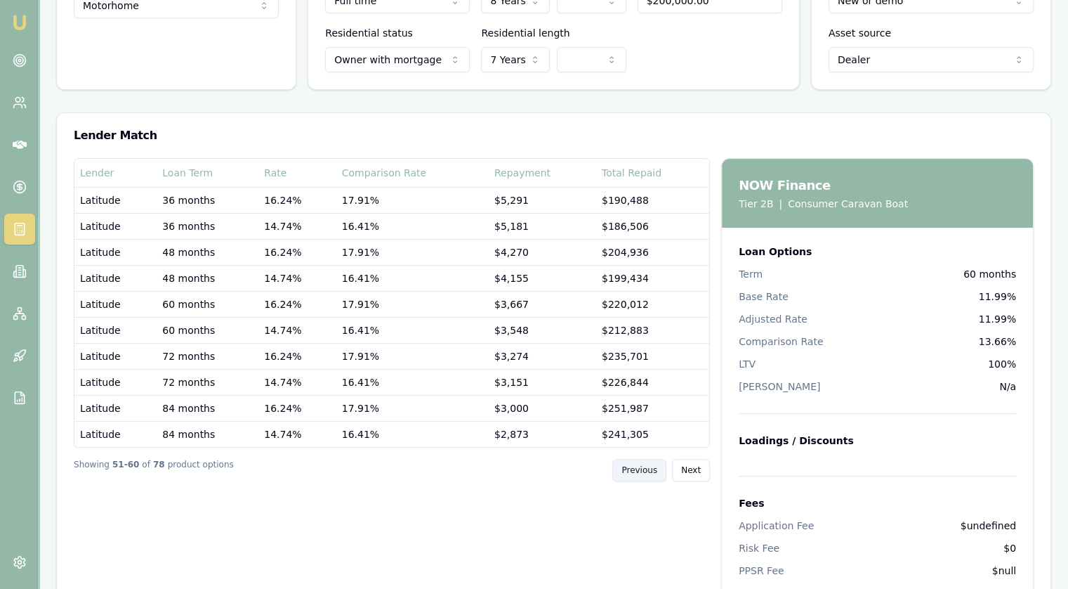
click at [641, 469] on button "Previous" at bounding box center [640, 470] width 54 height 22
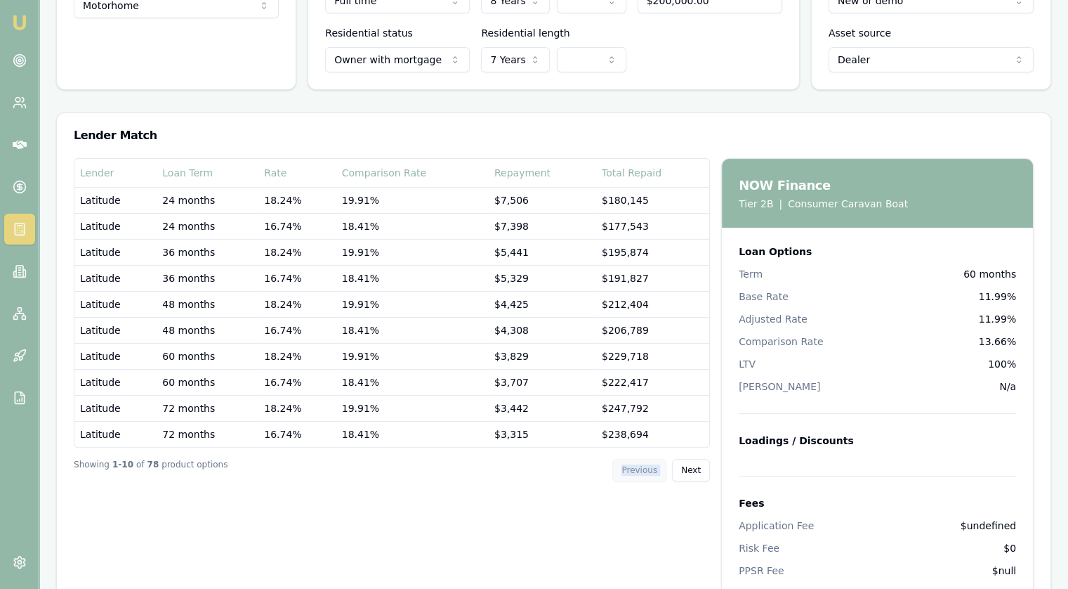
click at [641, 469] on div "Previous Next" at bounding box center [662, 470] width 98 height 22
click at [683, 469] on button "Next" at bounding box center [691, 470] width 38 height 22
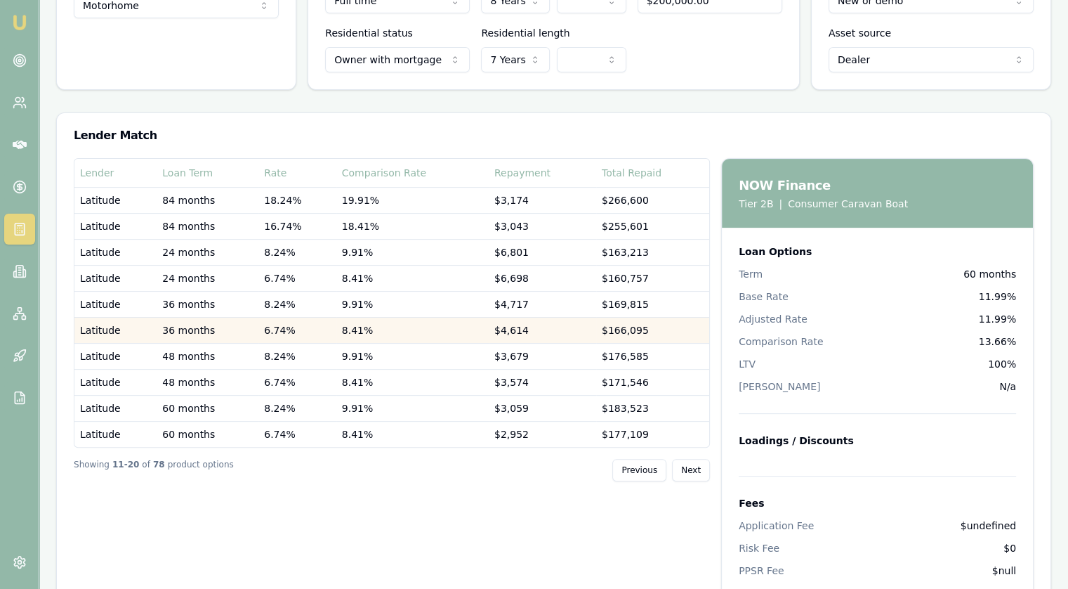
click at [319, 335] on td "6.74%" at bounding box center [297, 330] width 78 height 26
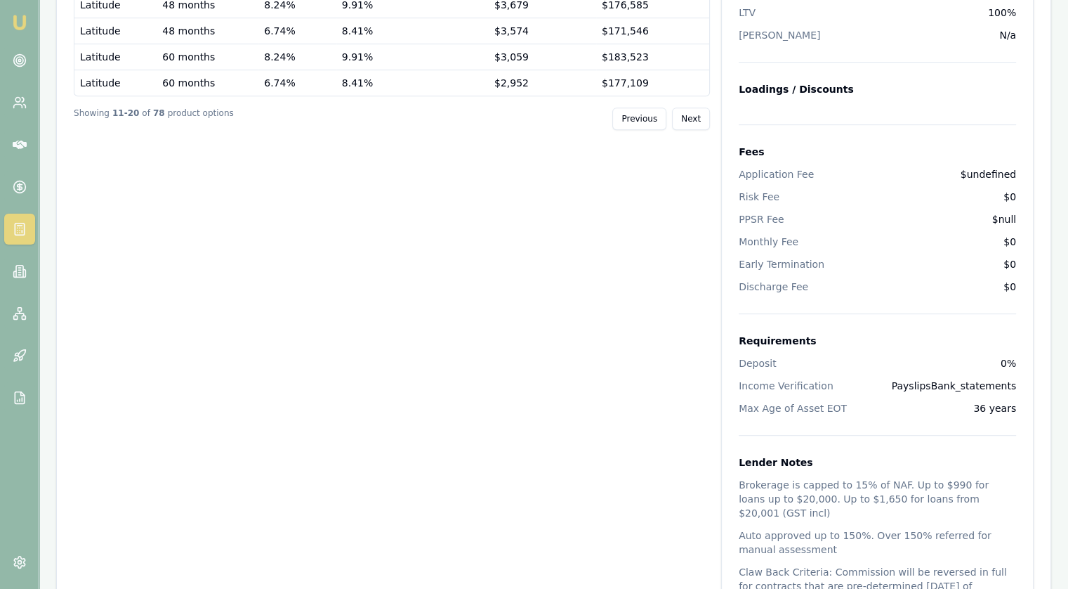
scroll to position [385, 0]
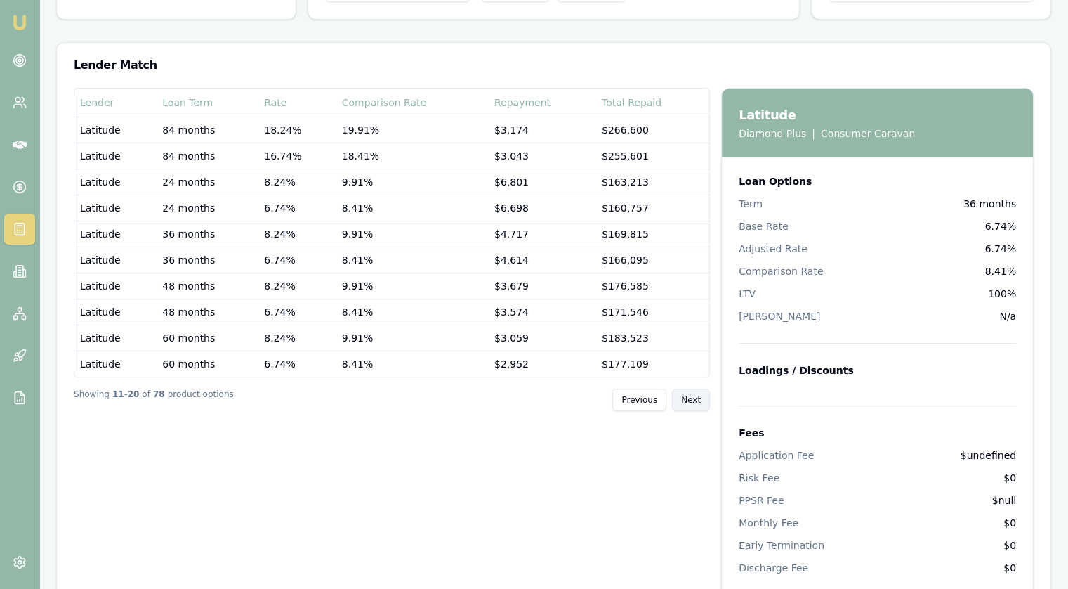
click at [689, 395] on button "Next" at bounding box center [691, 399] width 38 height 22
click at [689, 396] on button "Next" at bounding box center [691, 399] width 38 height 22
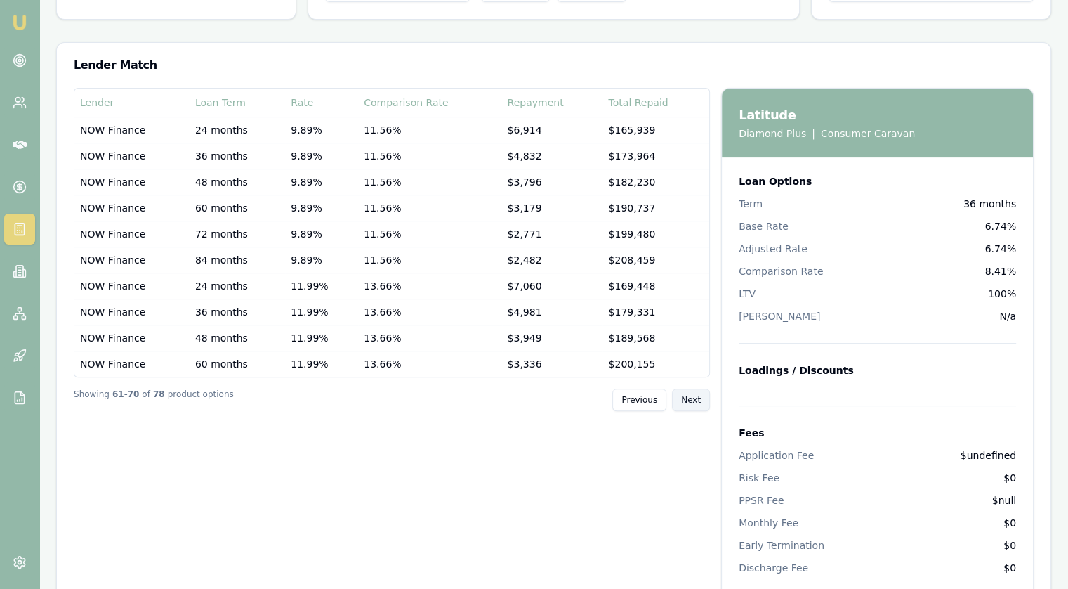
click at [689, 396] on button "Next" at bounding box center [691, 399] width 38 height 22
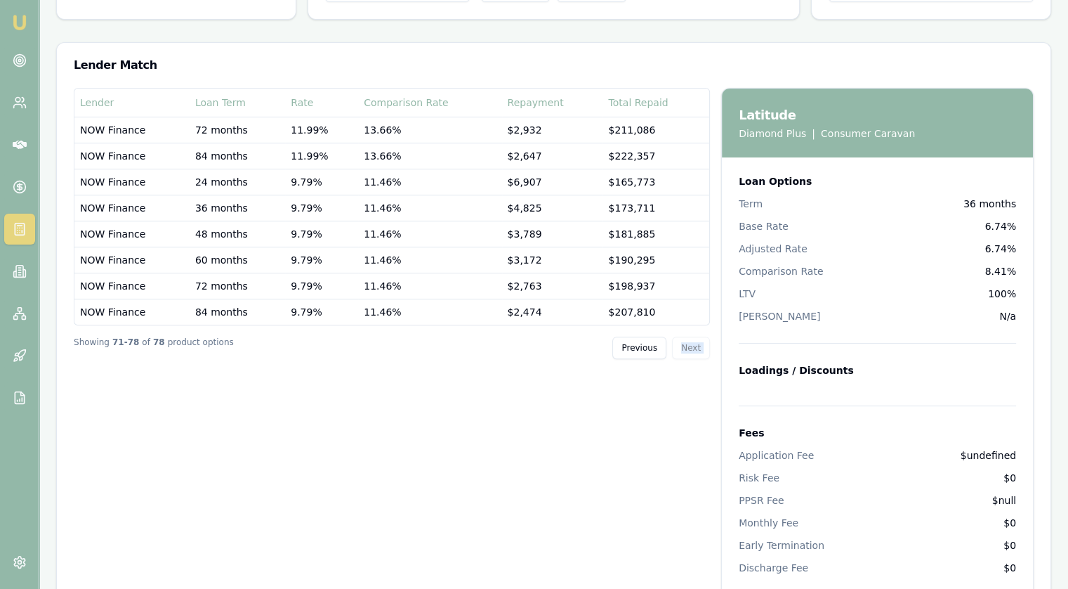
click at [689, 397] on div "Lender Loan Term Rate Comparison Rate Repayment Total Repaid NOW Finance 72 mon…" at bounding box center [392, 573] width 636 height 970
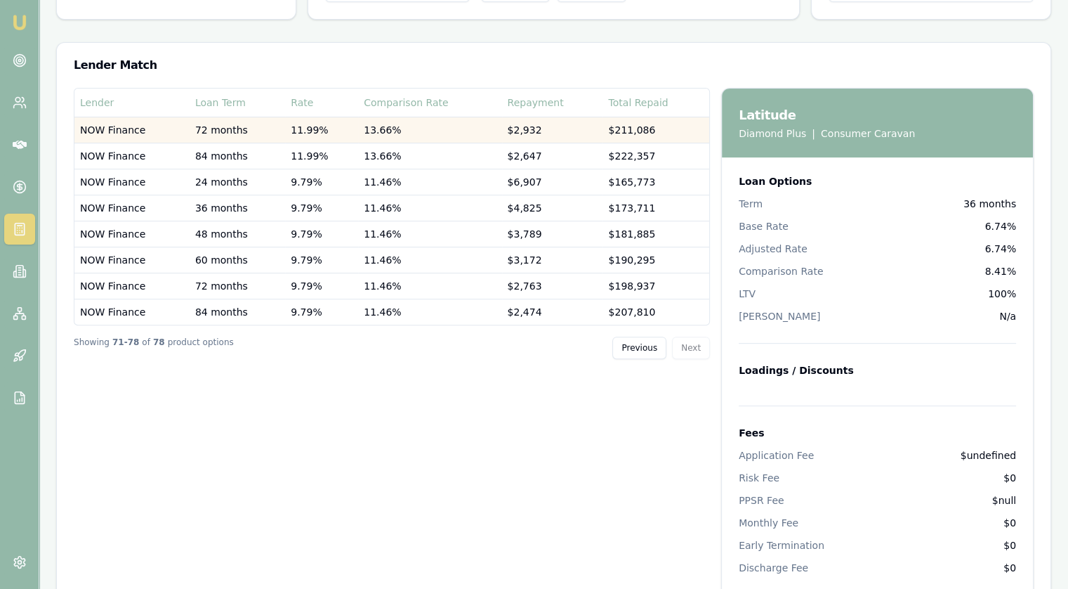
click at [398, 126] on td "13.66%" at bounding box center [429, 130] width 143 height 26
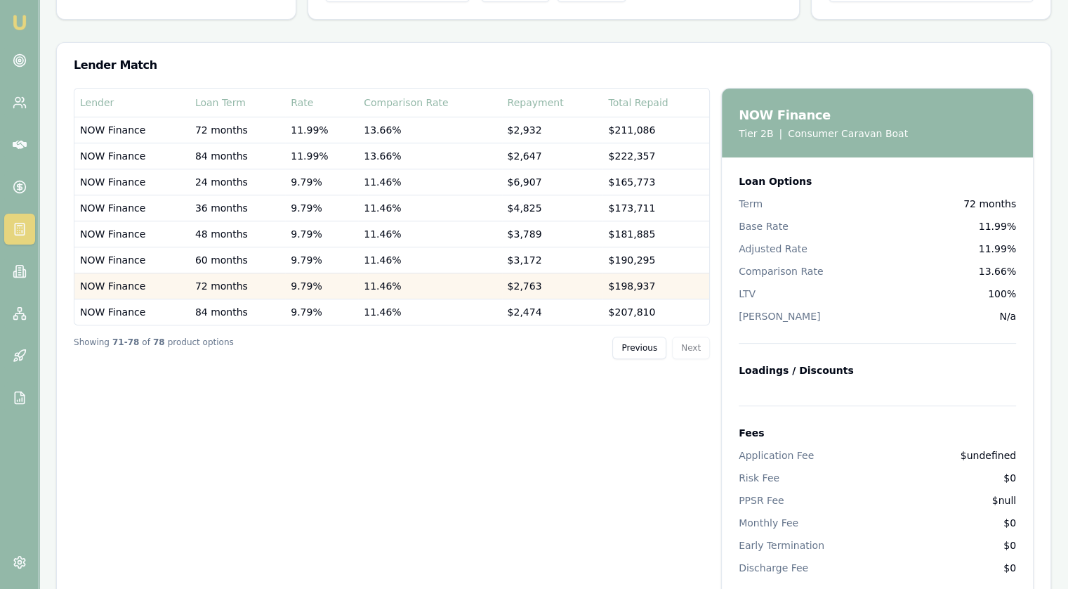
click at [464, 293] on td "11.46%" at bounding box center [429, 286] width 143 height 26
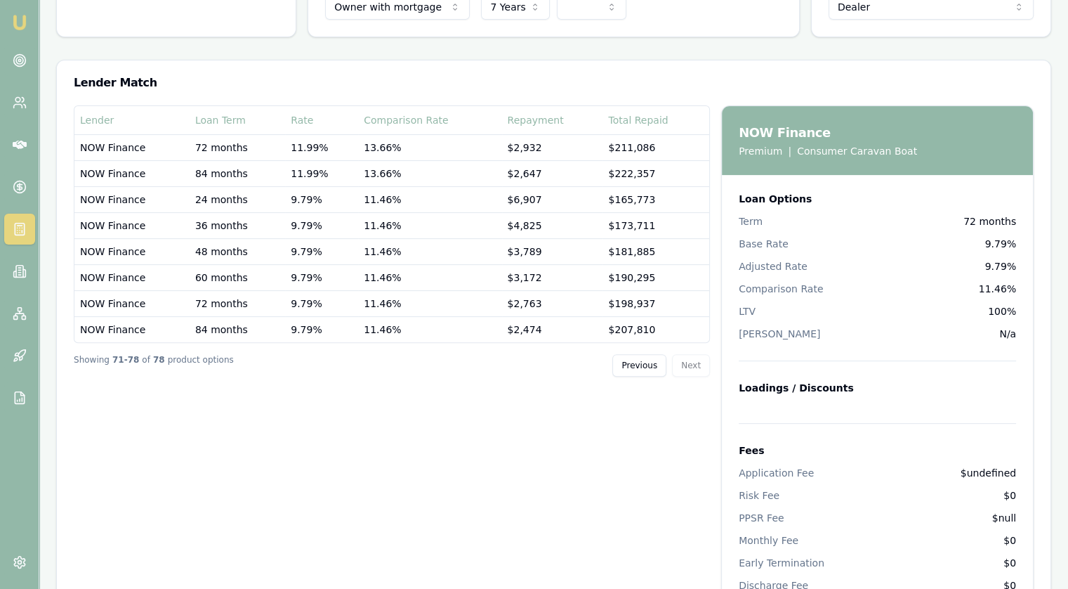
scroll to position [0, 0]
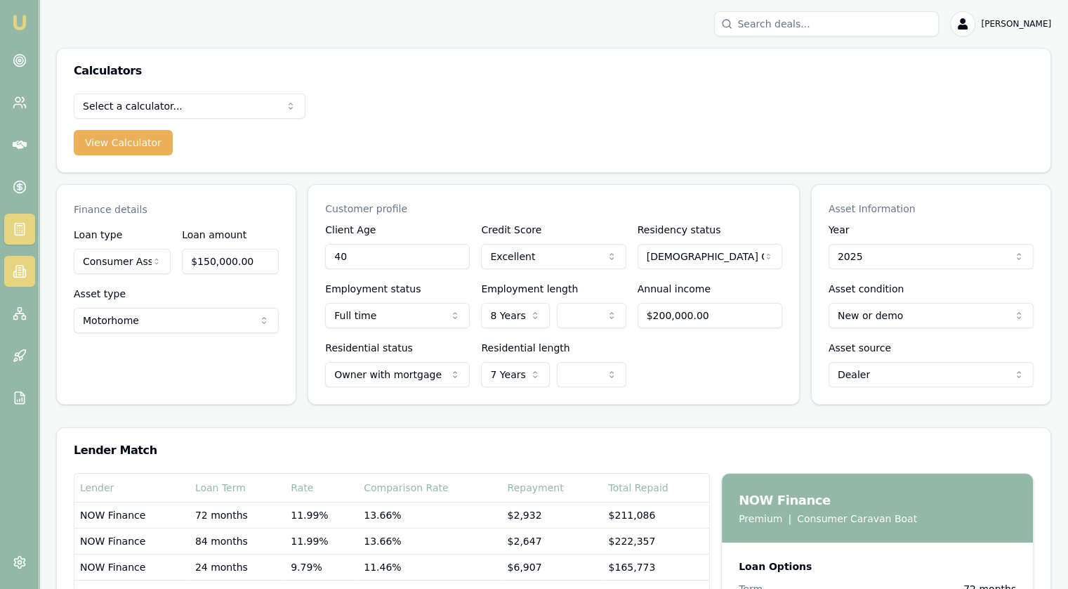
click at [21, 273] on icon at bounding box center [20, 271] width 14 height 14
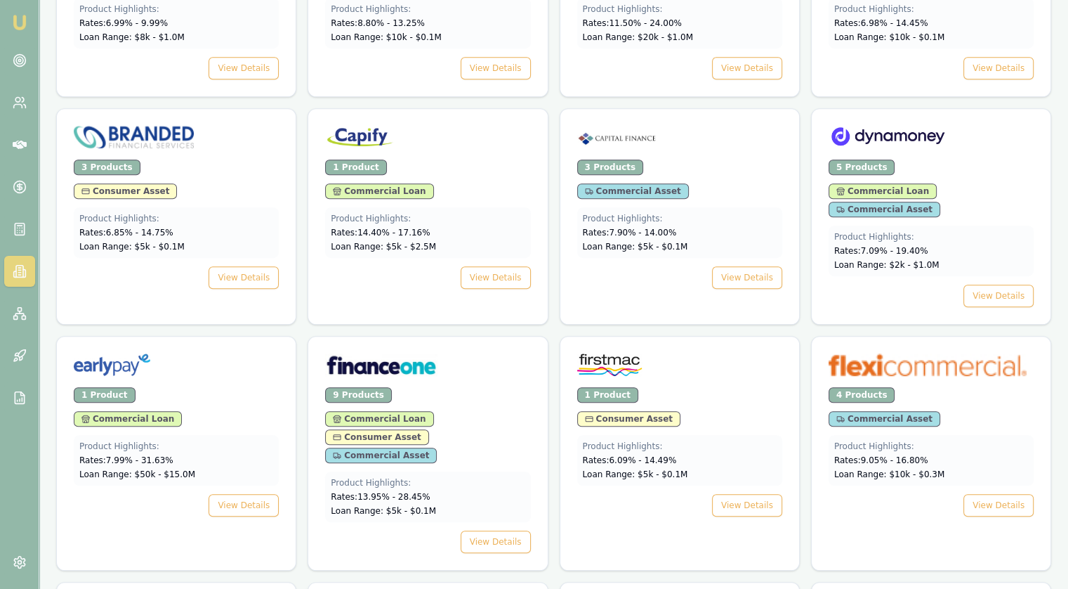
scroll to position [1264, 0]
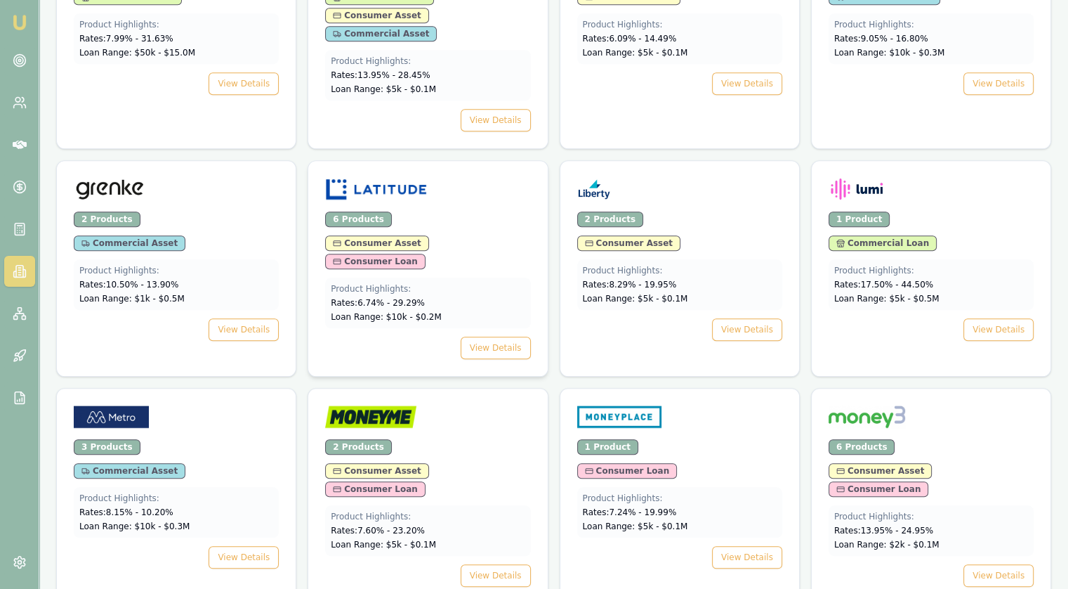
click at [426, 178] on img at bounding box center [376, 189] width 102 height 22
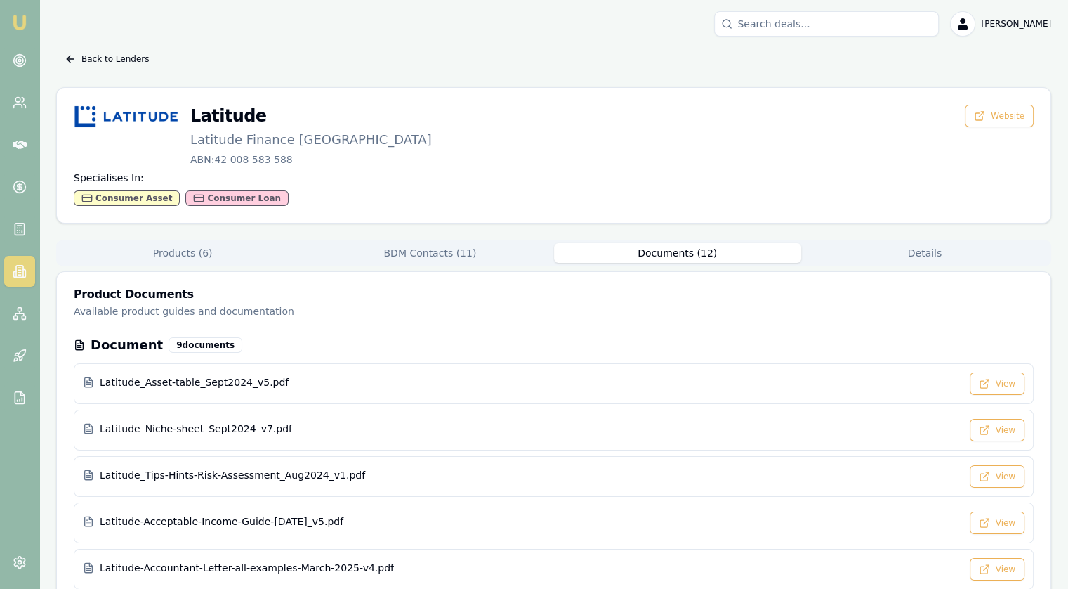
click at [680, 252] on button "Documents ( 12 )" at bounding box center [677, 253] width 247 height 20
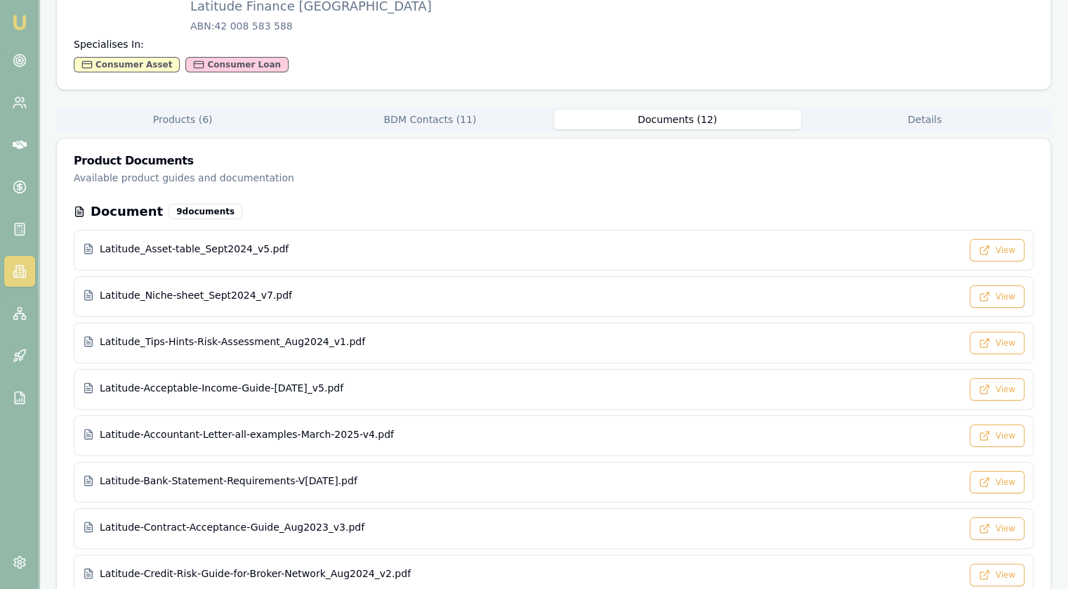
scroll to position [140, 0]
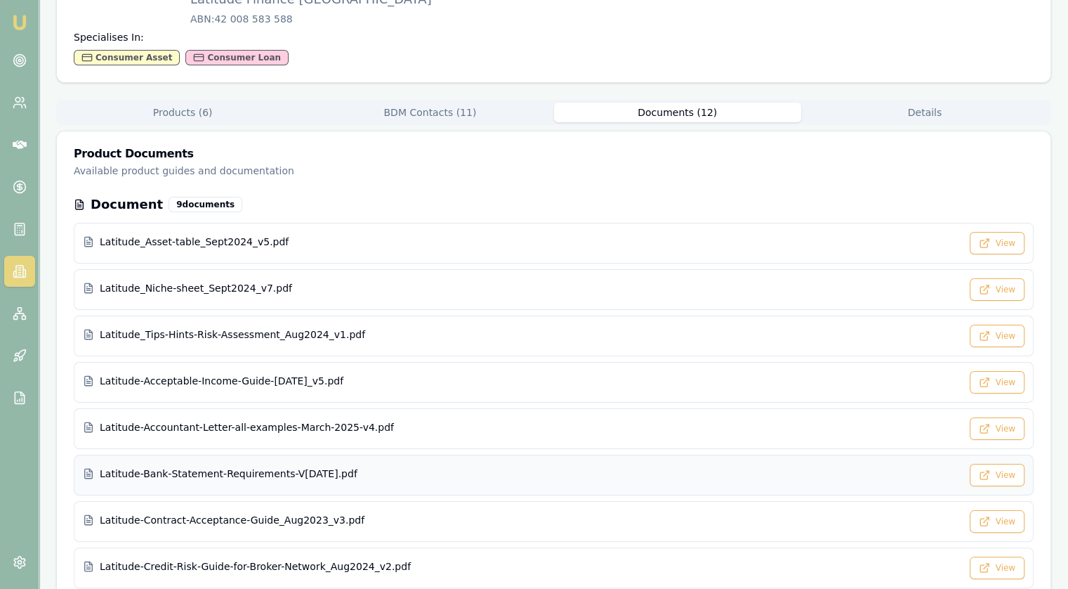
click at [210, 478] on span "Latitude-Bank-Statement-Requirements-V3-Oct-2023.pdf" at bounding box center [229, 473] width 258 height 14
click at [199, 292] on span "Latitude_Niche-sheet_Sept2024_v7.pdf" at bounding box center [196, 288] width 192 height 14
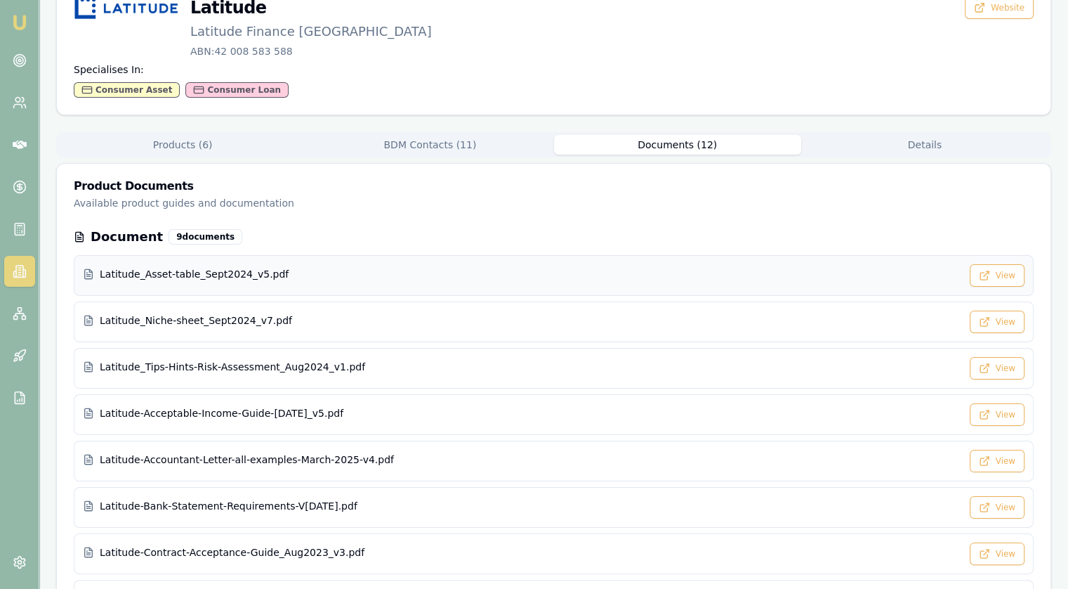
scroll to position [107, 0]
click at [194, 278] on span "Latitude_Asset-table_Sept2024_v5.pdf" at bounding box center [194, 275] width 189 height 14
click at [18, 273] on icon at bounding box center [20, 271] width 14 height 14
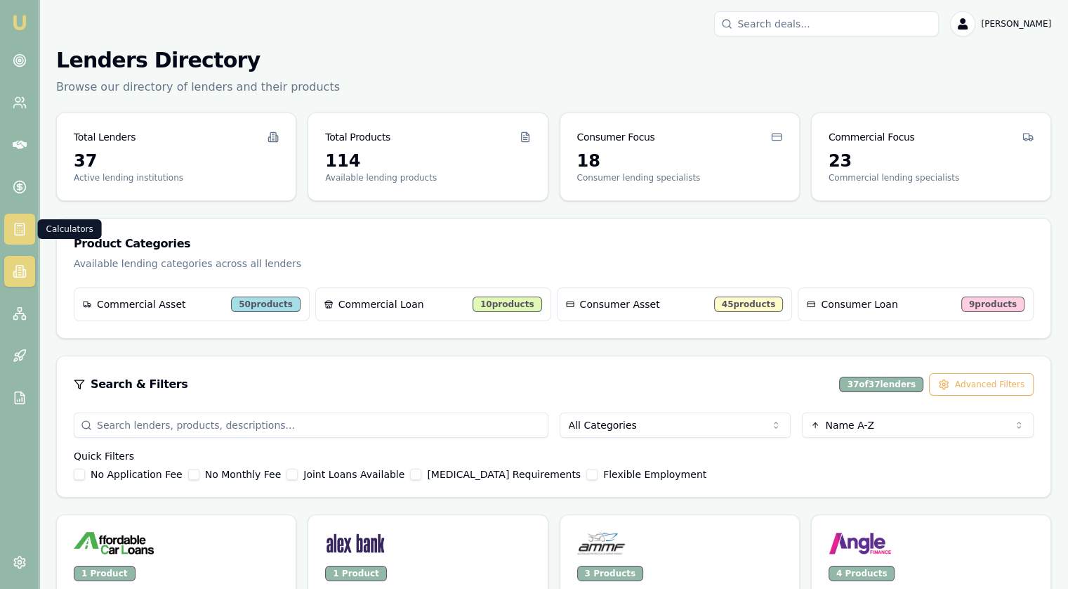
click at [18, 237] on link at bounding box center [19, 229] width 31 height 31
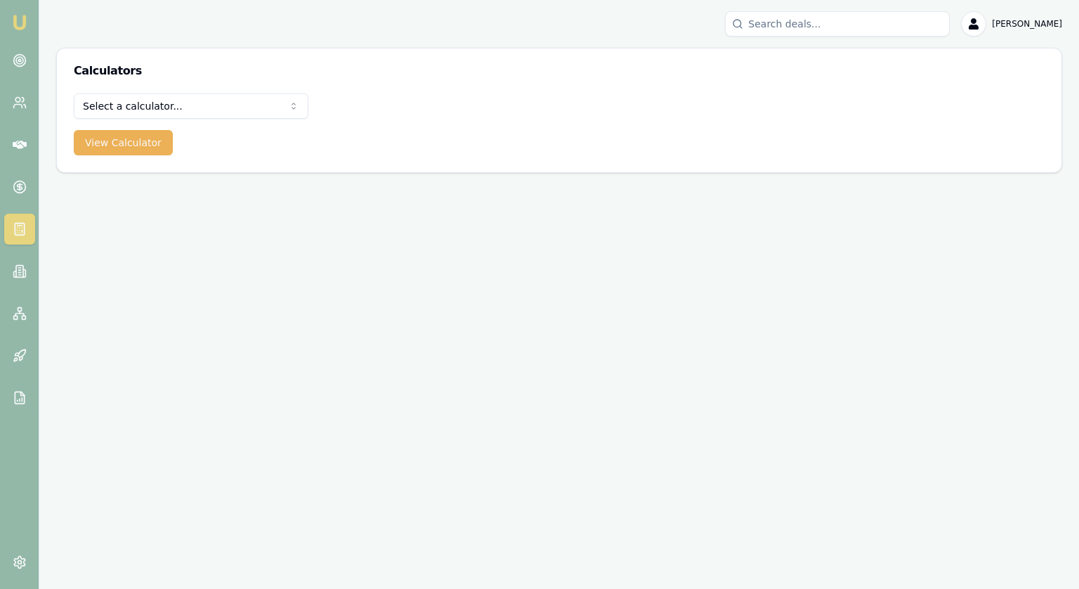
click at [138, 105] on html "Emu Broker Jonathan Myers Toggle Menu Calculators Select a calculator... Financ…" at bounding box center [539, 294] width 1079 height 589
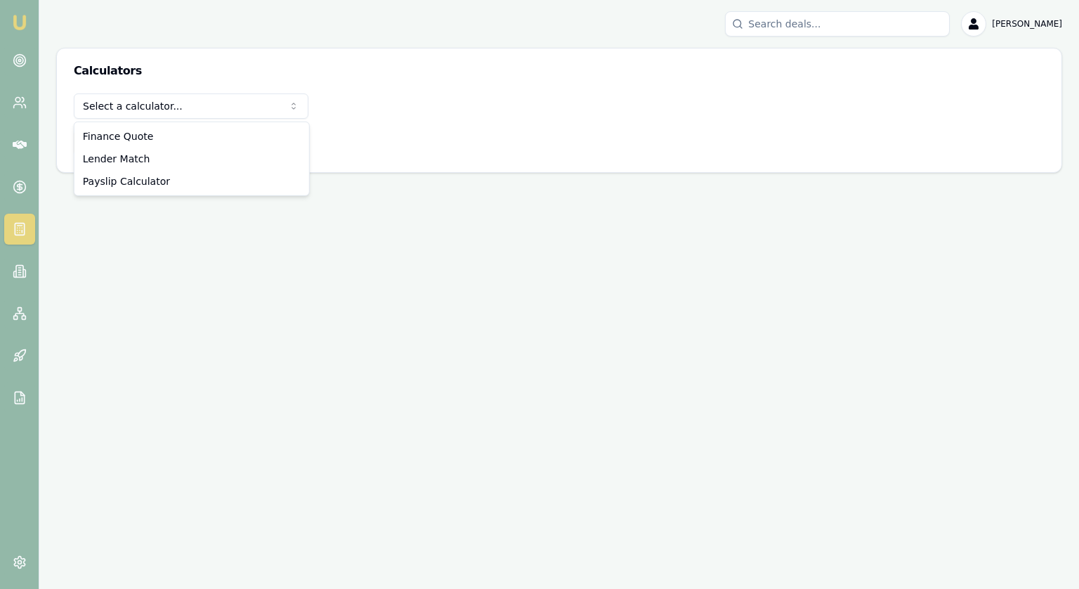
select select "lender-match"
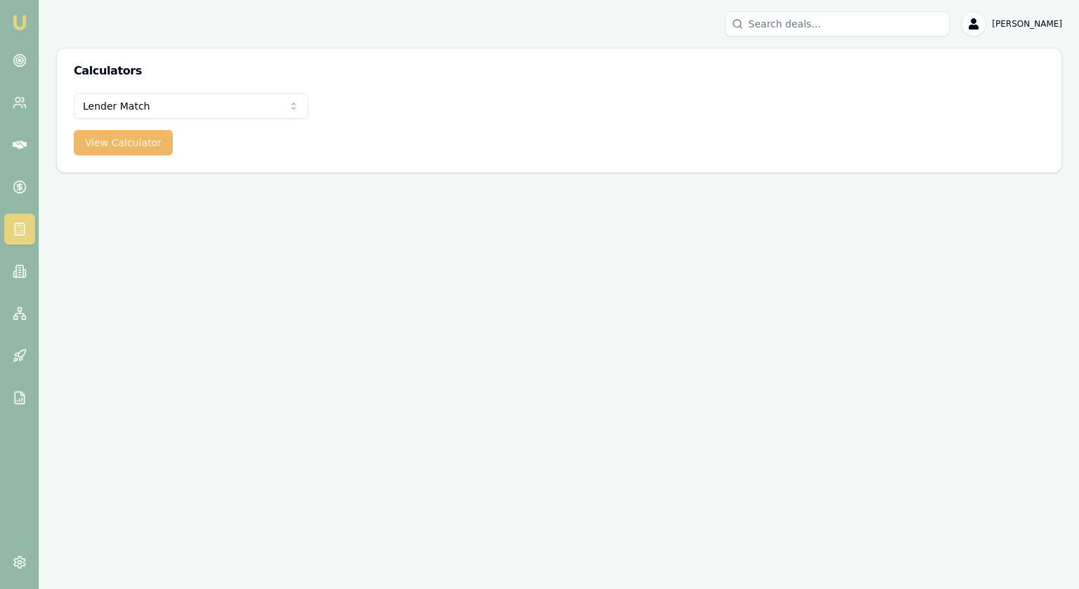
click at [135, 140] on button "View Calculator" at bounding box center [123, 142] width 99 height 25
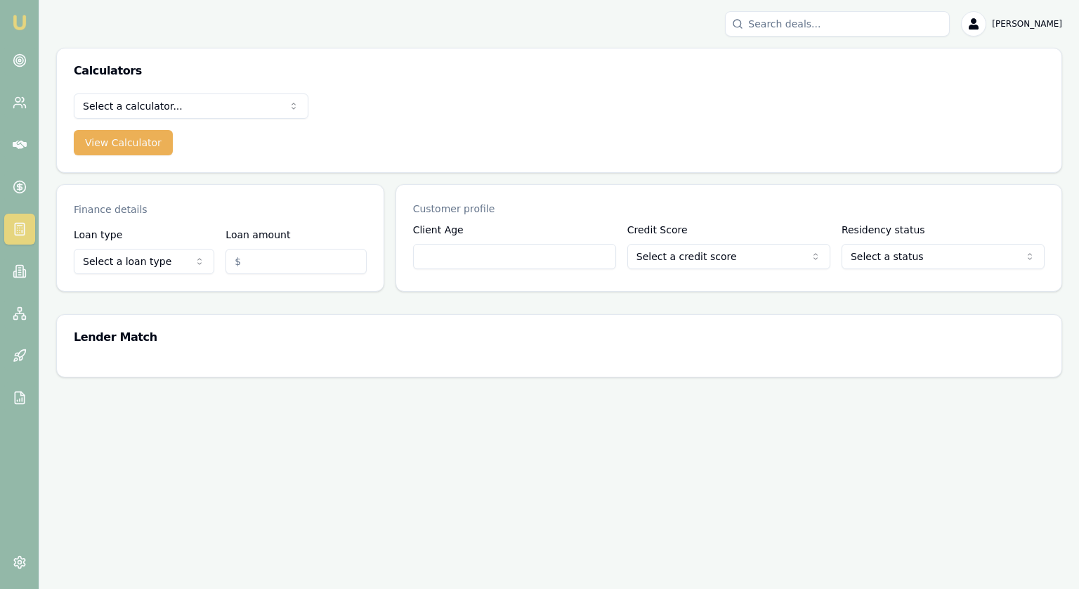
click at [118, 261] on html "Emu Broker Jonathan Myers Toggle Menu Calculators Select a calculator... Financ…" at bounding box center [539, 294] width 1079 height 589
select select "CONSUMER_ASSET"
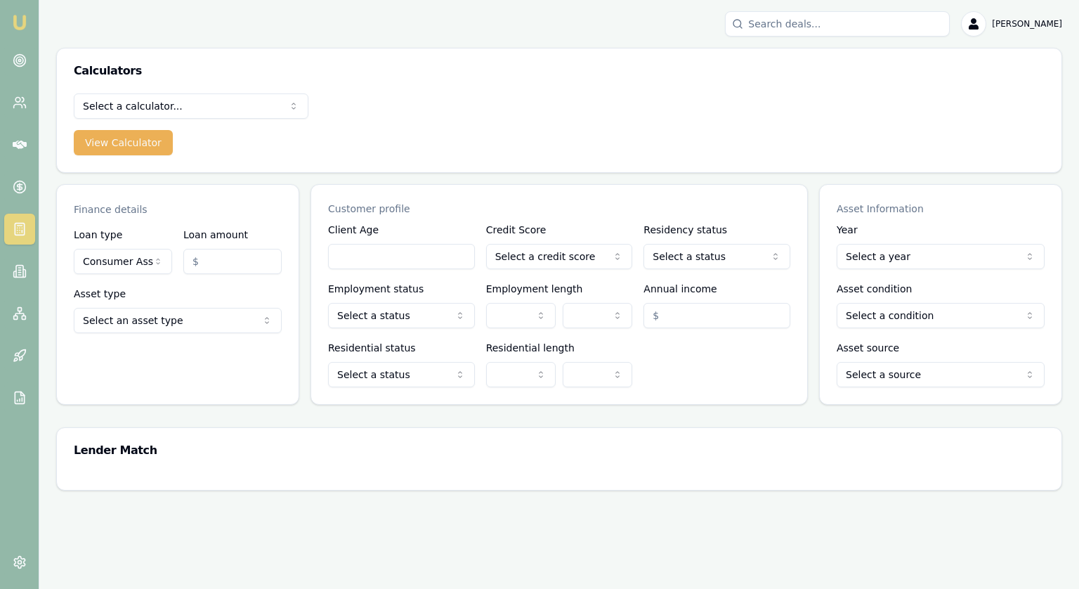
click at [228, 263] on input "Loan amount" at bounding box center [232, 261] width 98 height 25
type input "2"
type input "$150,000.00"
click at [205, 320] on html "Emu Broker Jonathan Myers Toggle Menu Calculators Select a calculator... Financ…" at bounding box center [539, 294] width 1079 height 589
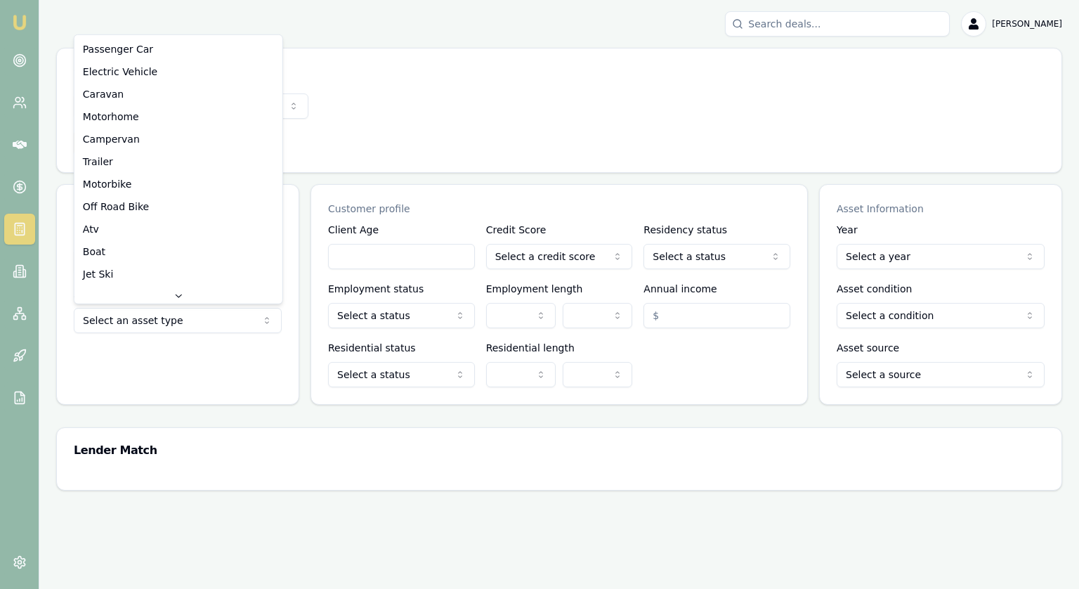
select select "MOTORHOME"
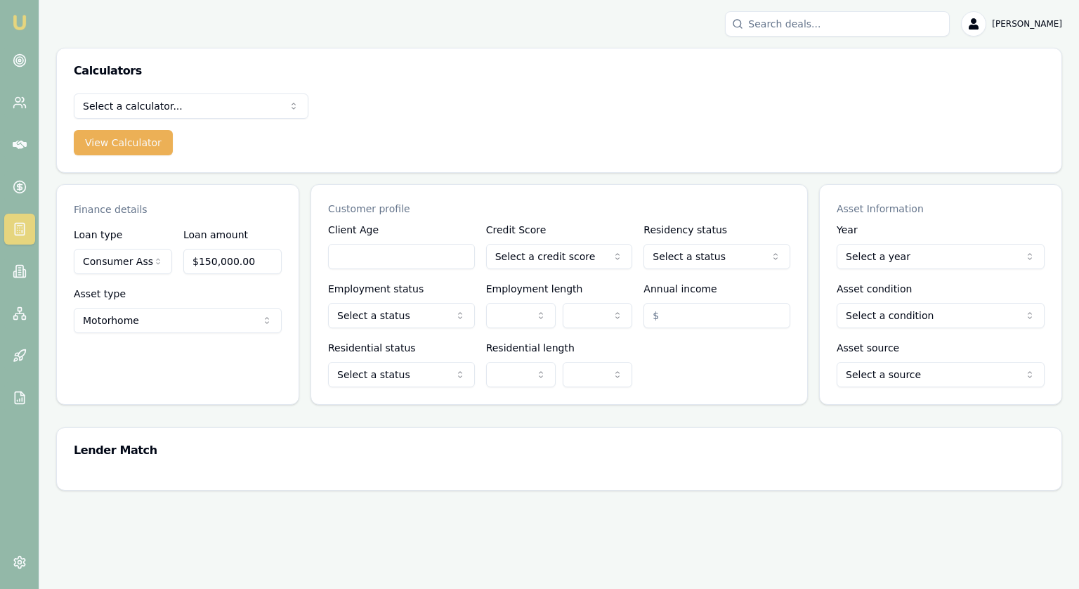
click at [702, 254] on html "Emu Broker Jonathan Myers Toggle Menu Calculators Select a calculator... Financ…" at bounding box center [539, 294] width 1079 height 589
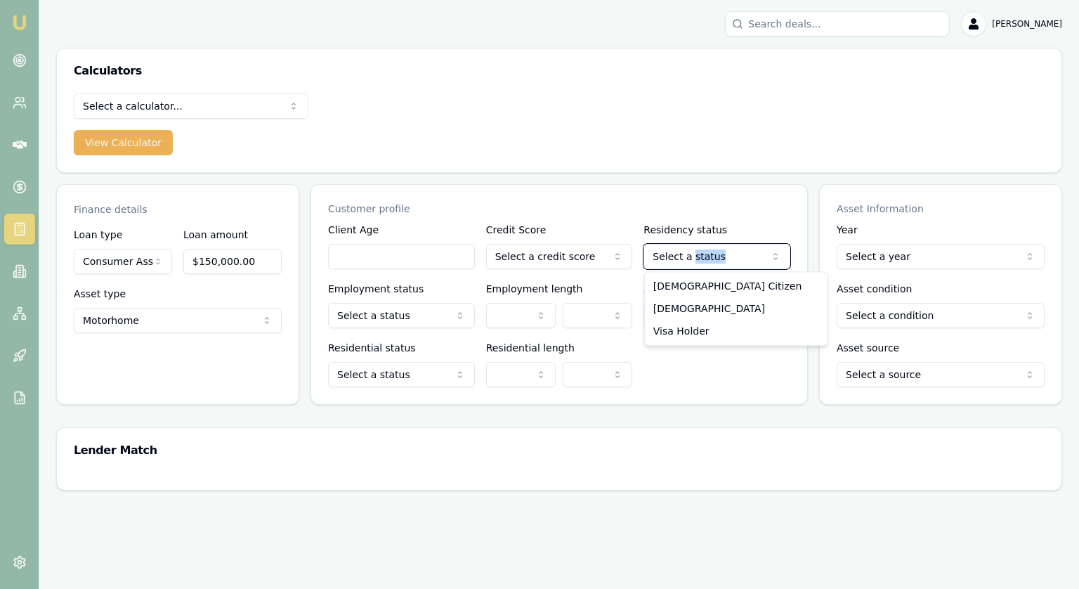
click at [702, 254] on html "Emu Broker Jonathan Myers Toggle Menu Calculators Select a calculator... Financ…" at bounding box center [539, 294] width 1079 height 589
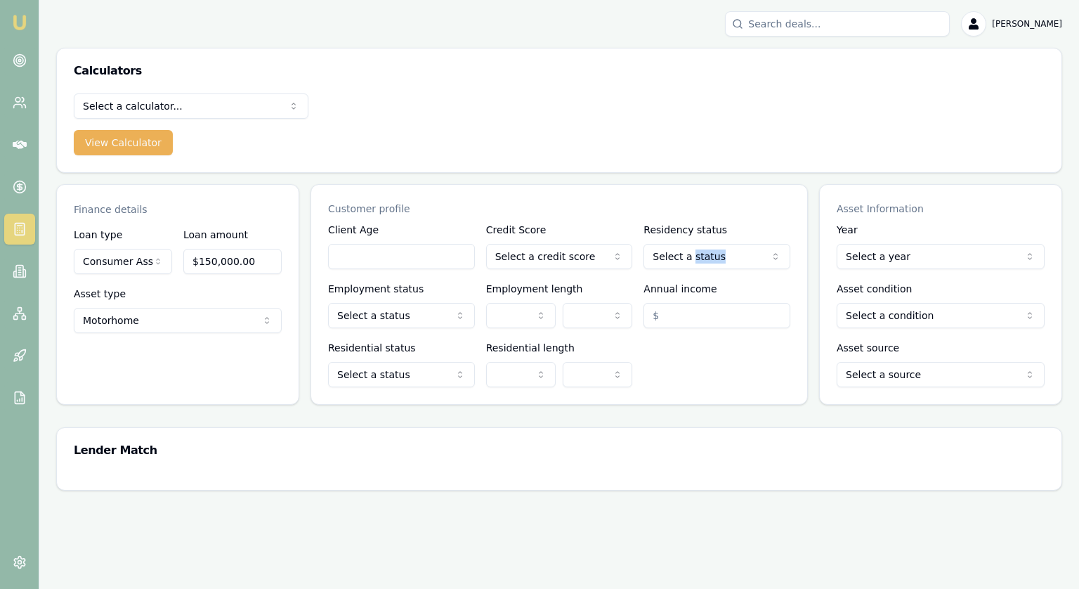
click at [583, 251] on html "Emu Broker Jonathan Myers Toggle Menu Calculators Select a calculator... Financ…" at bounding box center [539, 294] width 1079 height 589
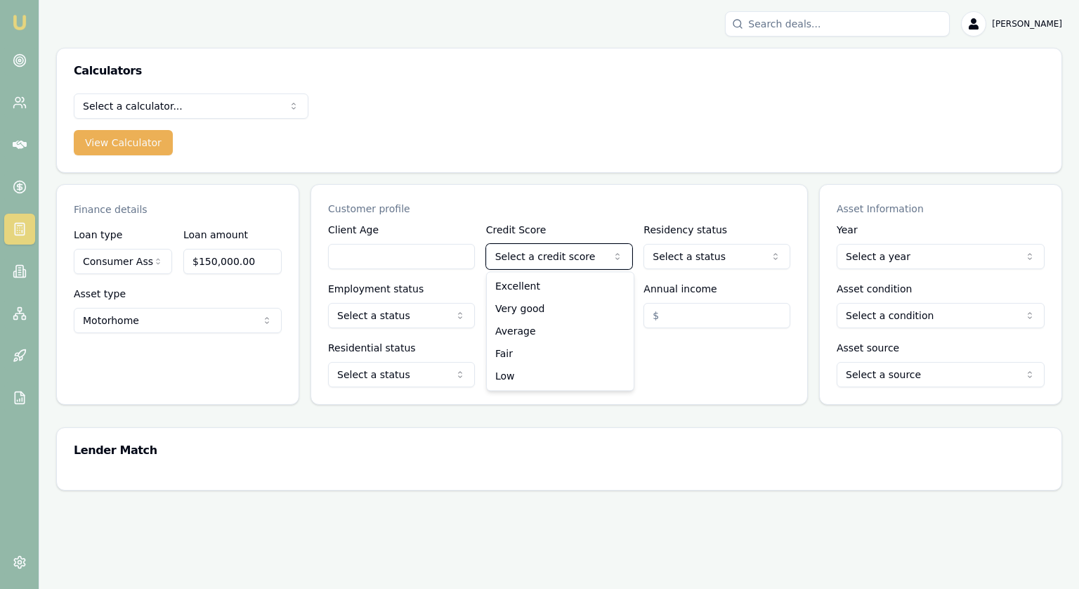
click at [583, 251] on html "Emu Broker Jonathan Myers Toggle Menu Calculators Select a calculator... Financ…" at bounding box center [539, 294] width 1079 height 589
click at [747, 256] on html "Emu Broker Jonathan Myers Toggle Menu Calculators Select a calculator... Financ…" at bounding box center [539, 294] width 1079 height 589
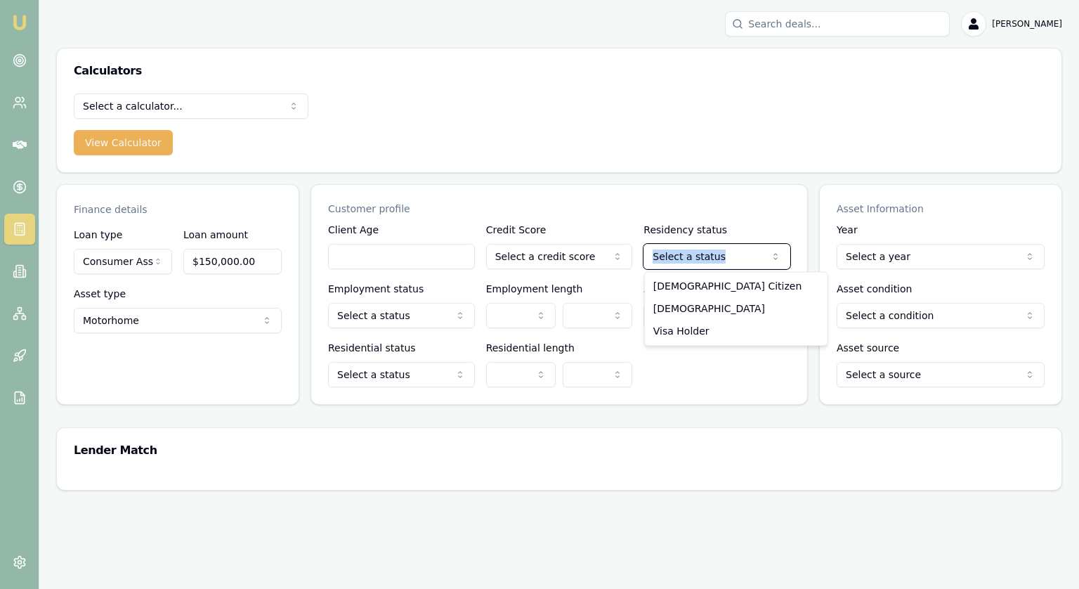
click at [748, 257] on html "Emu Broker Jonathan Myers Toggle Menu Calculators Select a calculator... Financ…" at bounding box center [539, 294] width 1079 height 589
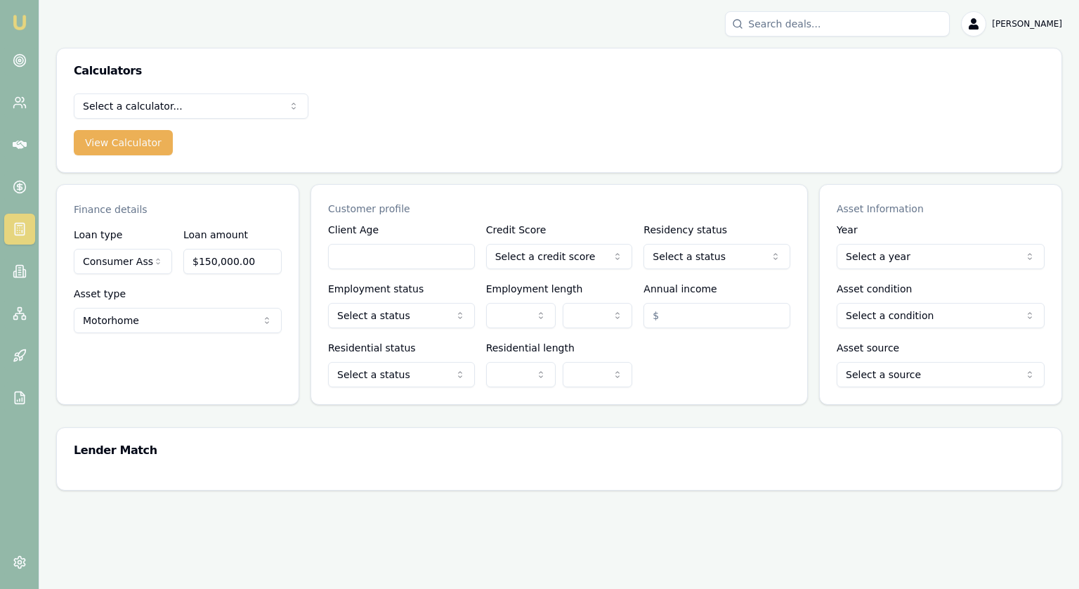
click at [702, 210] on p "Customer profile" at bounding box center [559, 209] width 462 height 14
click at [25, 60] on circle at bounding box center [19, 61] width 12 height 12
